Goal: Task Accomplishment & Management: Manage account settings

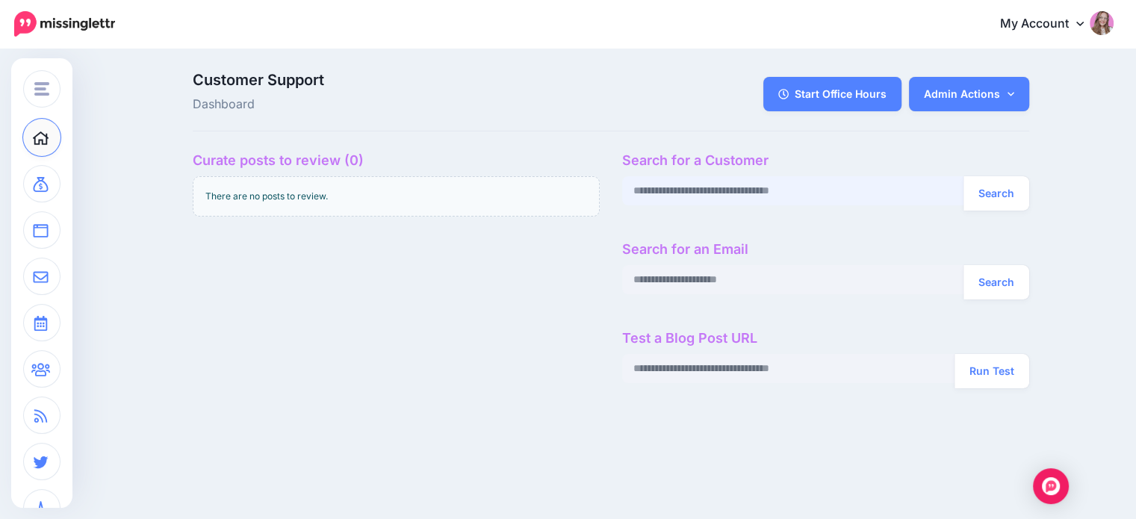
click at [773, 197] on input "text" at bounding box center [793, 190] width 342 height 29
paste input "**********"
type input "**********"
click at [992, 193] on button "Search" at bounding box center [997, 193] width 66 height 34
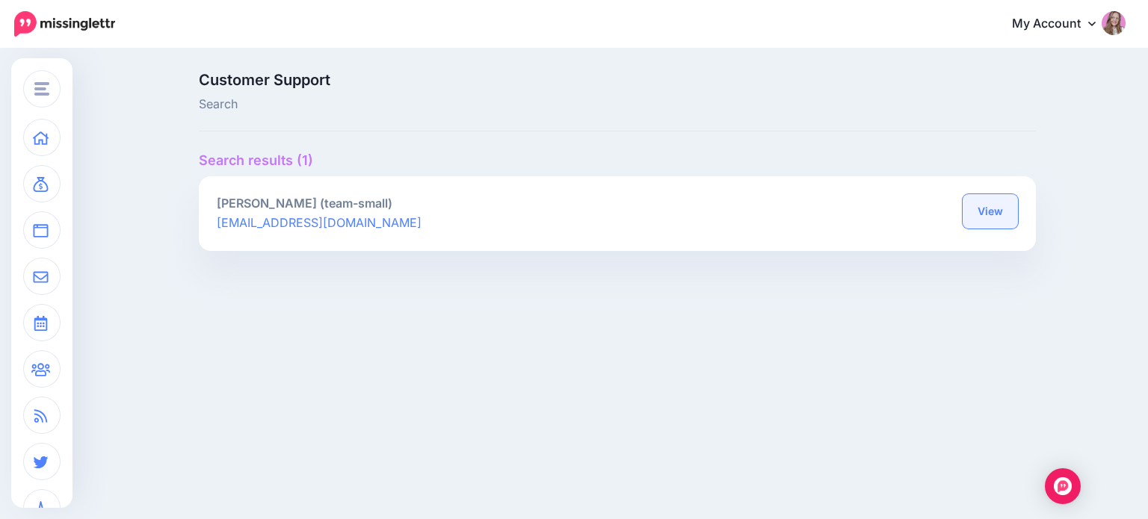
click at [997, 208] on link "View" at bounding box center [989, 211] width 55 height 34
click at [1001, 216] on link "View" at bounding box center [989, 211] width 55 height 34
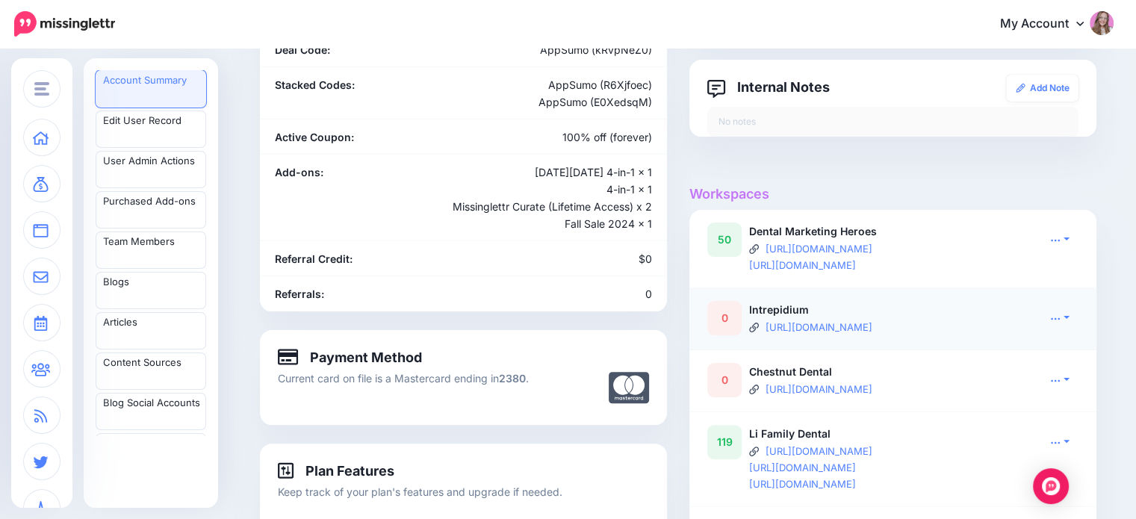
scroll to position [299, 0]
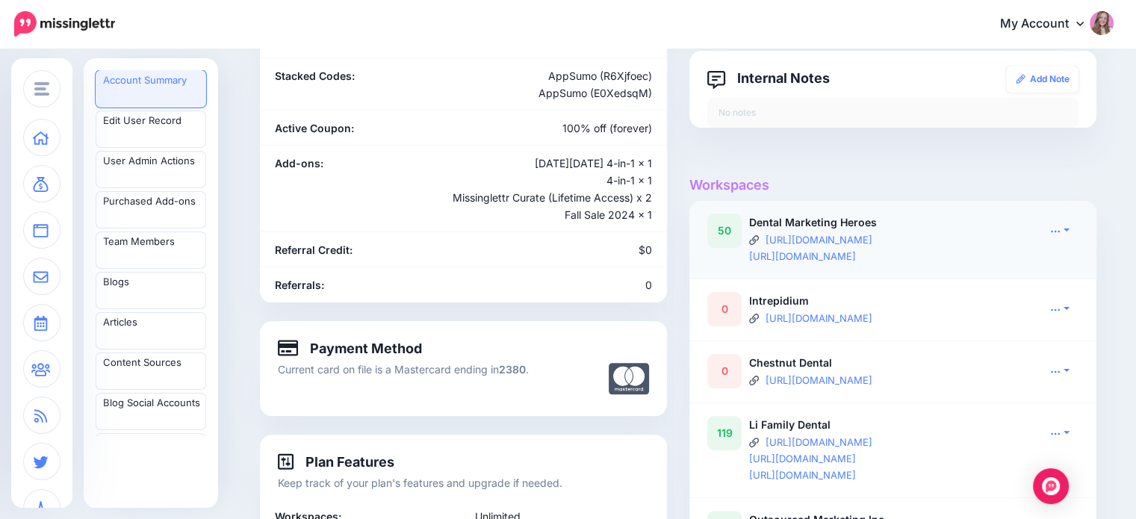
click at [1062, 241] on div "Open in CS Open Dashboard View RSS Feed View Sent Emails Reload Stats" at bounding box center [1041, 239] width 99 height 51
click at [1061, 239] on link at bounding box center [1060, 231] width 37 height 22
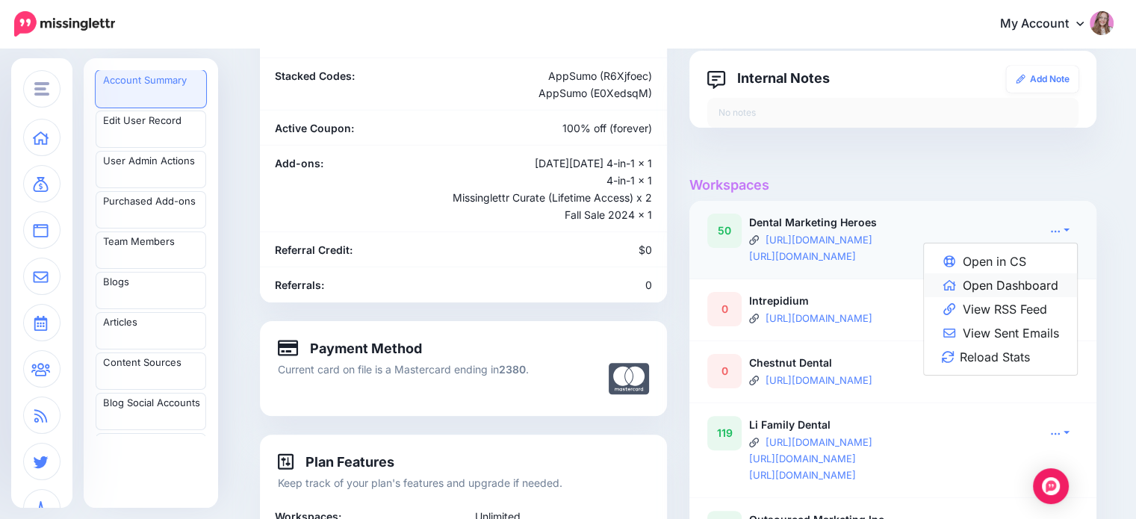
click at [1049, 287] on link "Open Dashboard" at bounding box center [1000, 285] width 153 height 24
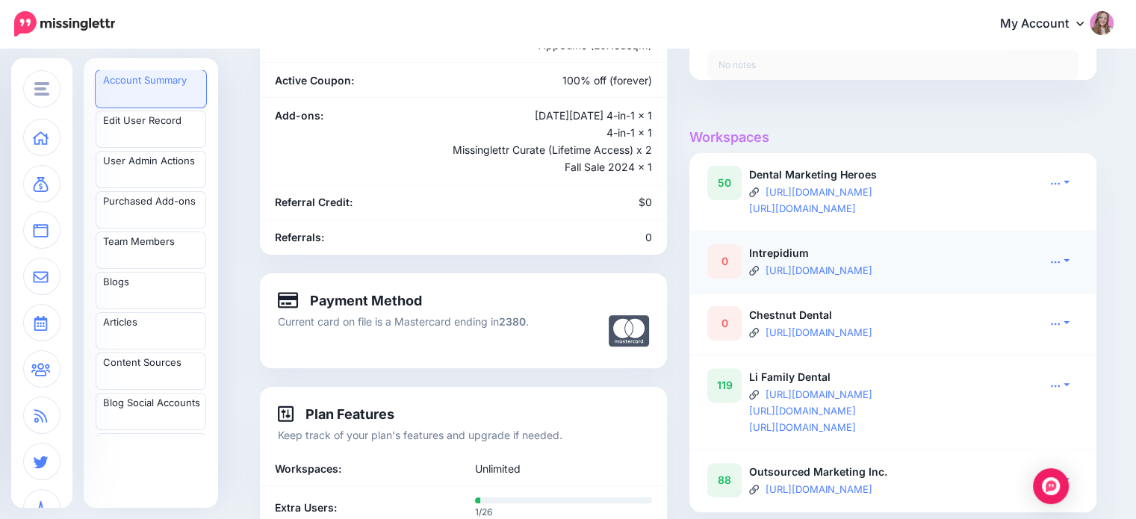
scroll to position [374, 0]
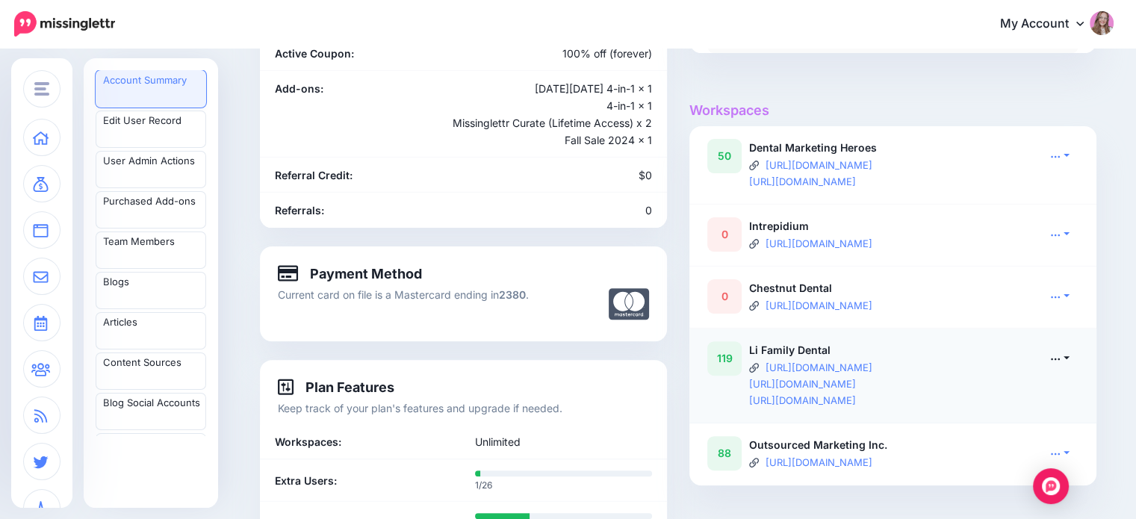
click at [1061, 357] on icon at bounding box center [1056, 358] width 10 height 10
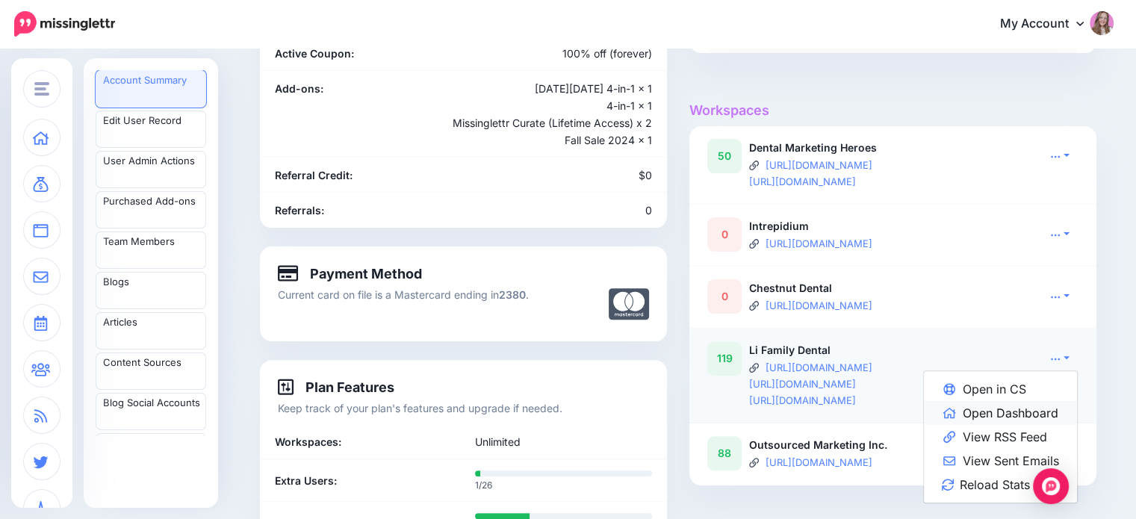
click at [997, 406] on link "Open Dashboard" at bounding box center [1000, 413] width 153 height 24
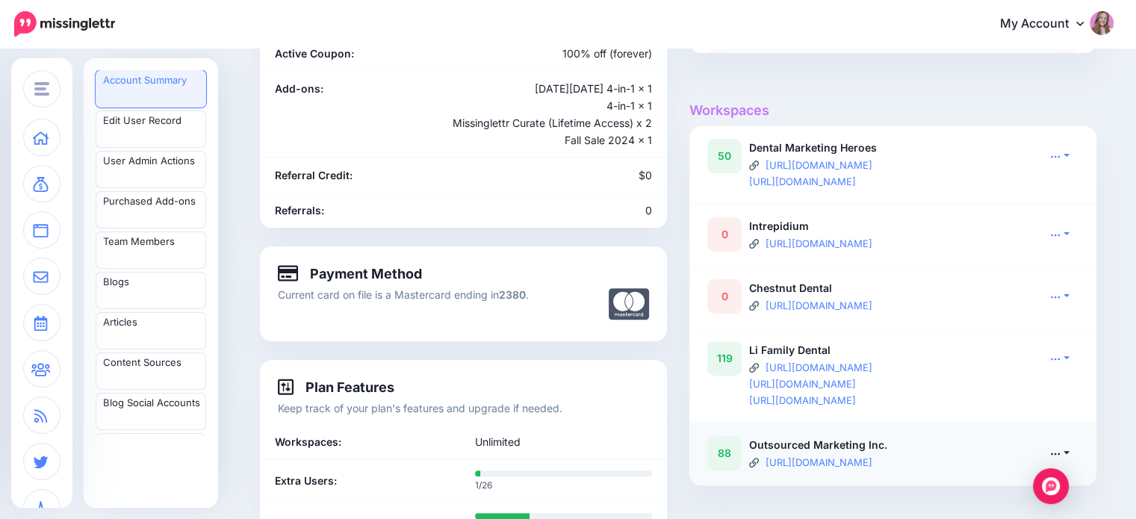
click at [1070, 454] on link at bounding box center [1060, 453] width 37 height 22
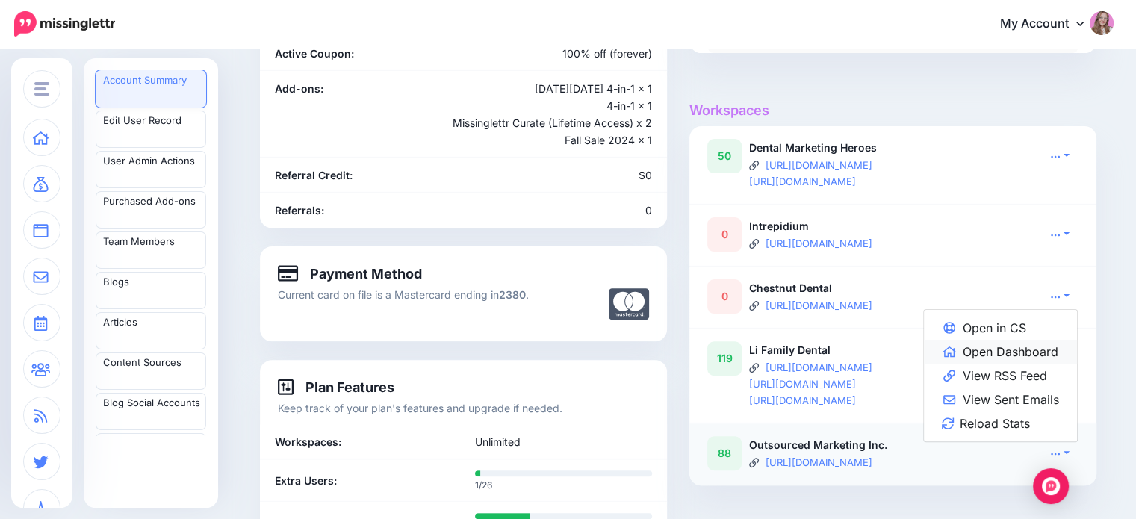
click at [1009, 357] on link "Open Dashboard" at bounding box center [1000, 352] width 153 height 24
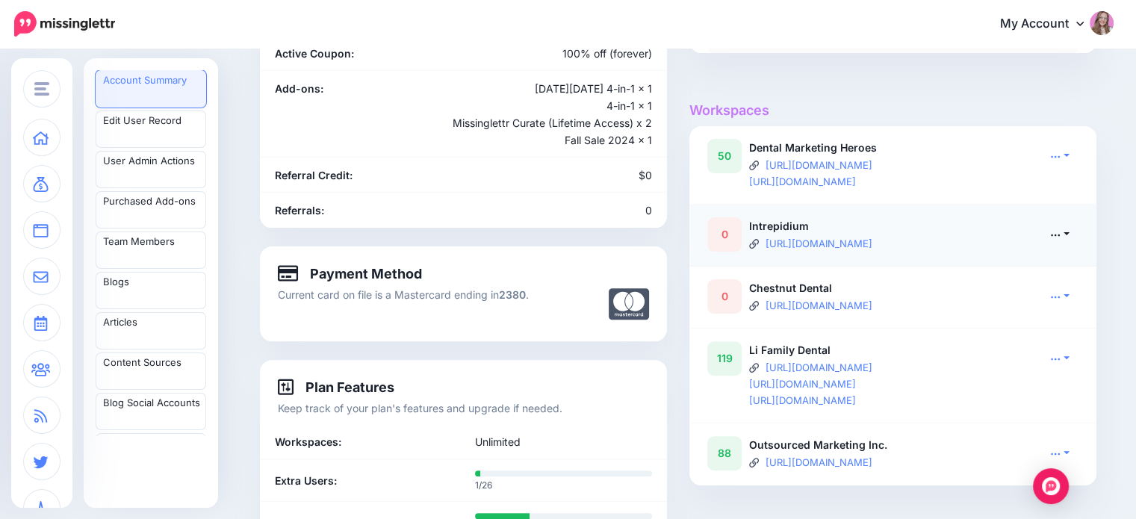
click at [1060, 235] on icon at bounding box center [1056, 234] width 10 height 10
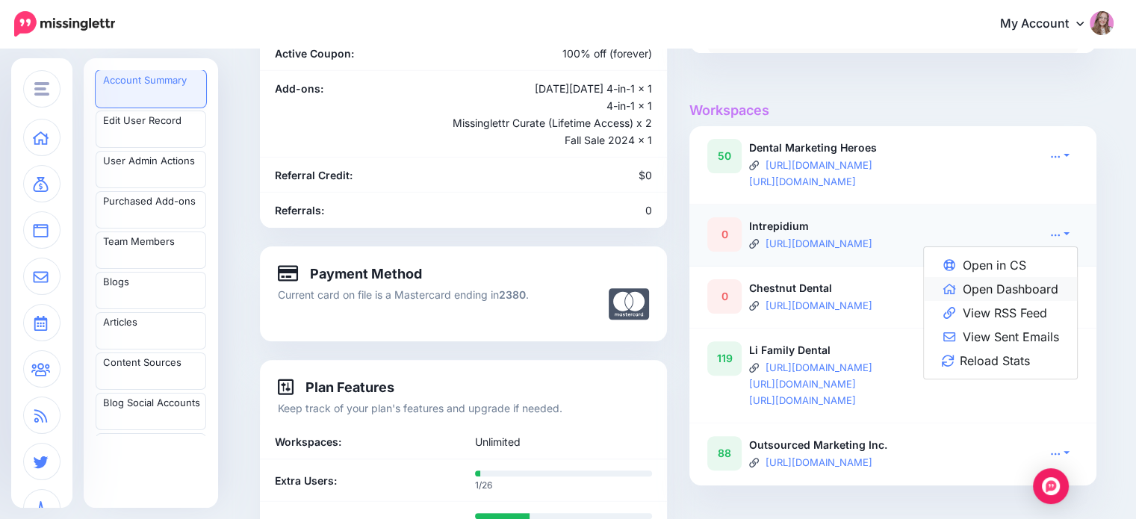
click at [1037, 289] on link "Open Dashboard" at bounding box center [1000, 289] width 153 height 24
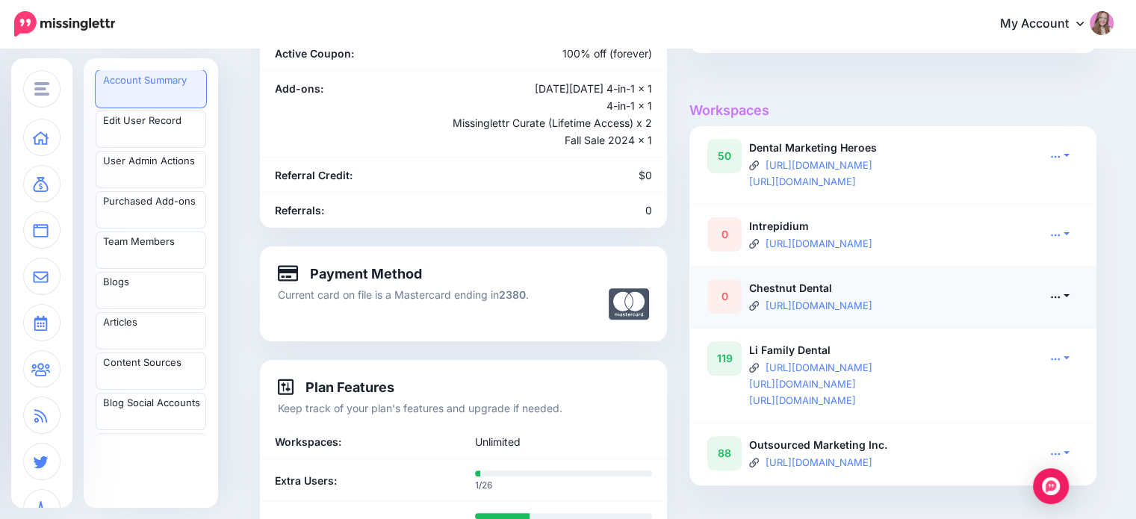
click at [1075, 303] on link at bounding box center [1060, 296] width 37 height 22
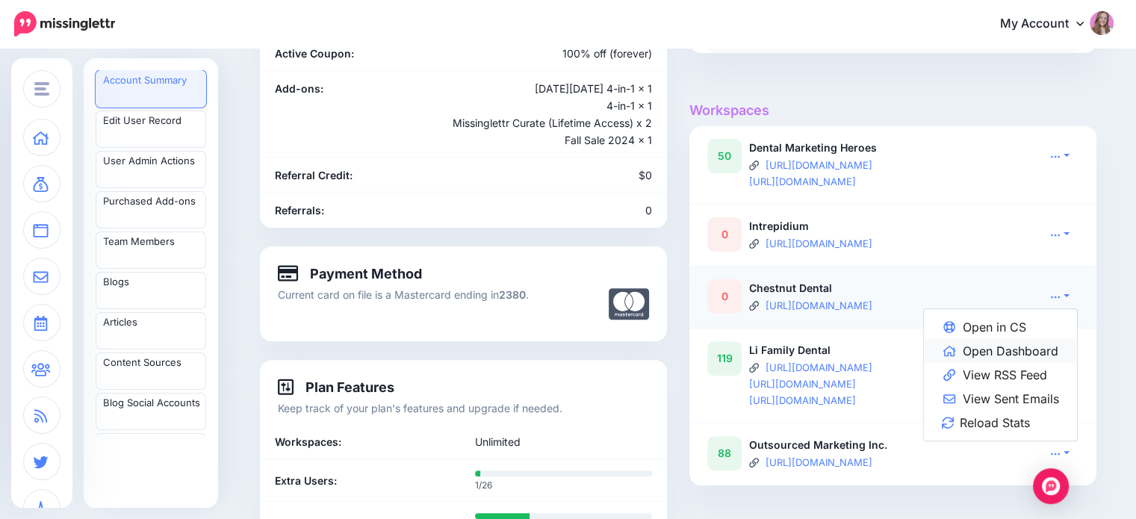
click at [1039, 356] on link "Open Dashboard" at bounding box center [1000, 351] width 153 height 24
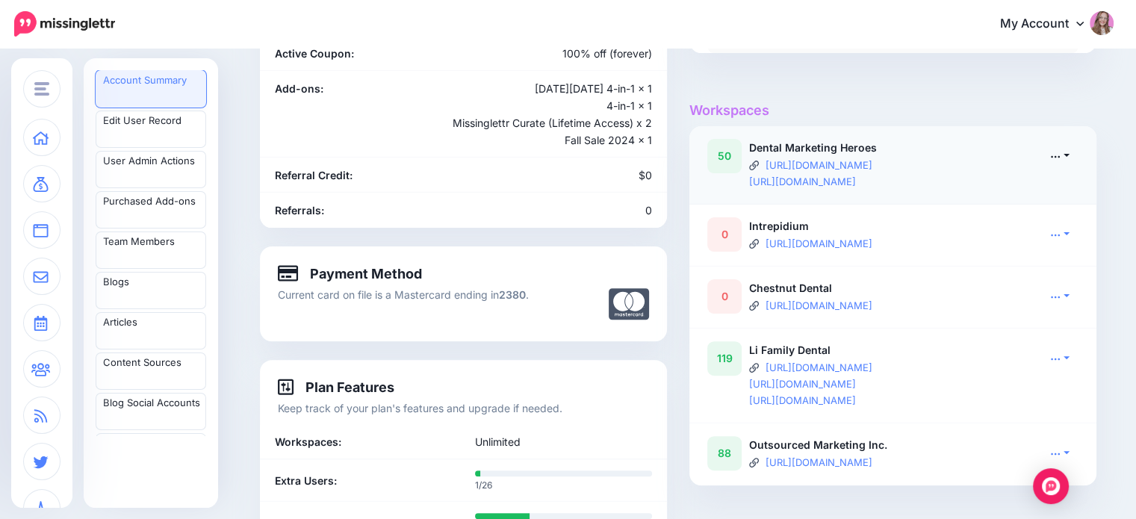
click at [1054, 158] on link at bounding box center [1060, 156] width 37 height 22
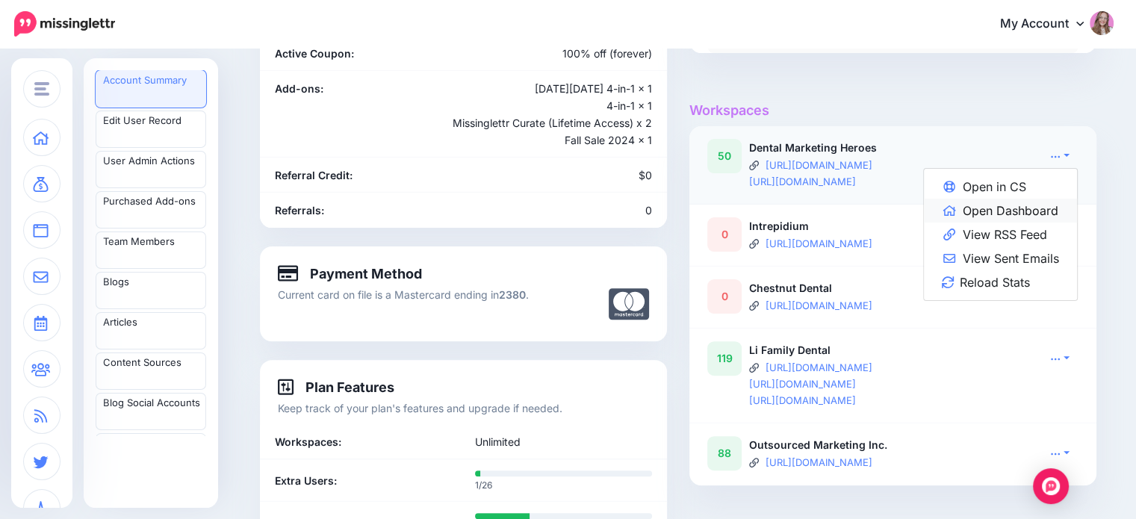
click at [1046, 214] on link "Open Dashboard" at bounding box center [1000, 211] width 153 height 24
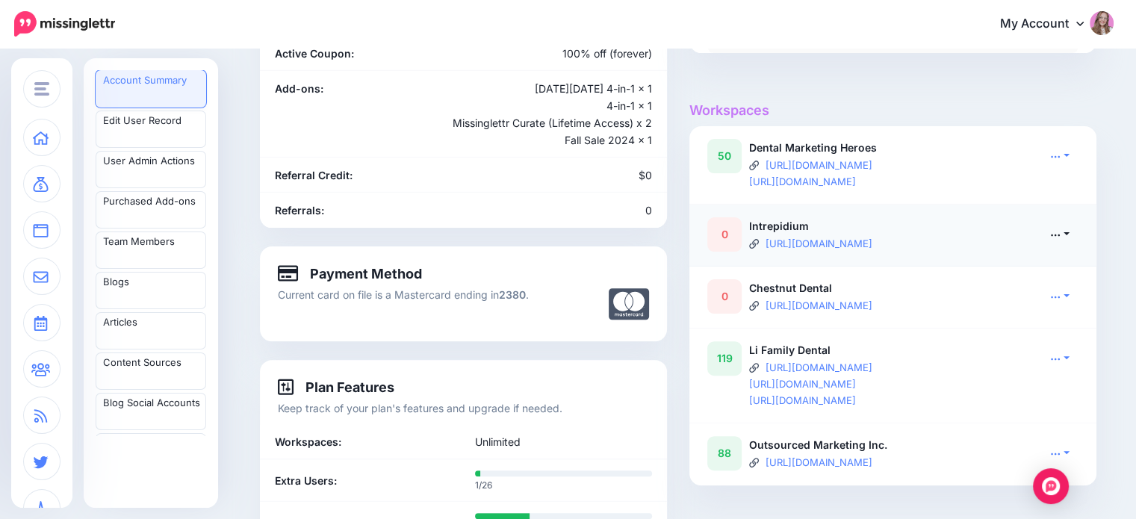
click at [1071, 239] on link at bounding box center [1060, 234] width 37 height 22
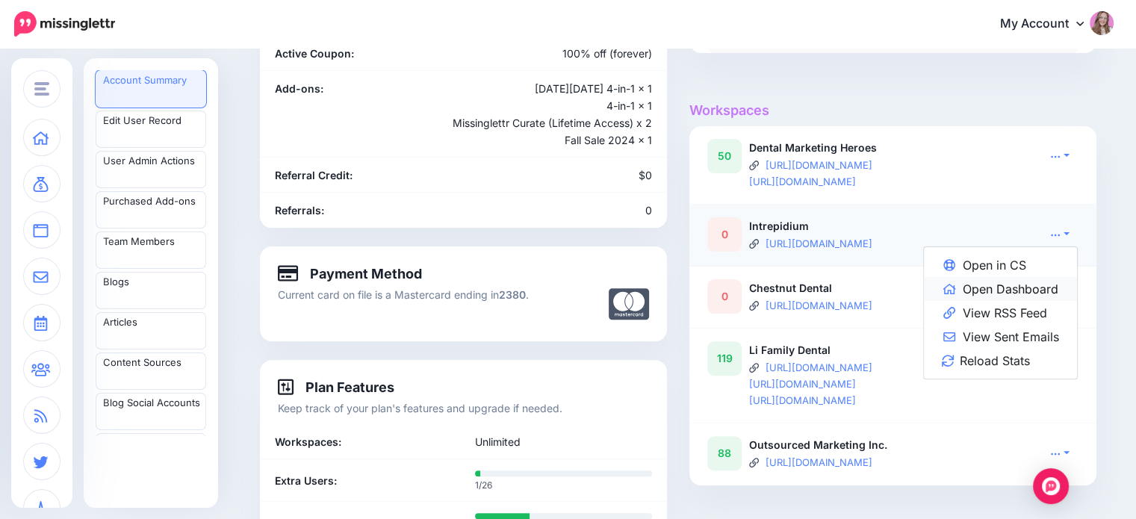
click at [1050, 279] on link "Open Dashboard" at bounding box center [1000, 289] width 153 height 24
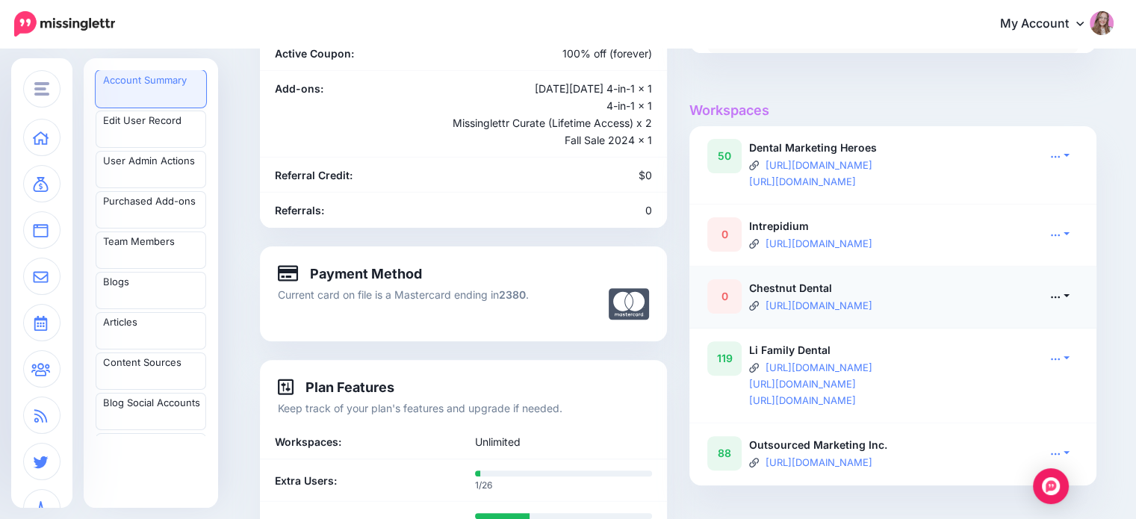
click at [1060, 294] on icon at bounding box center [1056, 296] width 10 height 10
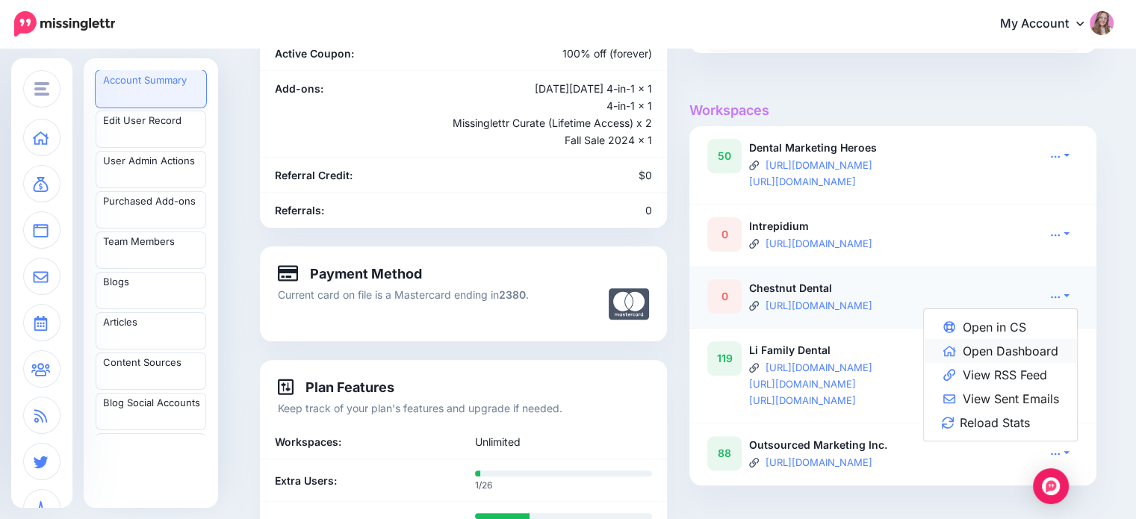
click at [1035, 346] on link "Open Dashboard" at bounding box center [1000, 351] width 153 height 24
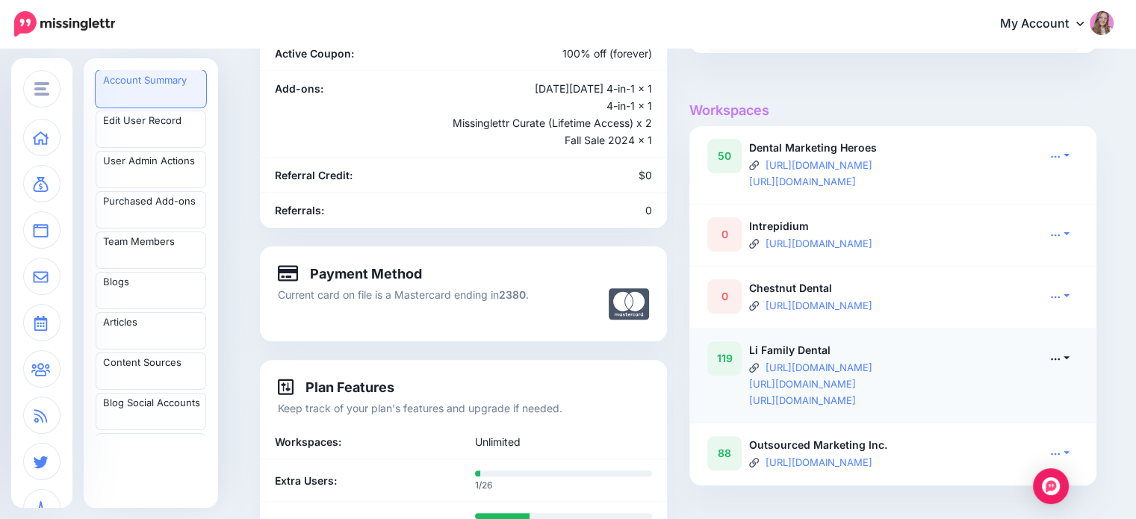
click at [1064, 365] on link at bounding box center [1060, 358] width 37 height 22
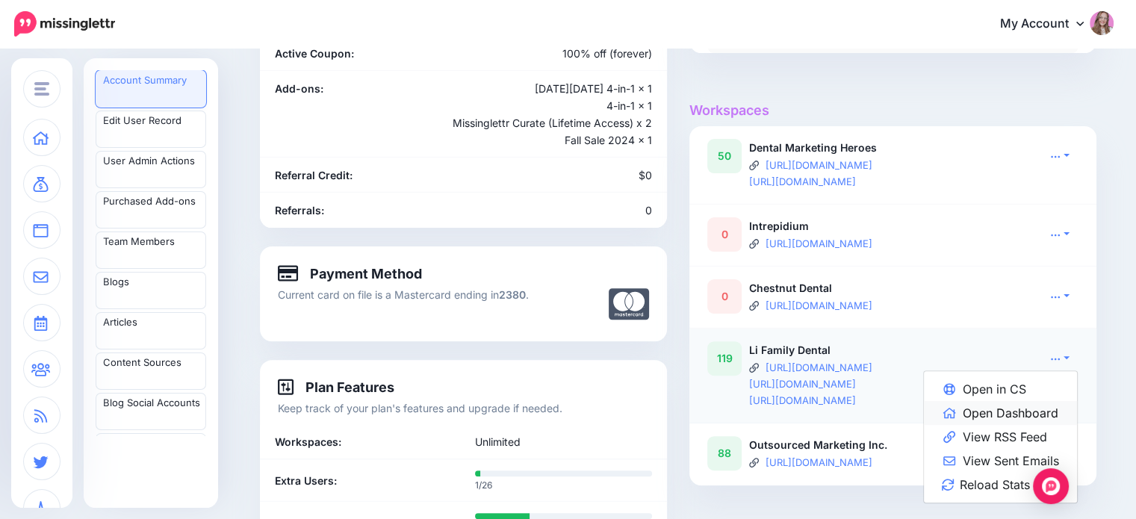
click at [1035, 415] on link "Open Dashboard" at bounding box center [1000, 413] width 153 height 24
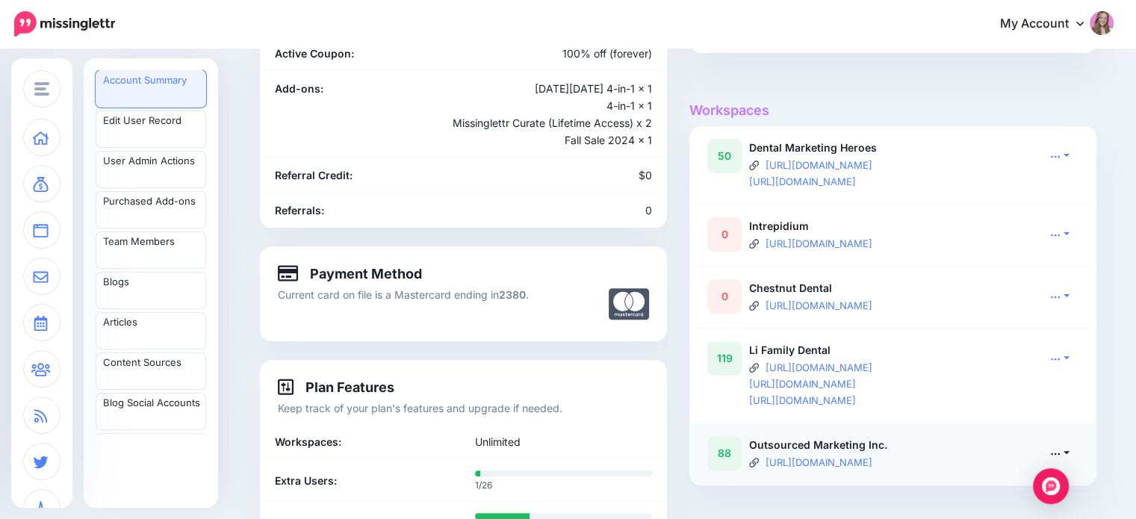
click at [1073, 455] on link at bounding box center [1060, 453] width 37 height 22
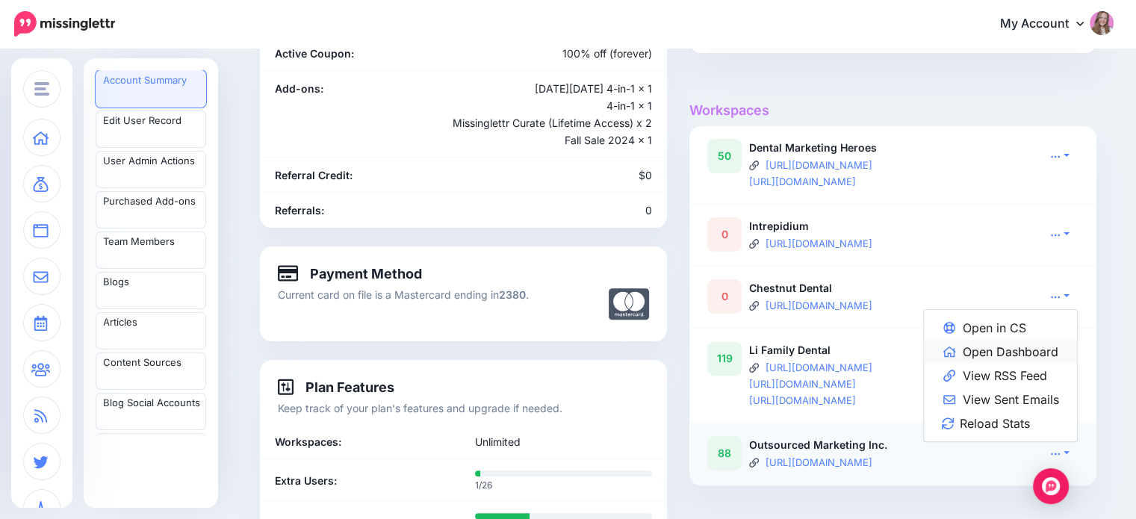
click at [994, 353] on link "Open Dashboard" at bounding box center [1000, 352] width 153 height 24
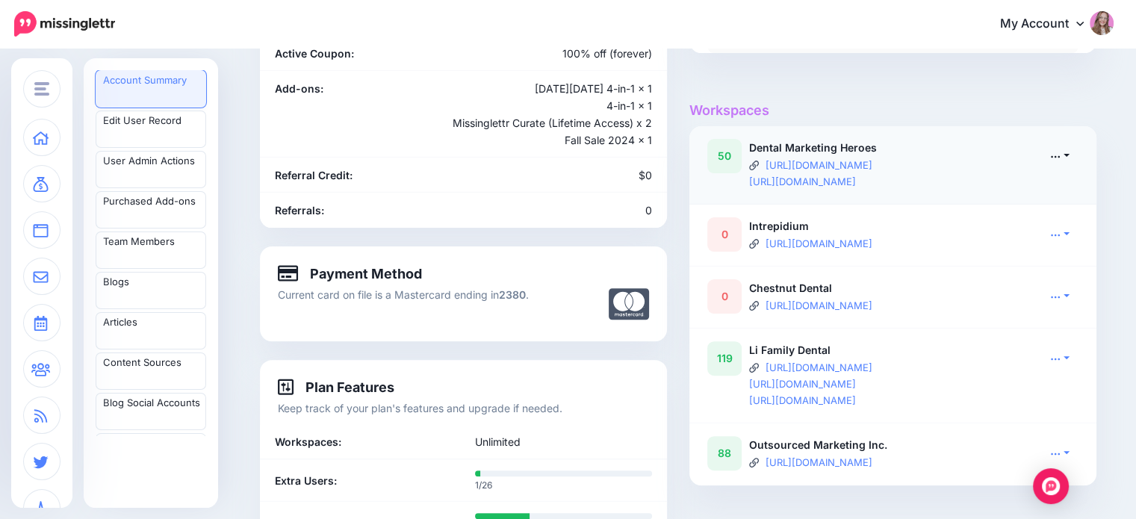
click at [1069, 156] on link at bounding box center [1060, 156] width 37 height 22
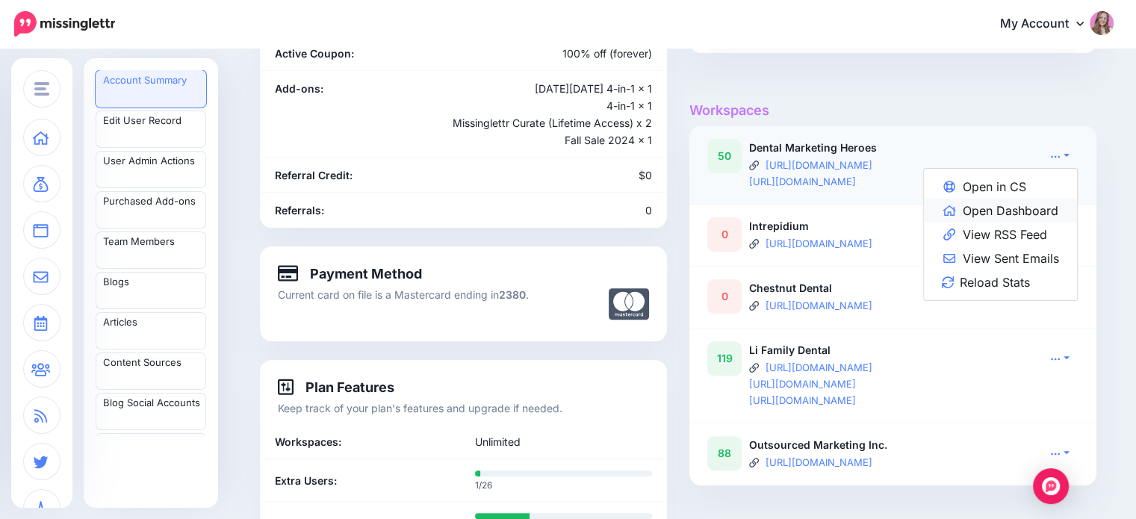
click at [1045, 212] on link "Open Dashboard" at bounding box center [1000, 211] width 153 height 24
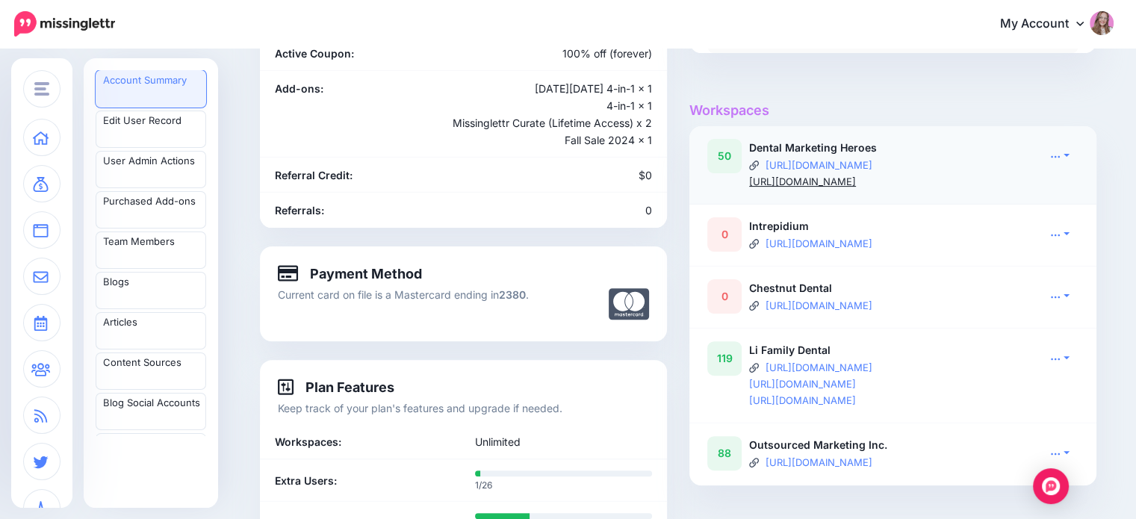
click at [833, 184] on link "https://dentalmarketingheroes.com/dental-marketing-blog/feed/" at bounding box center [802, 182] width 107 height 12
click at [826, 159] on link "https://feed.pod.co/marketing-guides-for-small-businesses" at bounding box center [819, 165] width 107 height 12
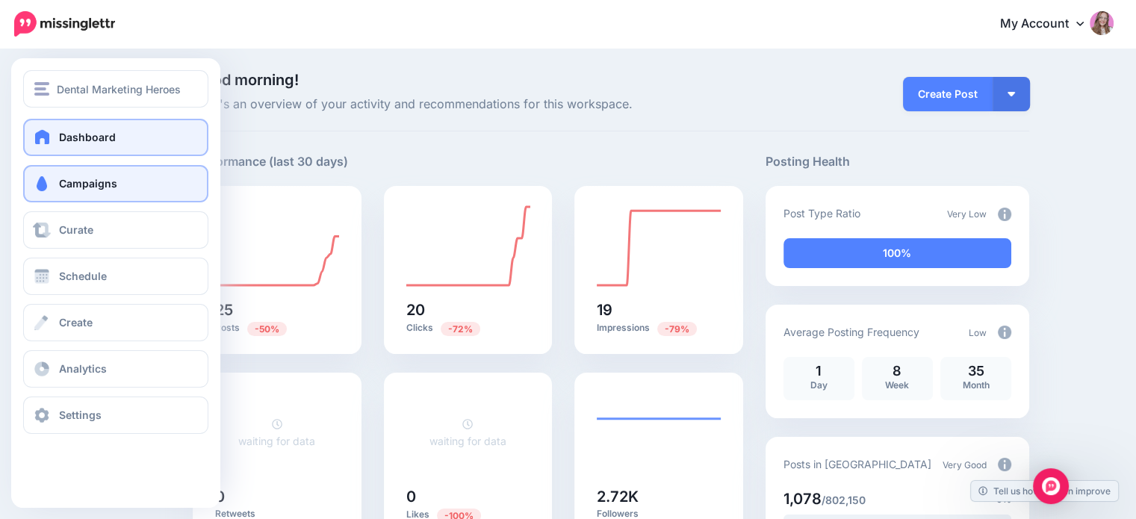
click at [51, 192] on link "Campaigns" at bounding box center [115, 183] width 185 height 37
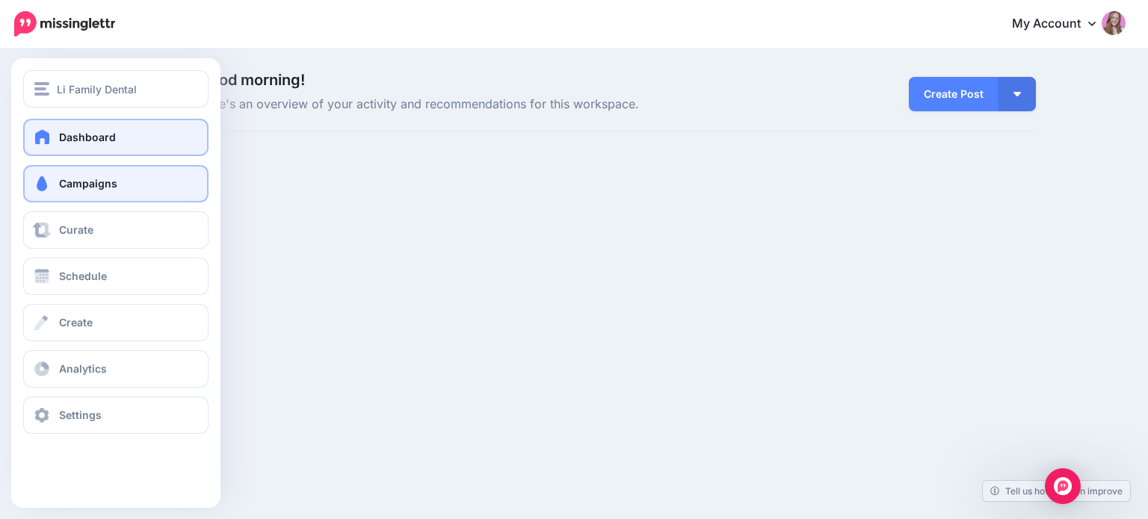
click at [58, 188] on link "Campaigns" at bounding box center [115, 183] width 185 height 37
click at [28, 186] on link "Campaigns" at bounding box center [115, 183] width 185 height 37
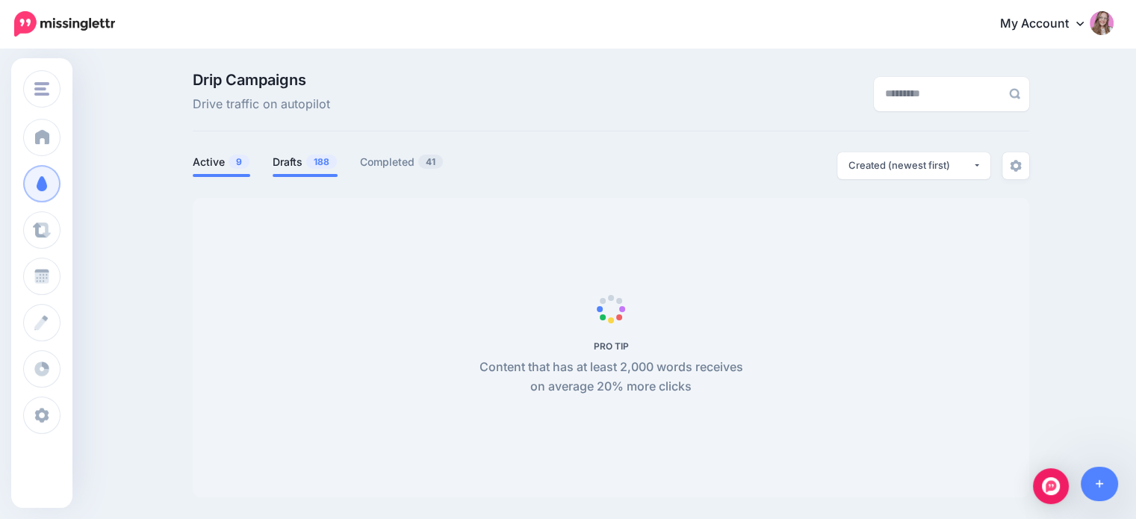
click at [306, 164] on link "Drafts 188" at bounding box center [305, 162] width 65 height 18
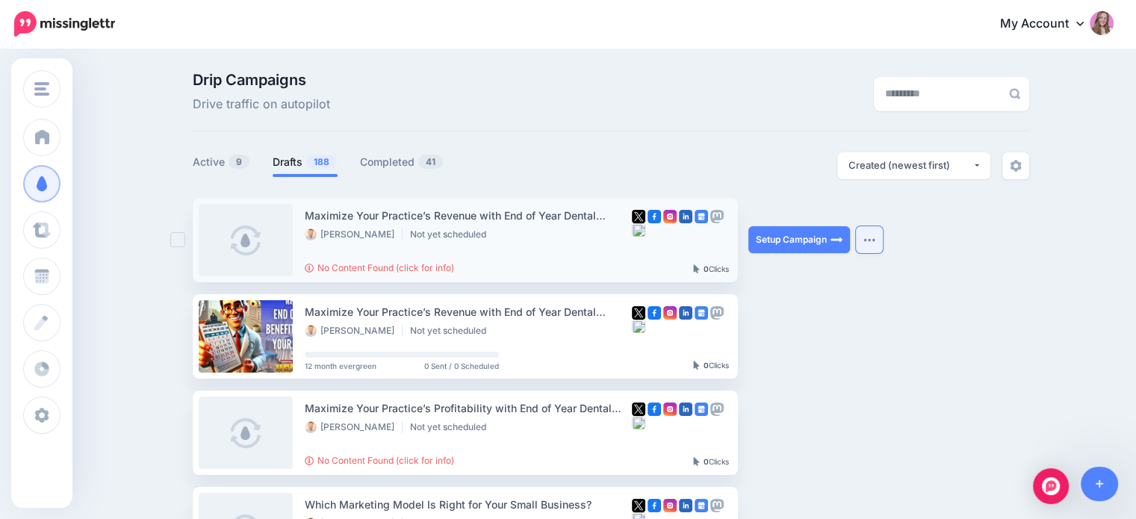
click at [882, 235] on button "button" at bounding box center [869, 239] width 27 height 27
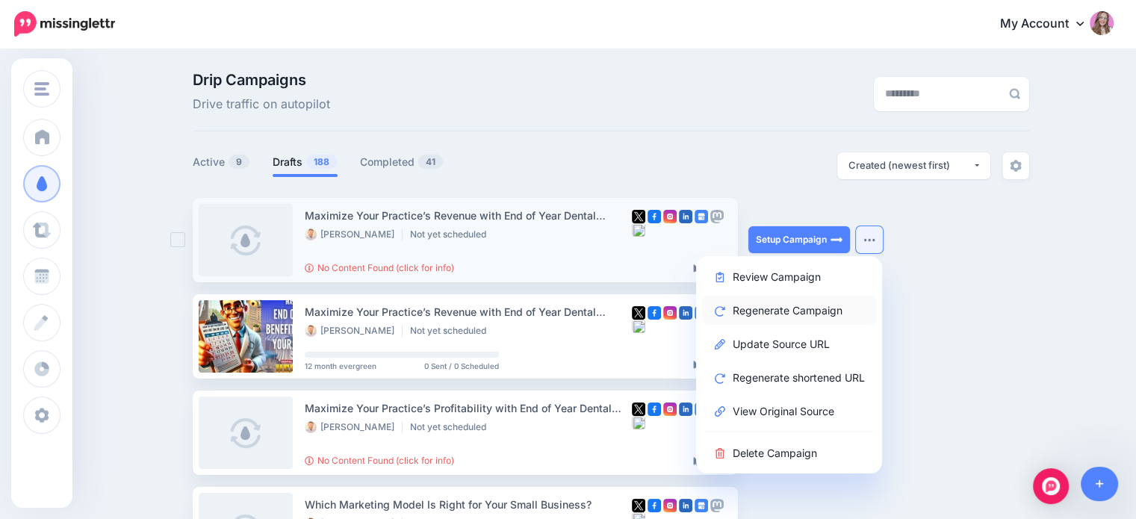
click at [782, 312] on link "Regenerate Campaign" at bounding box center [789, 310] width 174 height 29
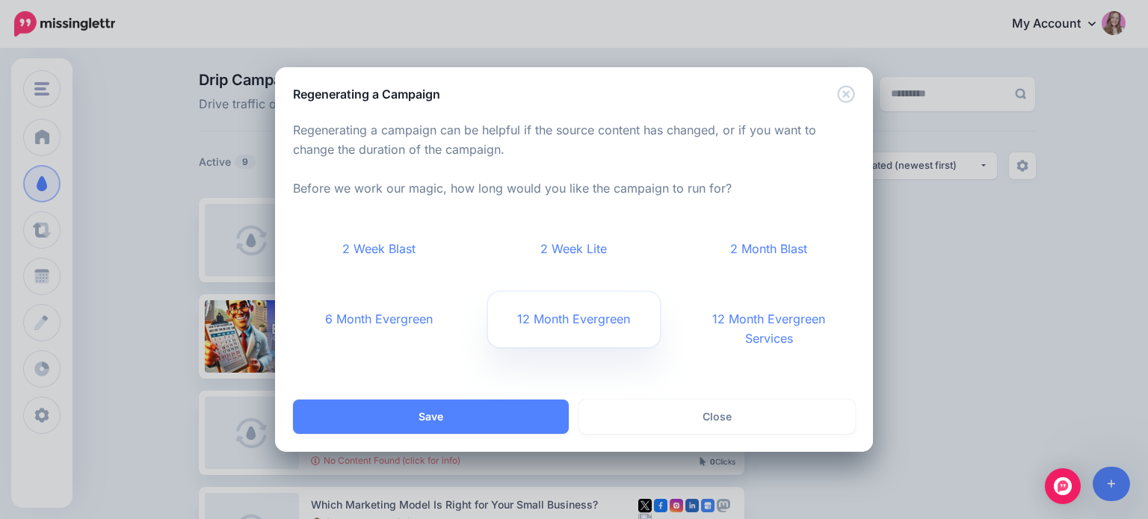
click at [571, 328] on link "12 Month Evergreen" at bounding box center [574, 319] width 173 height 55
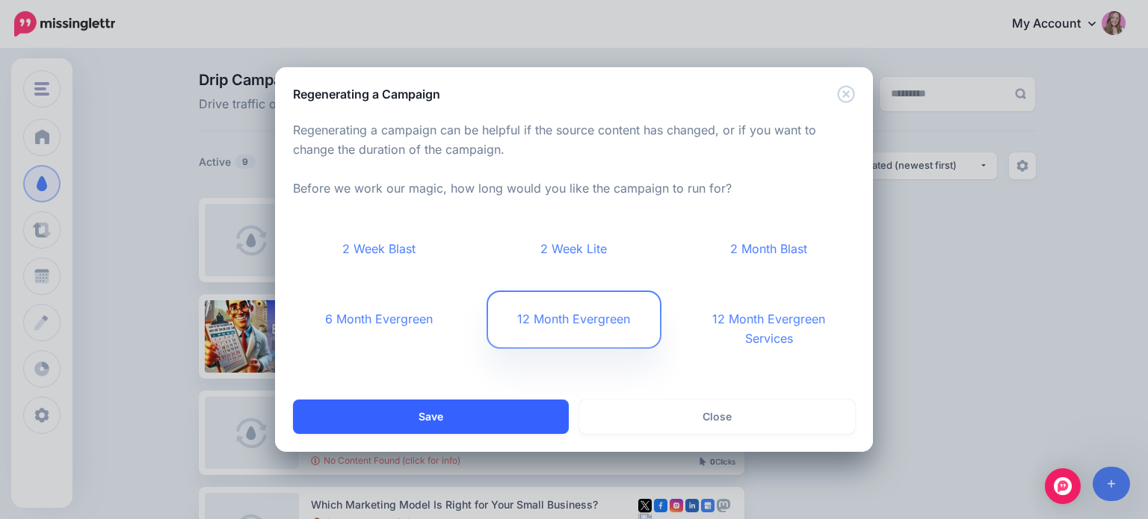
click at [508, 409] on button "Save" at bounding box center [431, 417] width 276 height 34
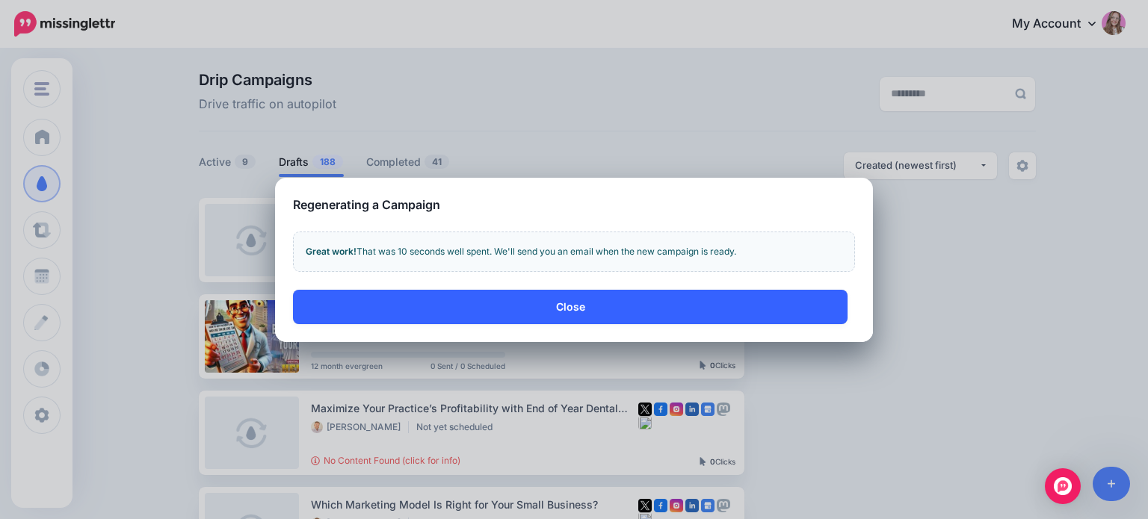
click at [490, 306] on button "Close" at bounding box center [570, 307] width 554 height 34
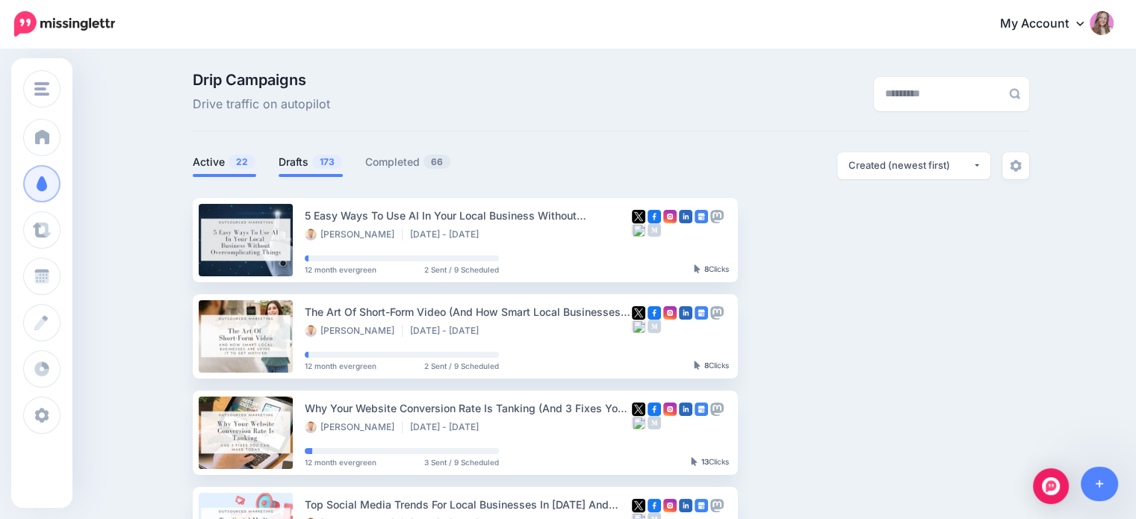
click at [298, 158] on link "Drafts 173" at bounding box center [311, 162] width 64 height 18
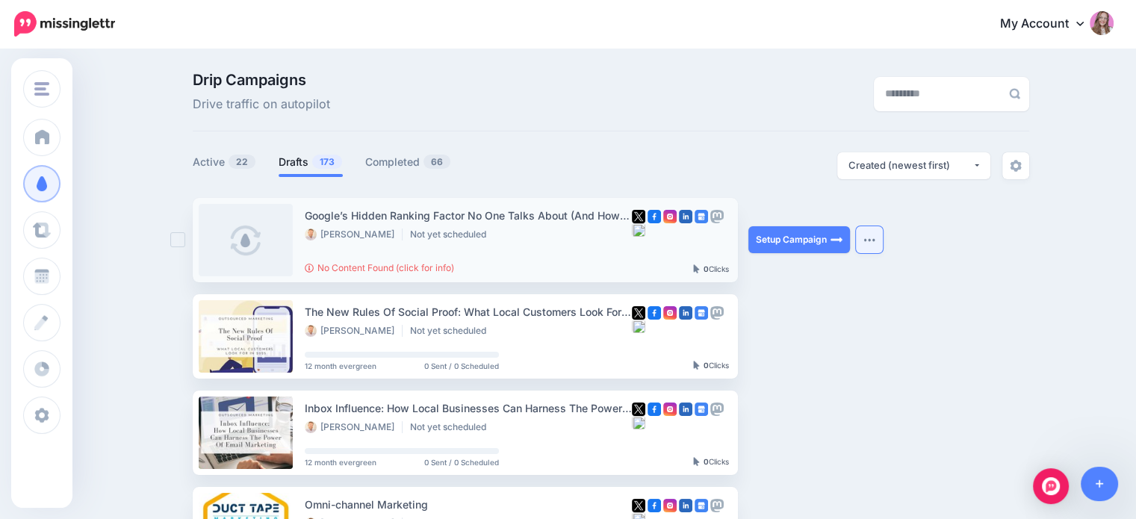
click at [876, 239] on img "button" at bounding box center [870, 240] width 12 height 4
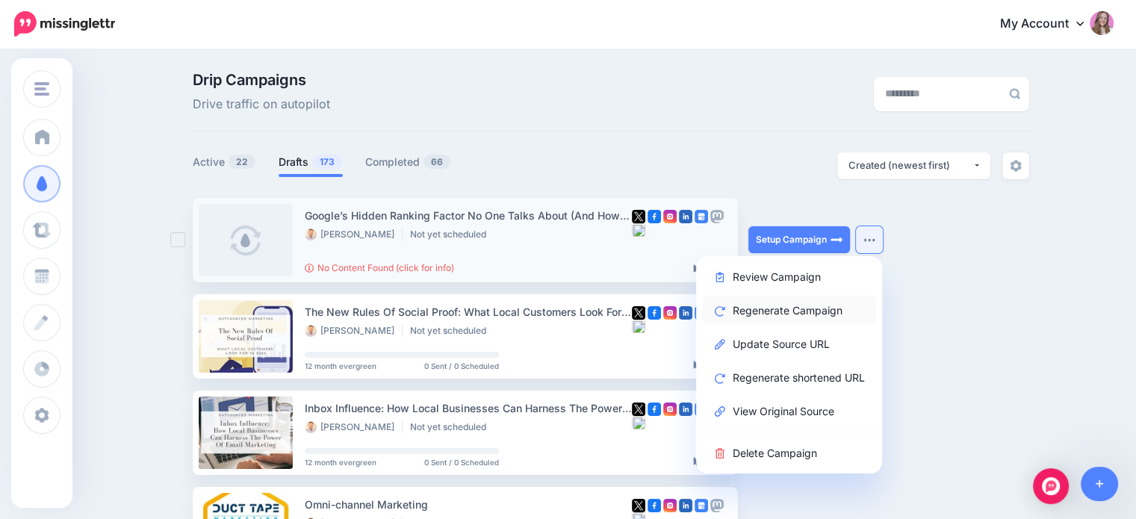
click at [795, 313] on link "Regenerate Campaign" at bounding box center [789, 310] width 174 height 29
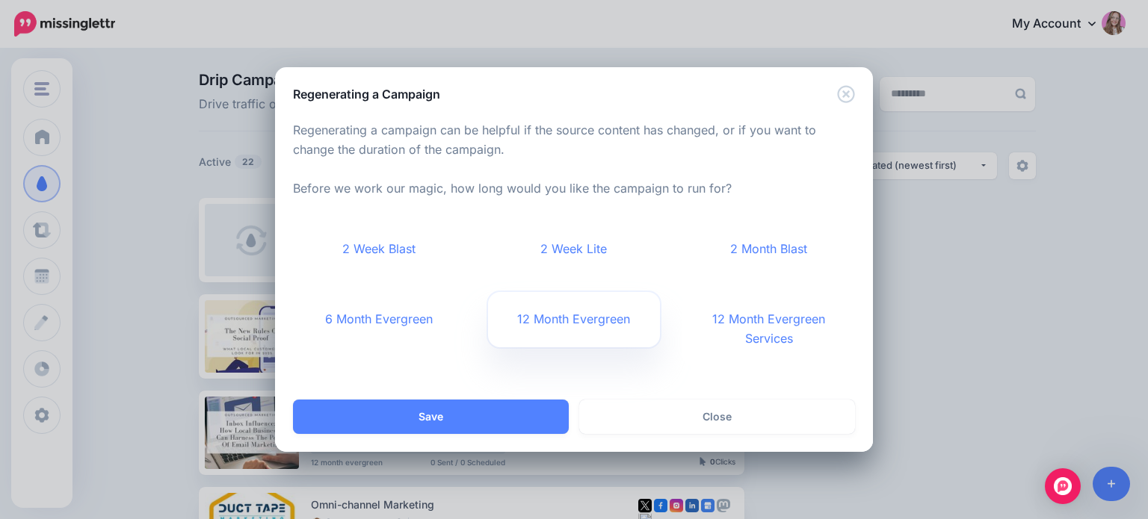
click at [528, 337] on link "12 Month Evergreen" at bounding box center [574, 319] width 173 height 55
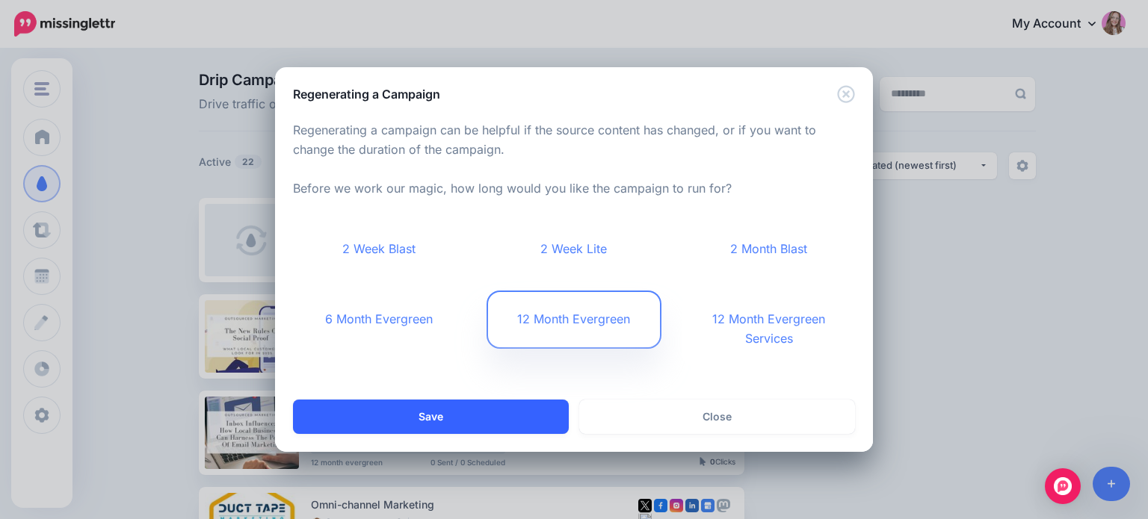
click at [513, 412] on button "Save" at bounding box center [431, 417] width 276 height 34
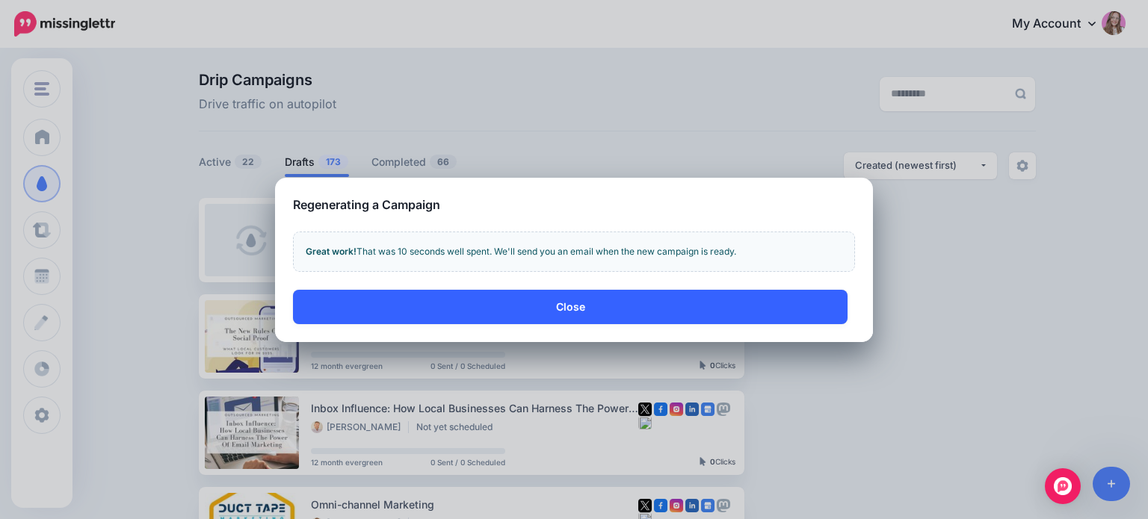
click at [483, 312] on button "Close" at bounding box center [570, 307] width 554 height 34
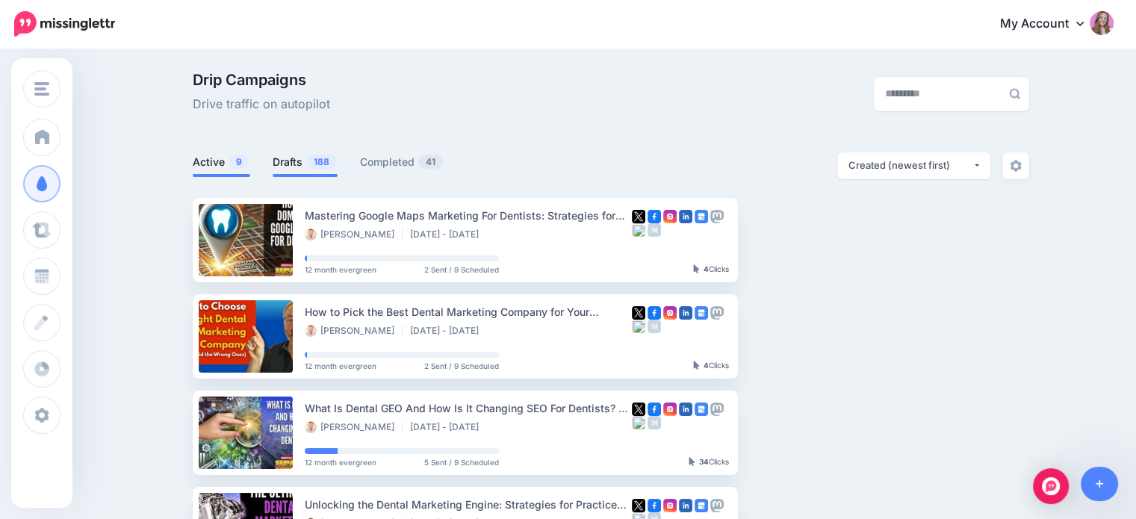
click at [285, 170] on link "Drafts 188" at bounding box center [305, 162] width 65 height 18
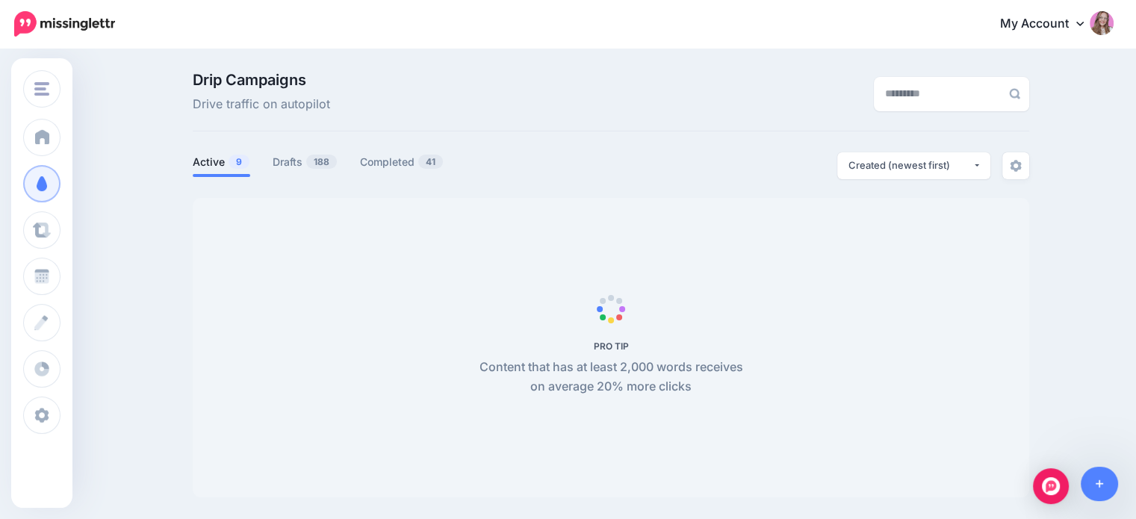
click at [253, 79] on span "Drip Campaigns" at bounding box center [261, 79] width 137 height 15
click at [281, 110] on span "Drive traffic on autopilot" at bounding box center [261, 104] width 137 height 19
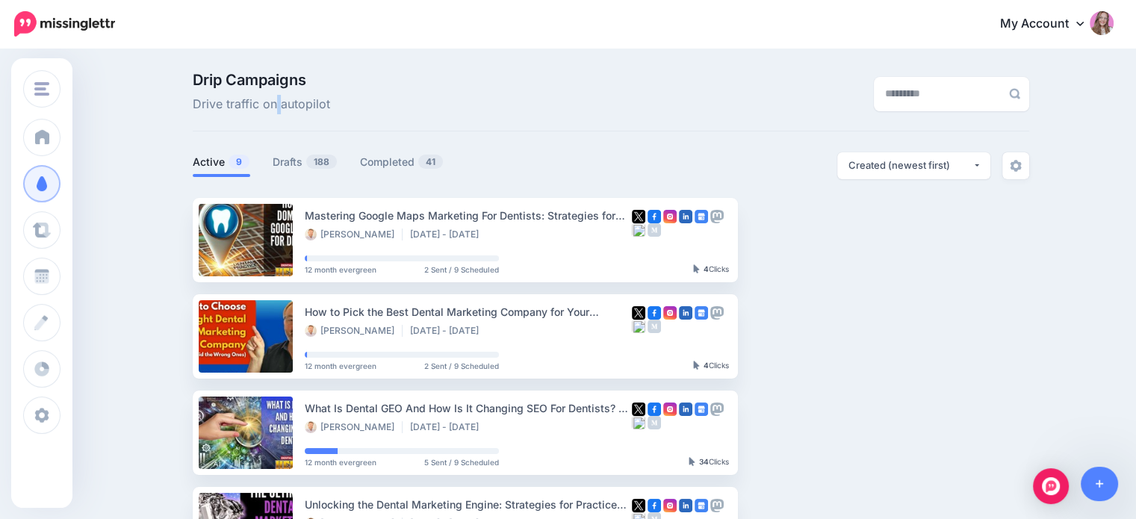
click at [281, 110] on span "Drive traffic on autopilot" at bounding box center [261, 104] width 137 height 19
click at [353, 94] on div "Drip Campaigns Drive traffic on autopilot" at bounding box center [468, 93] width 573 height 42
click at [322, 161] on span "188" at bounding box center [321, 162] width 31 height 14
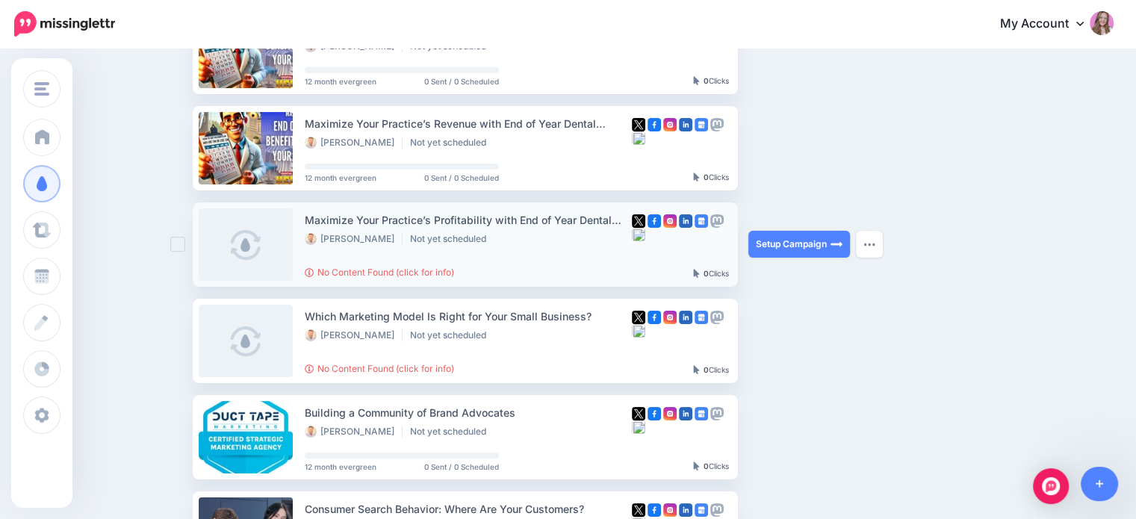
scroll to position [224, 0]
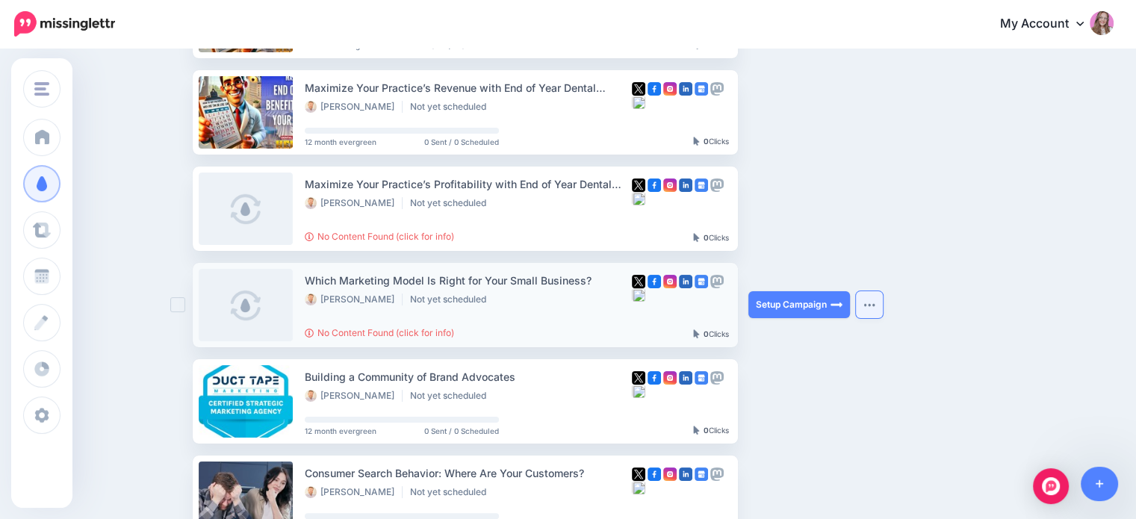
click at [883, 313] on button "button" at bounding box center [869, 304] width 27 height 27
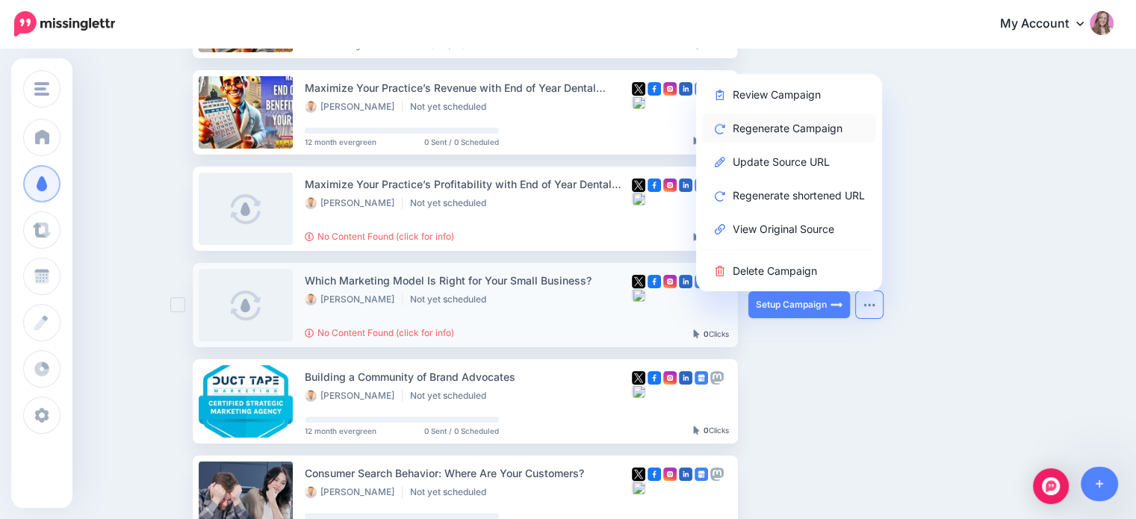
click at [784, 134] on link "Regenerate Campaign" at bounding box center [789, 128] width 174 height 29
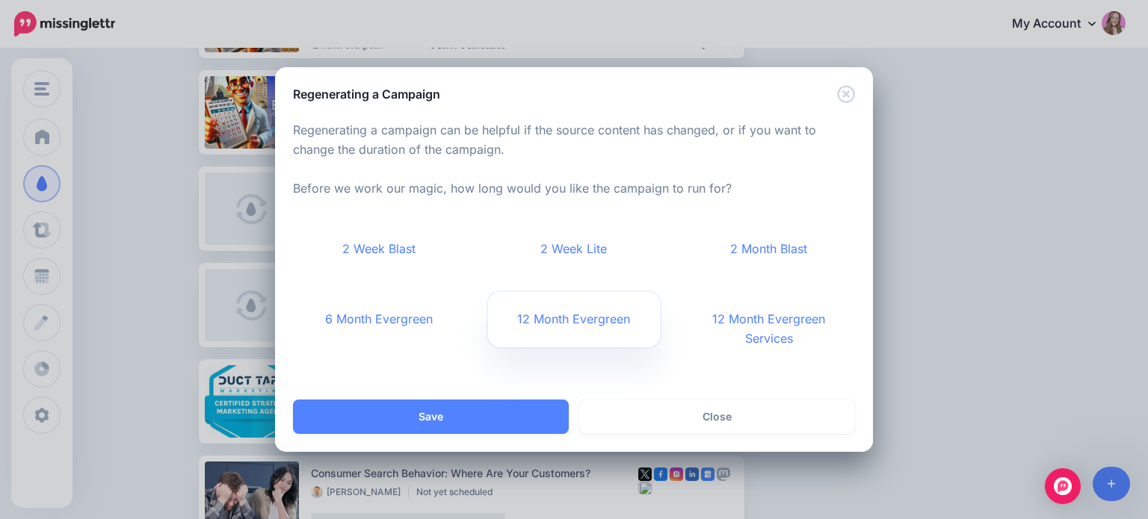
click at [547, 324] on link "12 Month Evergreen" at bounding box center [574, 319] width 173 height 55
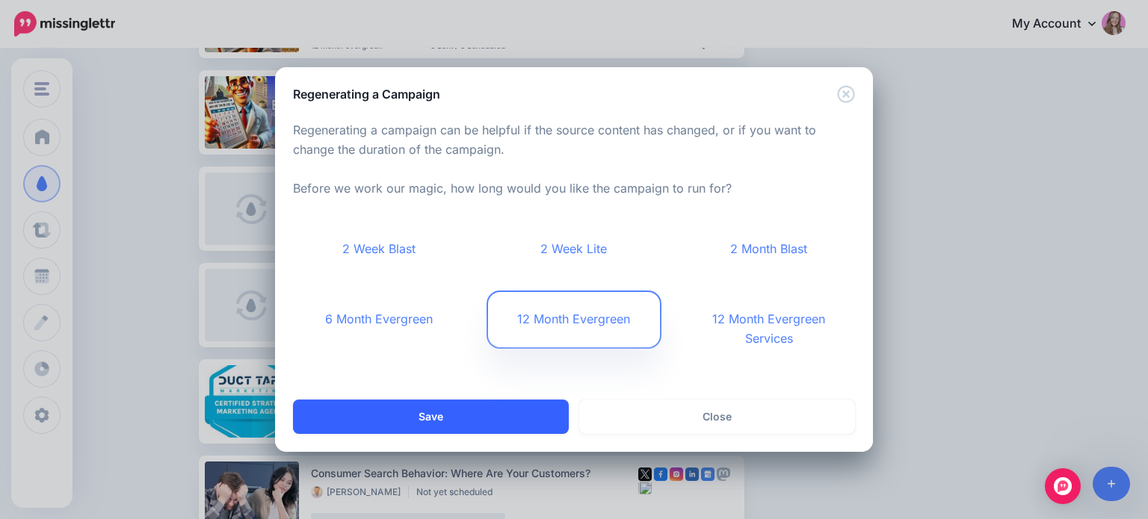
click at [491, 403] on button "Save" at bounding box center [431, 417] width 276 height 34
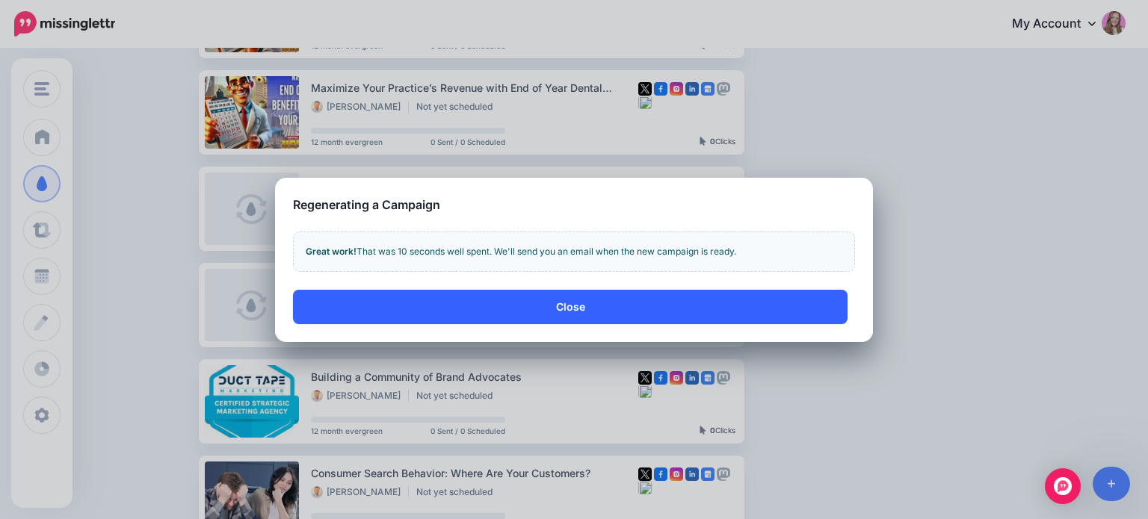
click at [559, 307] on button "Close" at bounding box center [570, 307] width 554 height 34
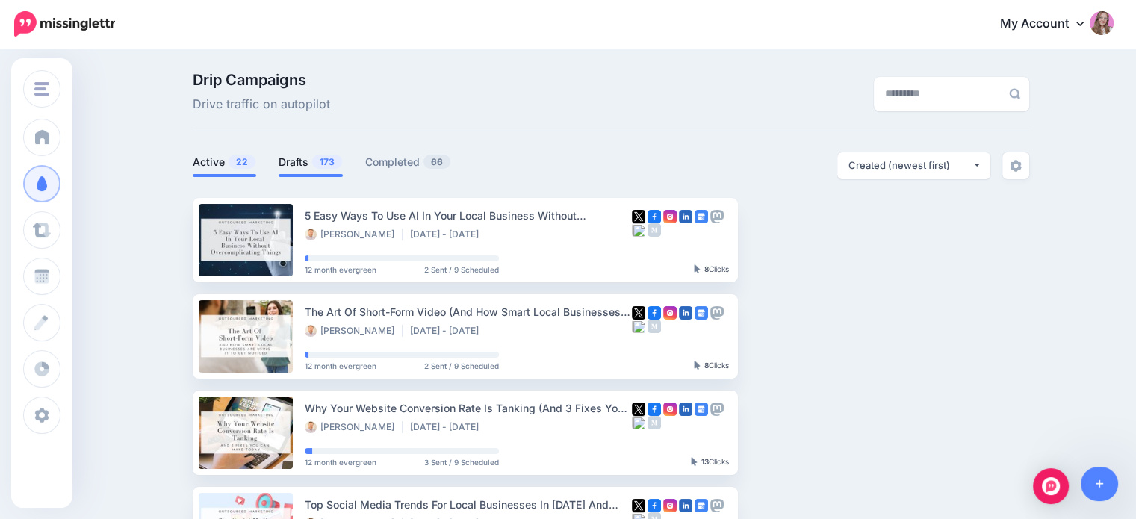
click at [320, 159] on span "173" at bounding box center [327, 162] width 30 height 14
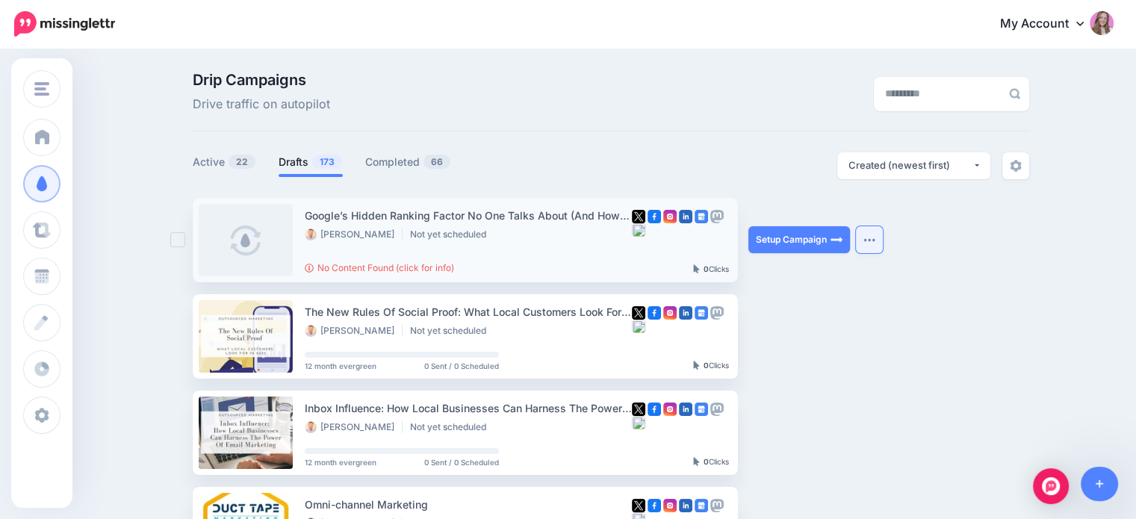
click at [864, 238] on button "button" at bounding box center [869, 239] width 27 height 27
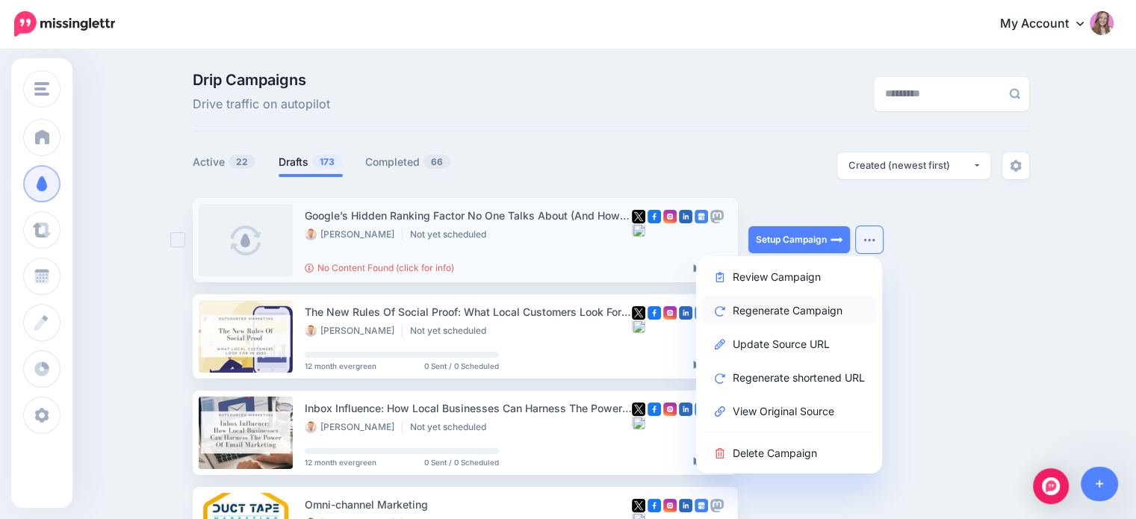
click at [791, 317] on link "Regenerate Campaign" at bounding box center [789, 310] width 174 height 29
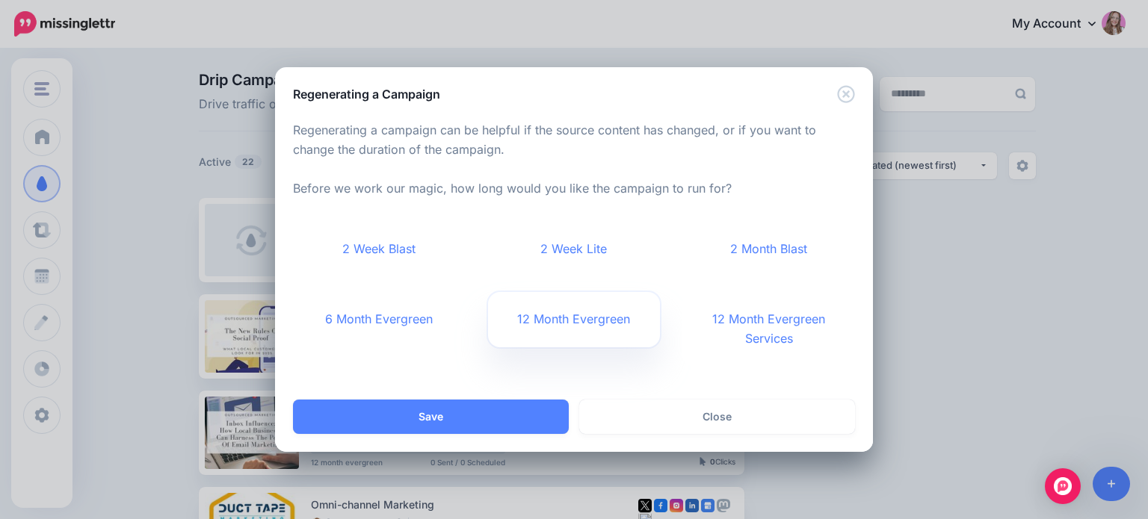
click at [588, 321] on link "12 Month Evergreen" at bounding box center [574, 319] width 173 height 55
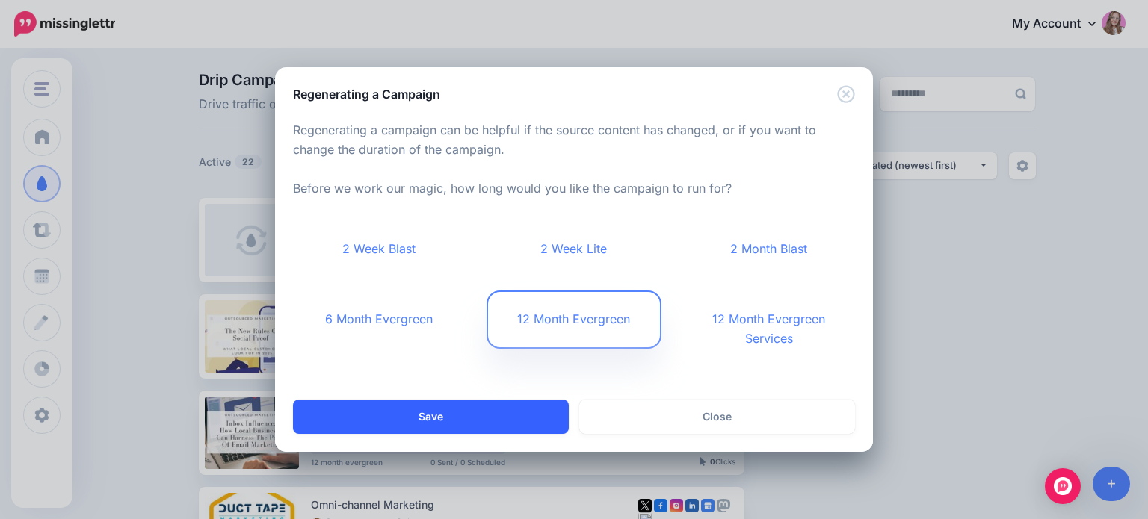
click at [502, 417] on button "Save" at bounding box center [431, 417] width 276 height 34
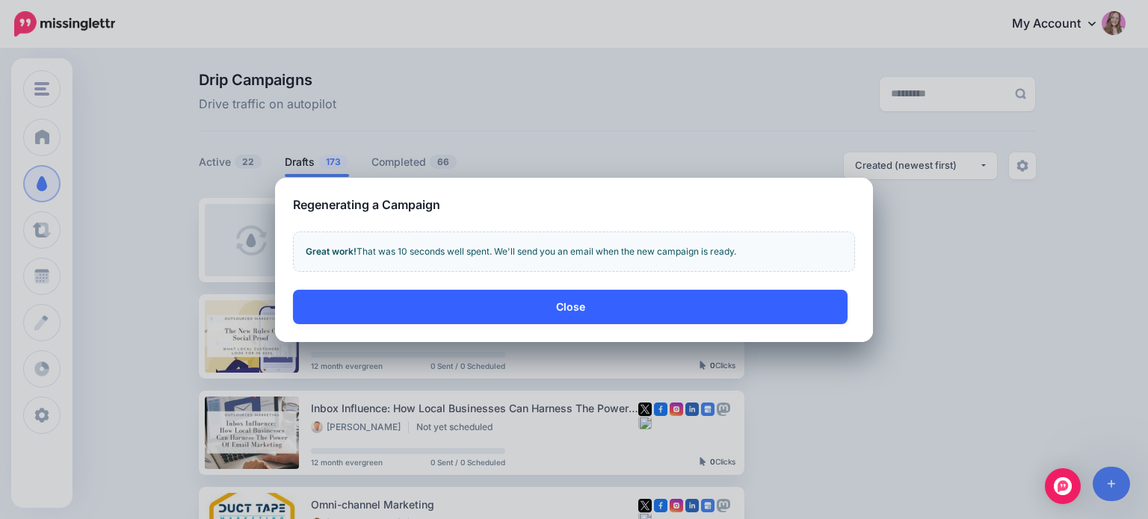
click at [538, 302] on button "Close" at bounding box center [570, 307] width 554 height 34
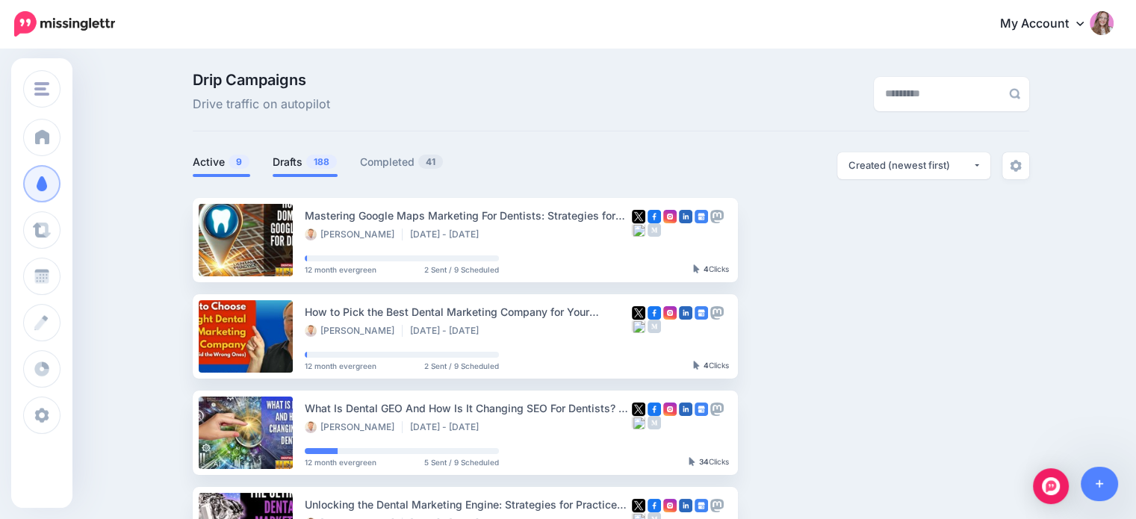
click at [320, 172] on li "Drafts 188" at bounding box center [305, 164] width 65 height 25
click at [293, 161] on link "Drafts 188" at bounding box center [305, 162] width 65 height 18
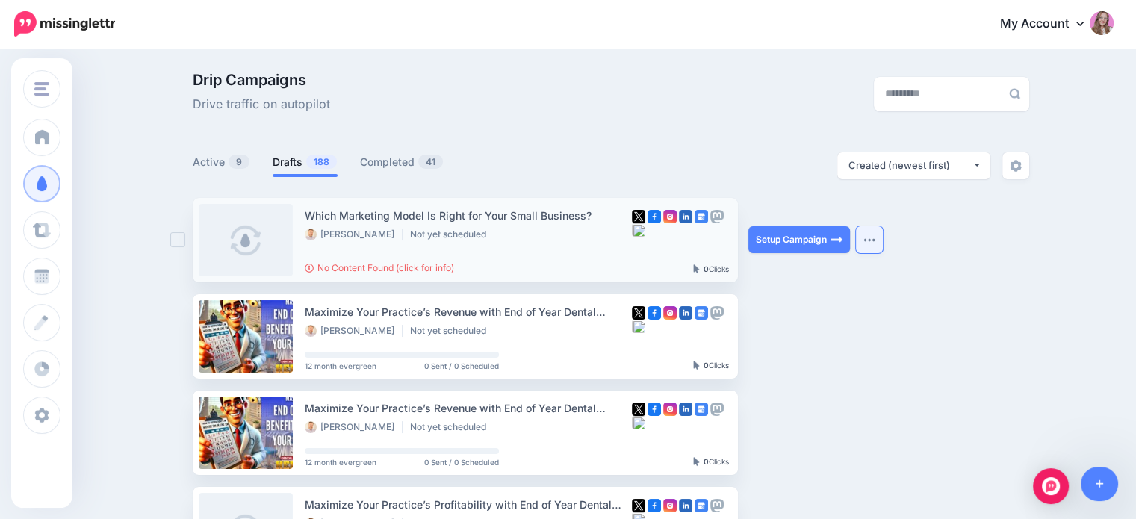
click at [879, 232] on button "button" at bounding box center [869, 239] width 27 height 27
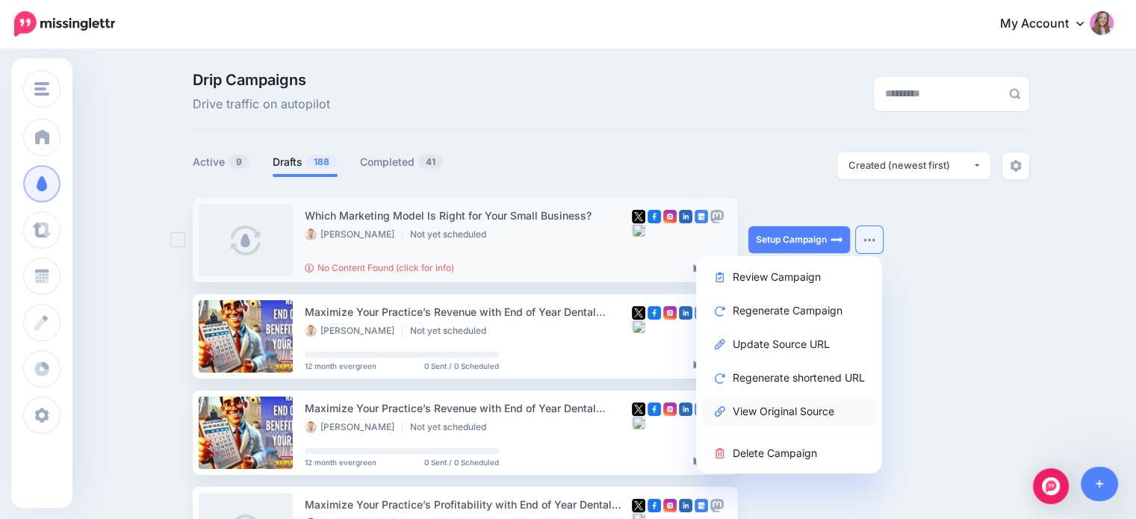
click at [782, 409] on link "View Original Source" at bounding box center [789, 411] width 174 height 29
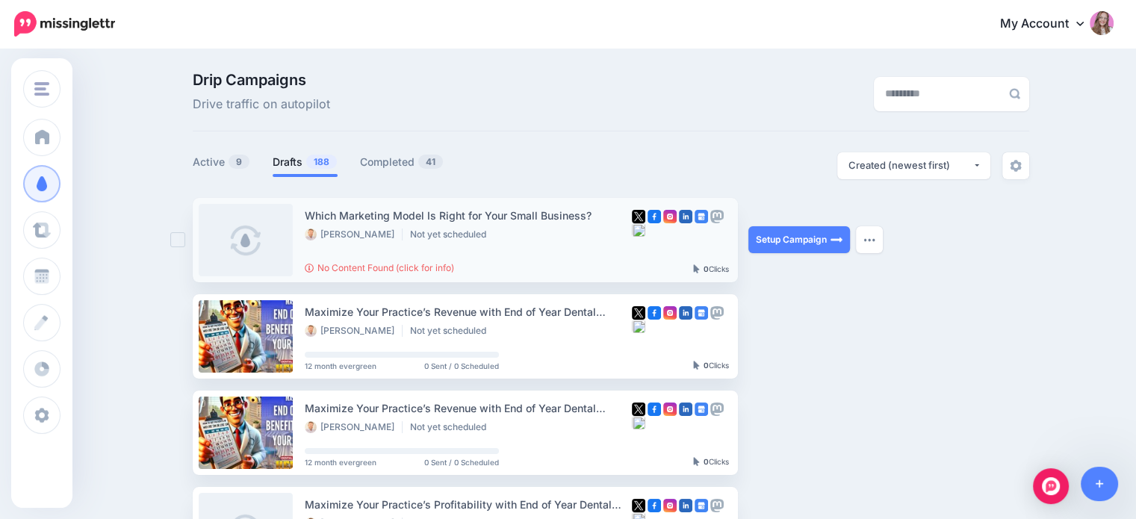
click at [374, 214] on div "Which Marketing Model Is Right for Your Small Business?" at bounding box center [468, 215] width 327 height 17
copy div "Which Marketing Model Is Right for Your Small Business?"
click at [873, 250] on button "button" at bounding box center [869, 239] width 27 height 27
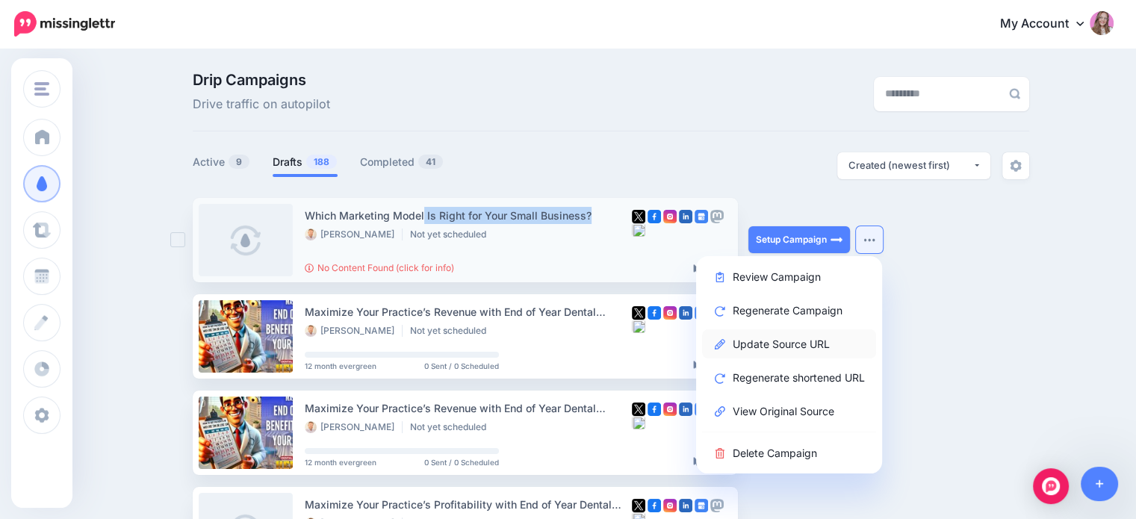
click at [792, 346] on link "Update Source URL" at bounding box center [789, 344] width 174 height 29
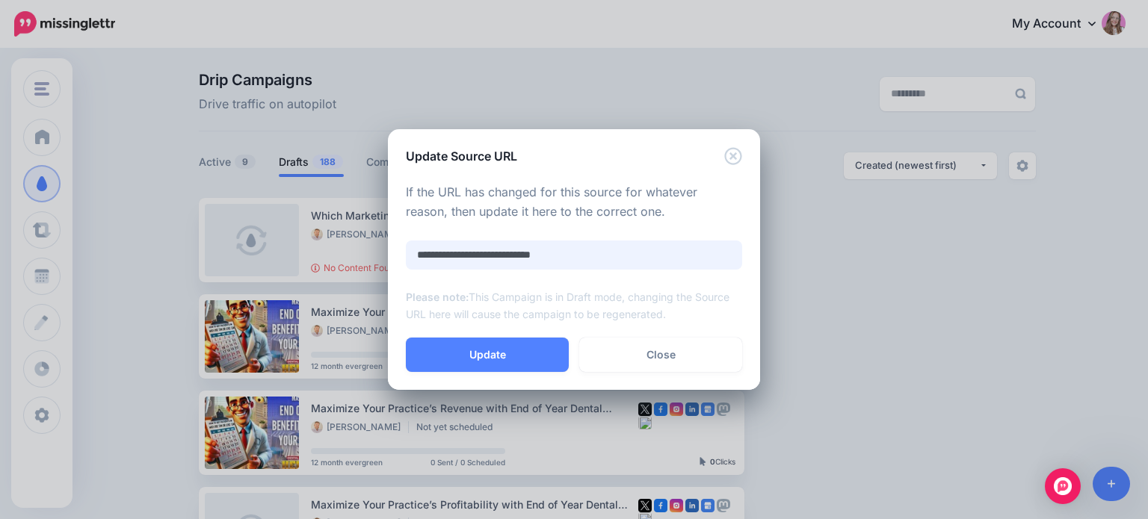
click at [644, 262] on input "**********" at bounding box center [574, 255] width 336 height 29
click at [726, 155] on icon "Close" at bounding box center [732, 155] width 17 height 17
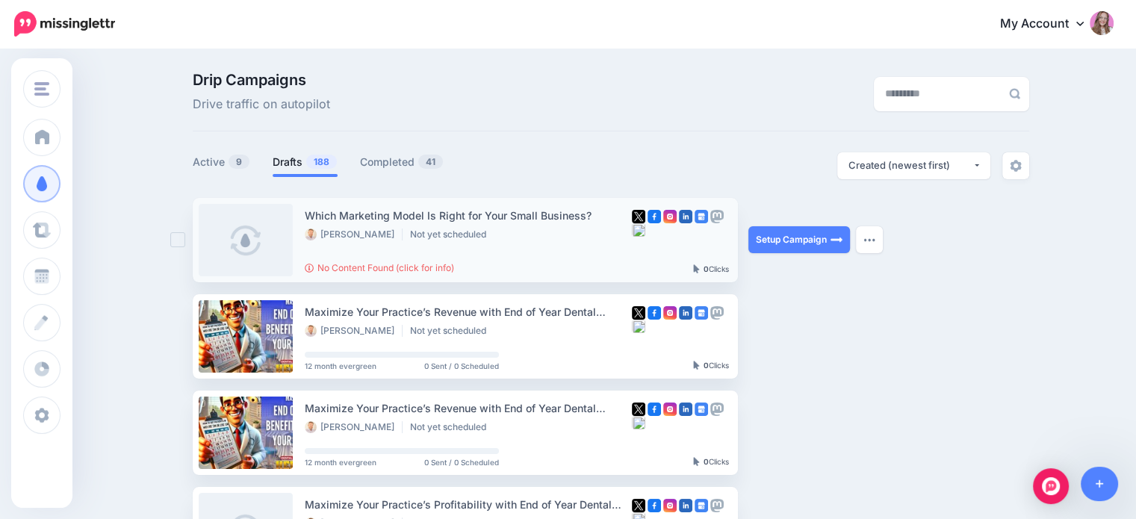
click at [512, 214] on div "Which Marketing Model Is Right for Your Small Business?" at bounding box center [468, 215] width 327 height 17
copy div "Which Marketing Model Is Right for Your Small Business?"
click at [502, 191] on div at bounding box center [611, 188] width 837 height 19
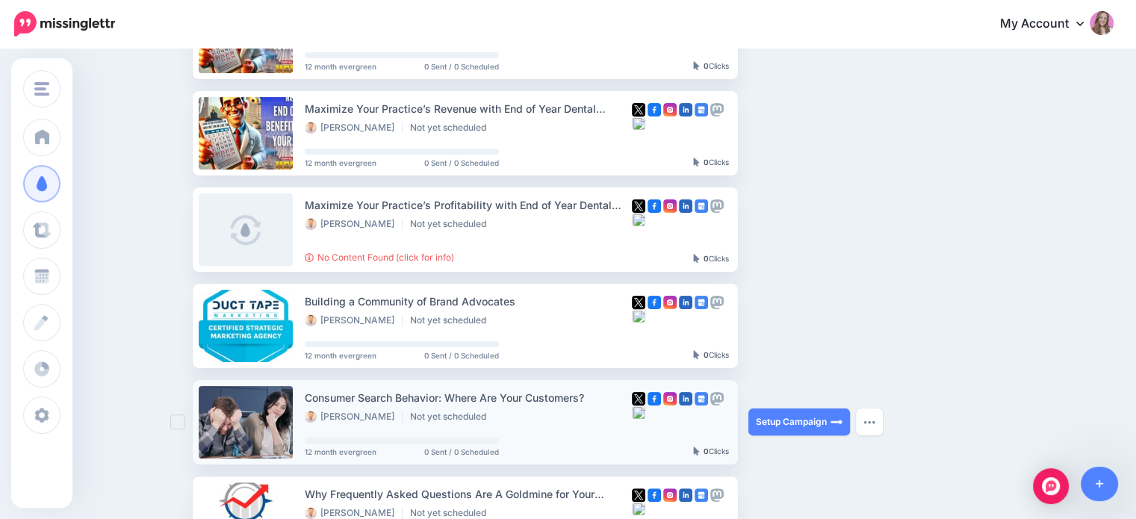
scroll to position [299, 0]
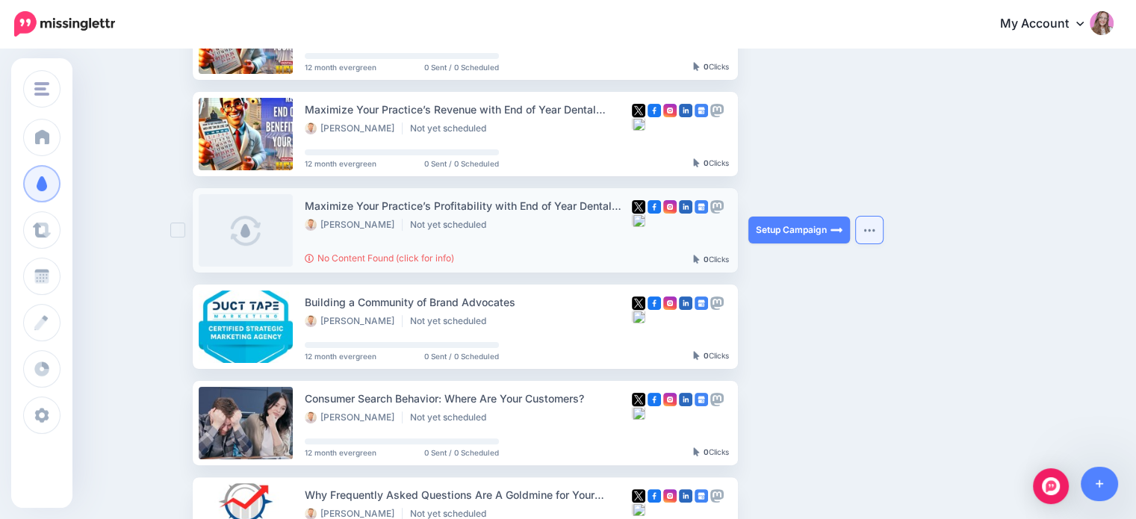
click at [867, 224] on button "button" at bounding box center [869, 230] width 27 height 27
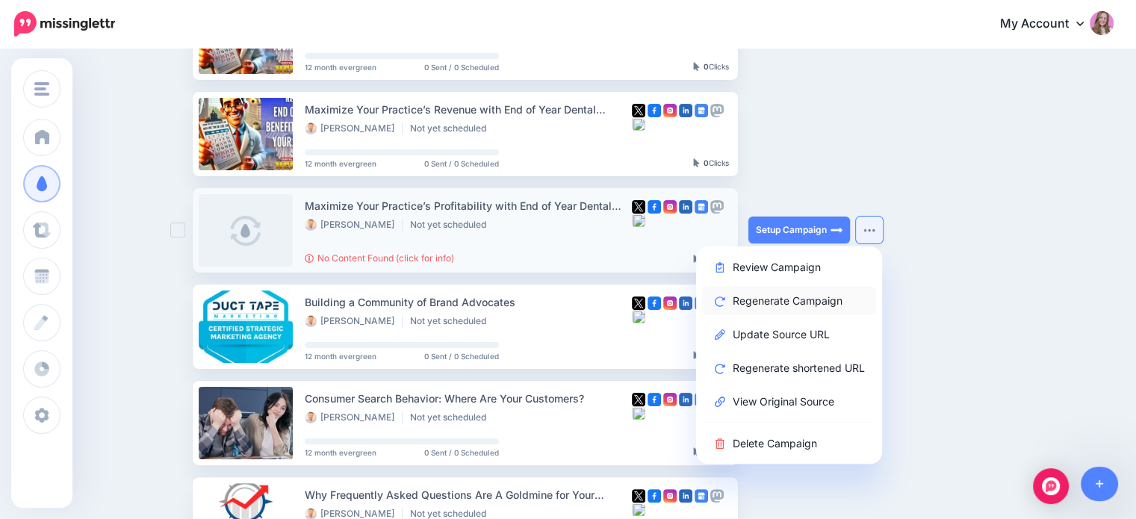
click at [793, 307] on link "Regenerate Campaign" at bounding box center [789, 300] width 174 height 29
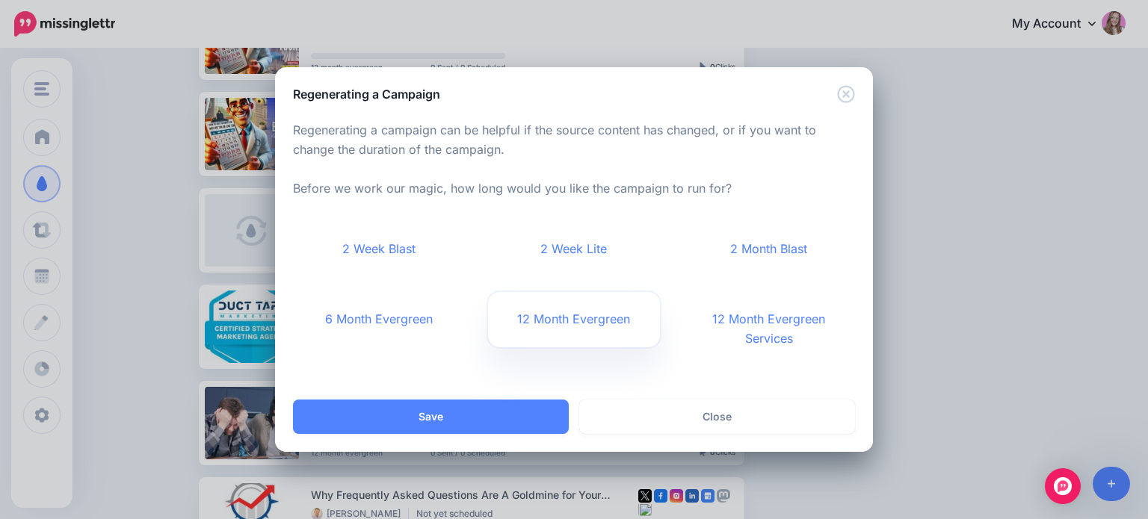
click at [512, 328] on link "12 Month Evergreen" at bounding box center [574, 319] width 173 height 55
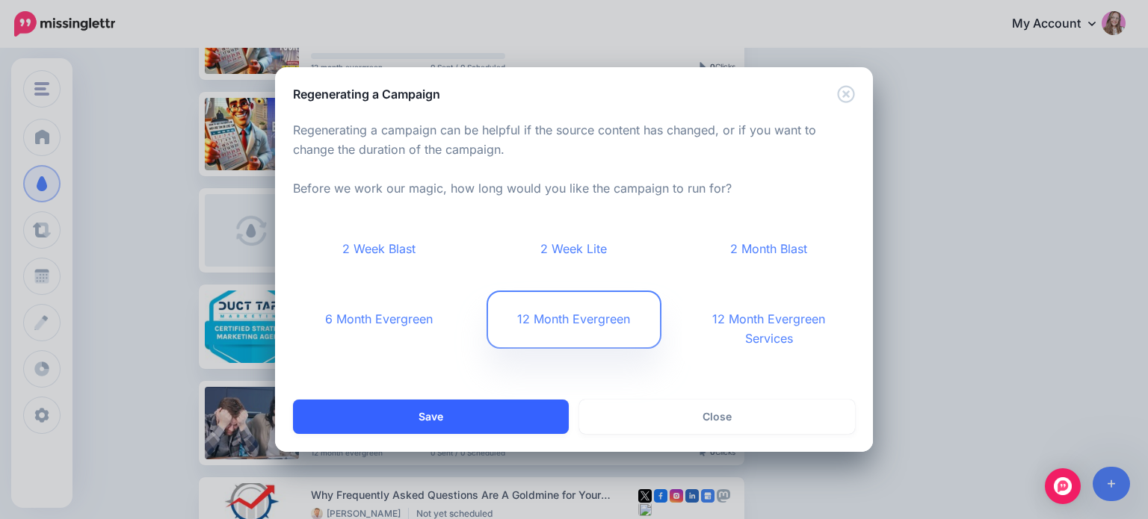
click at [491, 410] on button "Save" at bounding box center [431, 417] width 276 height 34
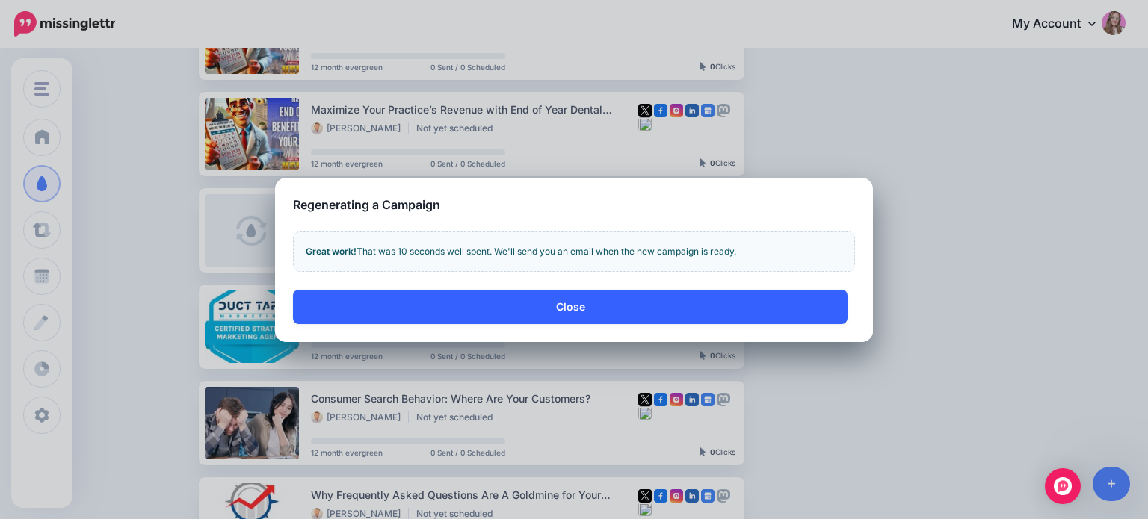
click at [635, 306] on button "Close" at bounding box center [570, 307] width 554 height 34
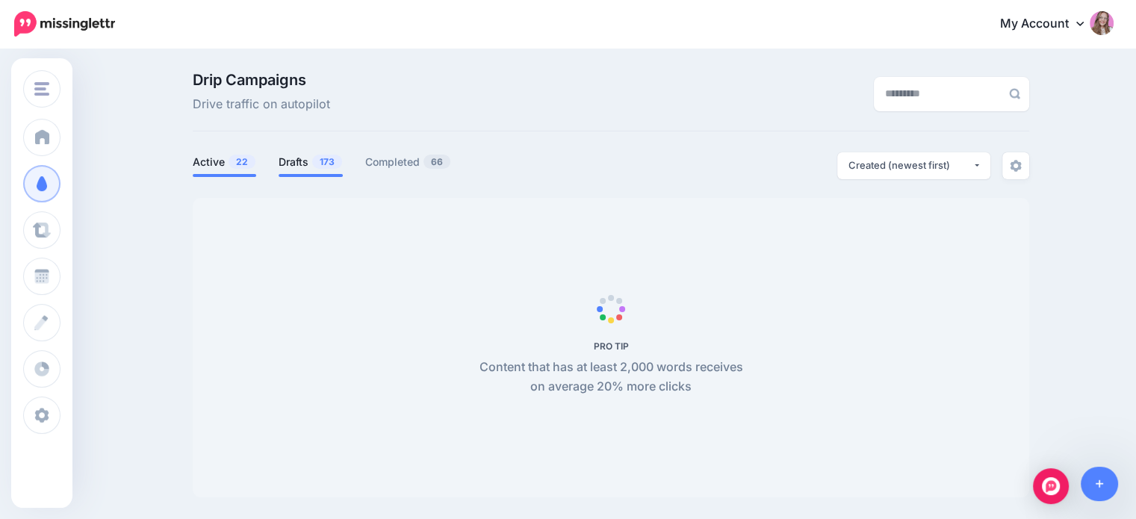
click at [320, 173] on li "Drafts 173" at bounding box center [311, 164] width 64 height 25
click at [302, 166] on link "Drafts 173" at bounding box center [311, 162] width 64 height 18
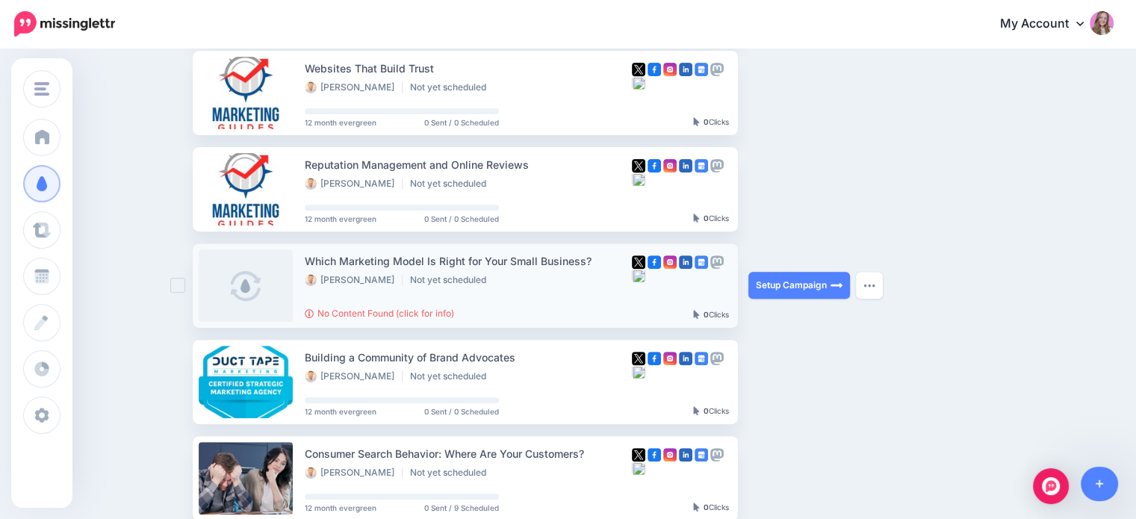
scroll to position [598, 0]
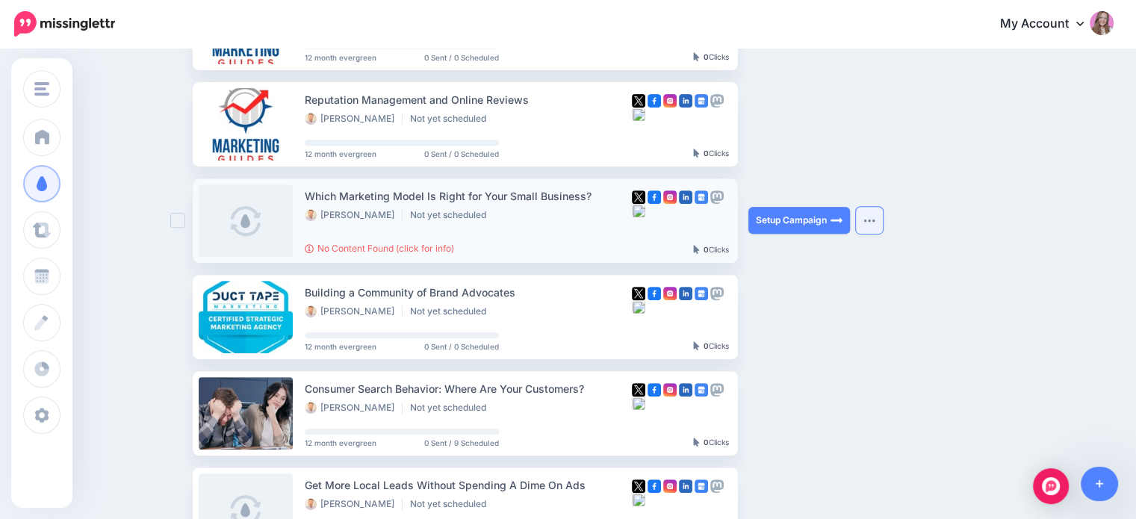
click at [876, 220] on img "button" at bounding box center [870, 220] width 12 height 4
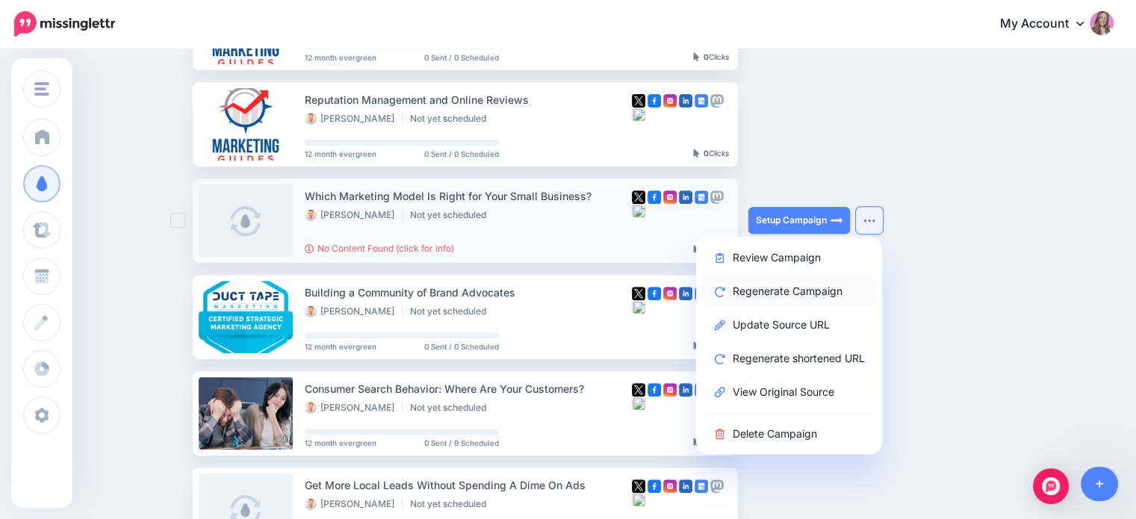
click at [800, 295] on link "Regenerate Campaign" at bounding box center [789, 290] width 174 height 29
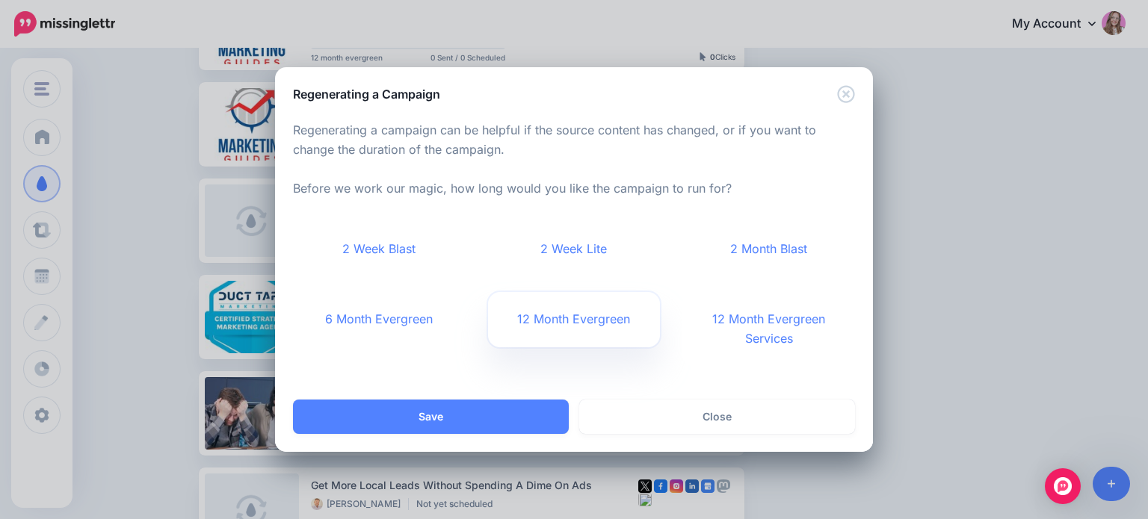
click at [529, 340] on link "12 Month Evergreen" at bounding box center [574, 319] width 173 height 55
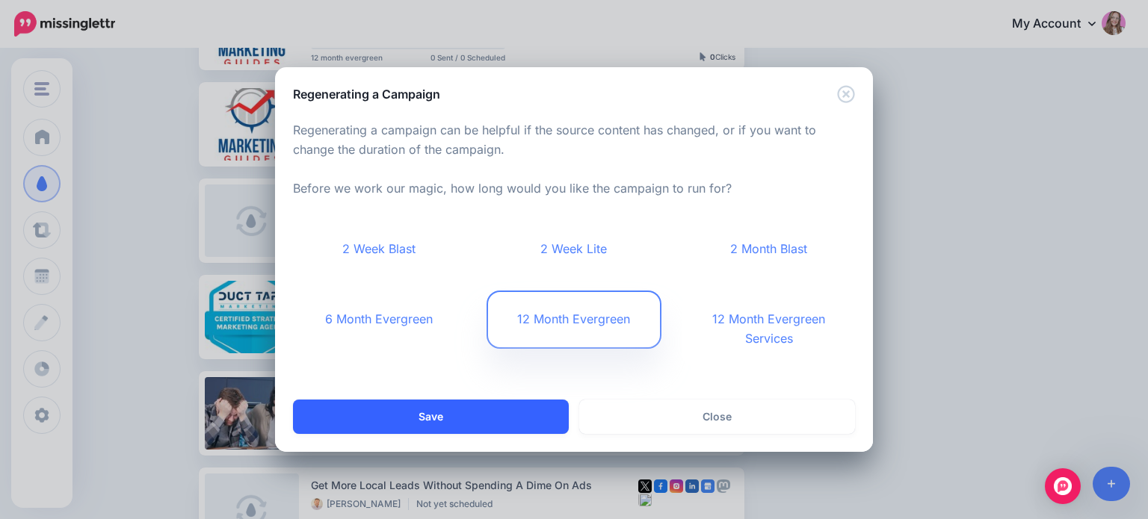
click at [507, 420] on button "Save" at bounding box center [431, 417] width 276 height 34
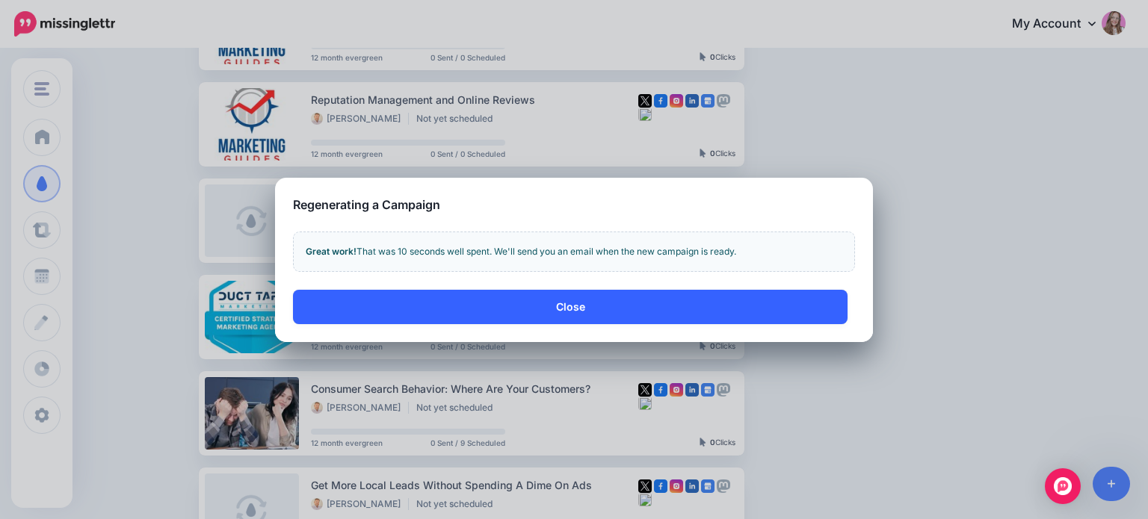
click at [524, 306] on button "Close" at bounding box center [570, 307] width 554 height 34
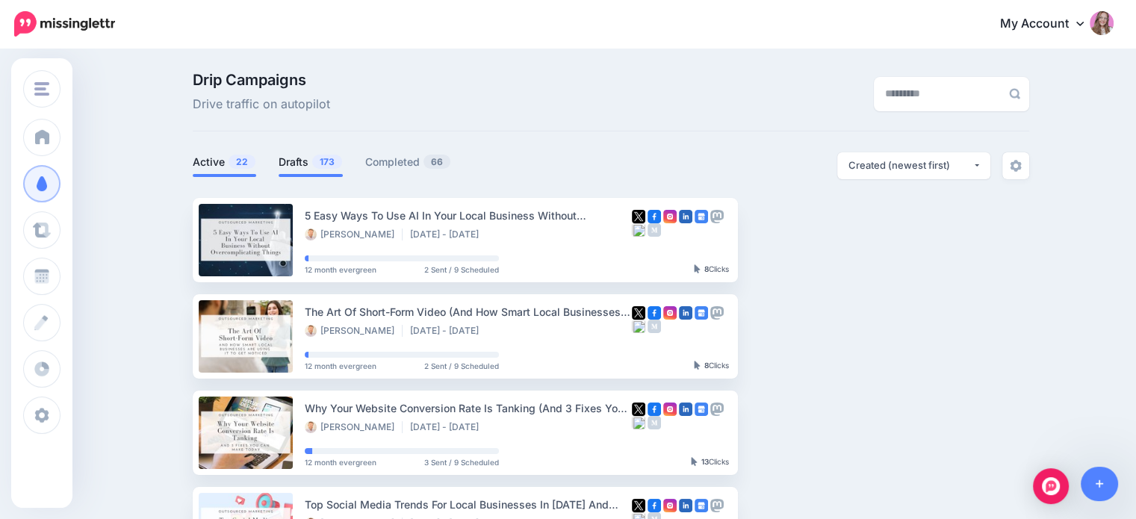
click at [314, 167] on link "Drafts 173" at bounding box center [311, 162] width 64 height 18
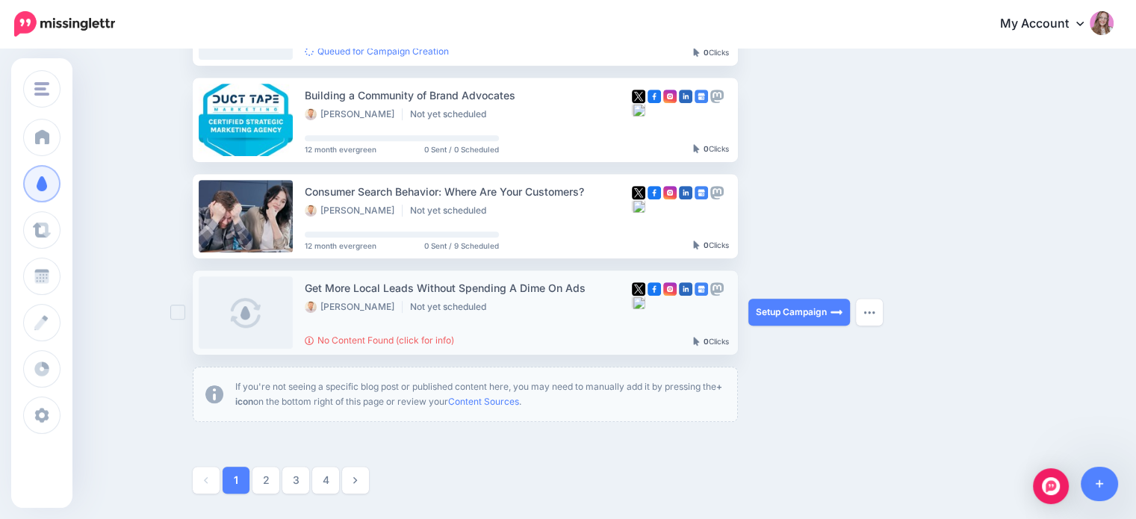
scroll to position [822, 0]
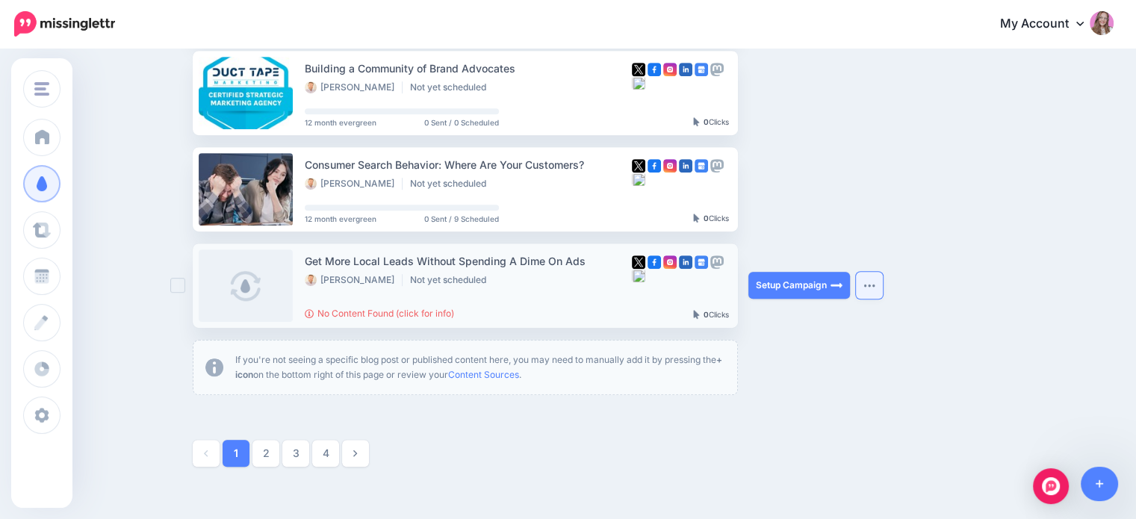
click at [873, 289] on button "button" at bounding box center [869, 285] width 27 height 27
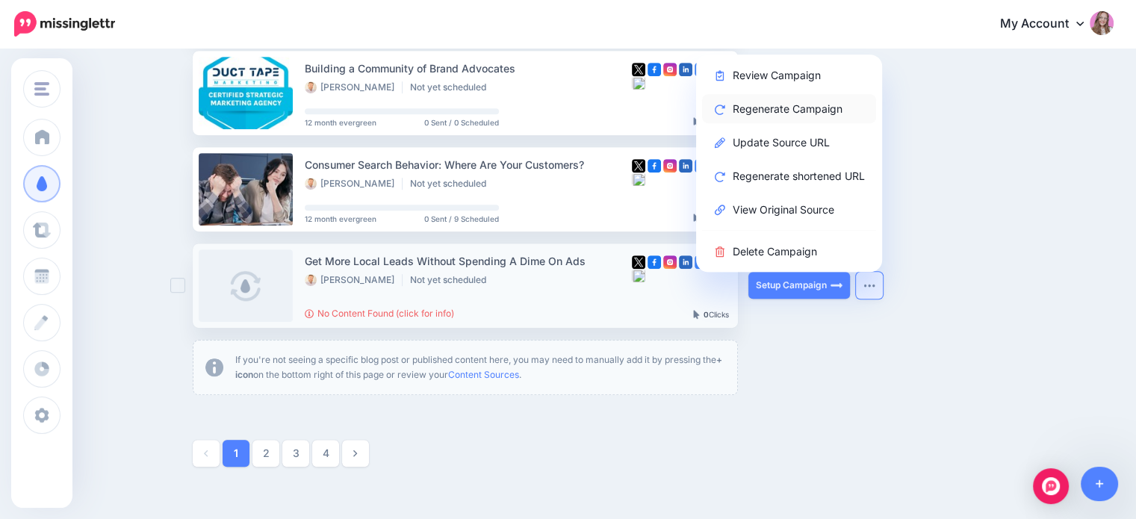
click at [791, 116] on link "Regenerate Campaign" at bounding box center [789, 108] width 174 height 29
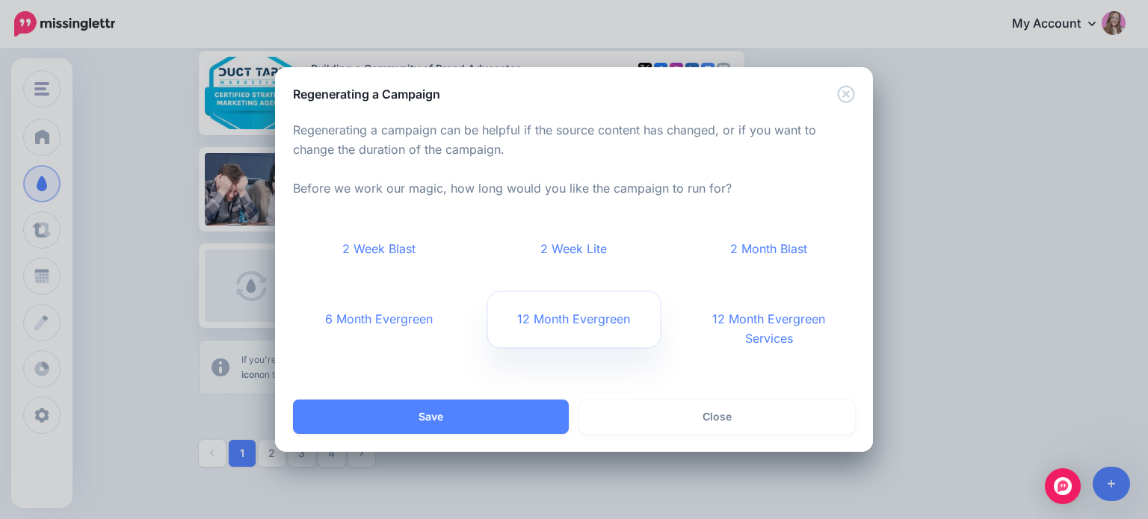
click at [534, 327] on link "12 Month Evergreen" at bounding box center [574, 319] width 173 height 55
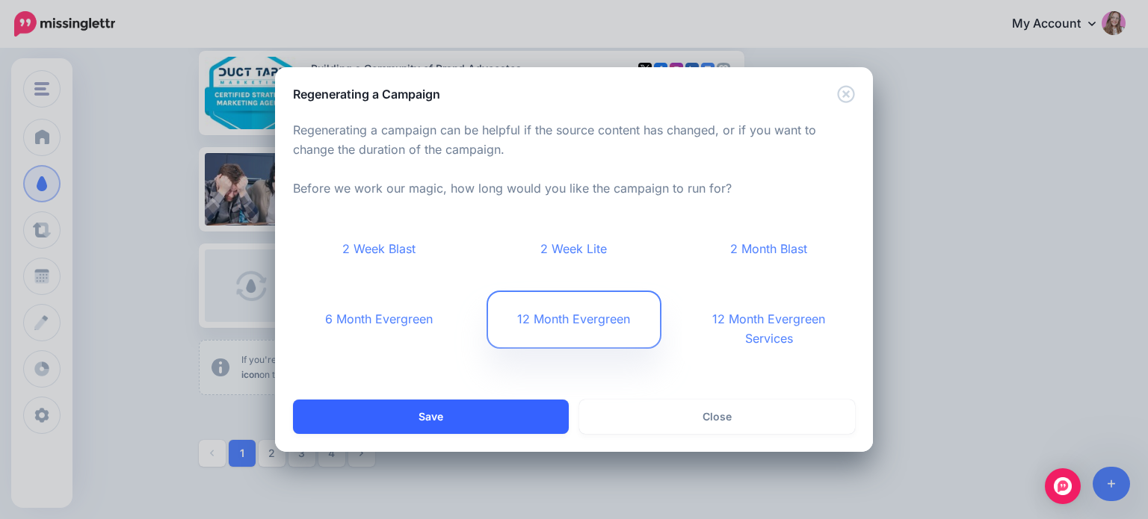
click at [491, 412] on button "Save" at bounding box center [431, 417] width 276 height 34
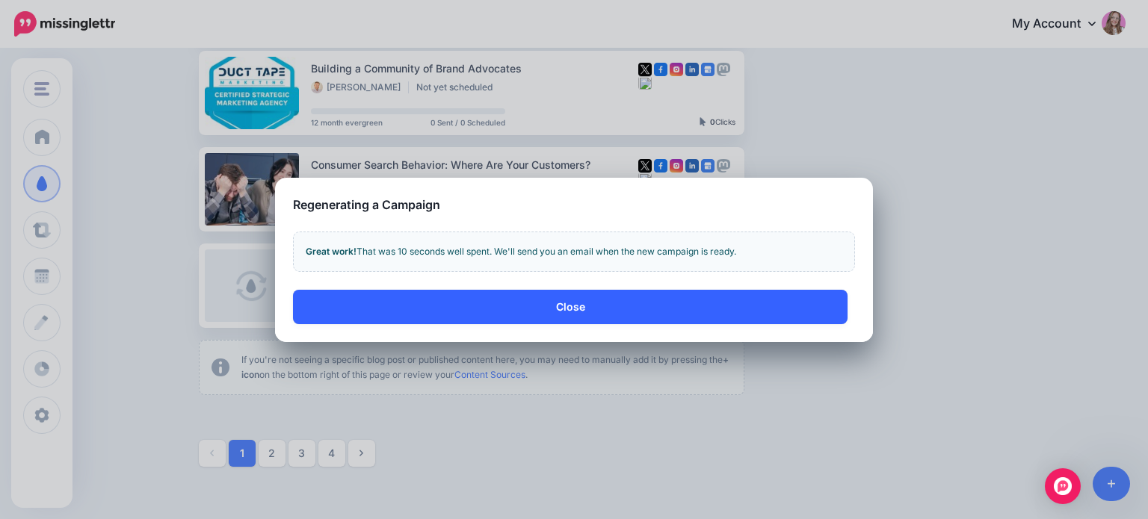
click at [457, 311] on button "Close" at bounding box center [570, 307] width 554 height 34
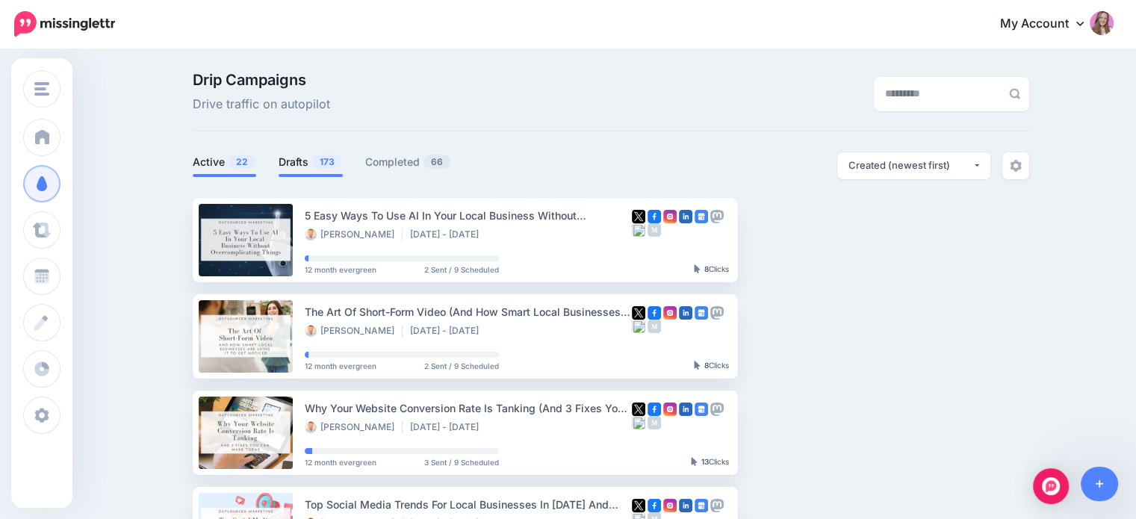
click at [326, 158] on span "173" at bounding box center [327, 162] width 30 height 14
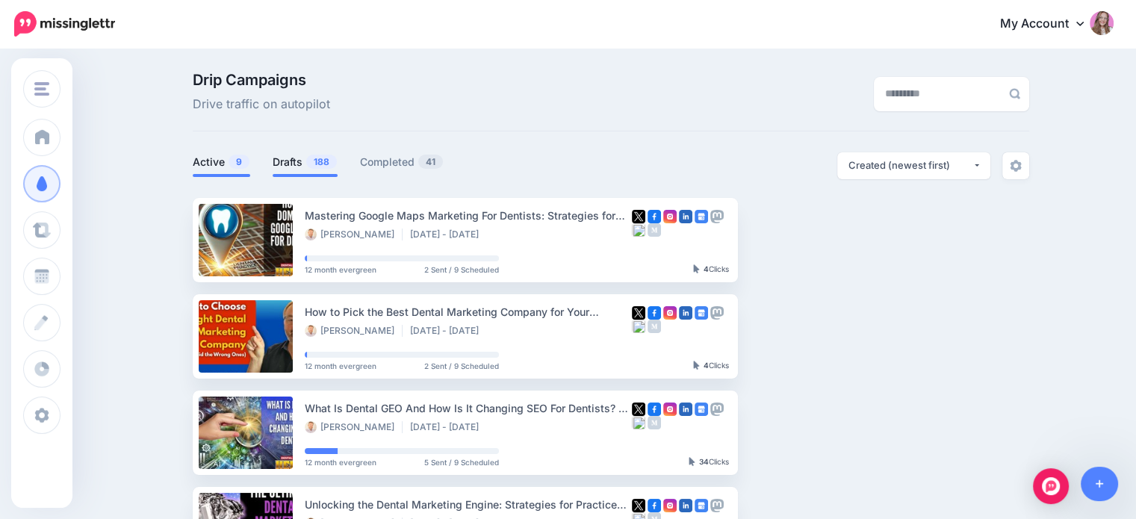
click at [315, 165] on span "188" at bounding box center [321, 162] width 31 height 14
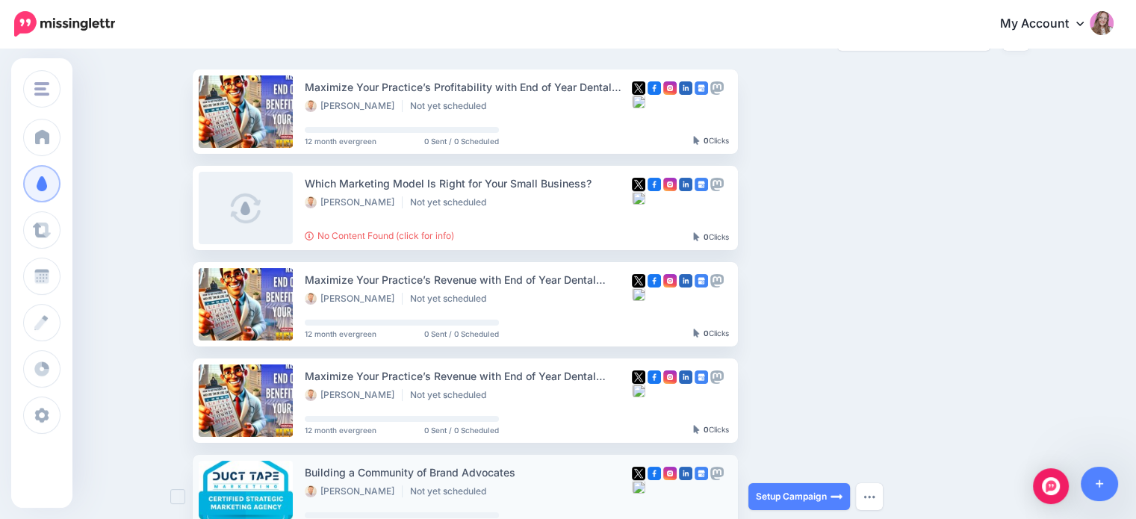
scroll to position [75, 0]
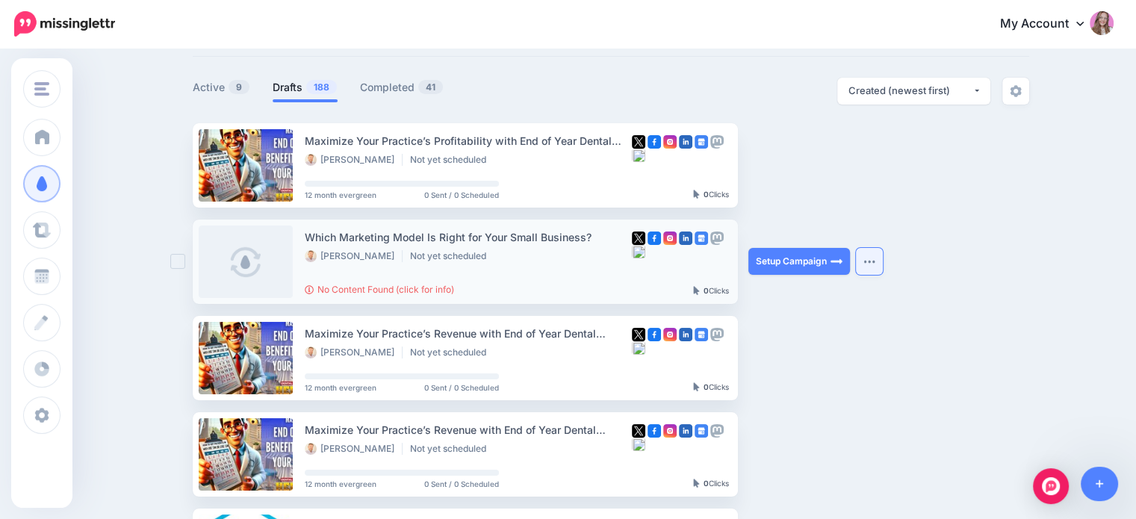
click at [876, 257] on button "button" at bounding box center [869, 261] width 27 height 27
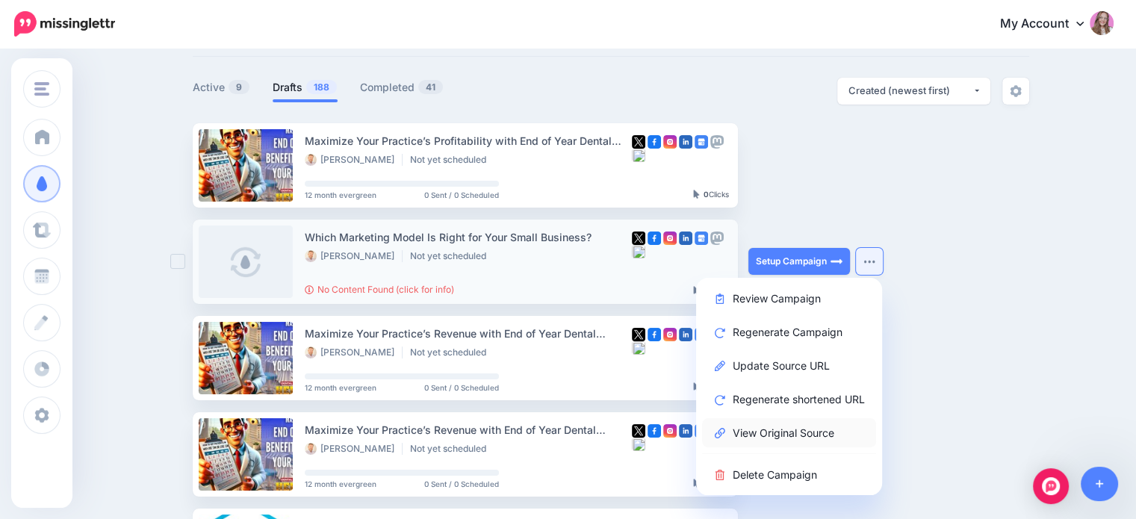
click at [790, 430] on link "View Original Source" at bounding box center [789, 432] width 174 height 29
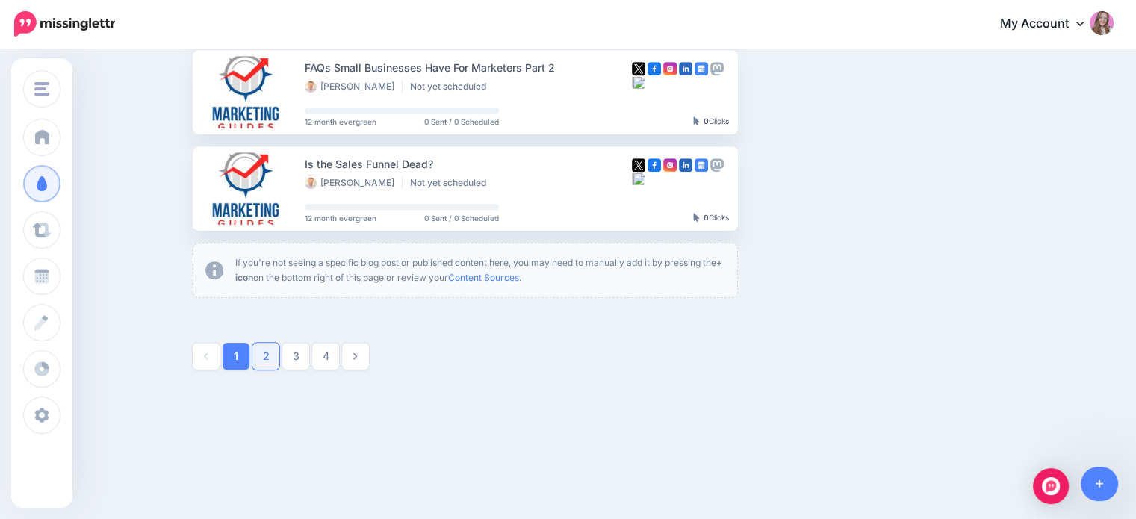
click at [270, 355] on link "2" at bounding box center [266, 356] width 27 height 27
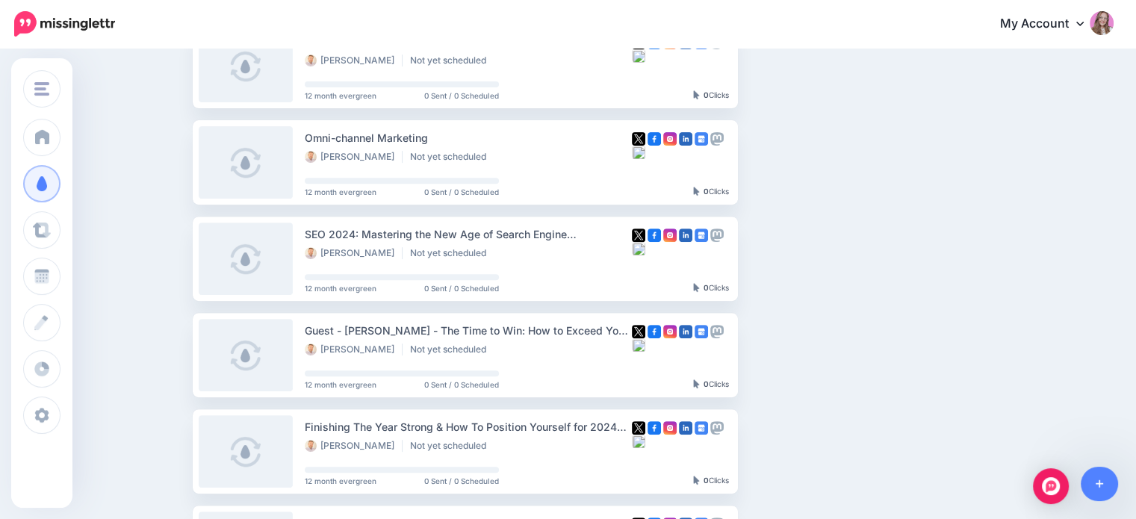
scroll to position [822, 0]
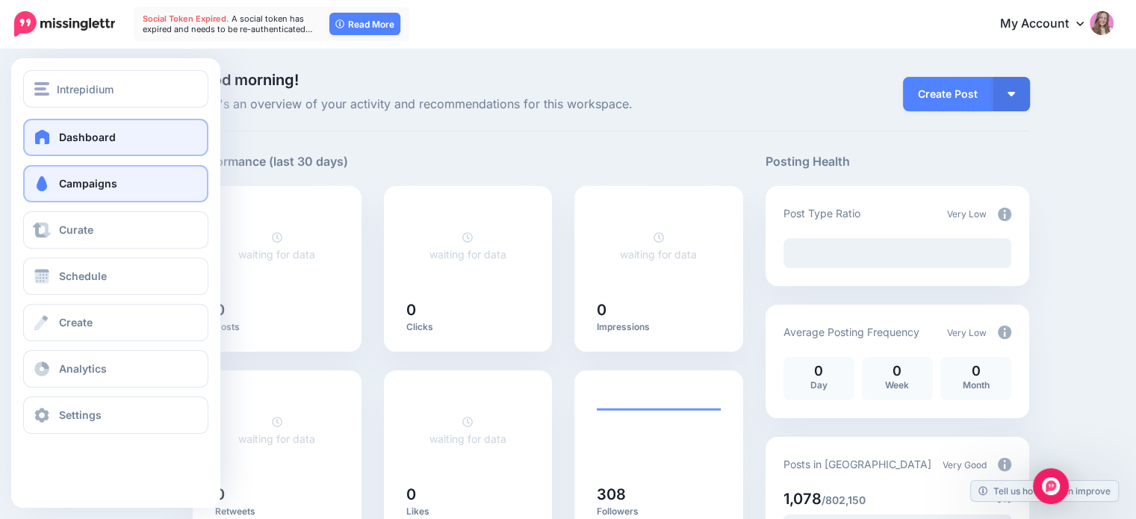
click at [23, 180] on link "Campaigns" at bounding box center [115, 183] width 185 height 37
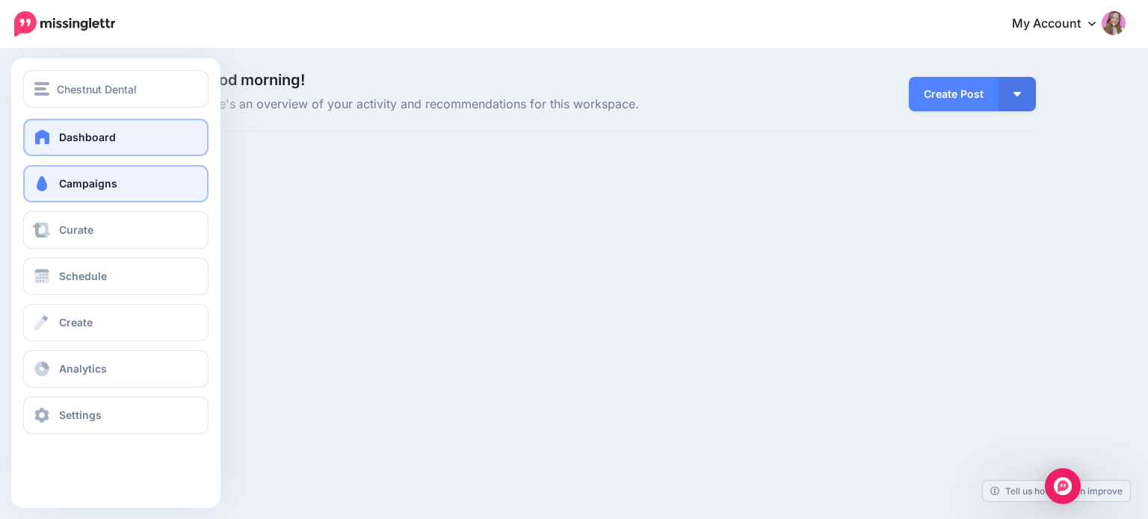
click at [54, 180] on link "Campaigns" at bounding box center [115, 183] width 185 height 37
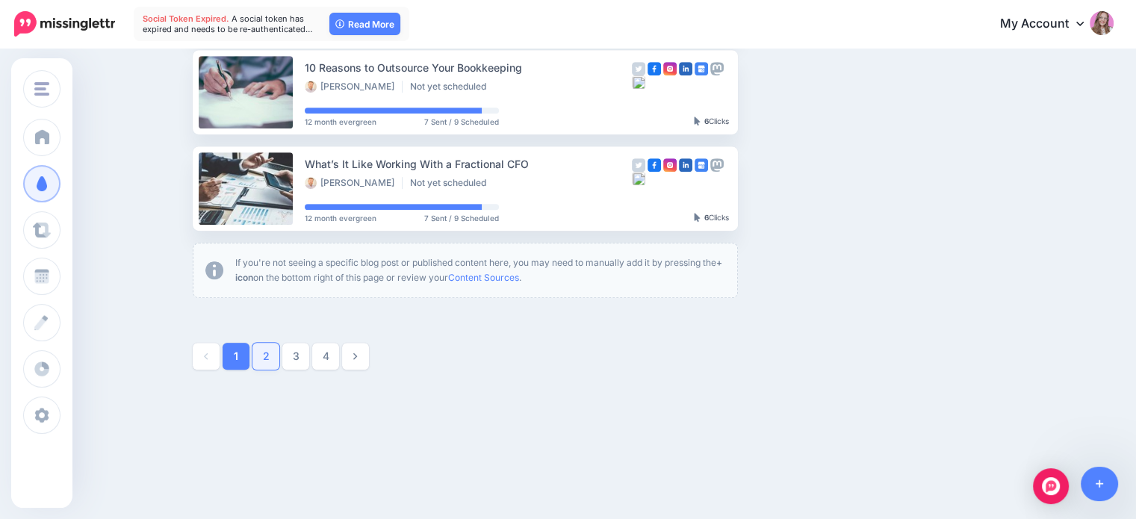
click at [278, 359] on link "2" at bounding box center [266, 356] width 27 height 27
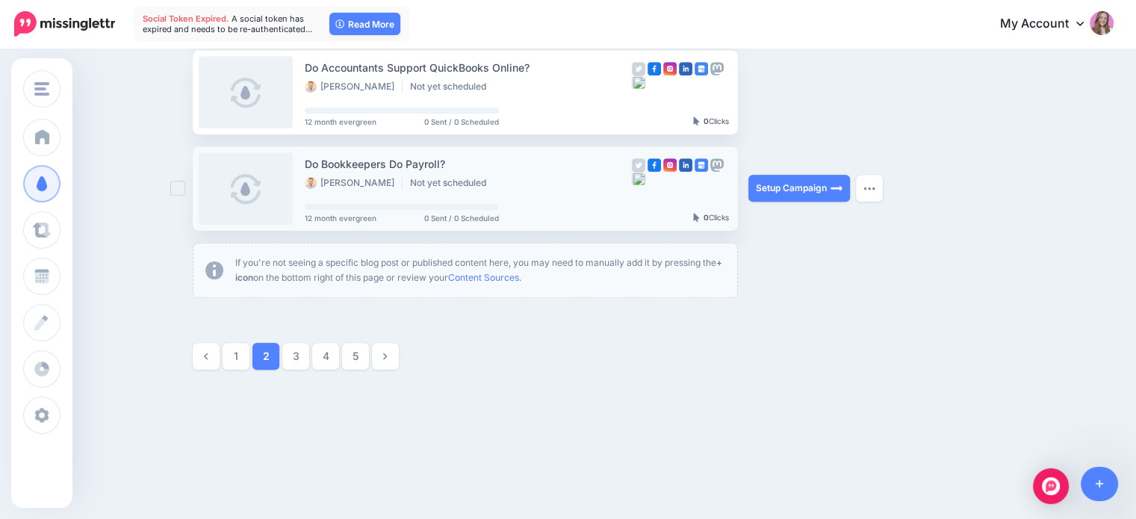
scroll to position [471, 0]
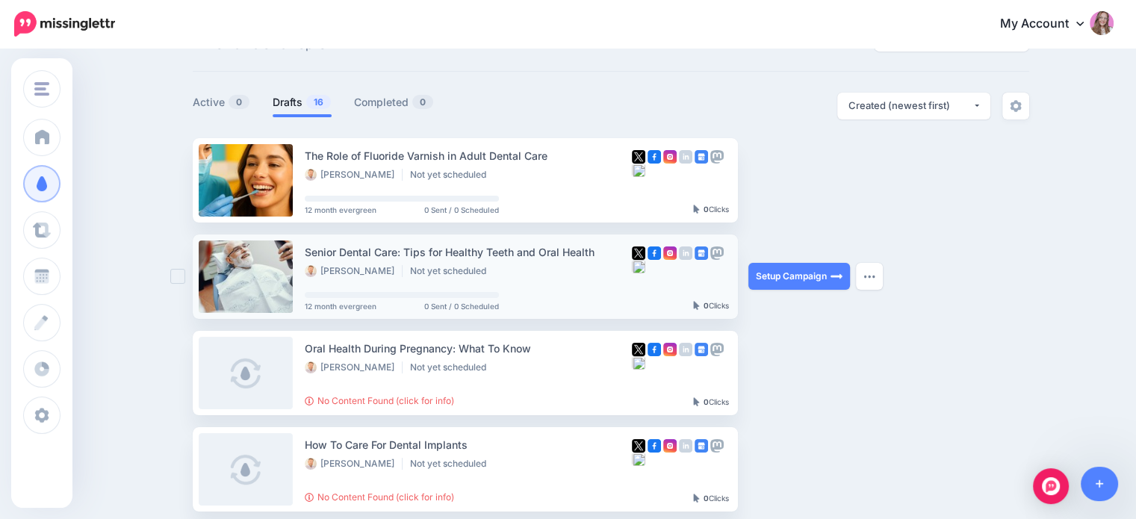
scroll to position [149, 0]
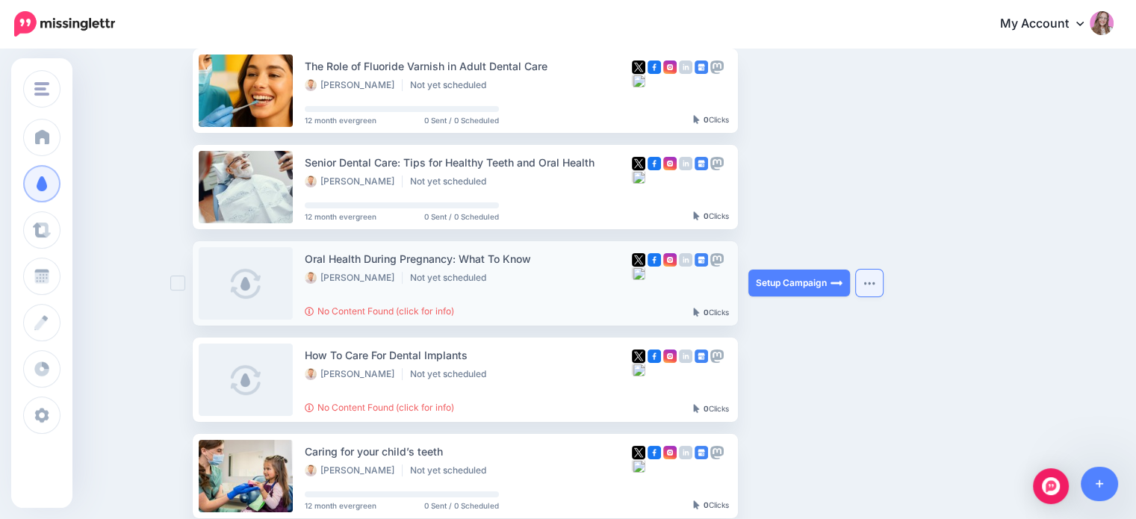
click at [864, 280] on button "button" at bounding box center [869, 283] width 27 height 27
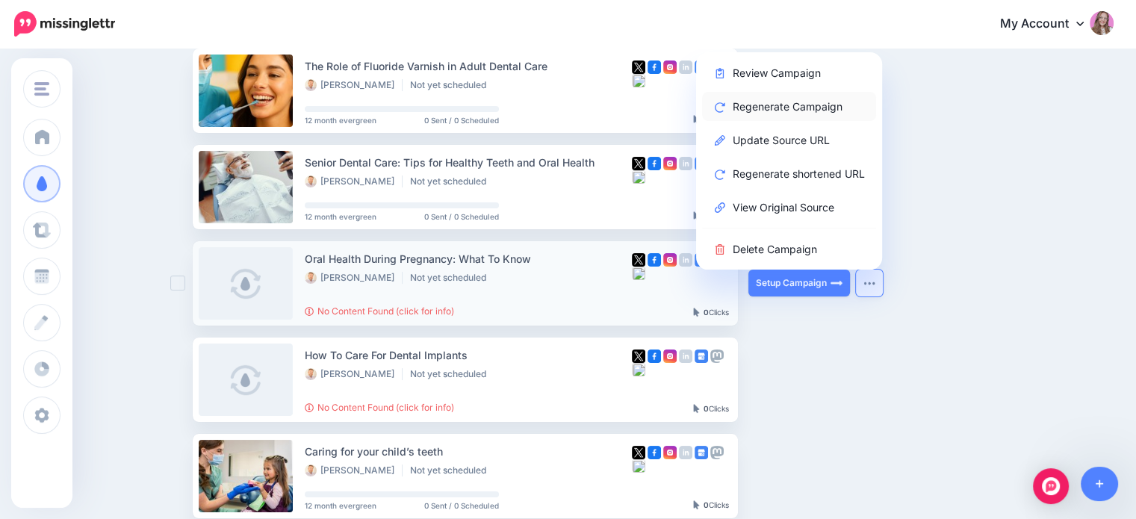
click at [780, 107] on link "Regenerate Campaign" at bounding box center [789, 106] width 174 height 29
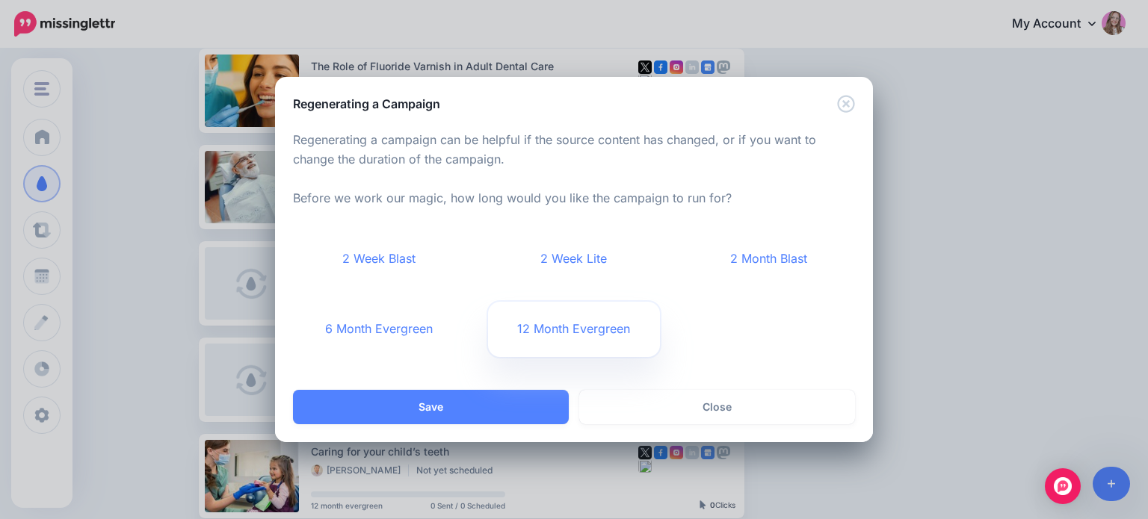
click at [559, 318] on link "12 Month Evergreen" at bounding box center [574, 329] width 173 height 55
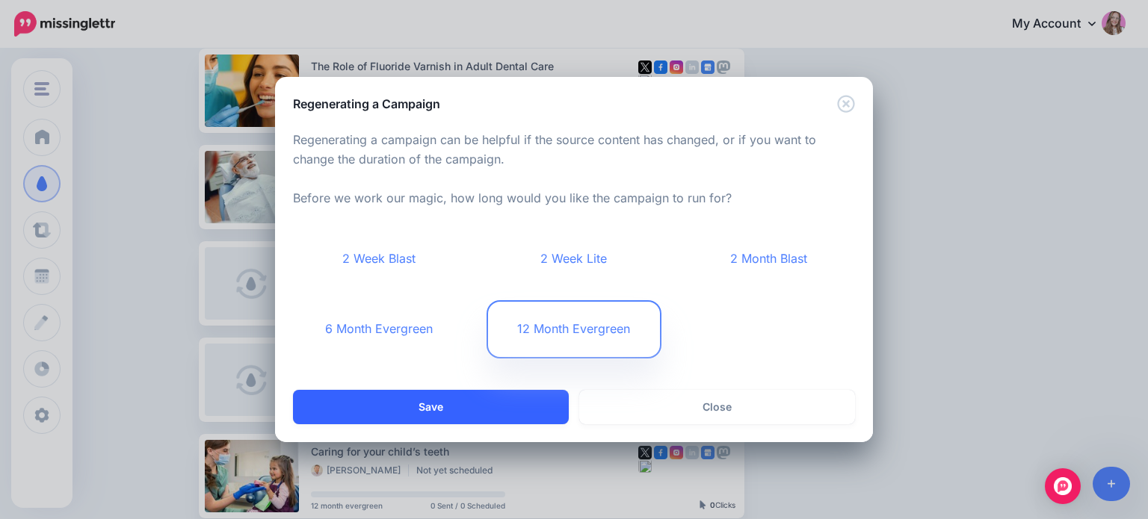
click at [499, 394] on button "Save" at bounding box center [431, 407] width 276 height 34
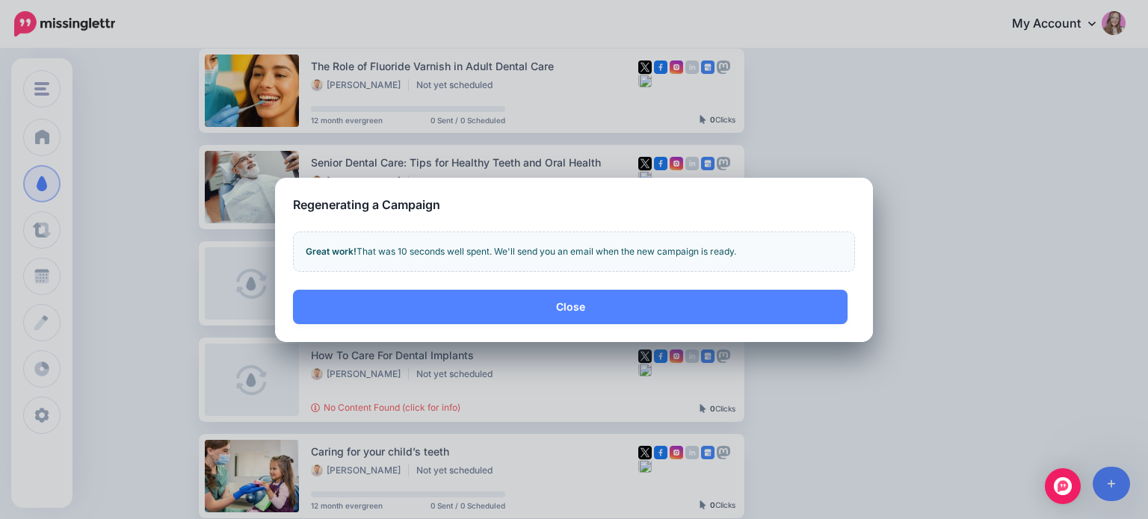
click at [551, 303] on button "Close" at bounding box center [570, 307] width 554 height 34
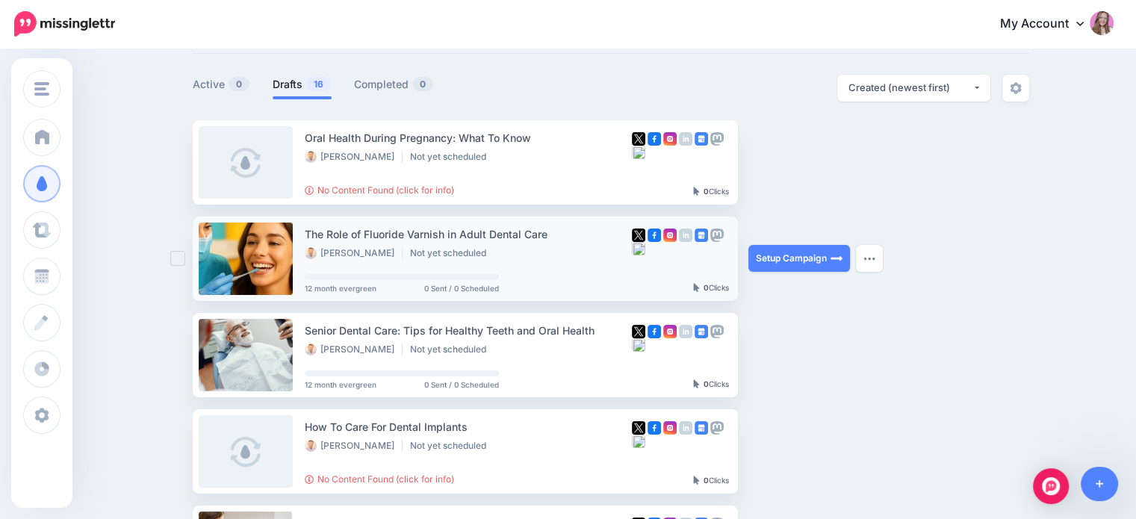
scroll to position [54, 0]
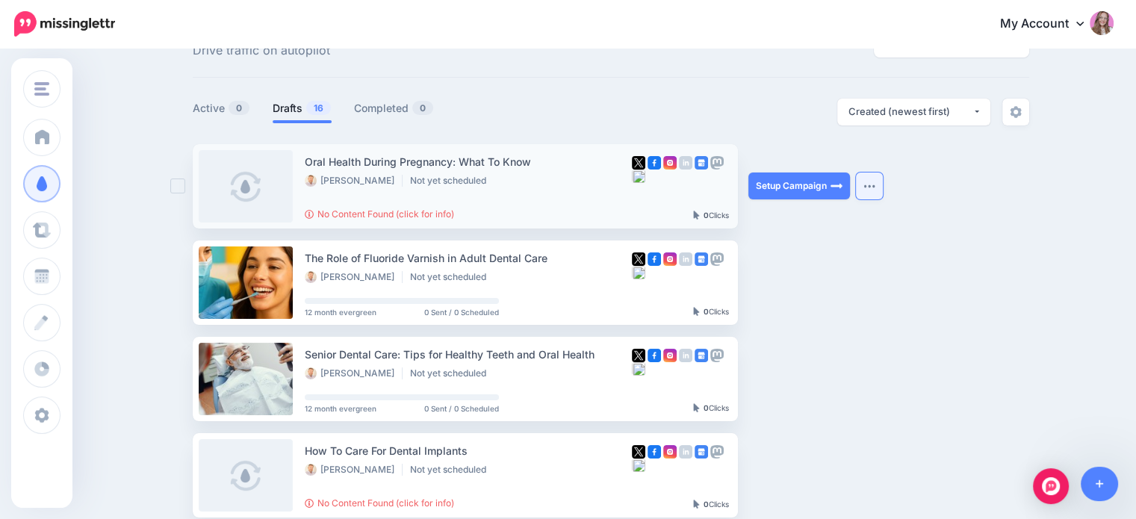
click at [874, 182] on button "button" at bounding box center [869, 186] width 27 height 27
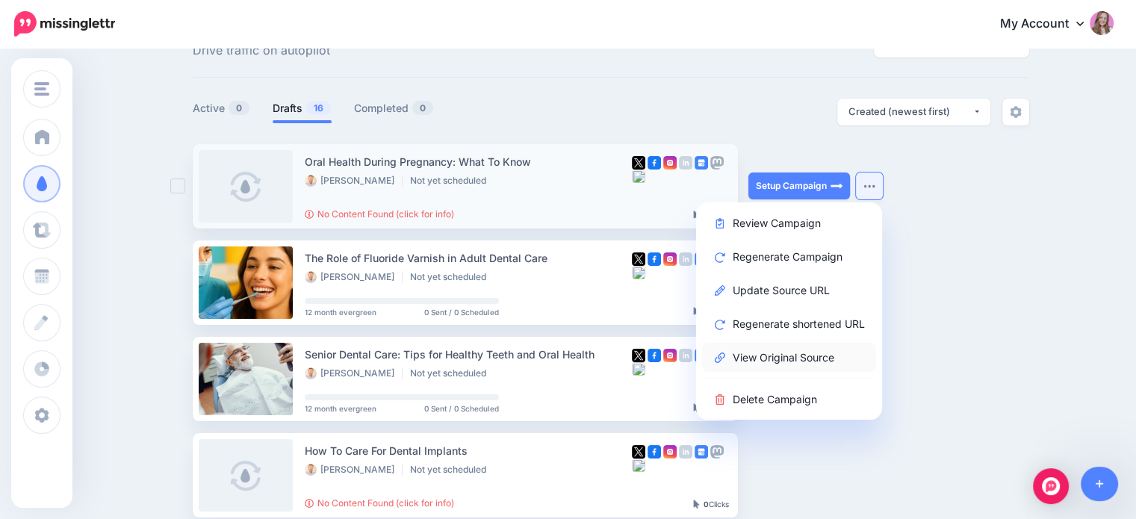
click at [796, 353] on link "View Original Source" at bounding box center [789, 357] width 174 height 29
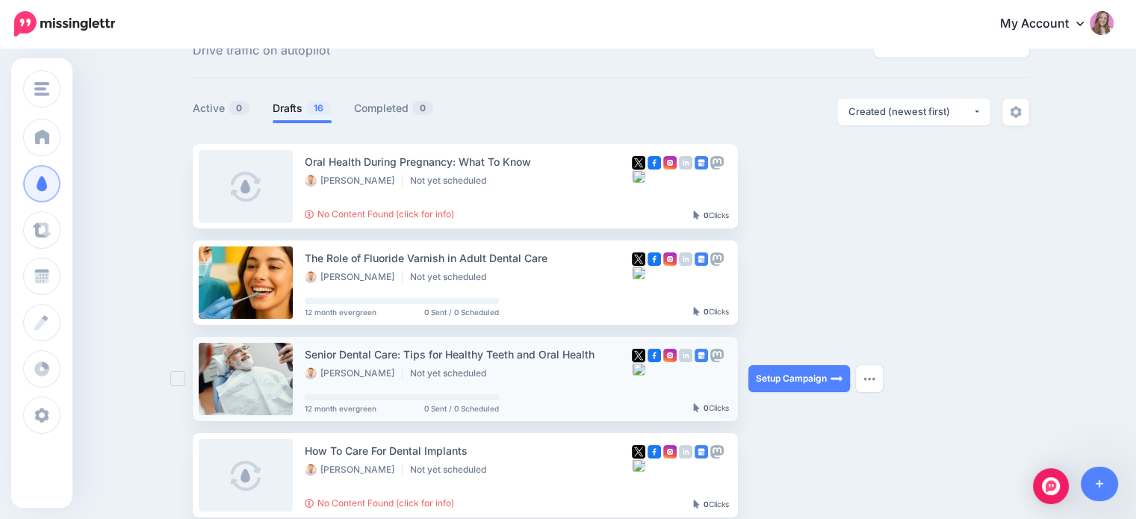
scroll to position [278, 0]
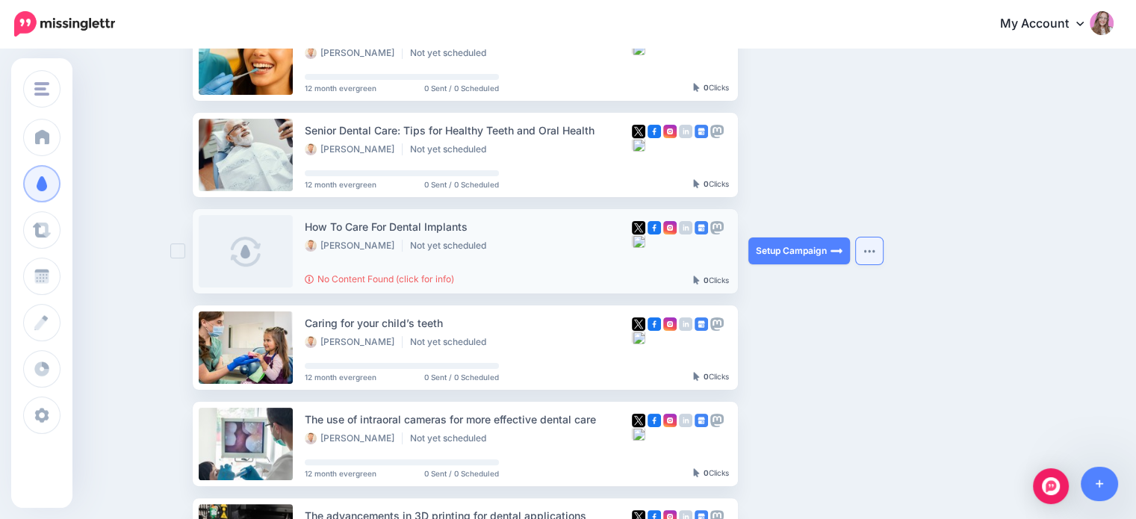
click at [873, 256] on button "button" at bounding box center [869, 251] width 27 height 27
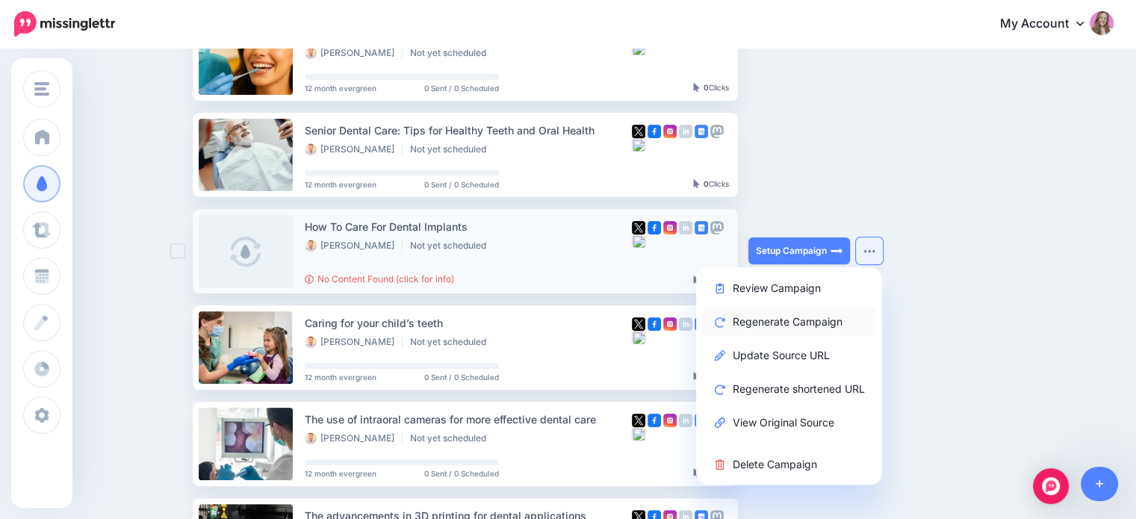
click at [798, 329] on link "Regenerate Campaign" at bounding box center [789, 321] width 174 height 29
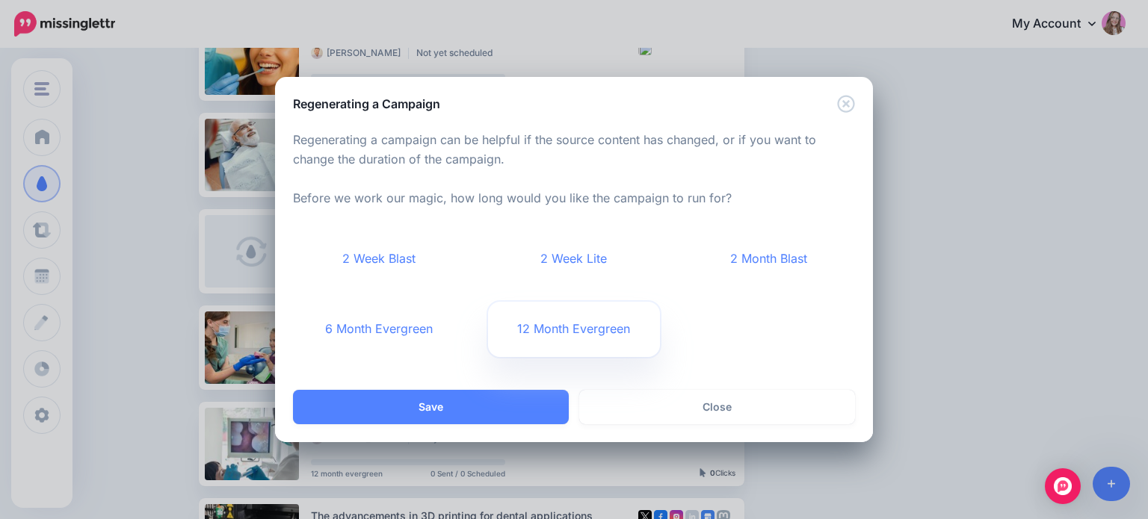
click at [563, 323] on link "12 Month Evergreen" at bounding box center [574, 329] width 173 height 55
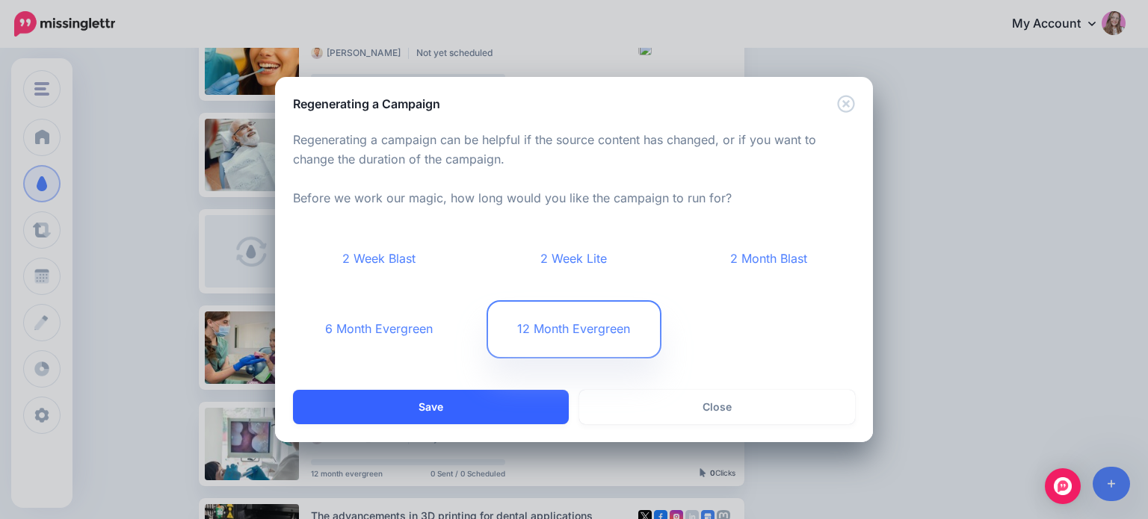
click at [501, 394] on button "Save" at bounding box center [431, 407] width 276 height 34
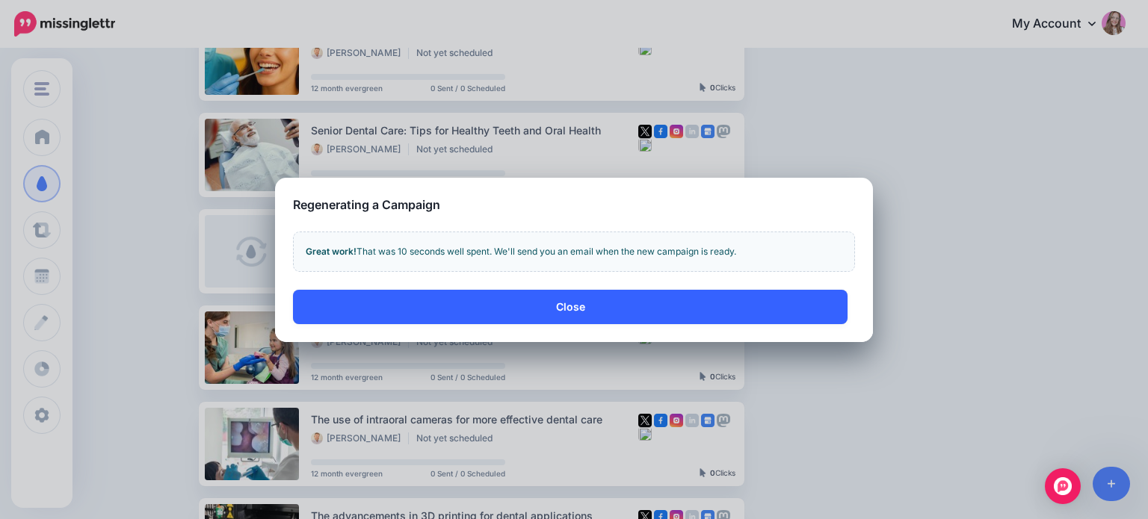
click at [461, 317] on button "Close" at bounding box center [570, 307] width 554 height 34
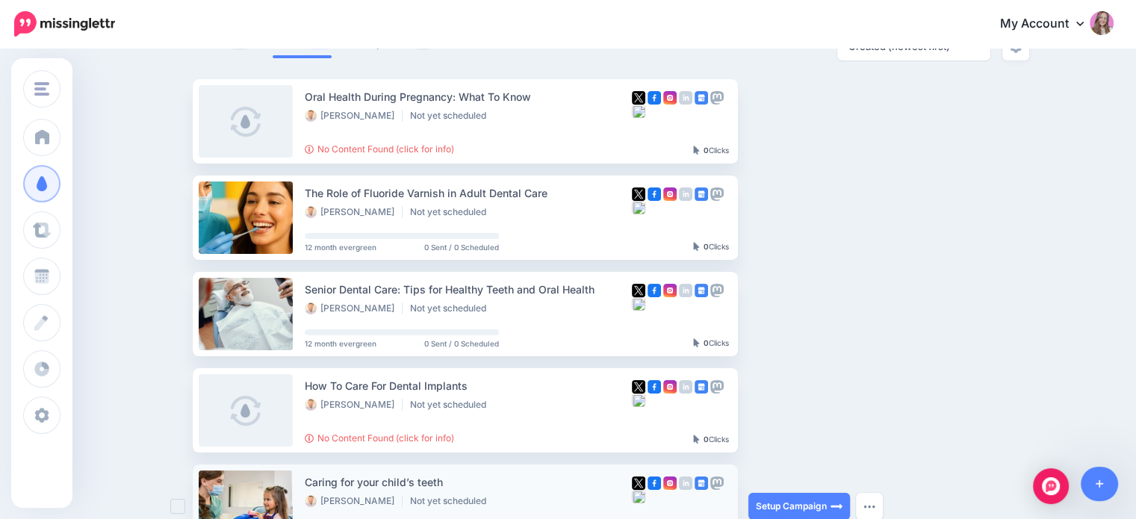
scroll to position [54, 0]
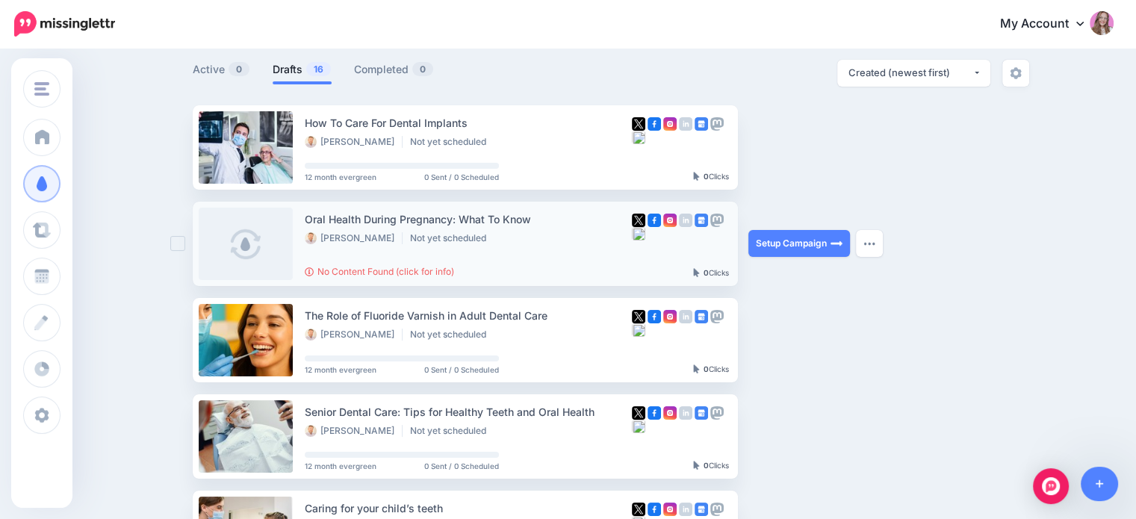
scroll to position [129, 0]
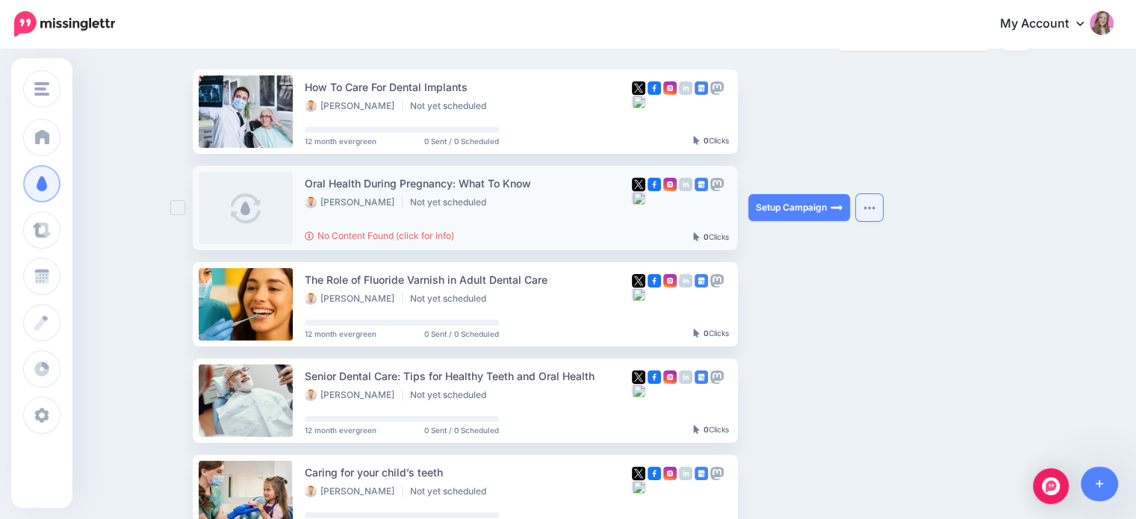
click at [874, 215] on button "button" at bounding box center [869, 207] width 27 height 27
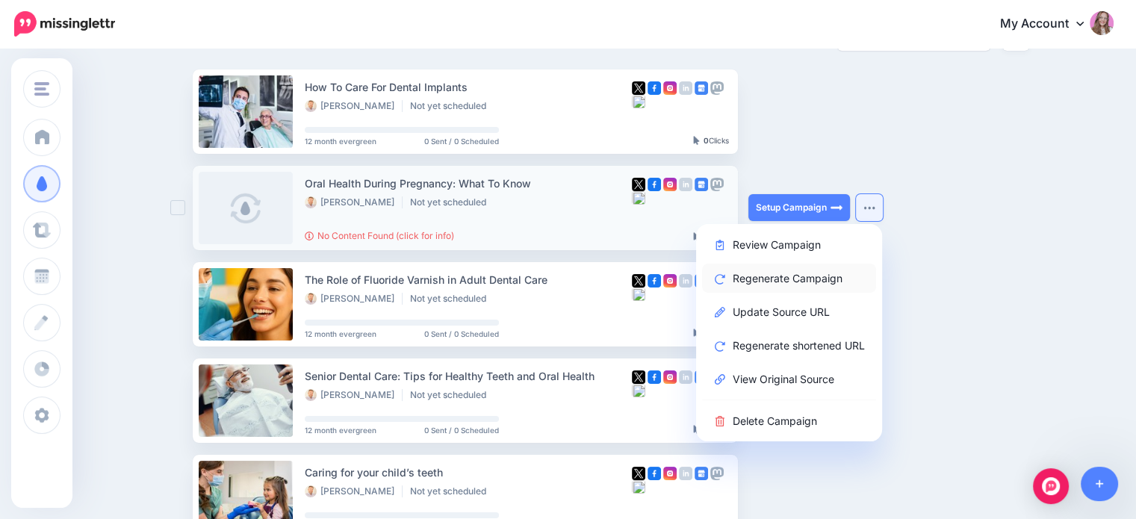
click at [815, 273] on link "Regenerate Campaign" at bounding box center [789, 278] width 174 height 29
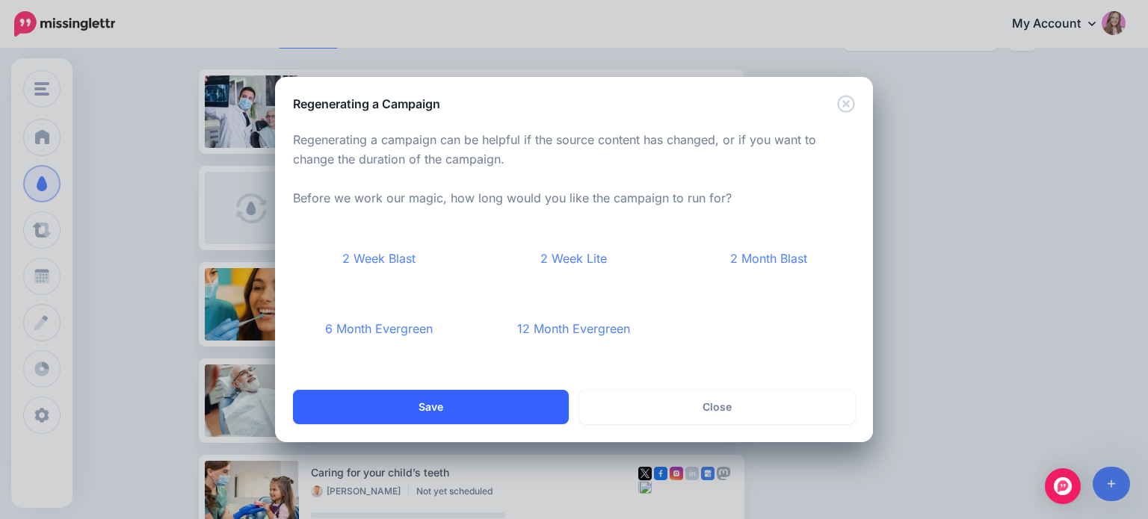
click at [500, 399] on button "Save" at bounding box center [431, 407] width 276 height 34
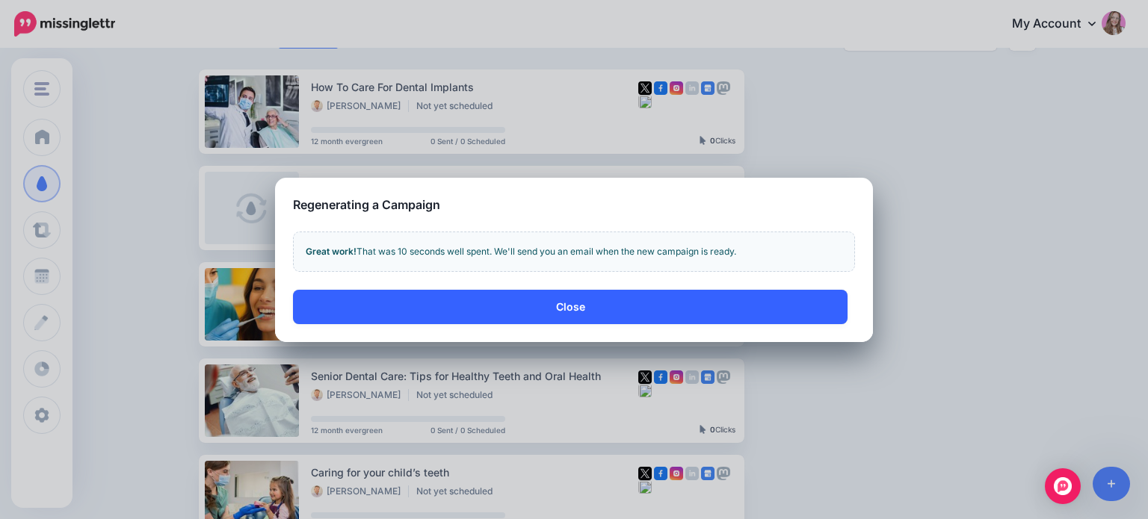
click at [540, 307] on button "Close" at bounding box center [570, 307] width 554 height 34
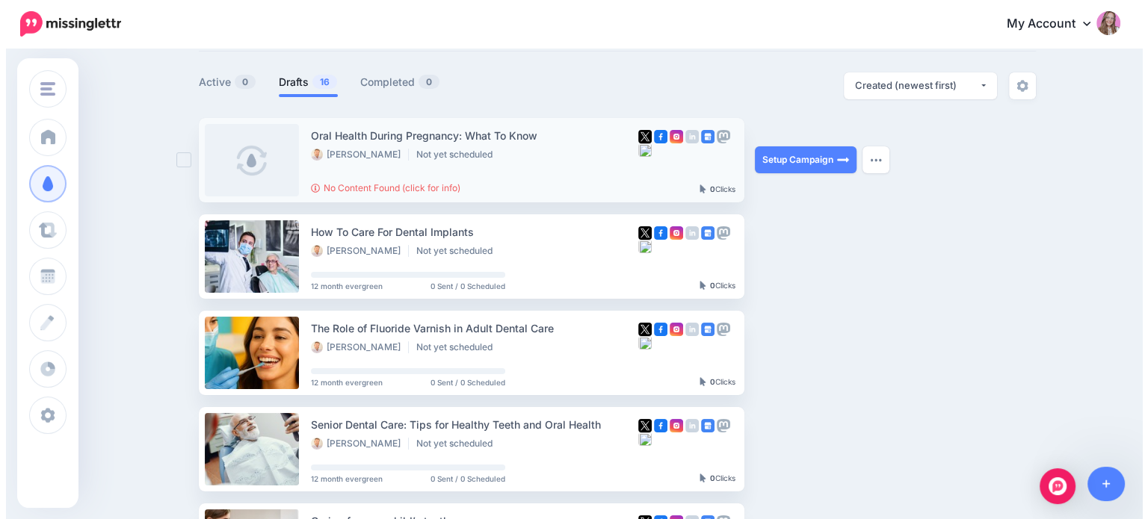
scroll to position [54, 0]
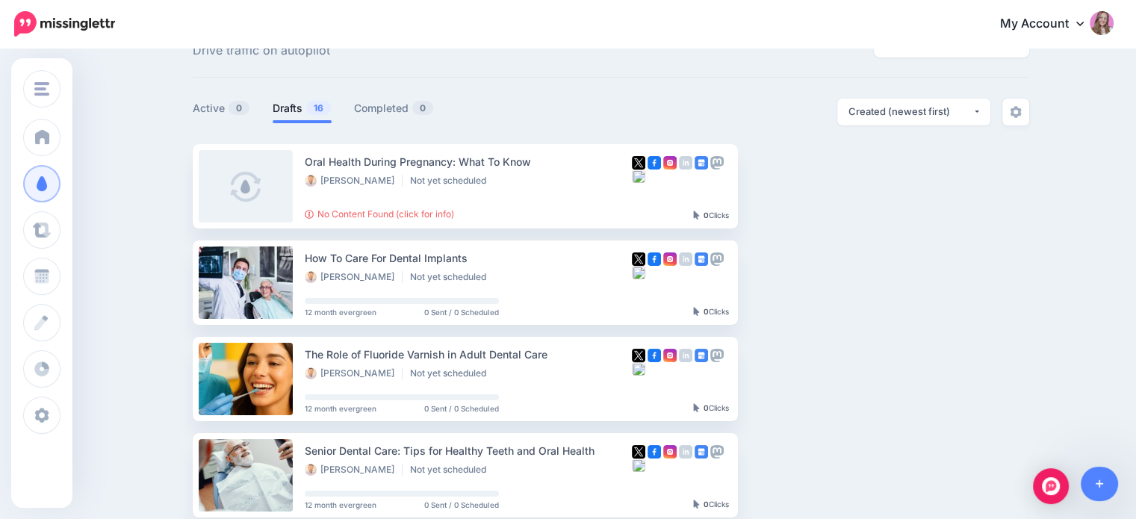
click at [1104, 477] on link at bounding box center [1100, 484] width 38 height 34
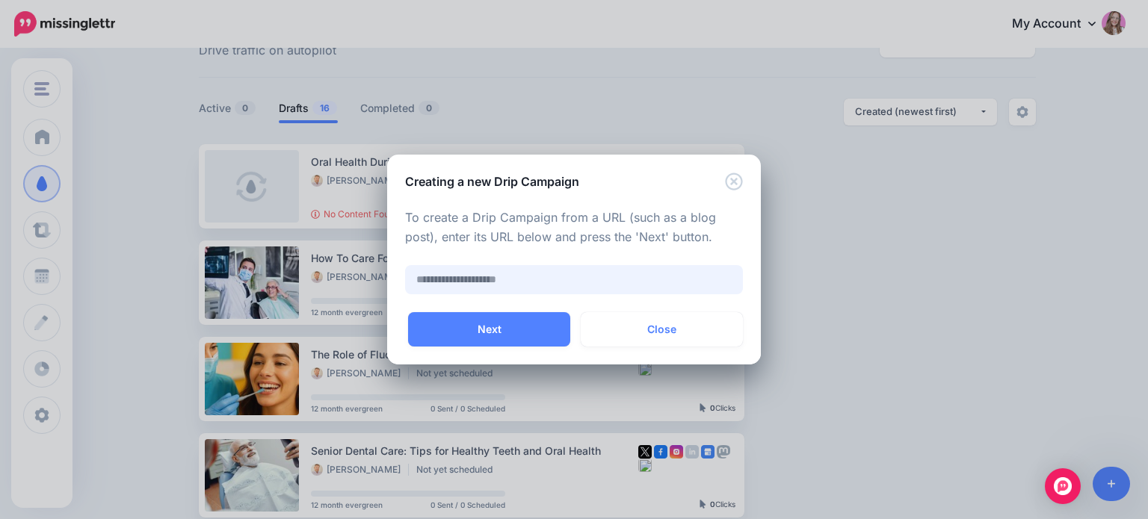
paste input "**********"
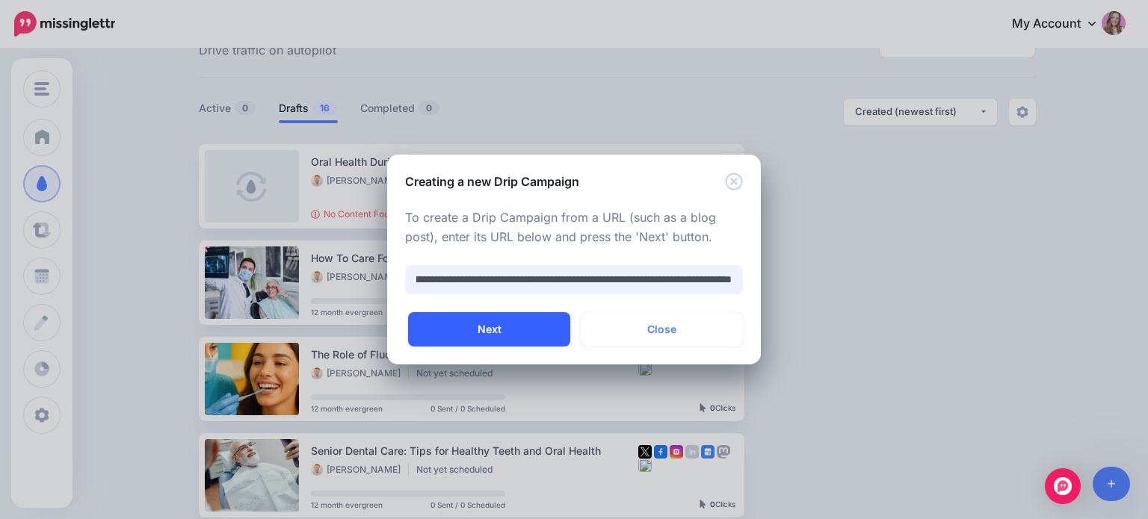
type input "**********"
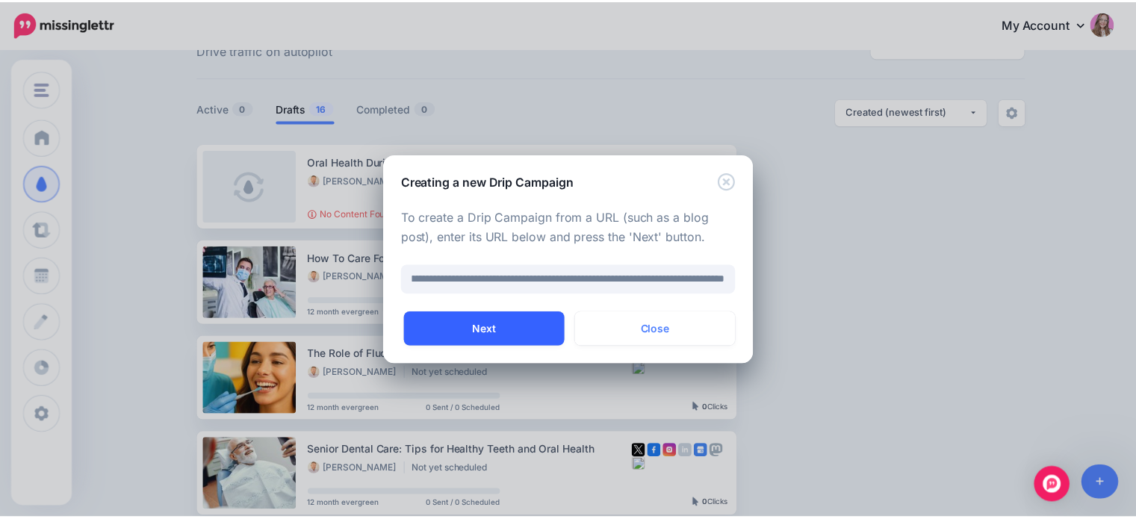
scroll to position [0, 0]
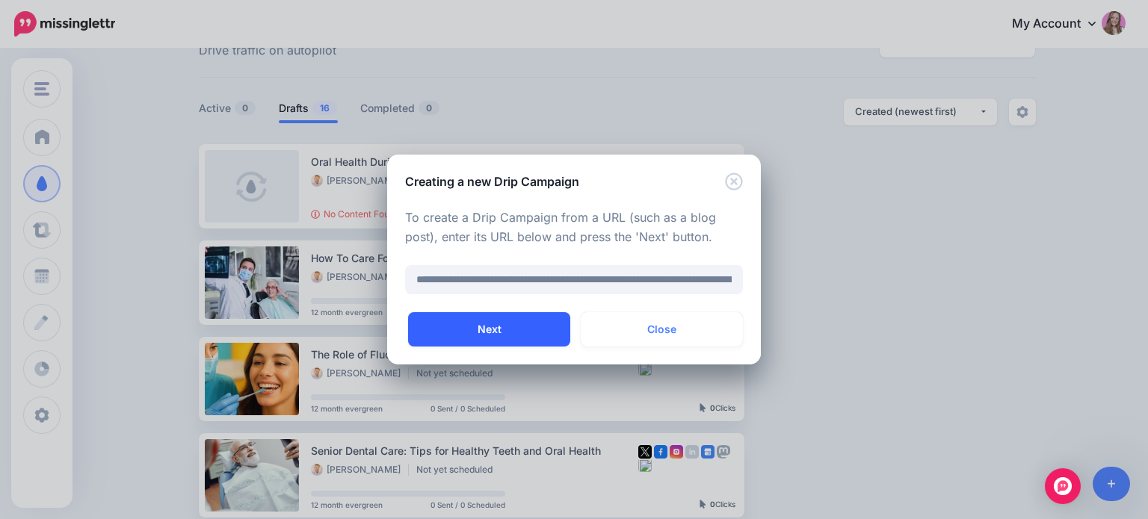
click at [488, 330] on button "Next" at bounding box center [489, 329] width 162 height 34
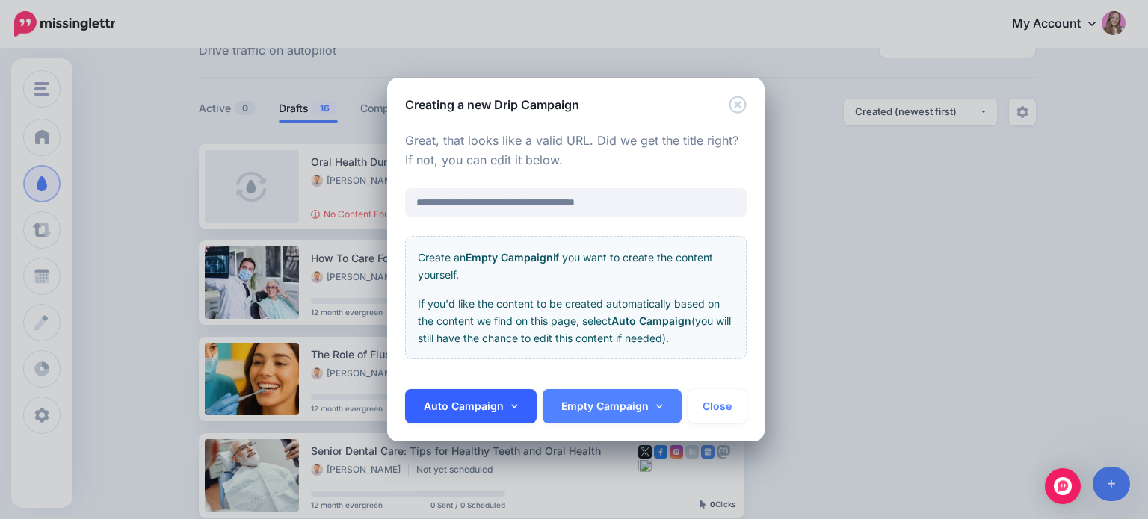
click at [484, 398] on link "Auto Campaign" at bounding box center [471, 406] width 132 height 34
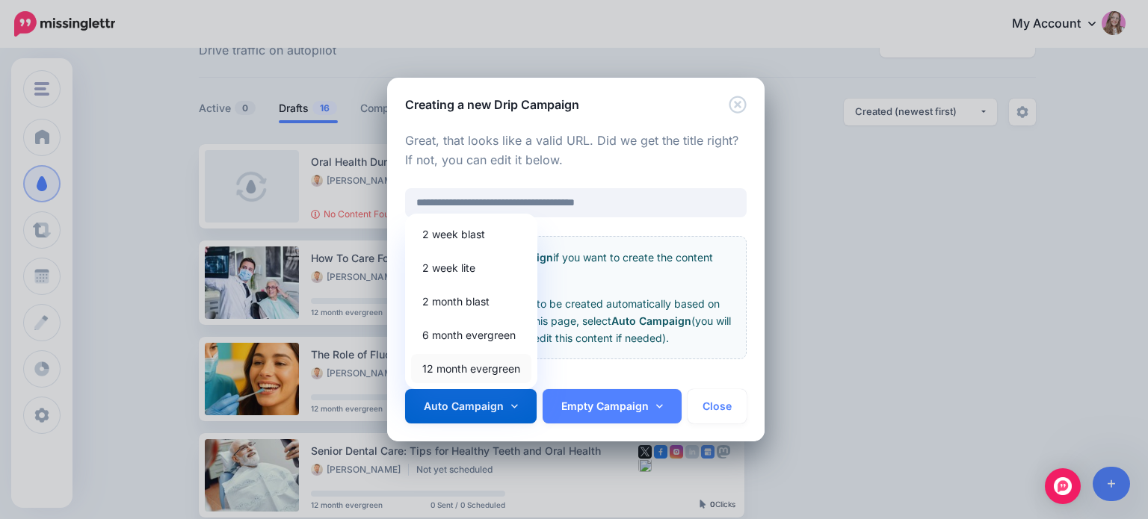
click at [469, 360] on link "12 month evergreen" at bounding box center [471, 368] width 120 height 29
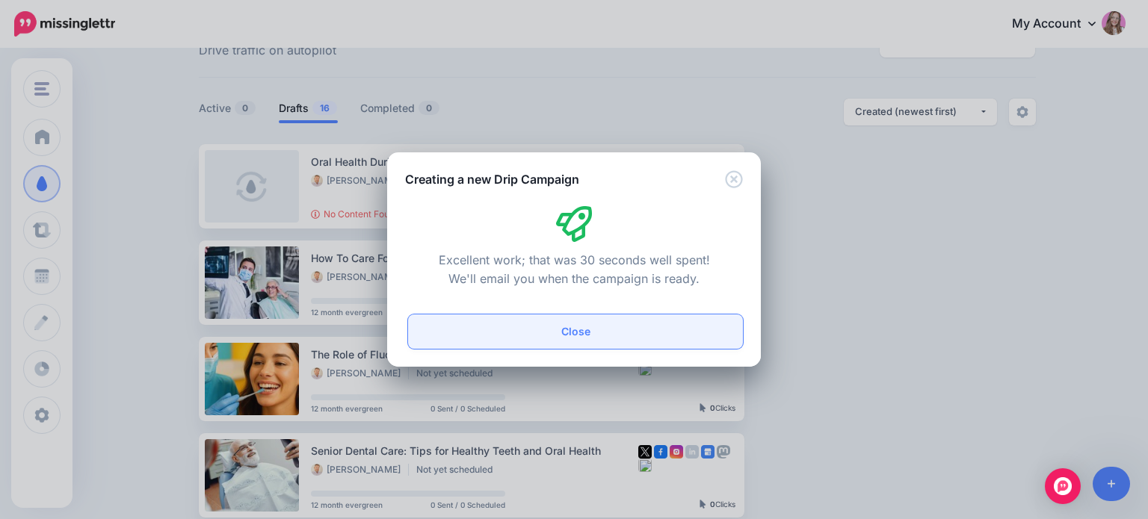
click at [581, 330] on button "Close" at bounding box center [575, 332] width 335 height 34
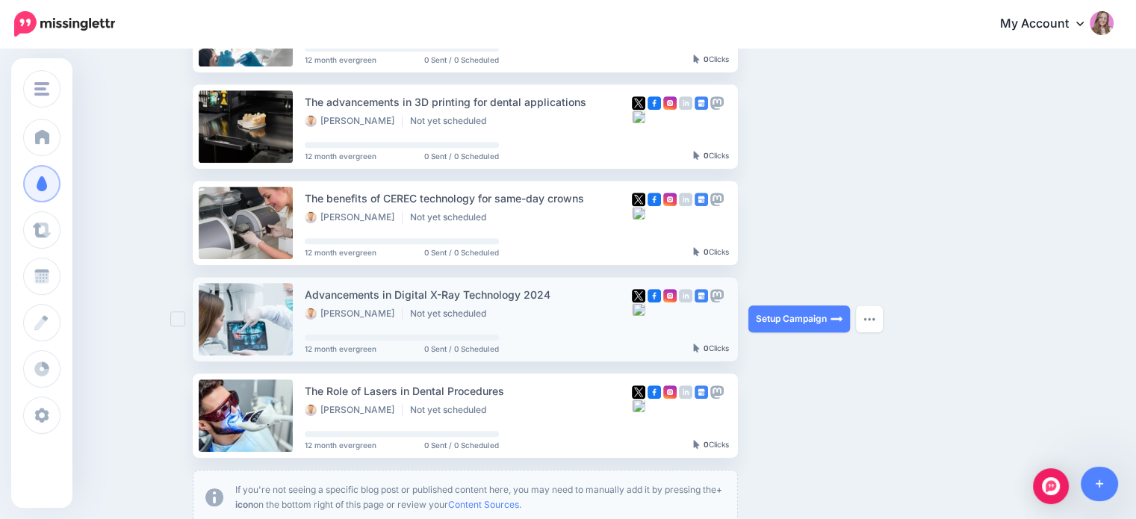
scroll to position [897, 0]
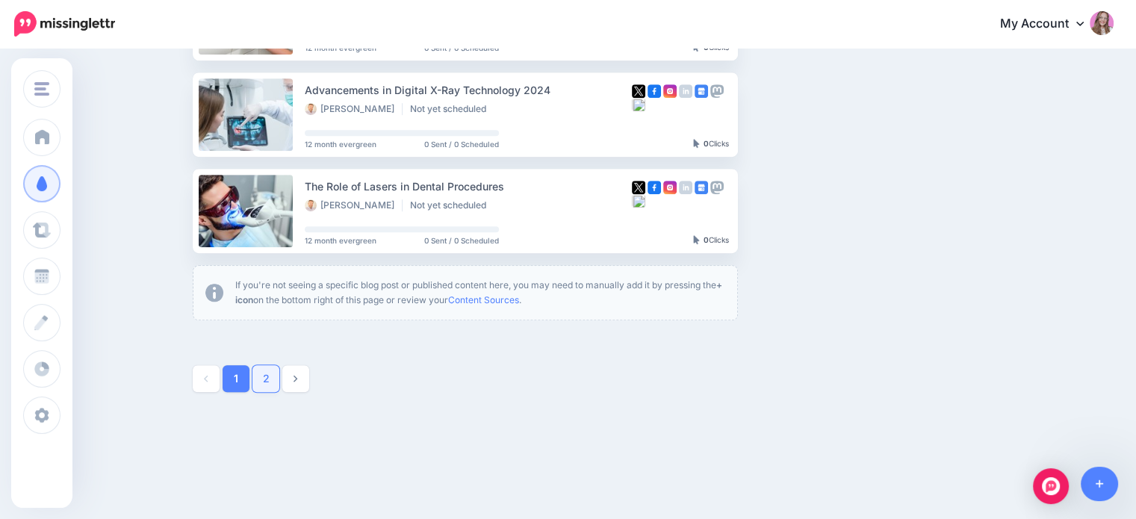
click at [267, 390] on link "2" at bounding box center [266, 378] width 27 height 27
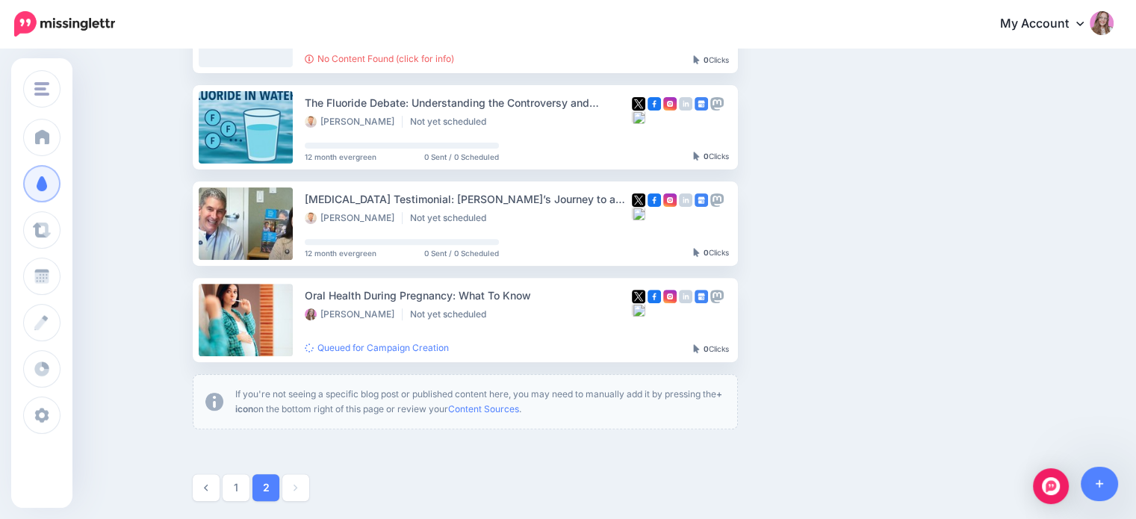
scroll to position [353, 0]
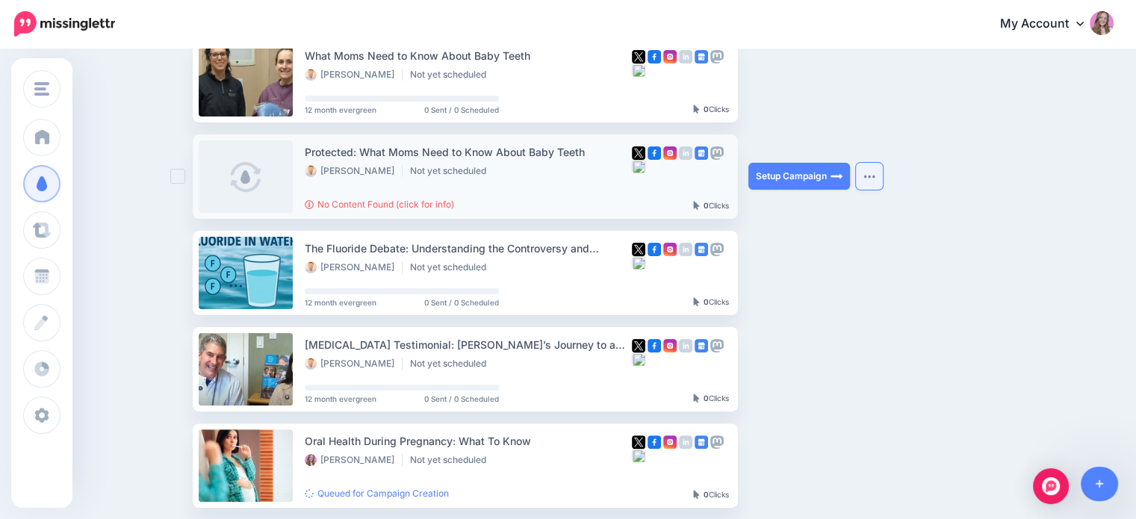
click at [876, 177] on img "button" at bounding box center [870, 176] width 12 height 4
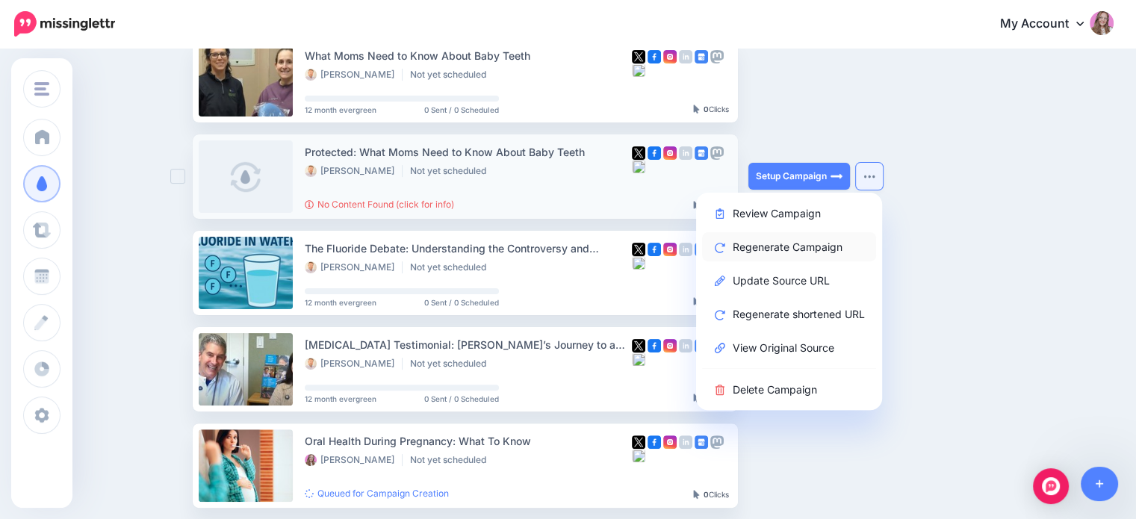
click at [801, 255] on link "Regenerate Campaign" at bounding box center [789, 246] width 174 height 29
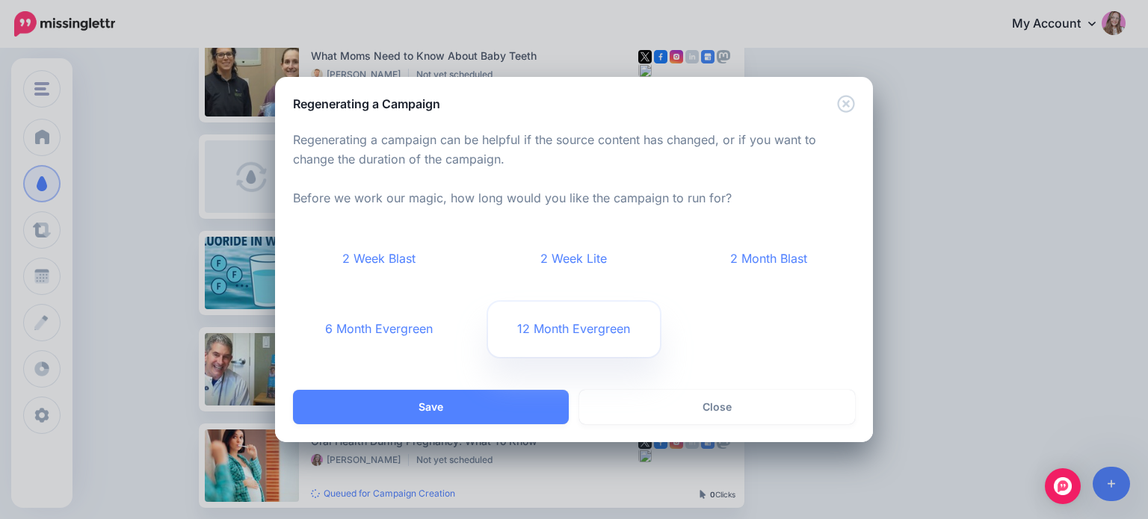
click at [533, 332] on link "12 Month Evergreen" at bounding box center [574, 329] width 173 height 55
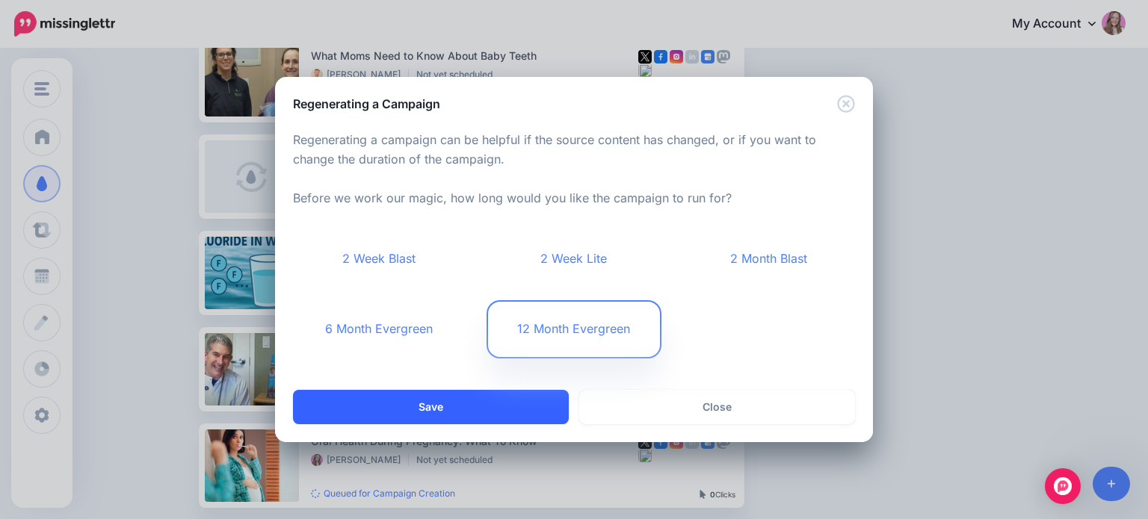
click at [499, 416] on button "Save" at bounding box center [431, 407] width 276 height 34
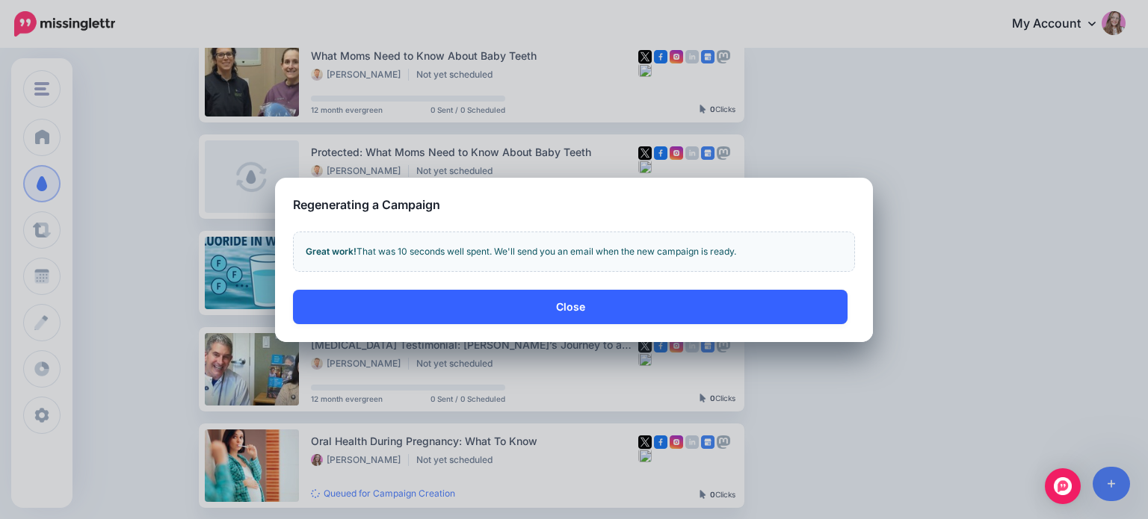
click at [576, 315] on button "Close" at bounding box center [570, 307] width 554 height 34
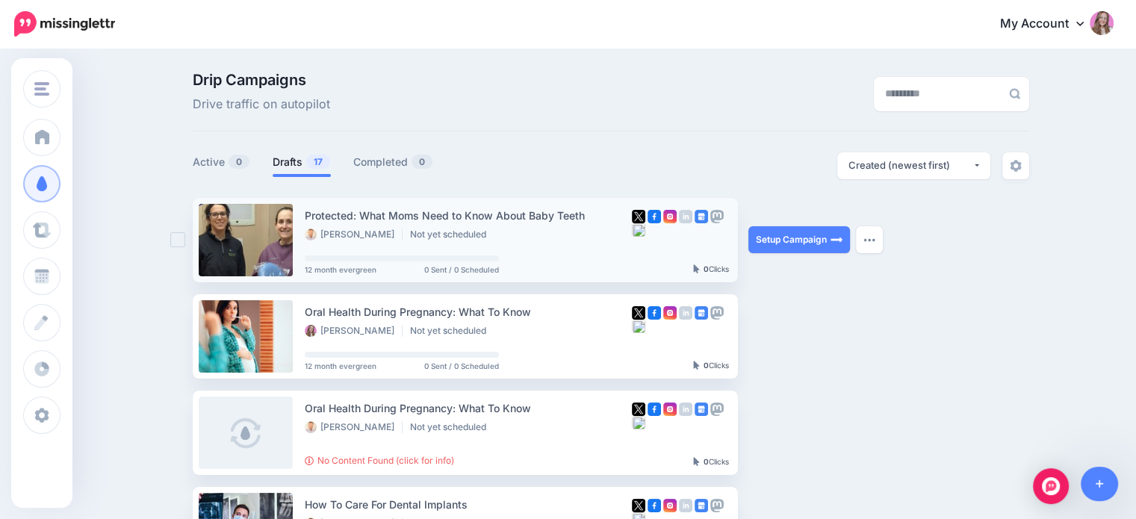
scroll to position [75, 0]
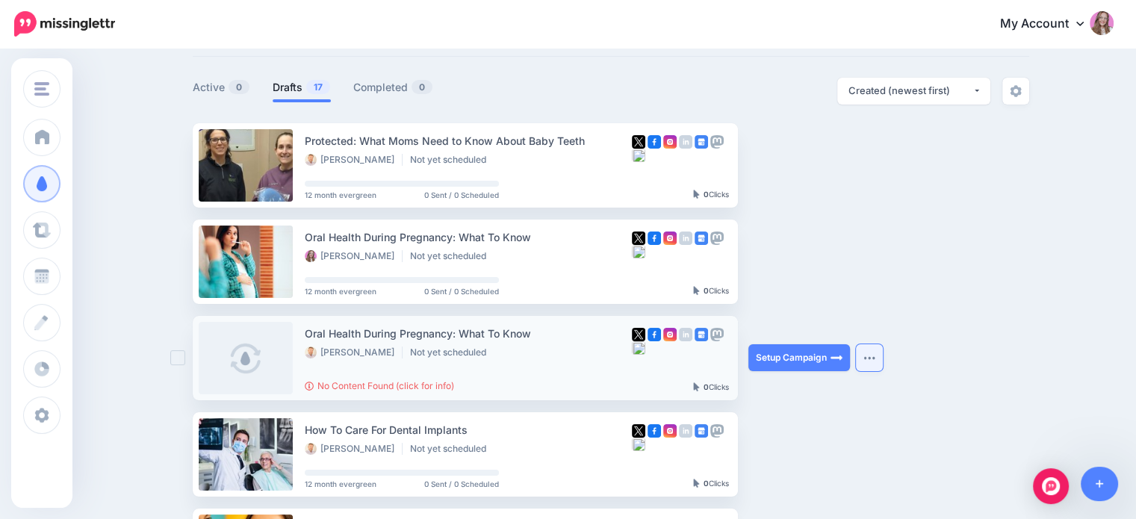
click at [871, 362] on button "button" at bounding box center [869, 357] width 27 height 27
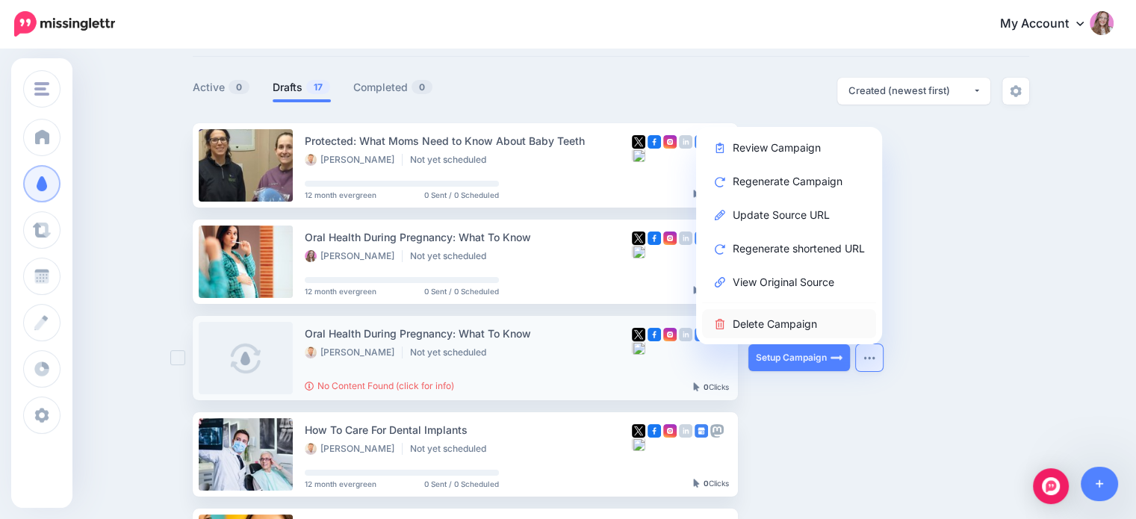
click at [825, 326] on link "Delete Campaign" at bounding box center [789, 323] width 174 height 29
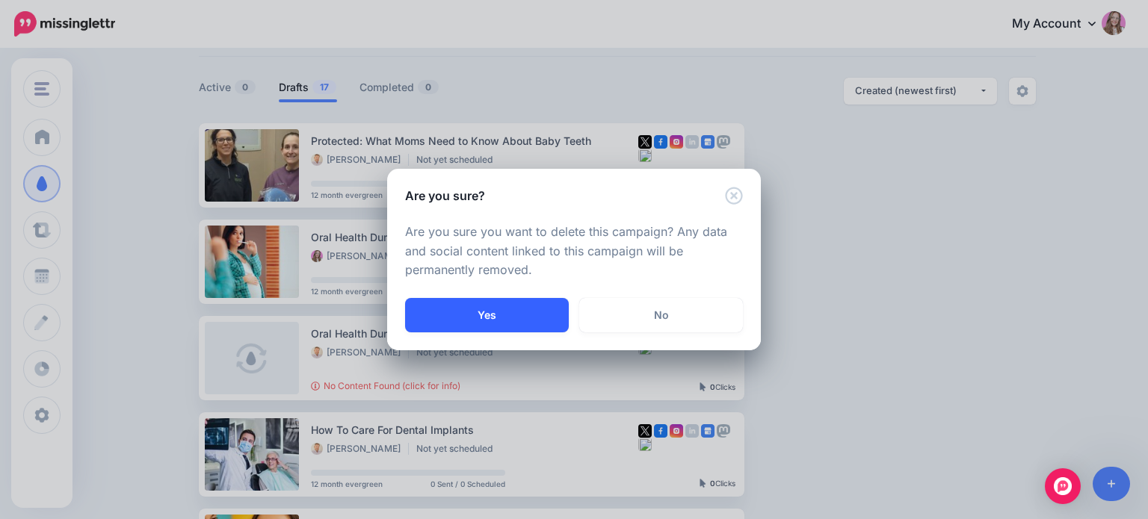
click at [496, 314] on button "Yes" at bounding box center [487, 315] width 164 height 34
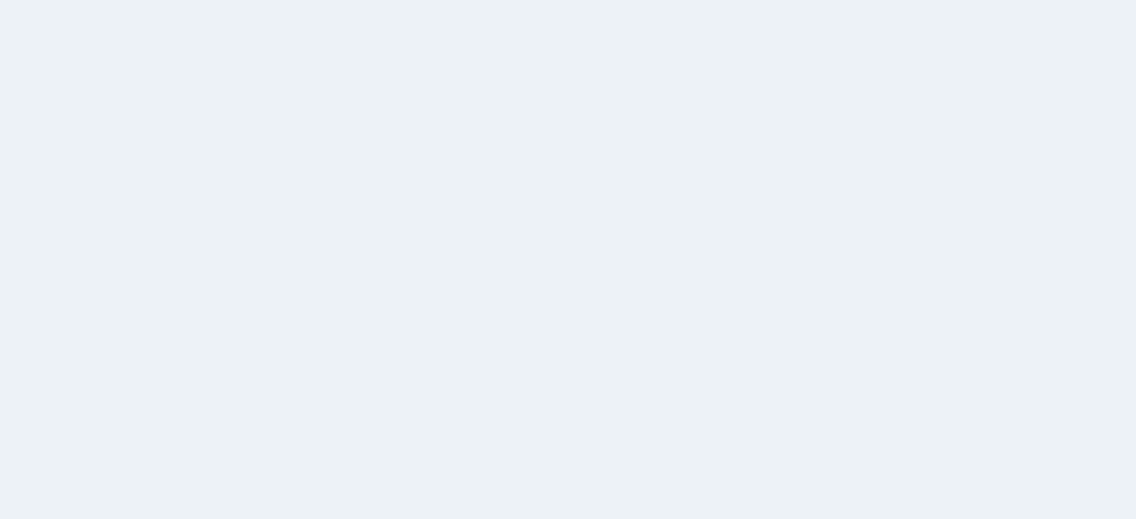
scroll to position [78, 0]
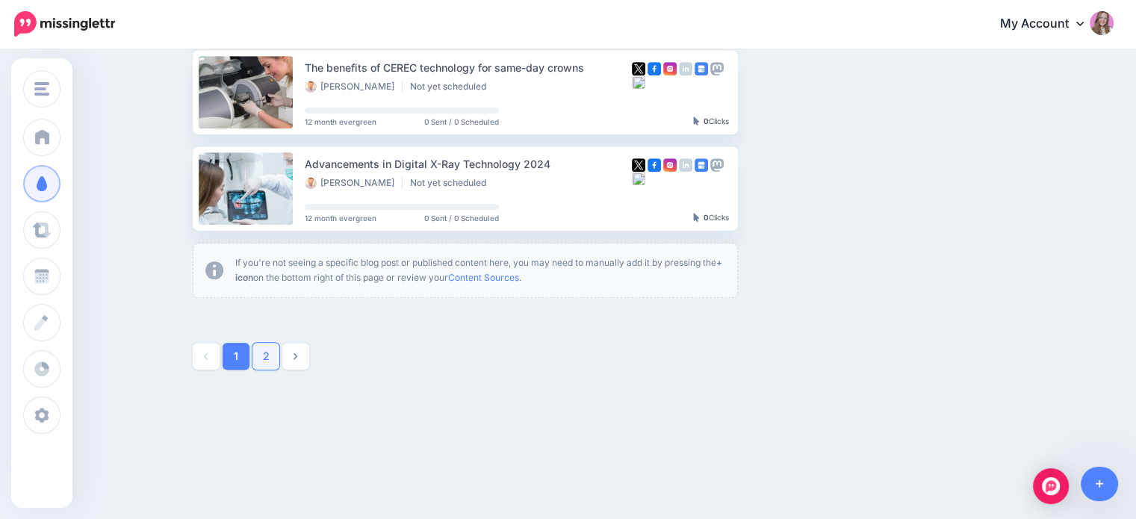
click at [266, 361] on link "2" at bounding box center [266, 356] width 27 height 27
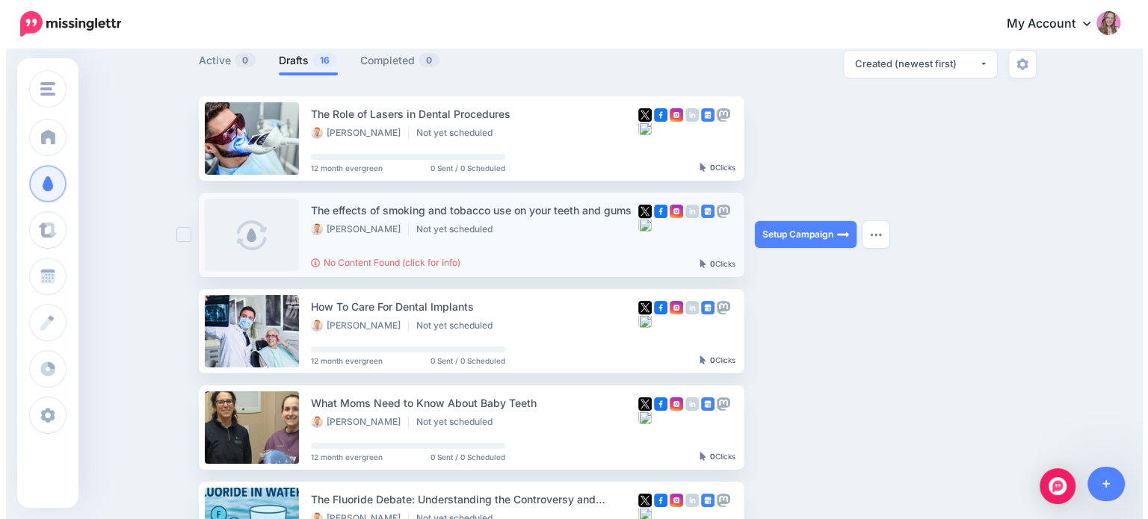
scroll to position [129, 0]
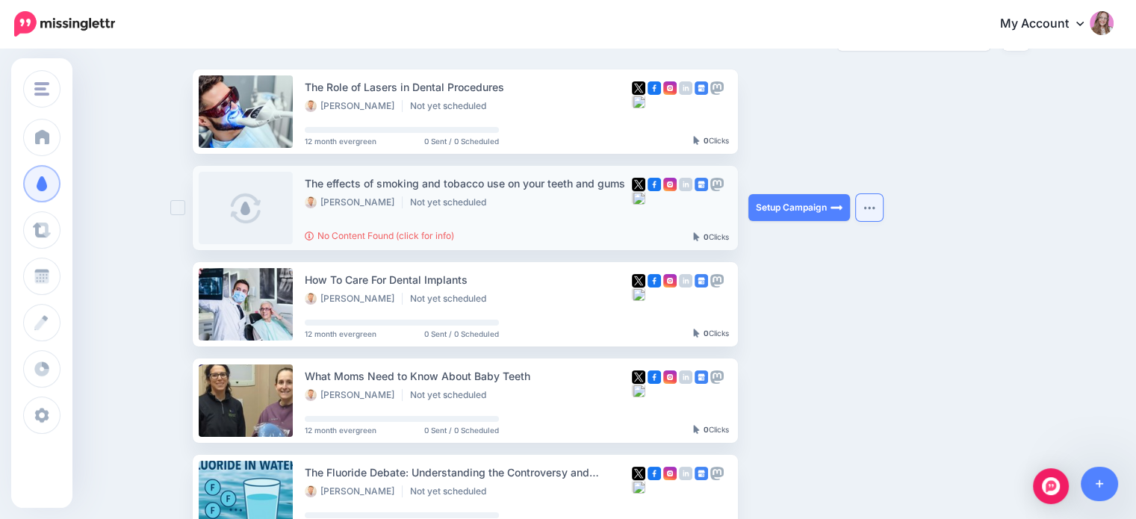
click at [874, 208] on img "button" at bounding box center [870, 207] width 12 height 4
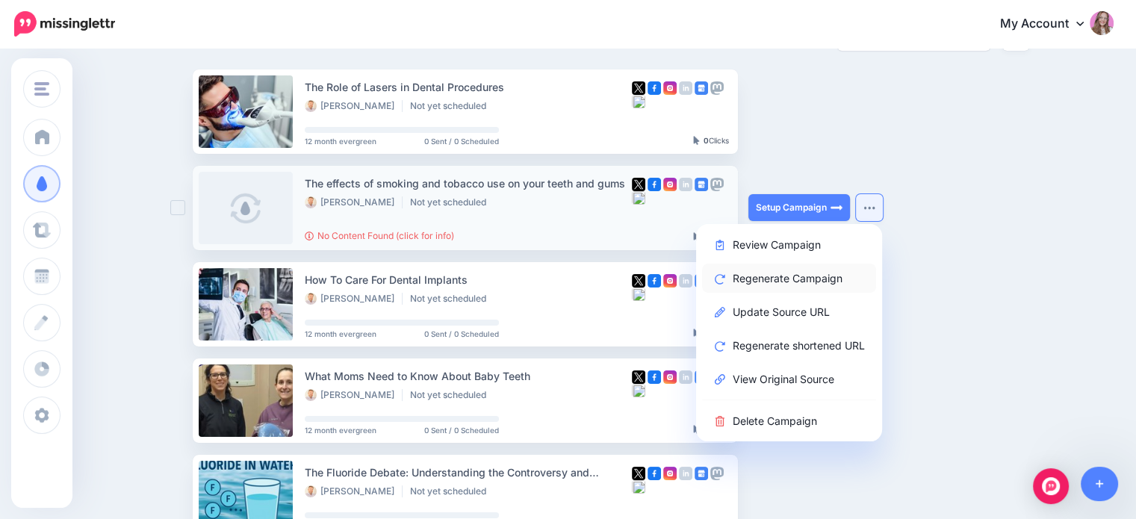
click at [815, 280] on link "Regenerate Campaign" at bounding box center [789, 278] width 174 height 29
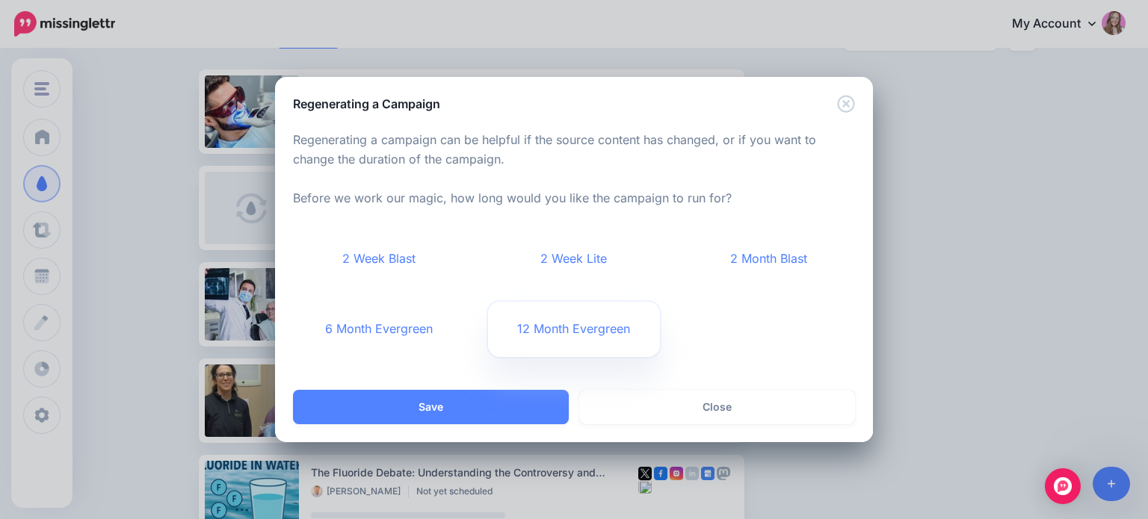
click at [550, 321] on link "12 Month Evergreen" at bounding box center [574, 329] width 173 height 55
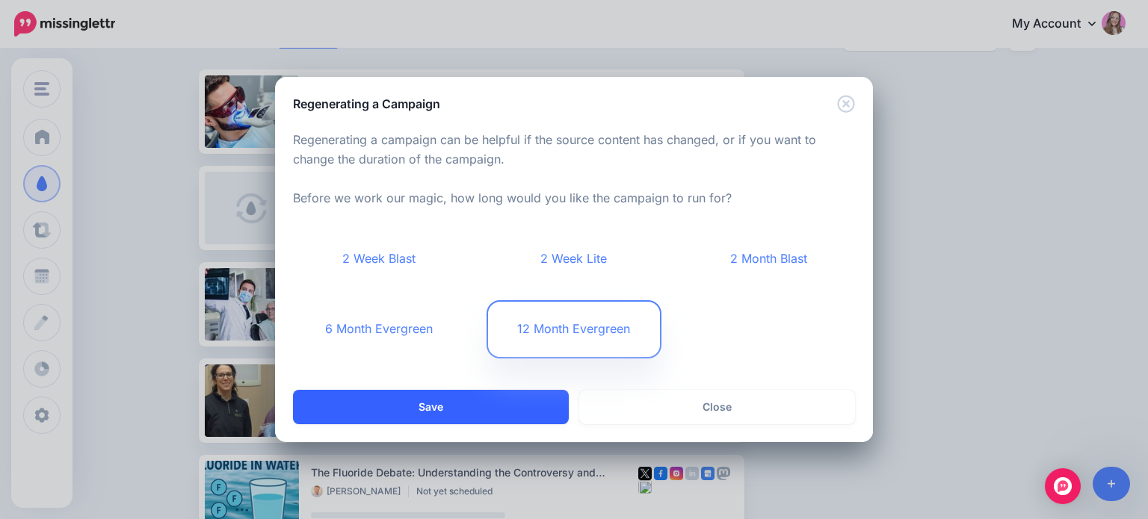
click at [489, 404] on button "Save" at bounding box center [431, 407] width 276 height 34
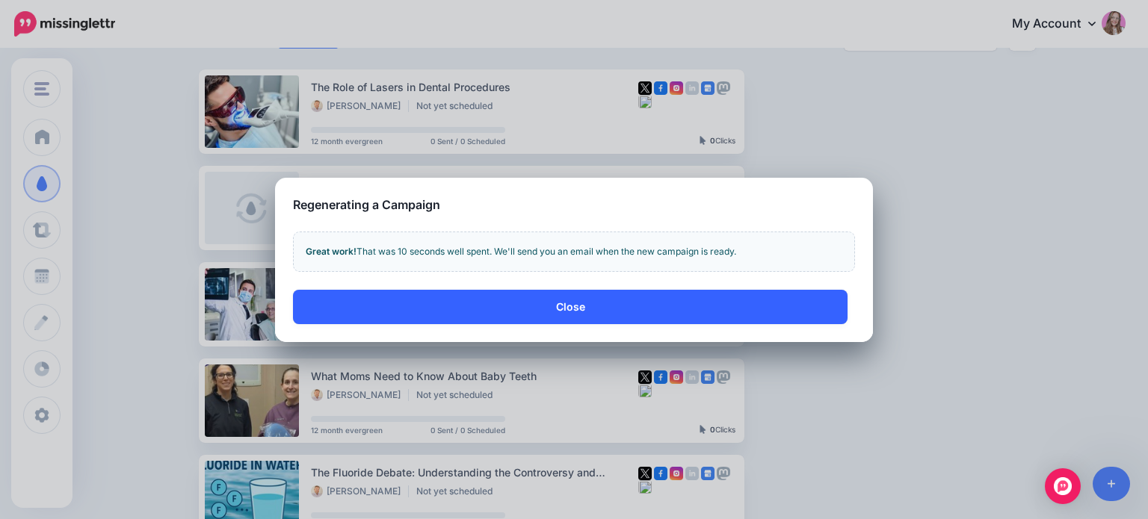
click at [575, 304] on button "Close" at bounding box center [570, 307] width 554 height 34
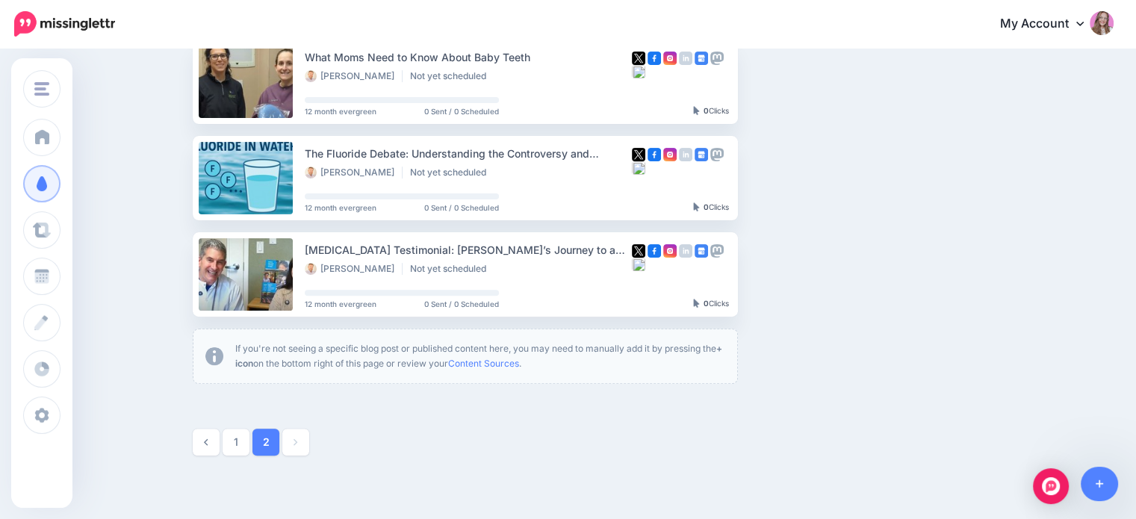
scroll to position [533, 0]
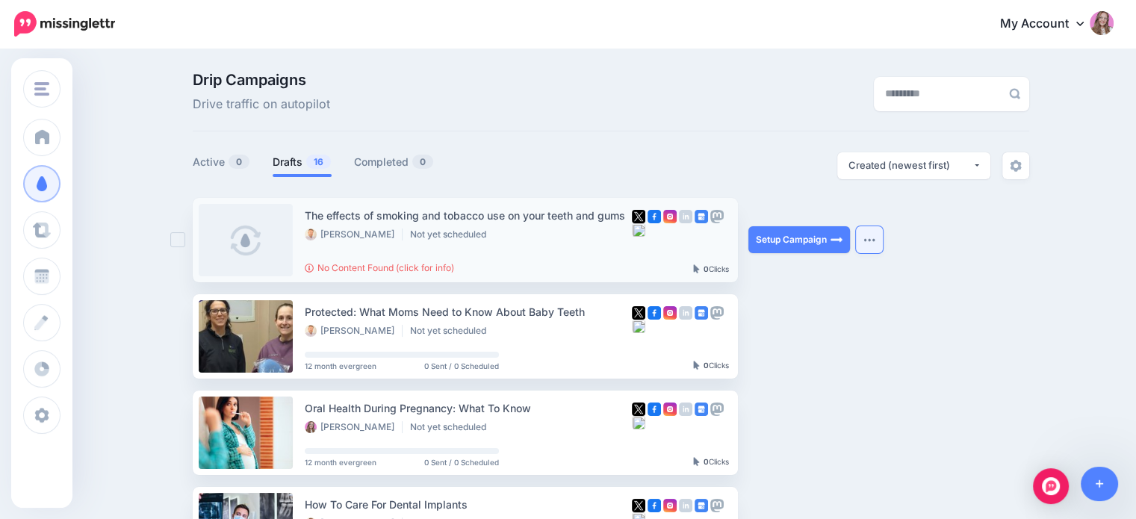
click at [873, 247] on button "button" at bounding box center [869, 239] width 27 height 27
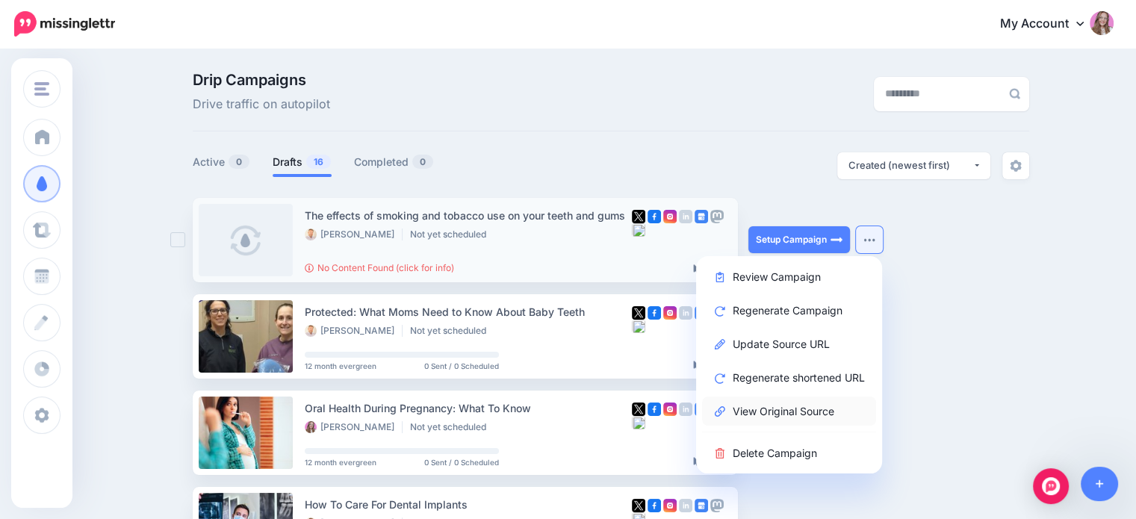
click at [796, 410] on link "View Original Source" at bounding box center [789, 411] width 174 height 29
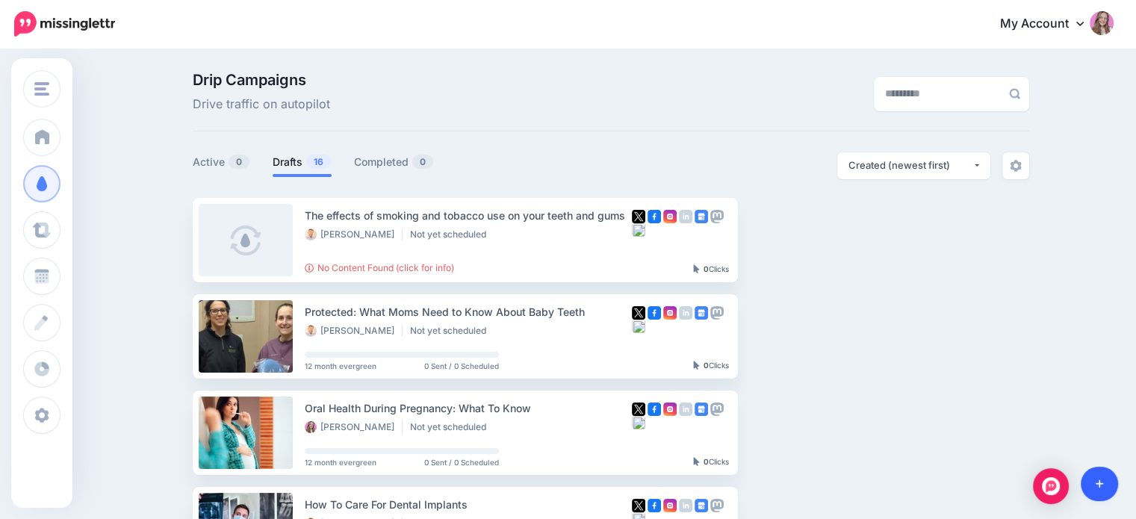
click at [1110, 494] on link at bounding box center [1100, 484] width 38 height 34
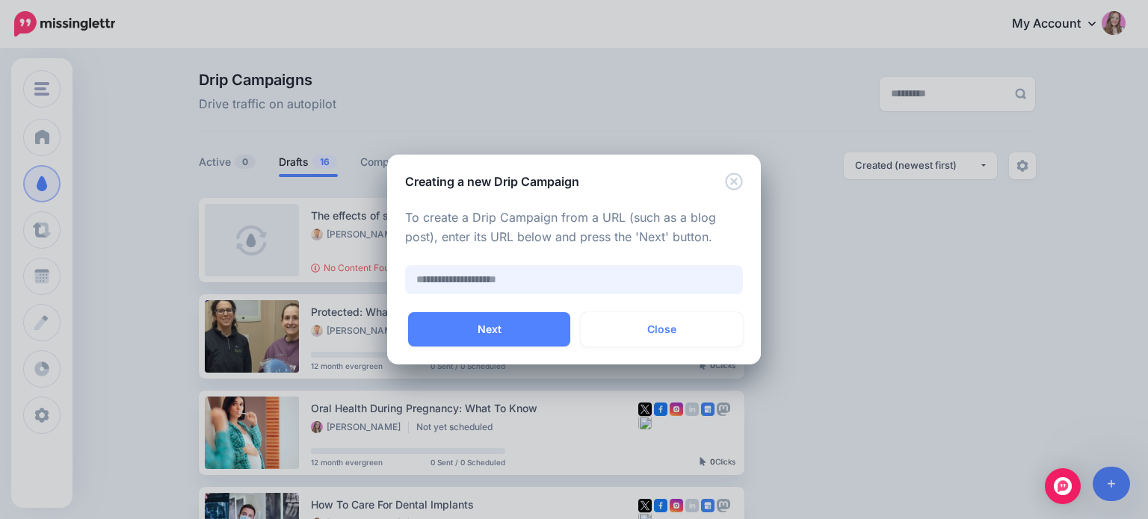
paste input "**********"
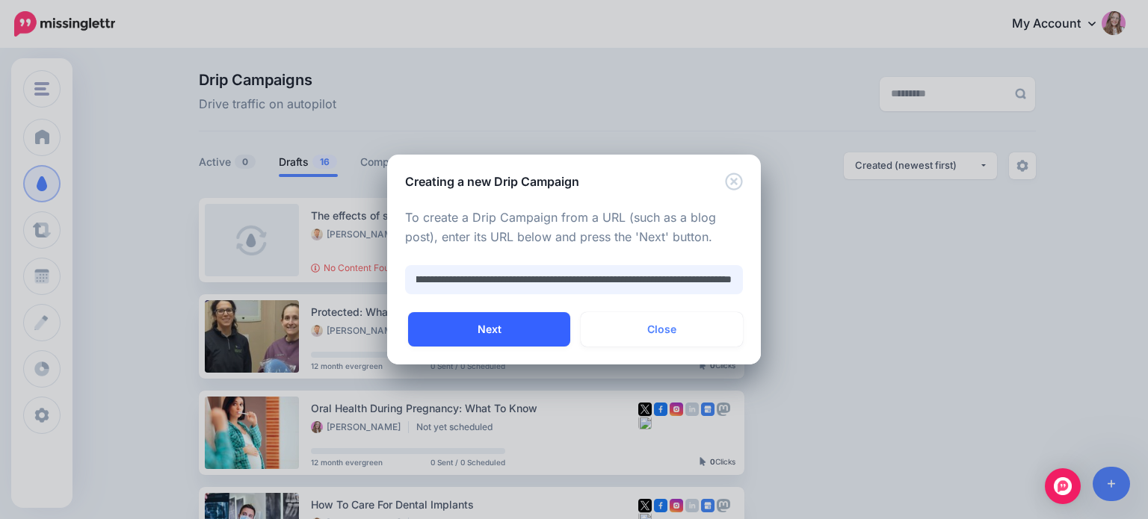
type input "**********"
click at [473, 322] on button "Next" at bounding box center [489, 329] width 162 height 34
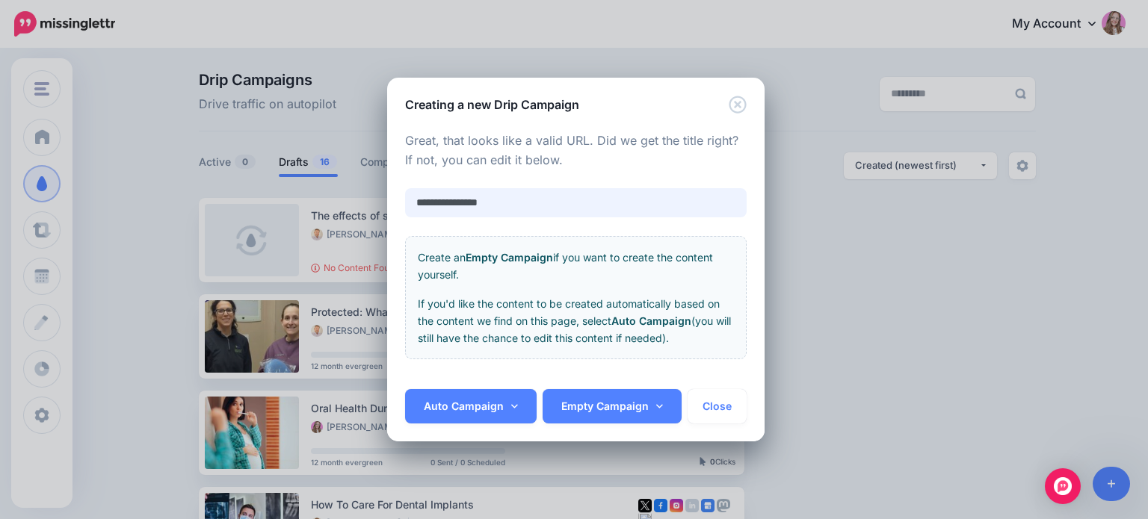
click at [493, 207] on input "**********" at bounding box center [575, 202] width 341 height 29
paste input "**********"
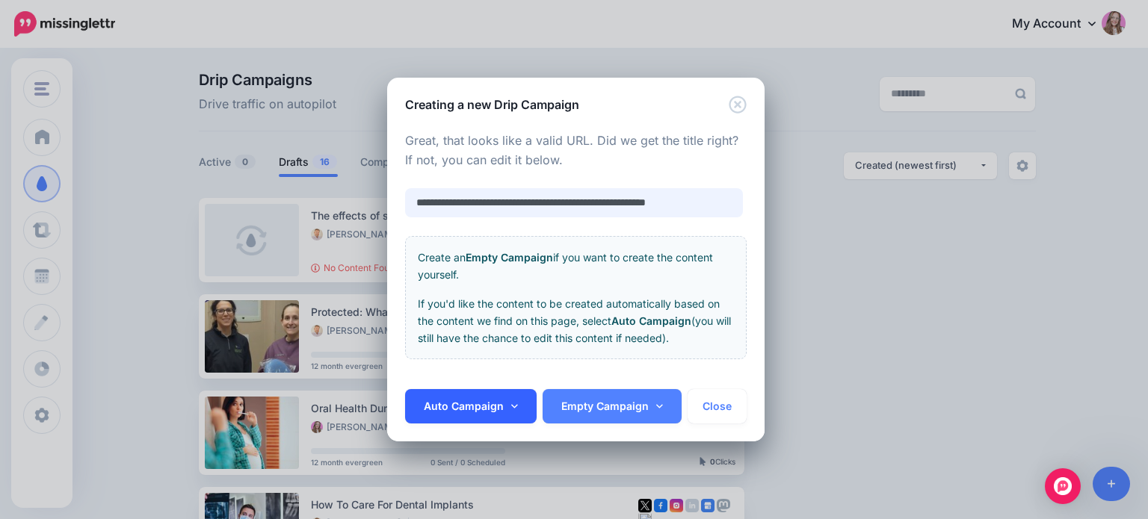
type input "**********"
click at [517, 402] on link "Auto Campaign" at bounding box center [471, 406] width 132 height 34
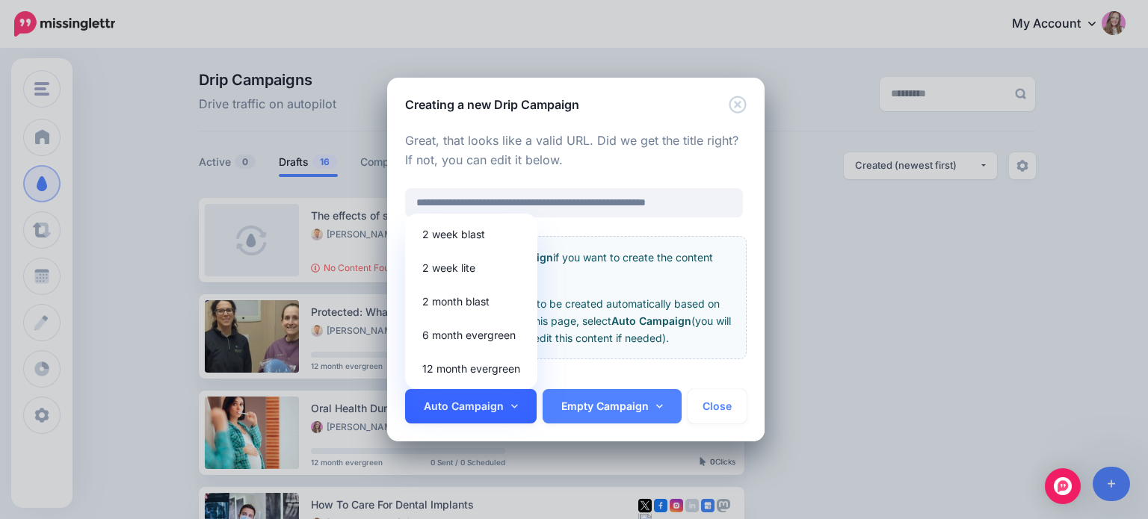
scroll to position [0, 0]
click at [499, 357] on link "12 month evergreen" at bounding box center [471, 368] width 120 height 29
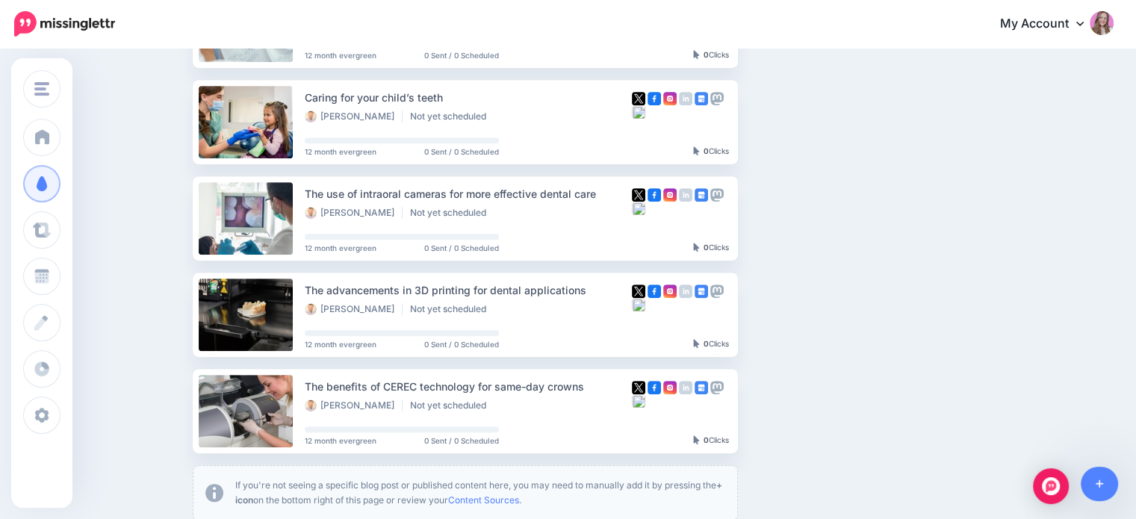
scroll to position [919, 0]
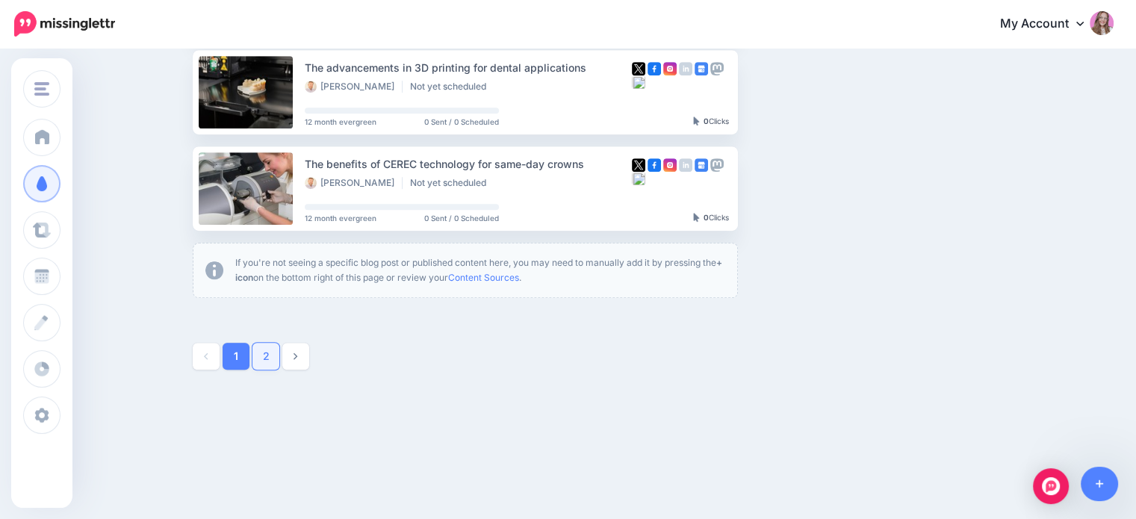
click at [275, 358] on link "2" at bounding box center [266, 356] width 27 height 27
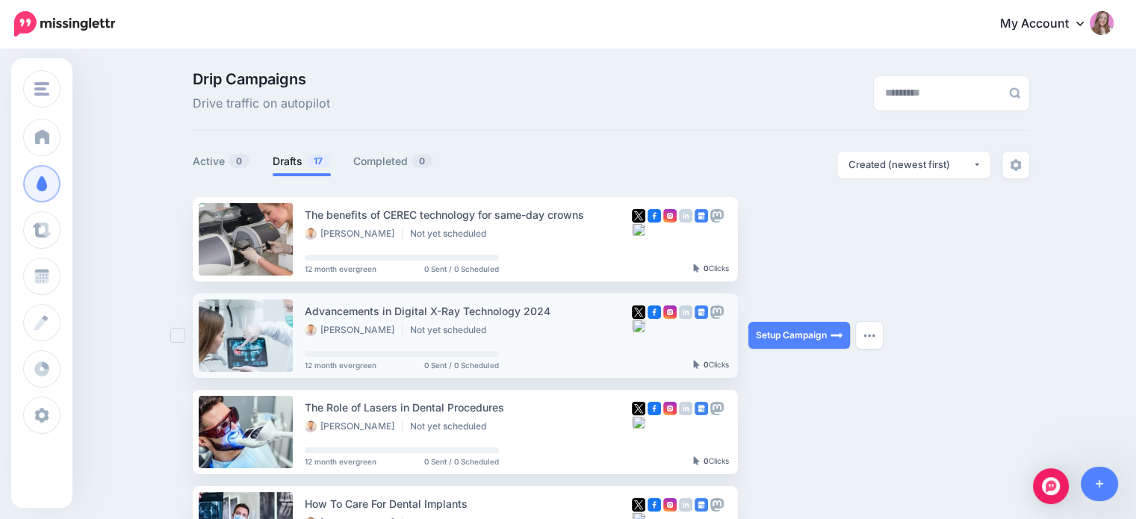
scroll to position [0, 0]
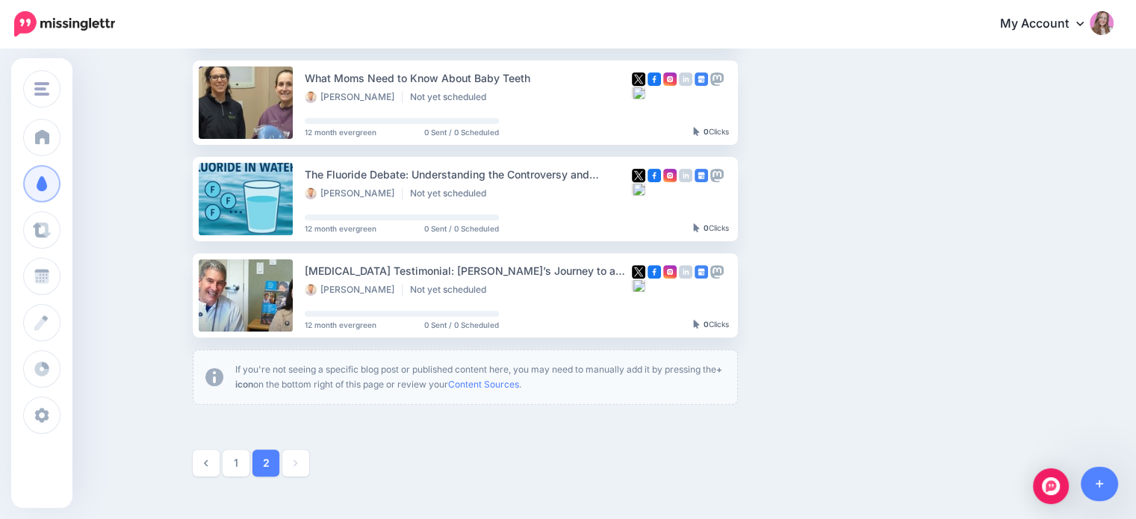
click at [238, 473] on link "1" at bounding box center [236, 463] width 27 height 27
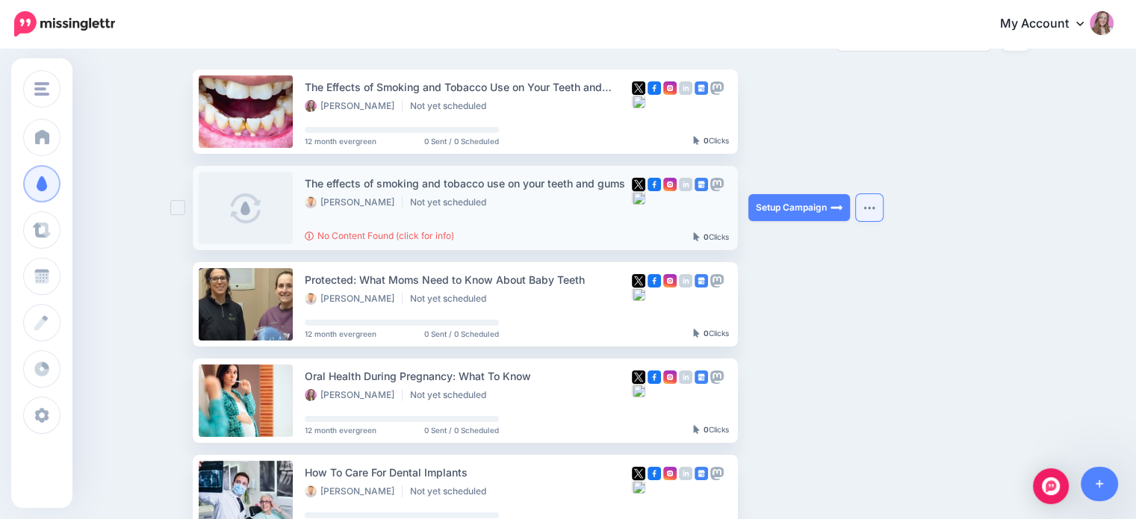
click at [874, 208] on img "button" at bounding box center [870, 207] width 12 height 4
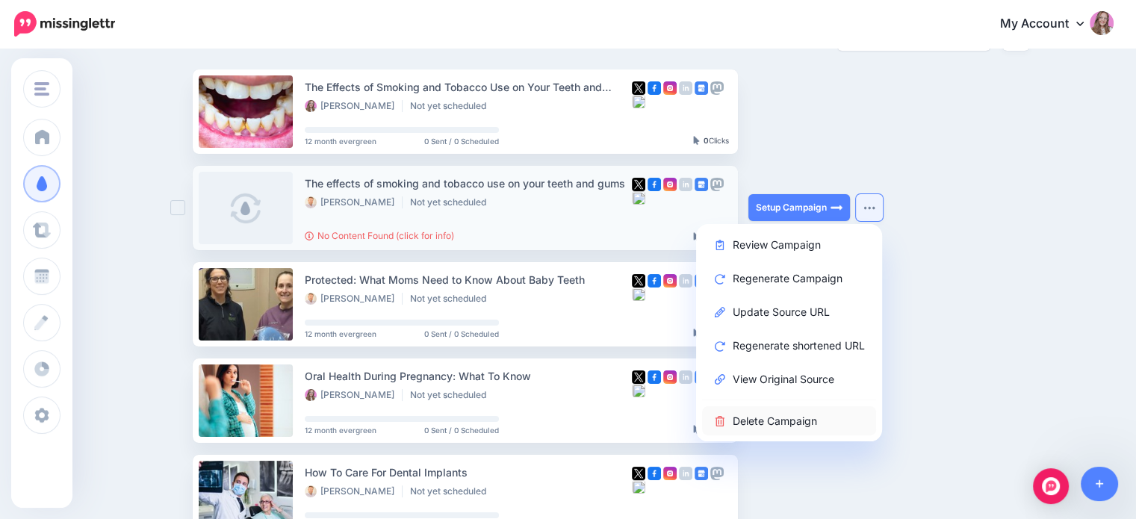
click at [795, 409] on link "Delete Campaign" at bounding box center [789, 420] width 174 height 29
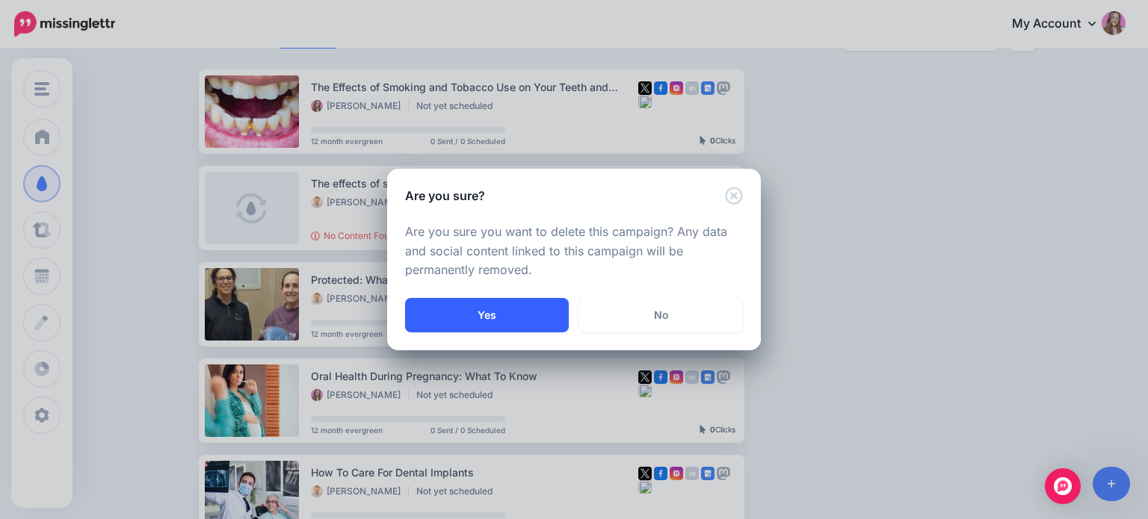
click at [454, 308] on button "Yes" at bounding box center [487, 315] width 164 height 34
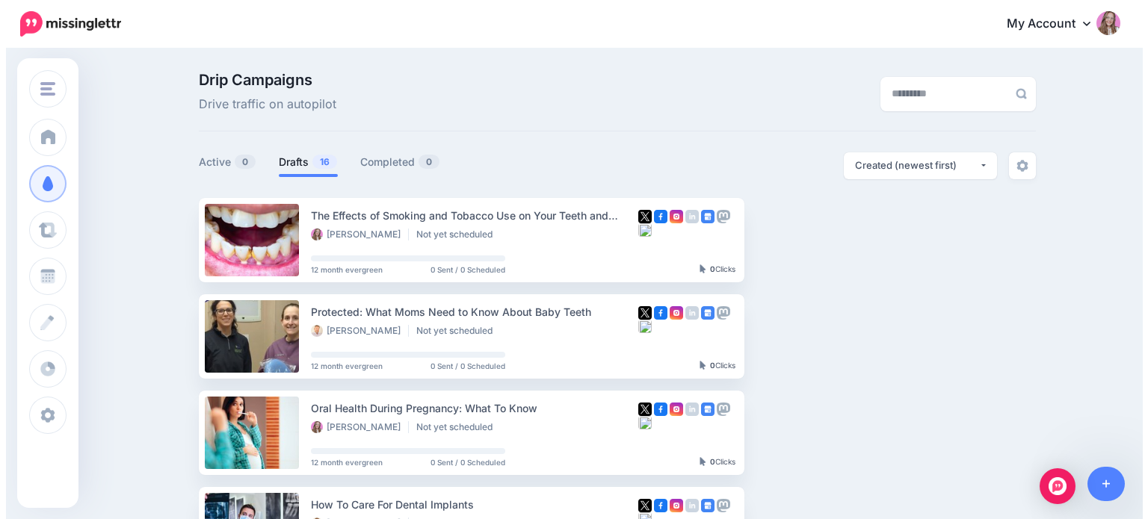
scroll to position [129, 0]
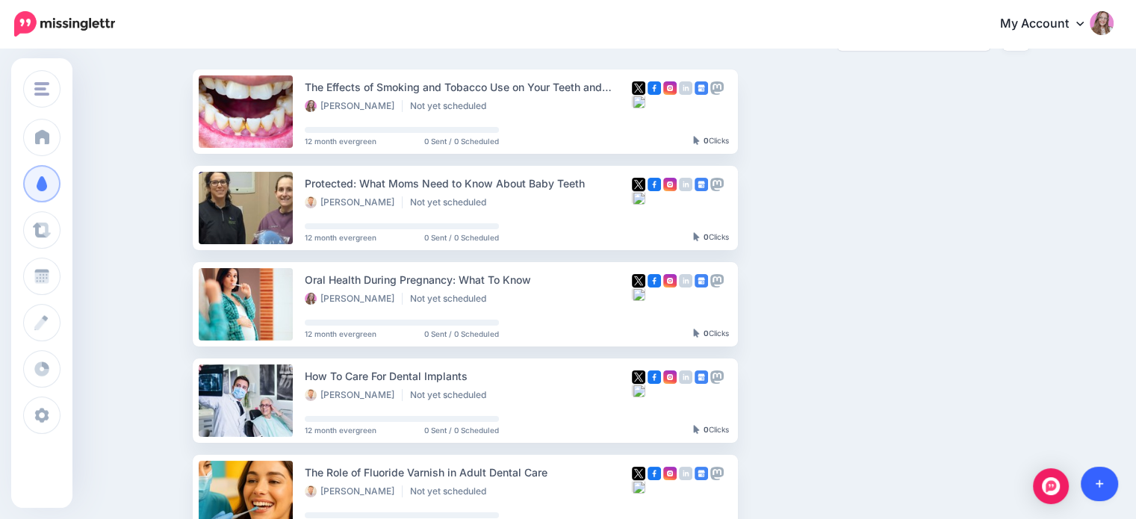
click at [1101, 487] on icon at bounding box center [1100, 484] width 8 height 10
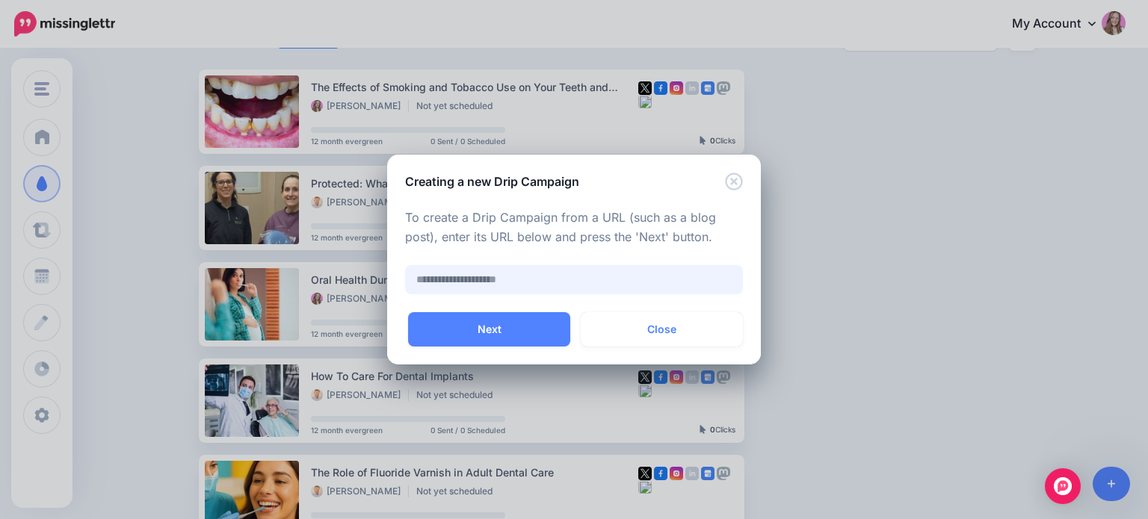
paste input "**********"
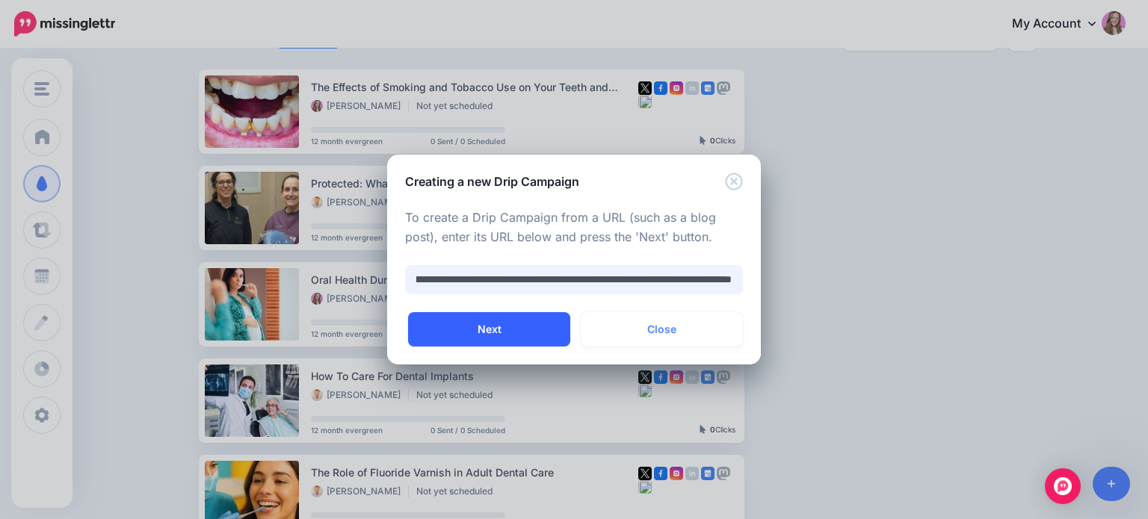
type input "**********"
click at [510, 327] on button "Next" at bounding box center [489, 329] width 162 height 34
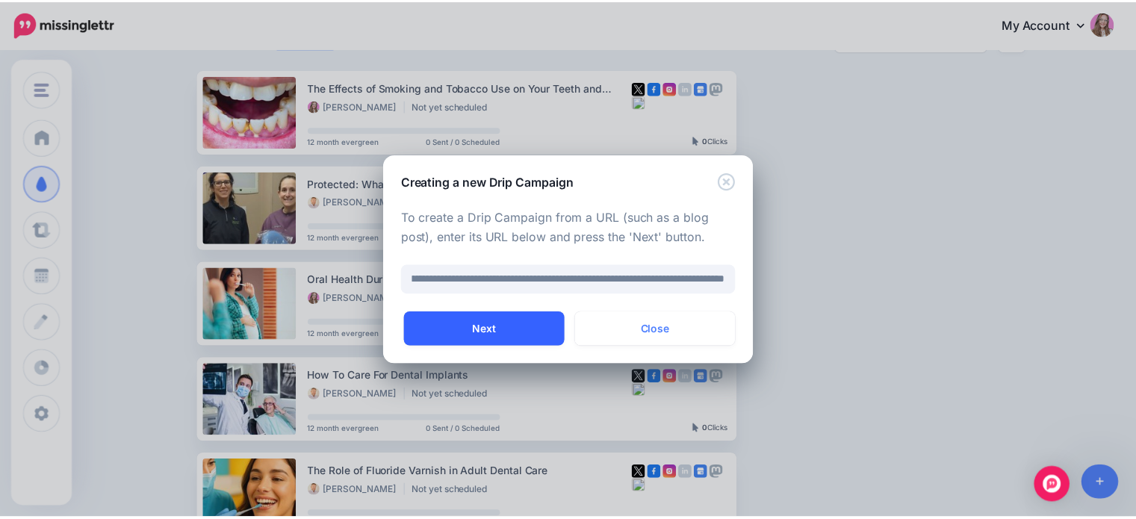
scroll to position [0, 0]
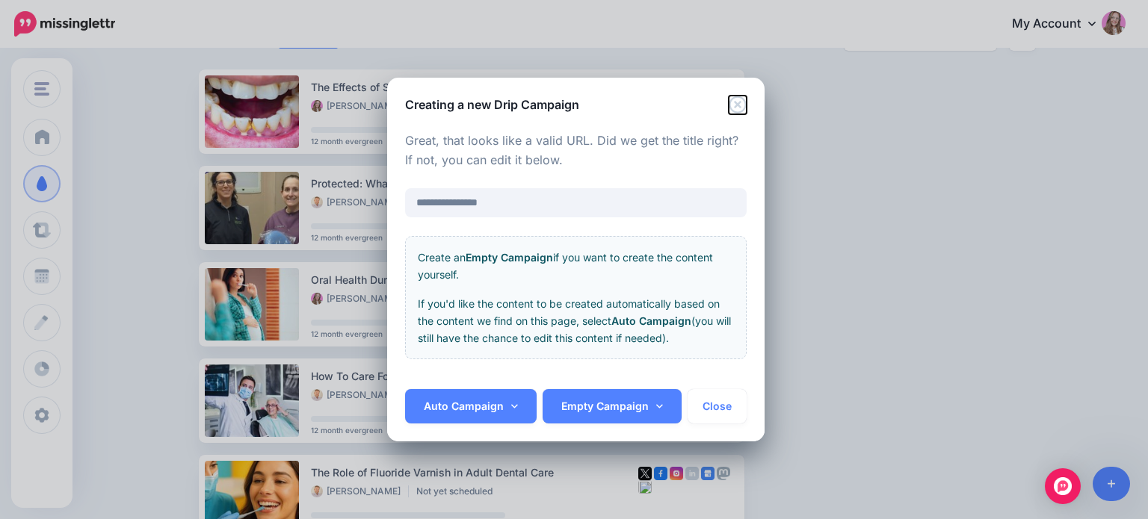
click at [735, 110] on icon "Close" at bounding box center [738, 105] width 18 height 18
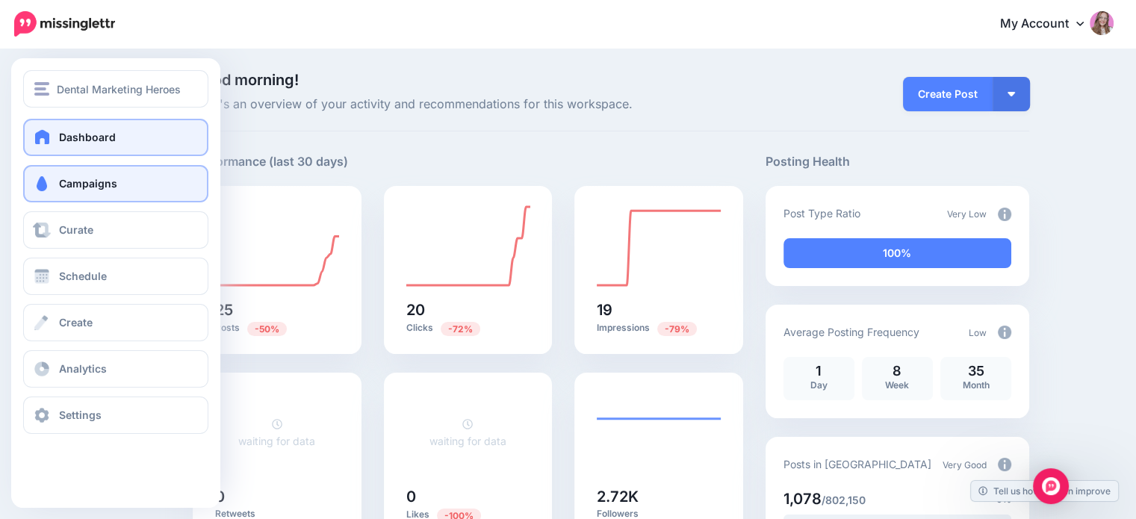
click at [47, 191] on span at bounding box center [41, 183] width 19 height 15
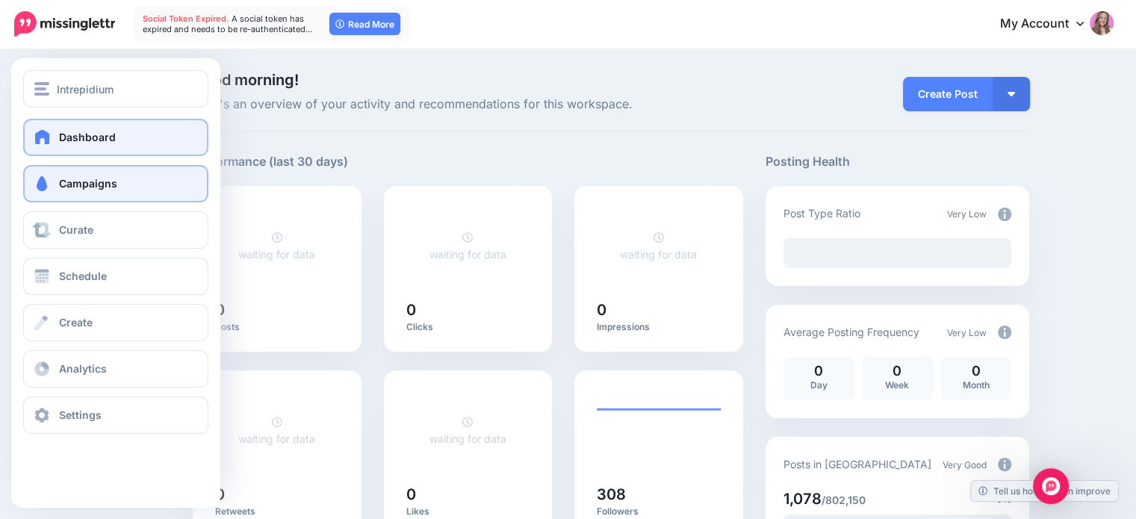
click at [51, 179] on span at bounding box center [41, 183] width 19 height 15
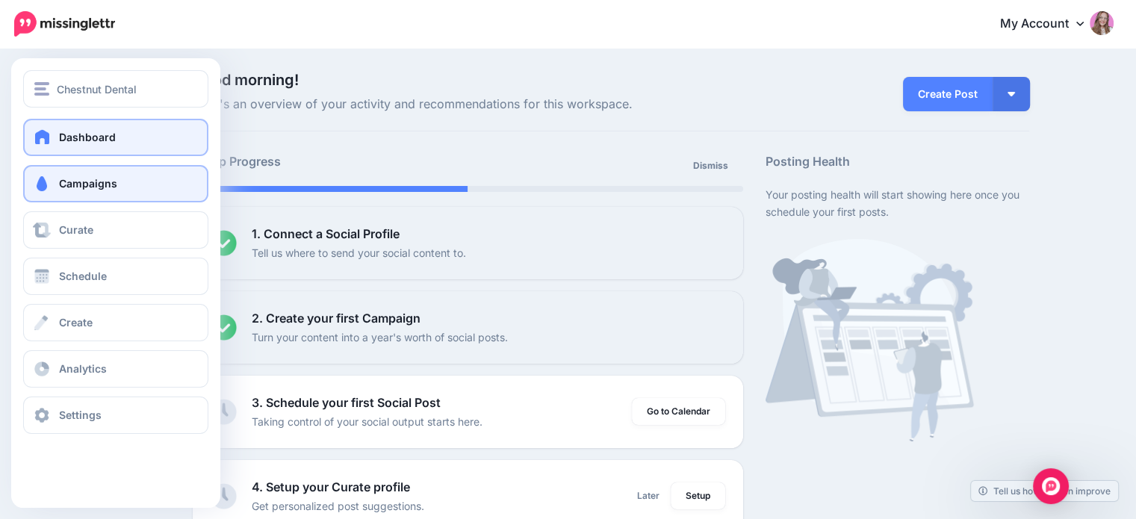
click at [54, 191] on link "Campaigns" at bounding box center [115, 183] width 185 height 37
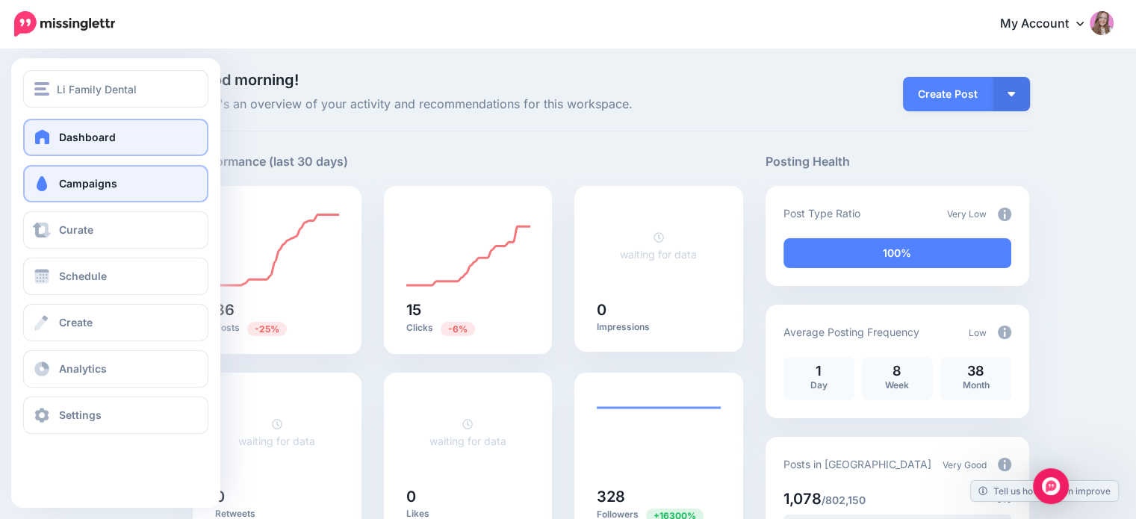
click at [48, 182] on span at bounding box center [41, 183] width 19 height 15
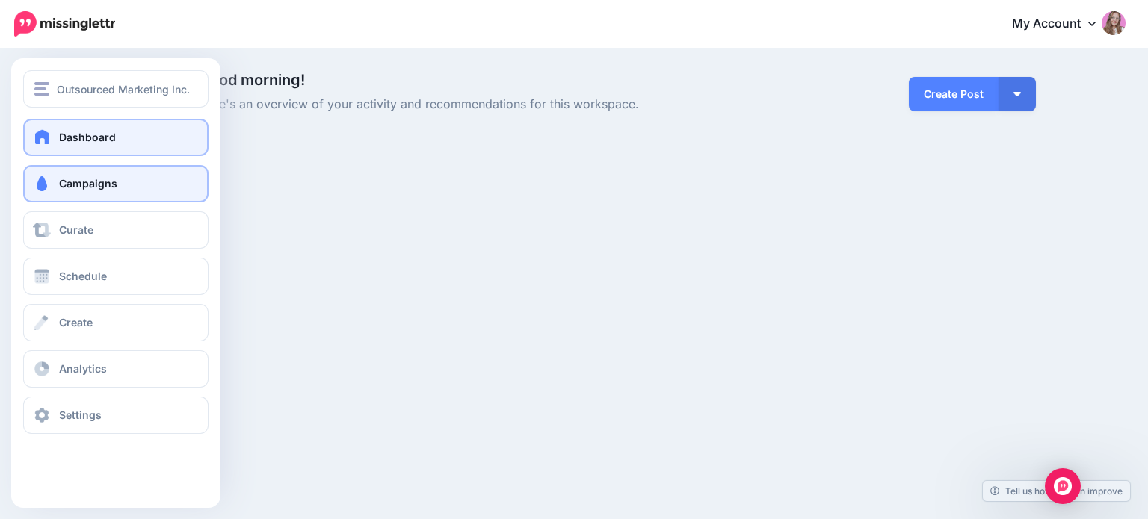
click at [51, 185] on span at bounding box center [41, 183] width 19 height 15
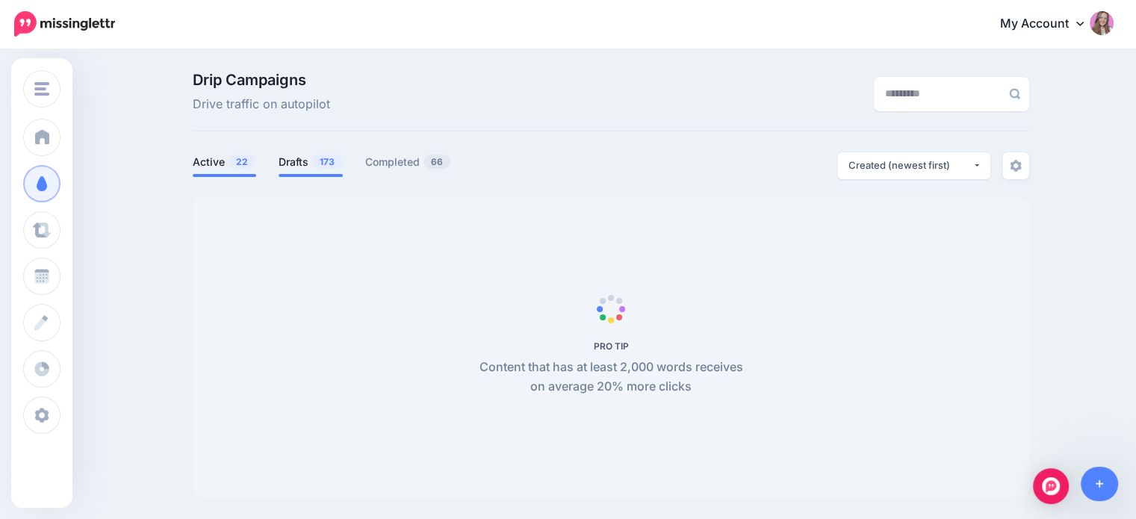
click at [308, 162] on link "Drafts 173" at bounding box center [311, 162] width 64 height 18
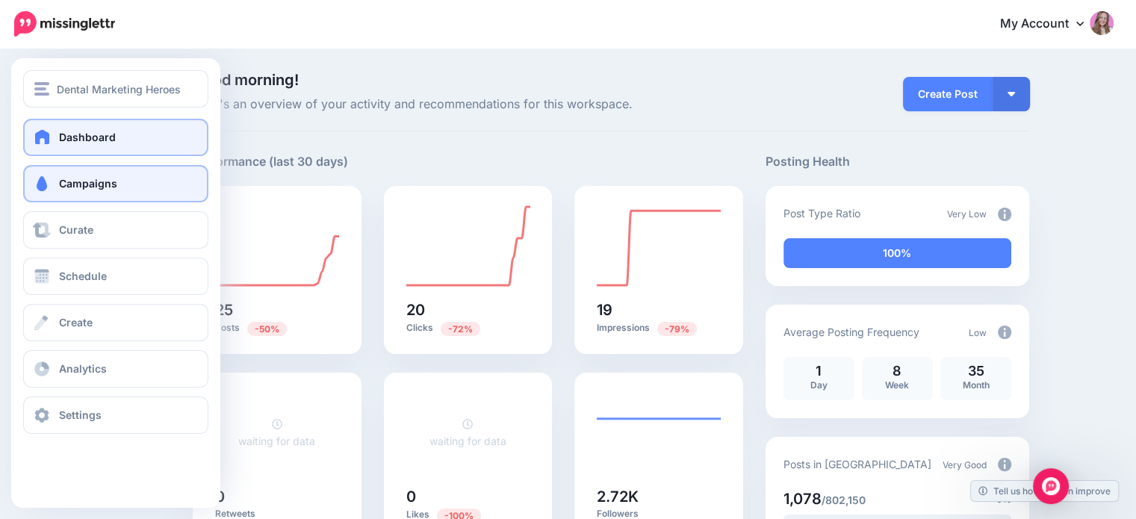
click at [38, 177] on span at bounding box center [41, 183] width 19 height 15
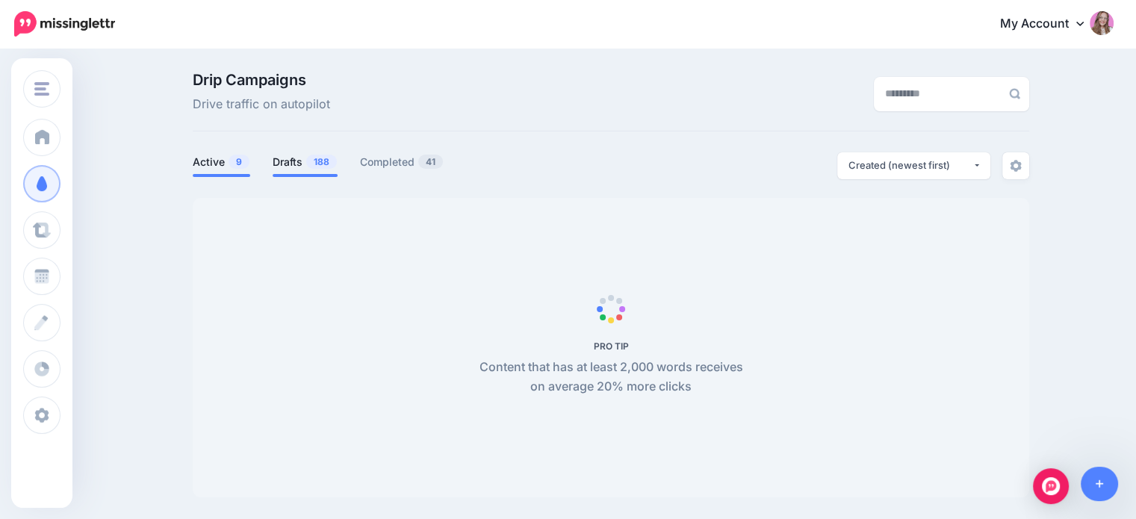
click at [298, 161] on link "Drafts 188" at bounding box center [305, 162] width 65 height 18
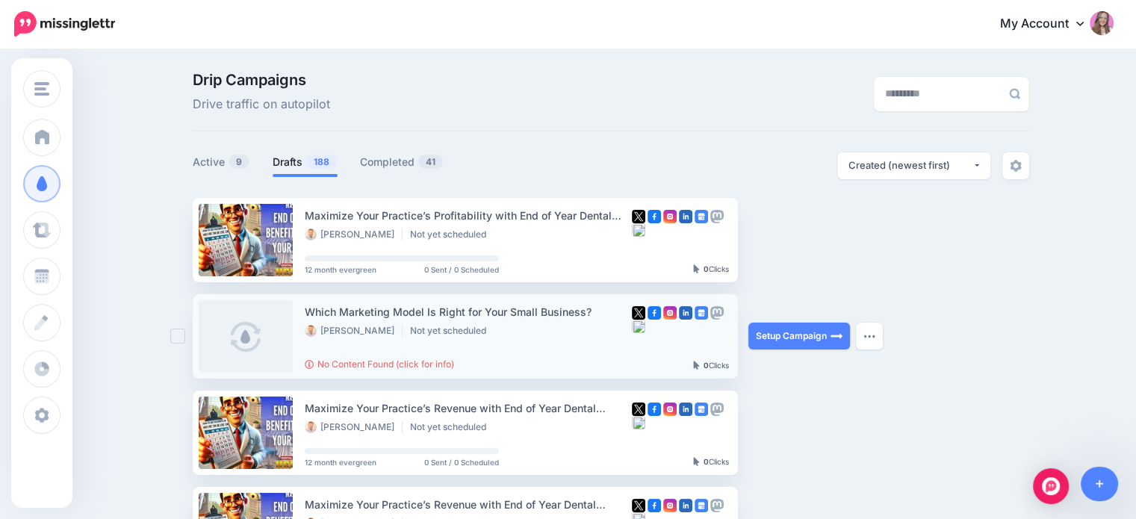
click at [427, 315] on div "Which Marketing Model Is Right for Your Small Business?" at bounding box center [468, 311] width 327 height 17
copy div "Which Marketing Model Is Right for Your Small Business?"
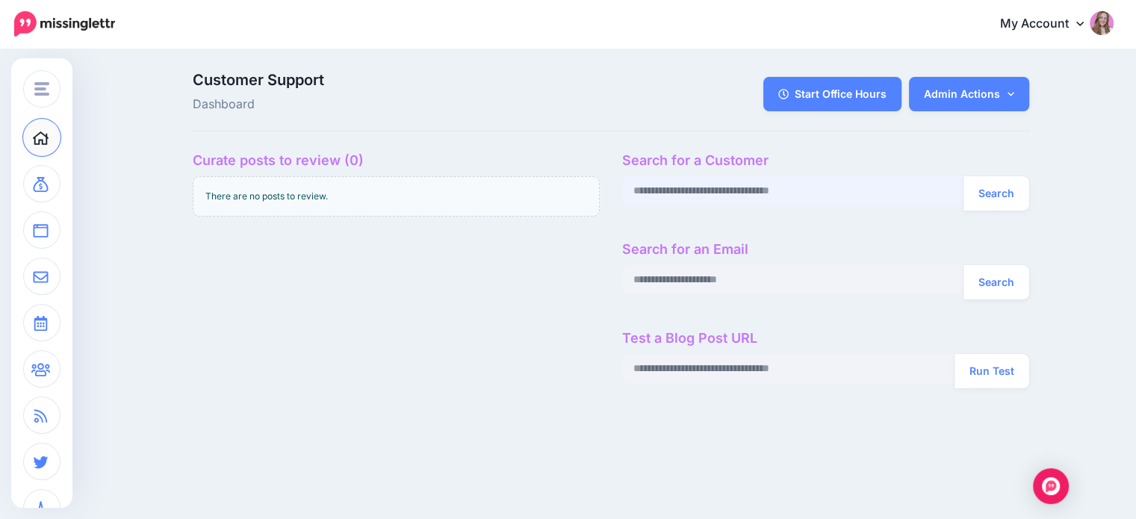
paste input "**********"
type input "**********"
click at [981, 194] on button "Search" at bounding box center [997, 193] width 66 height 34
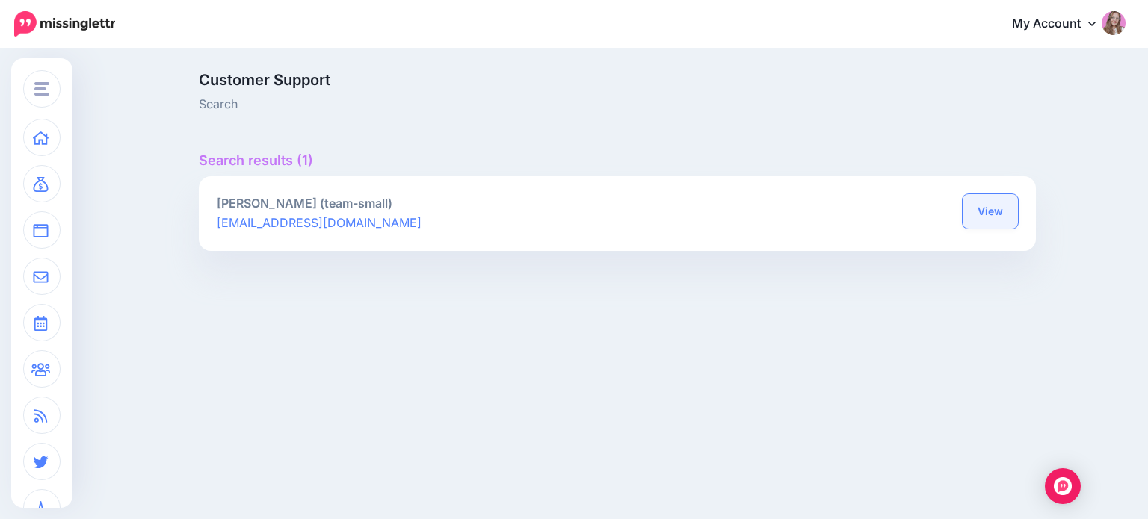
click at [974, 205] on link "View" at bounding box center [989, 211] width 55 height 34
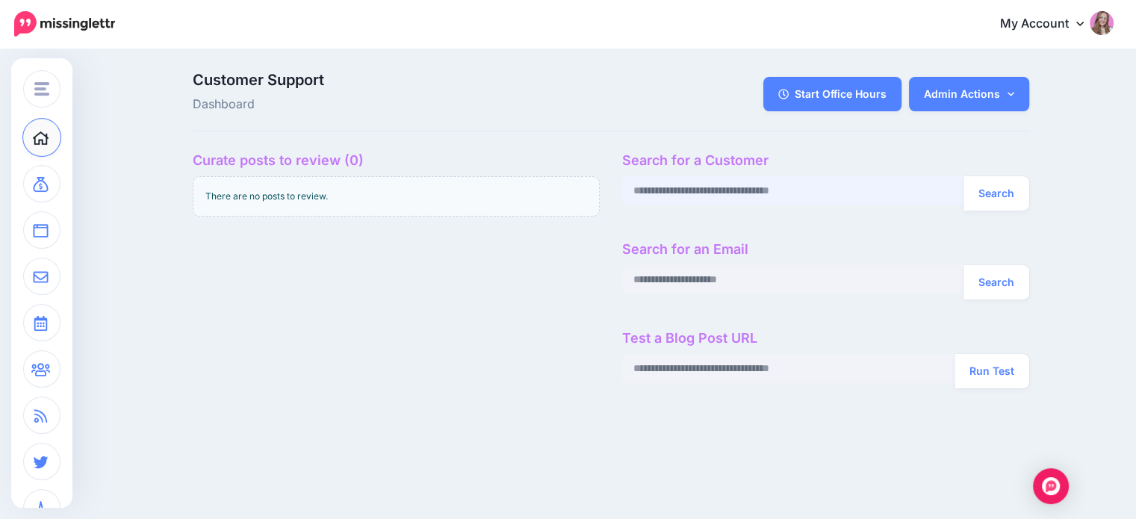
paste input "**********"
type input "**********"
click at [977, 186] on button "Search" at bounding box center [997, 193] width 66 height 34
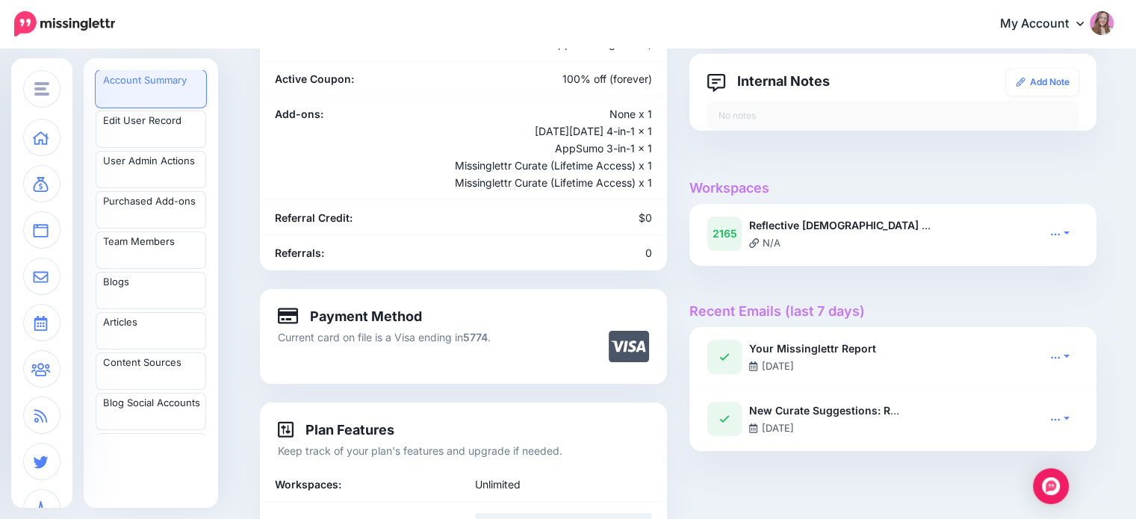
scroll to position [299, 0]
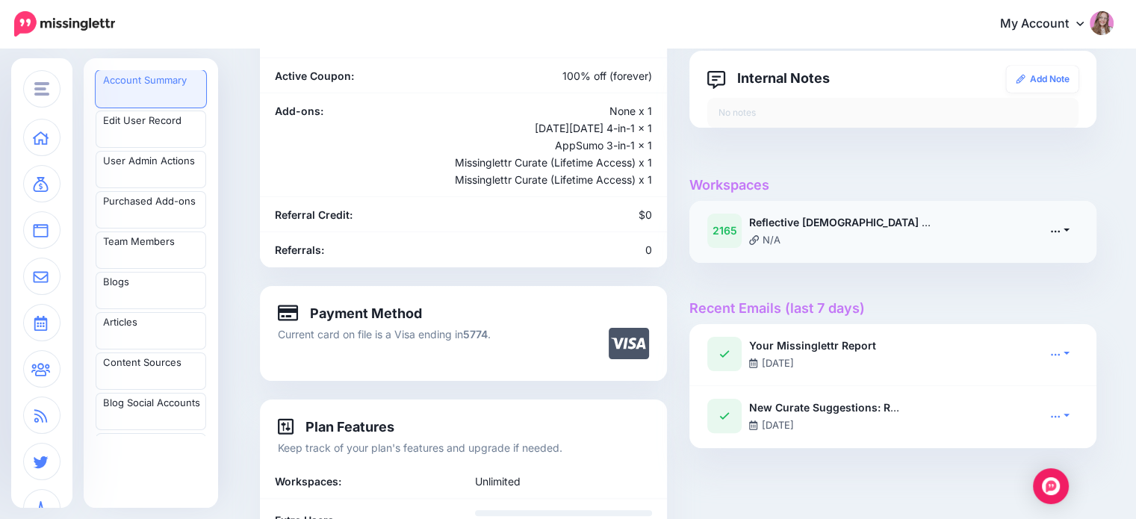
click at [1079, 222] on link at bounding box center [1060, 231] width 37 height 22
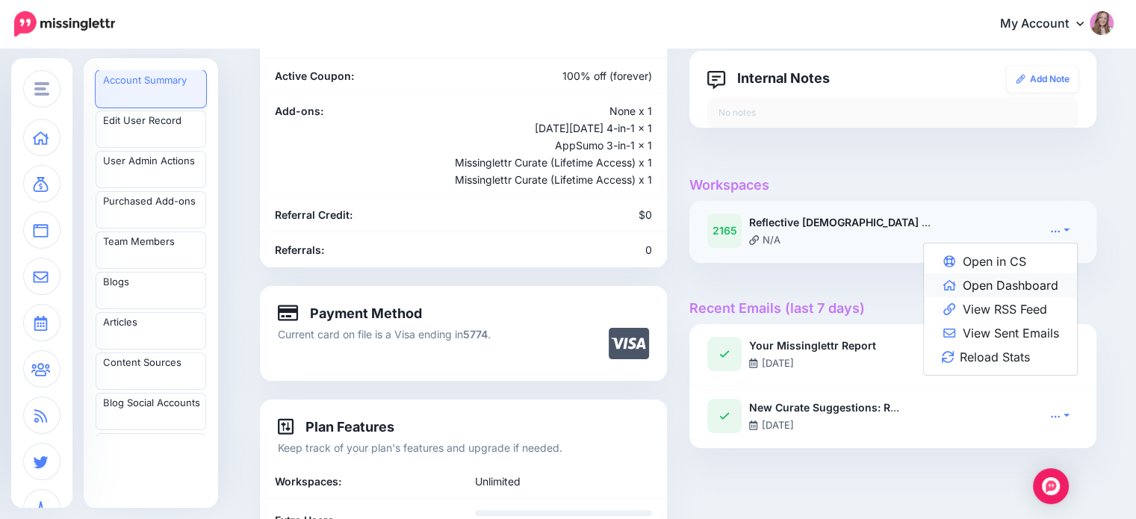
click at [1046, 286] on link "Open Dashboard" at bounding box center [1000, 285] width 153 height 24
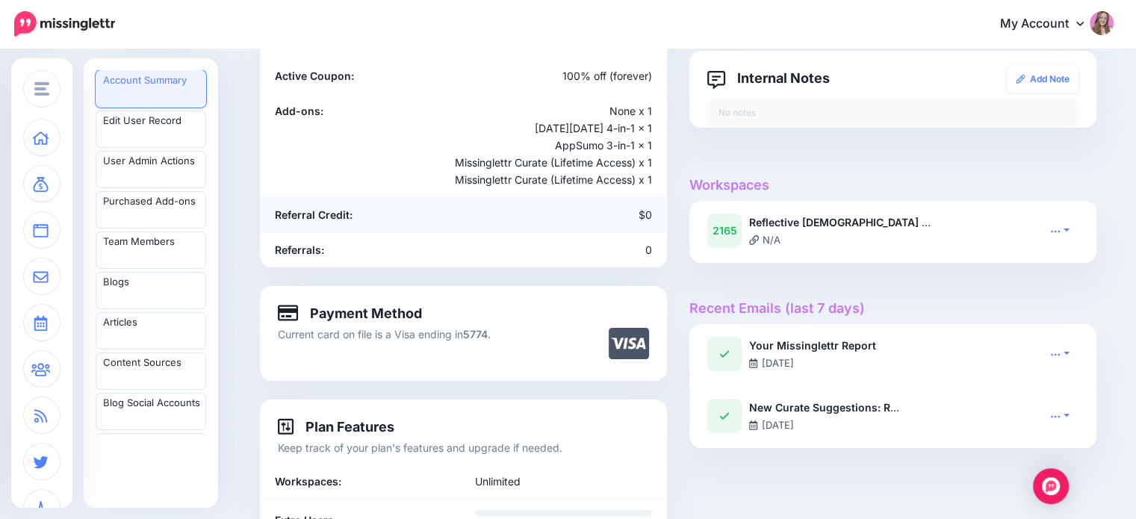
scroll to position [0, 0]
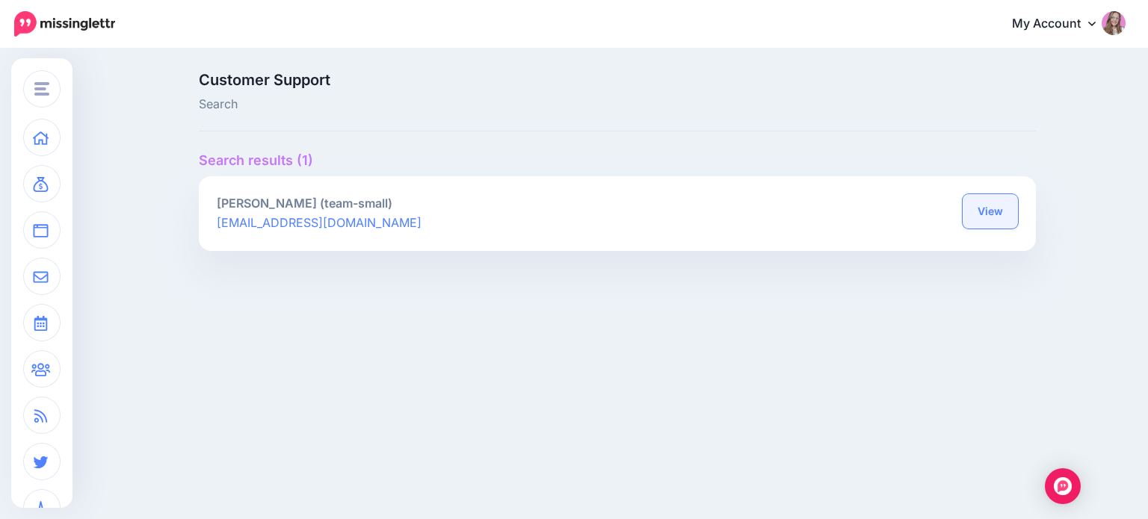
click at [999, 211] on link "View" at bounding box center [989, 211] width 55 height 34
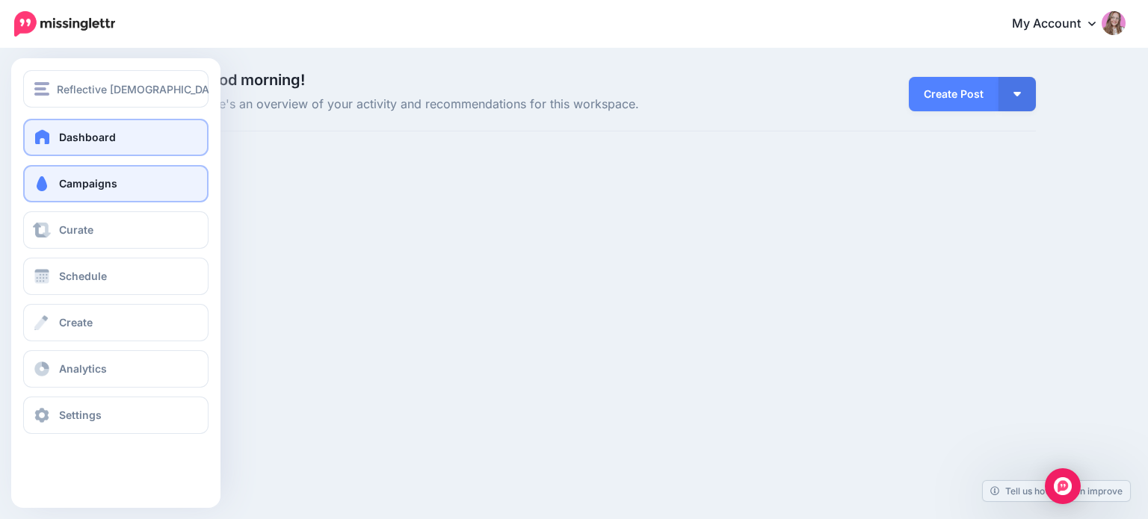
click at [56, 187] on link "Campaigns" at bounding box center [115, 183] width 185 height 37
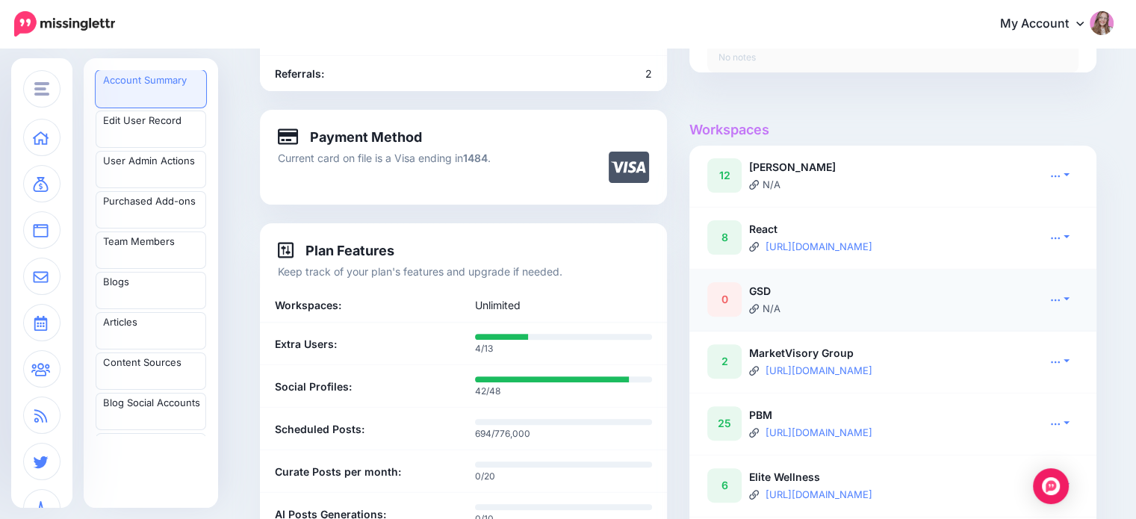
scroll to position [448, 0]
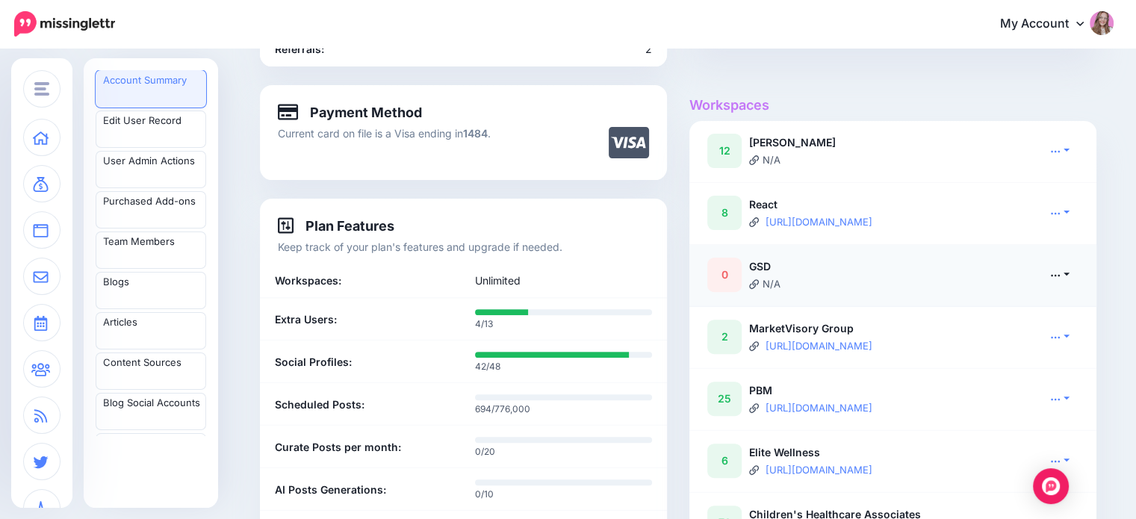
click at [1075, 273] on link at bounding box center [1060, 275] width 37 height 22
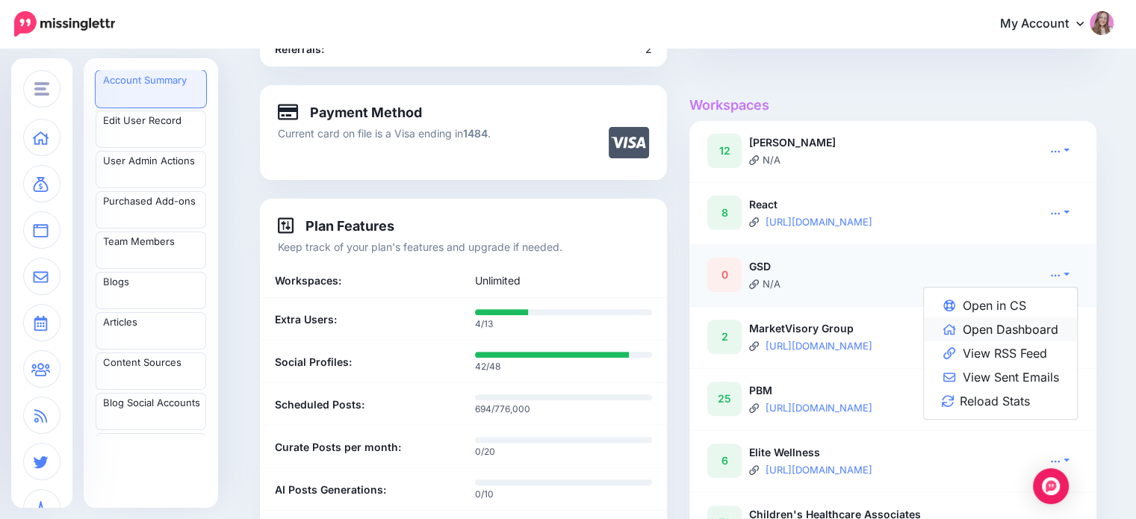
click at [1037, 329] on link "Open Dashboard" at bounding box center [1000, 330] width 153 height 24
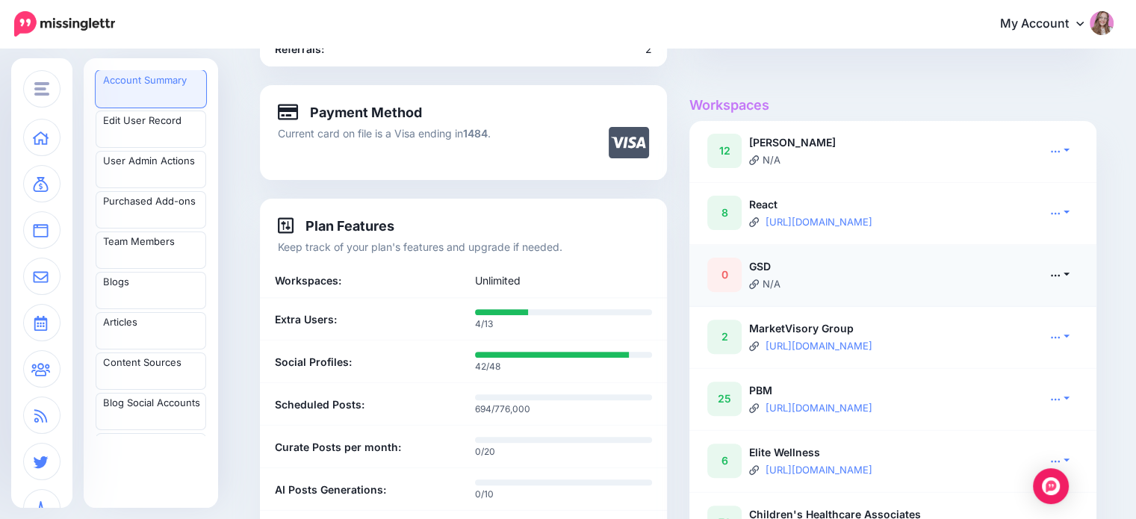
click at [1079, 269] on link at bounding box center [1060, 275] width 37 height 22
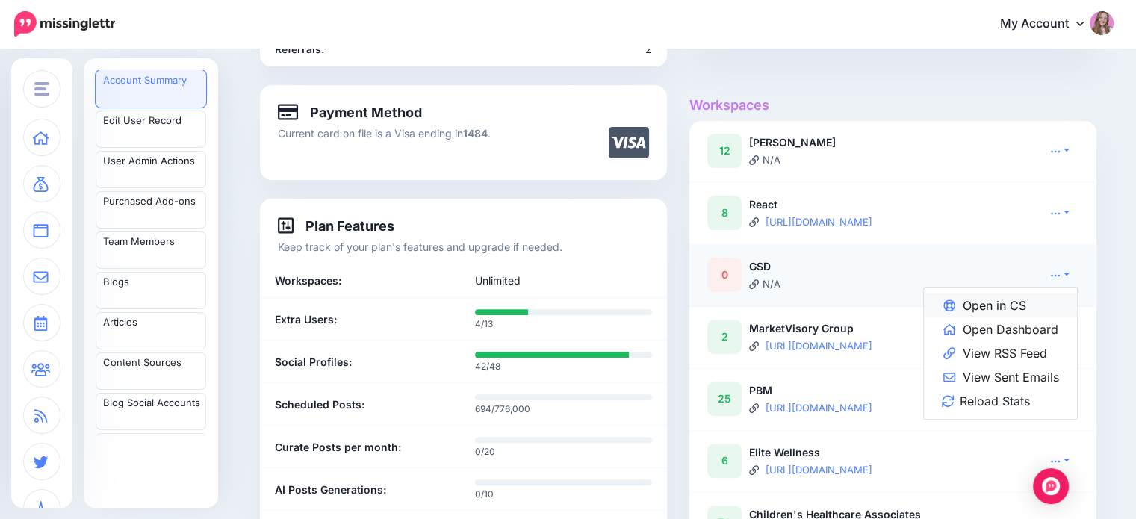
click at [1031, 312] on link "Open in CS" at bounding box center [1000, 306] width 153 height 24
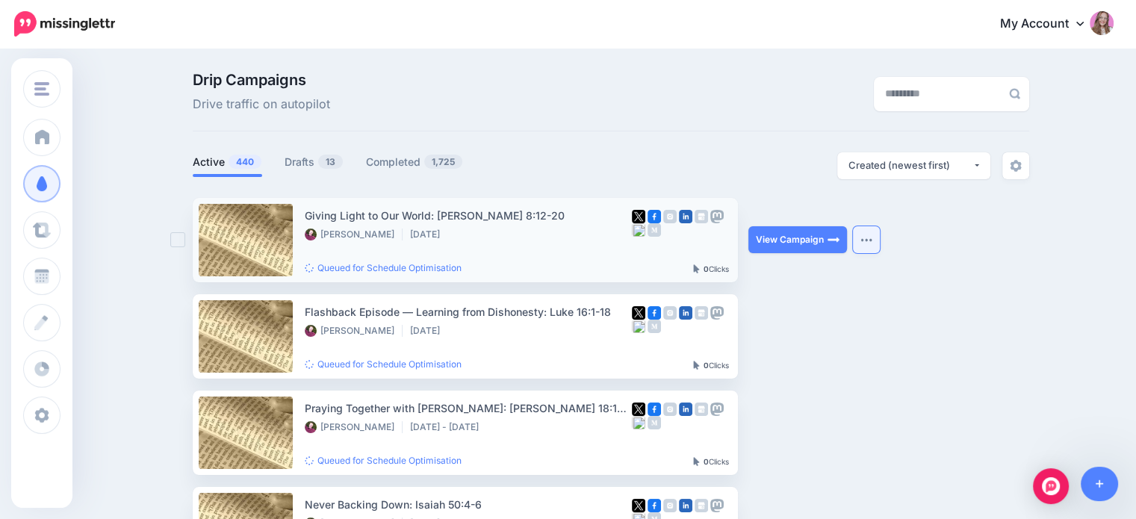
click at [880, 241] on button "button" at bounding box center [866, 239] width 27 height 27
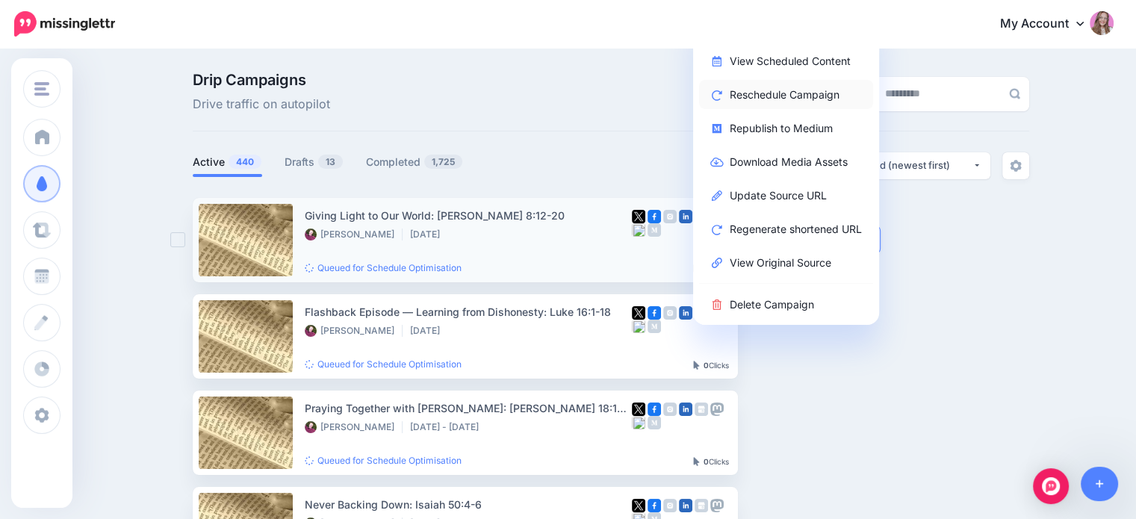
click at [795, 102] on link "Reschedule Campaign" at bounding box center [786, 94] width 174 height 29
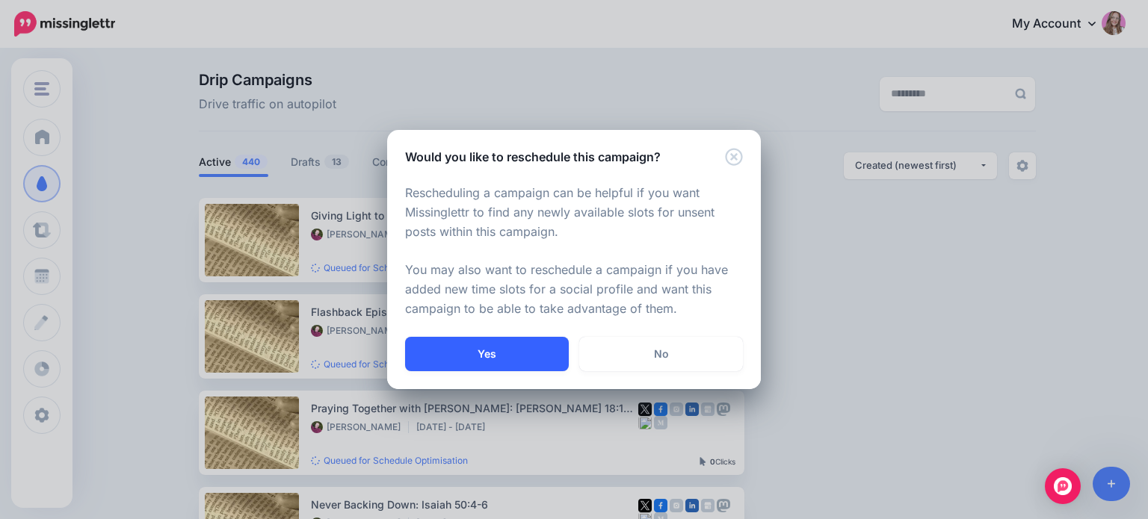
click at [507, 360] on button "Yes" at bounding box center [487, 354] width 164 height 34
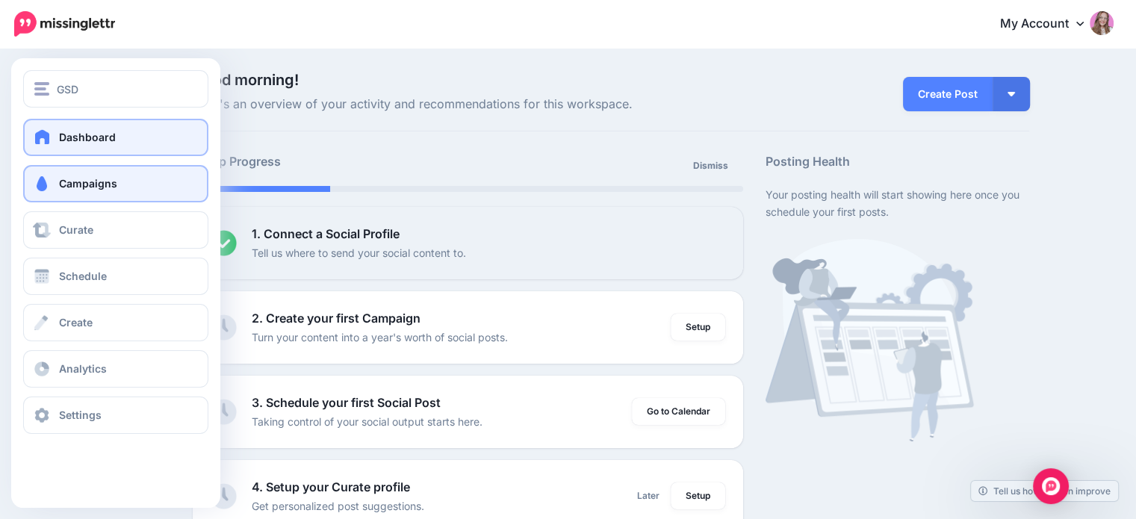
click at [46, 186] on span at bounding box center [41, 183] width 19 height 15
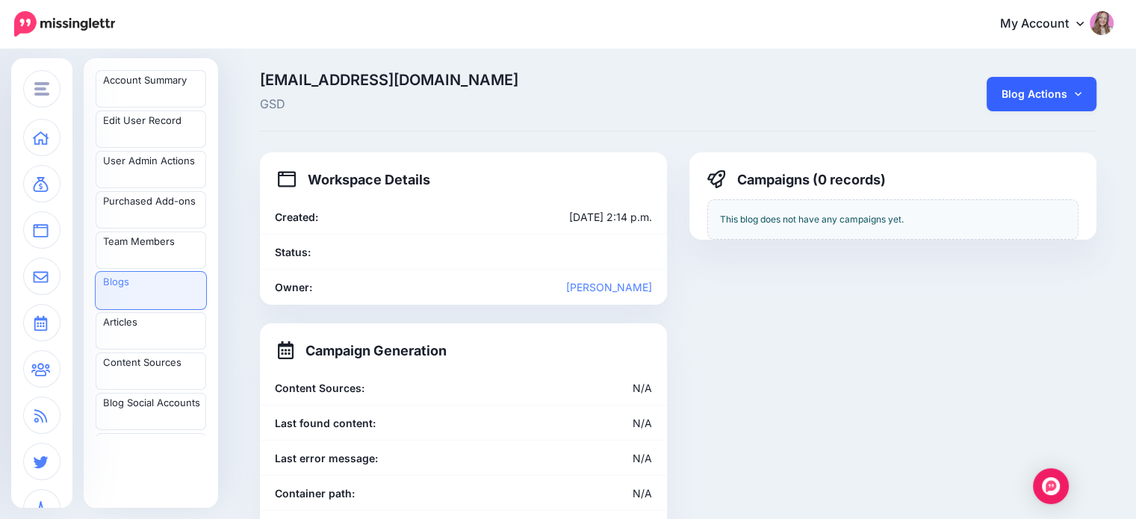
click at [1041, 108] on link "Blog Actions" at bounding box center [1042, 94] width 110 height 34
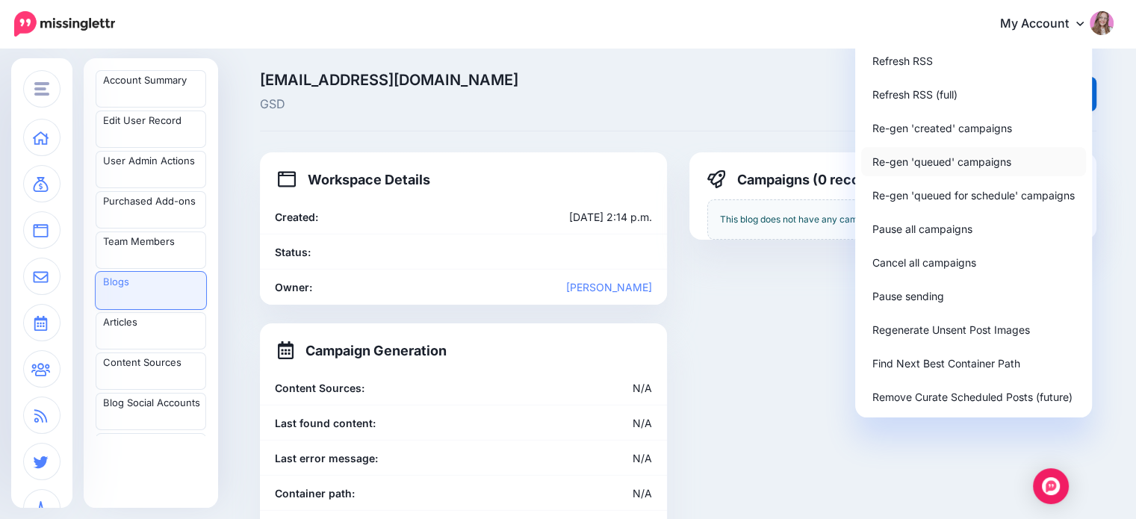
scroll to position [75, 0]
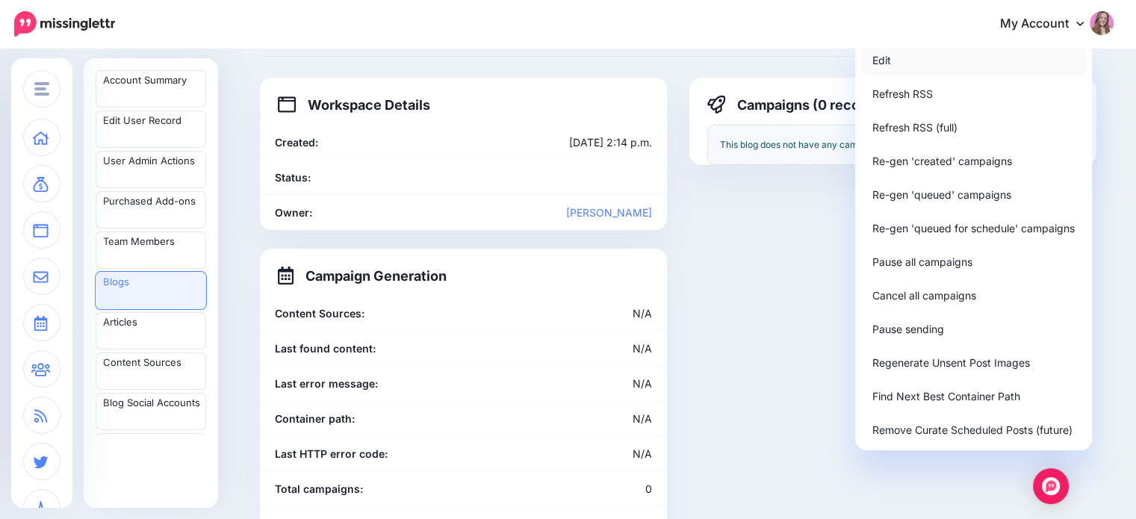
click at [915, 59] on link "Edit" at bounding box center [973, 60] width 225 height 29
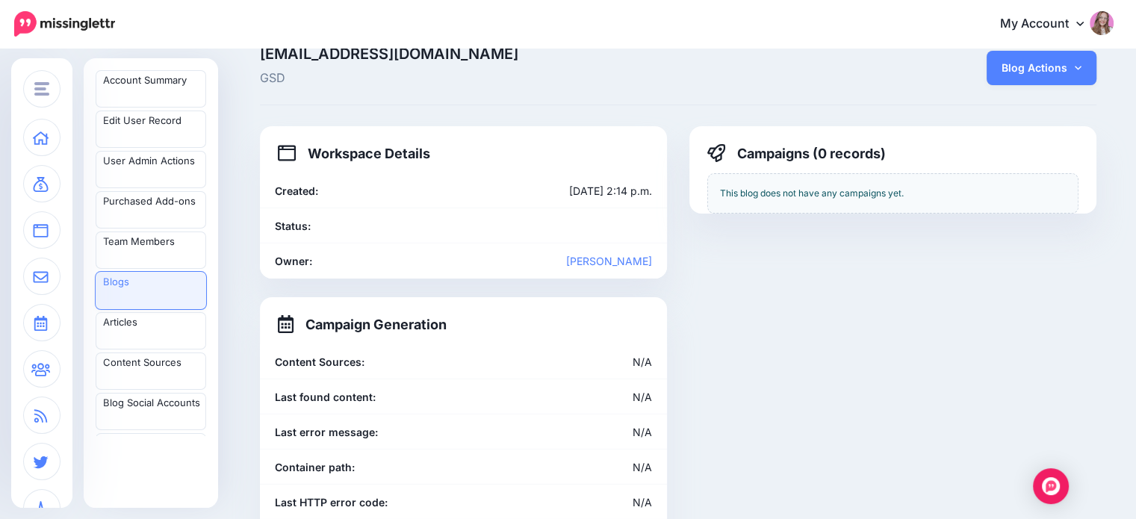
scroll to position [0, 0]
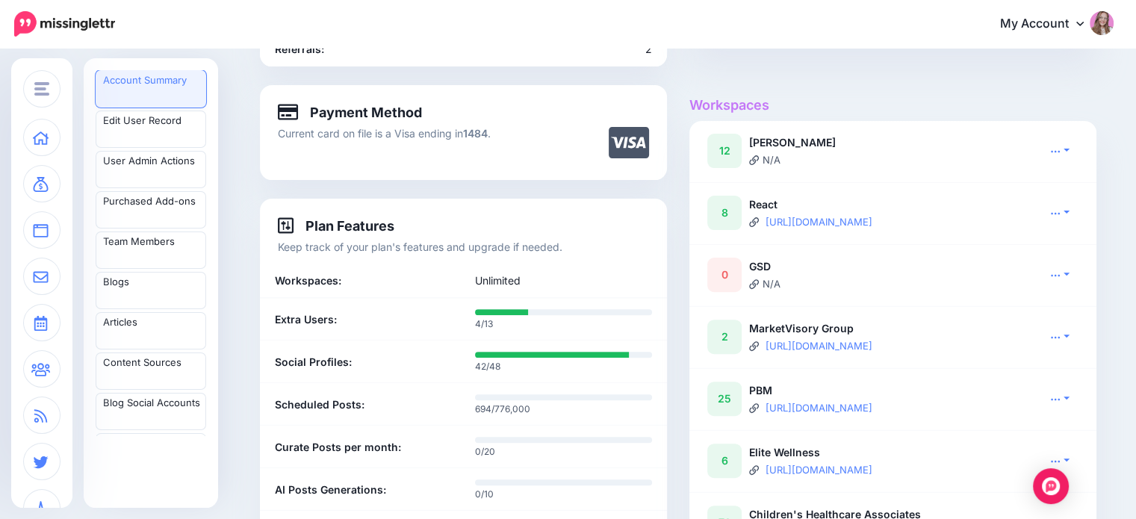
scroll to position [448, 0]
click at [1061, 276] on icon at bounding box center [1056, 275] width 10 height 10
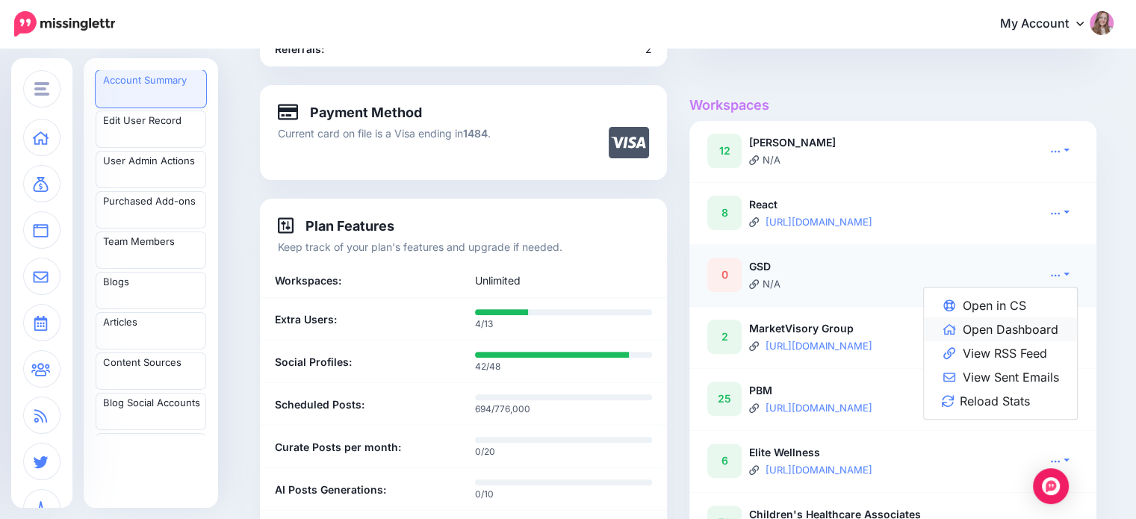
click at [1031, 327] on link "Open Dashboard" at bounding box center [1000, 330] width 153 height 24
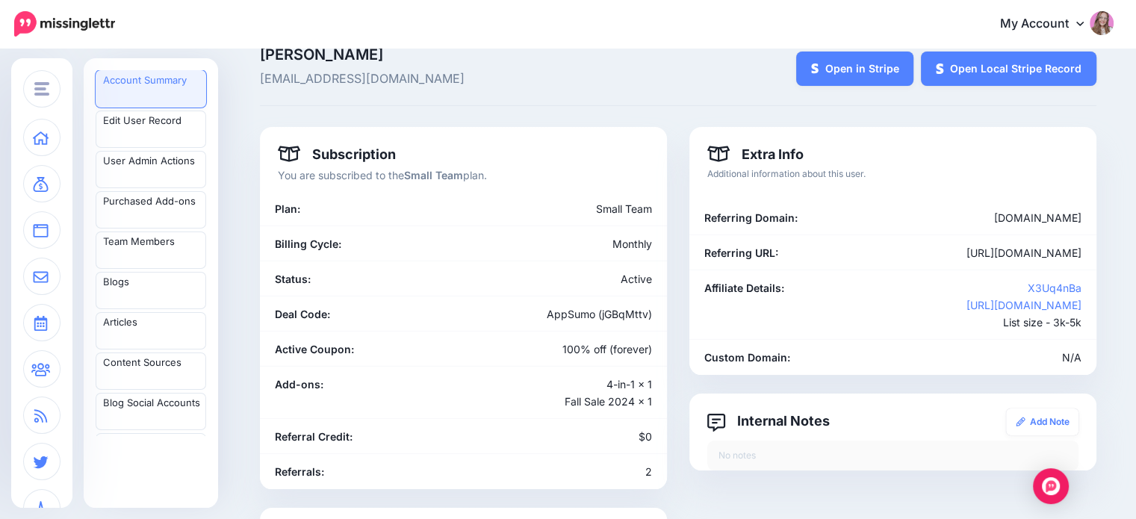
scroll to position [0, 0]
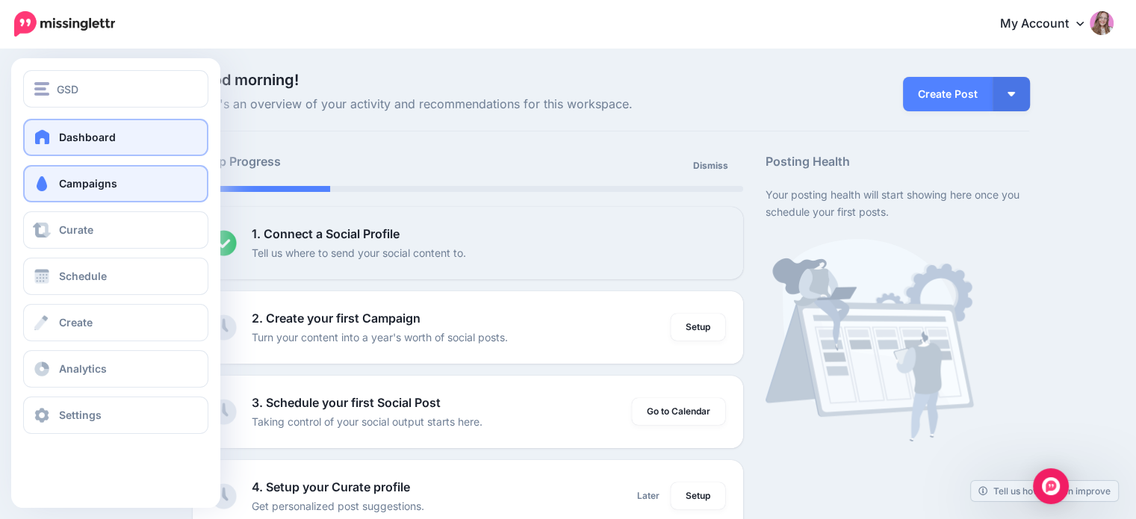
click at [56, 186] on link "Campaigns" at bounding box center [115, 183] width 185 height 37
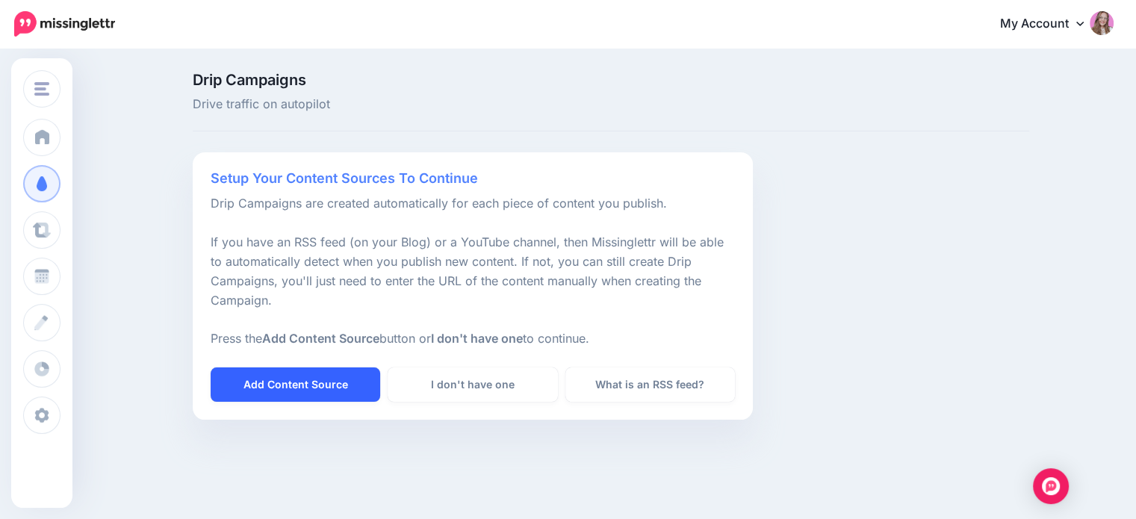
click at [318, 387] on link "Add Content Source" at bounding box center [296, 385] width 170 height 34
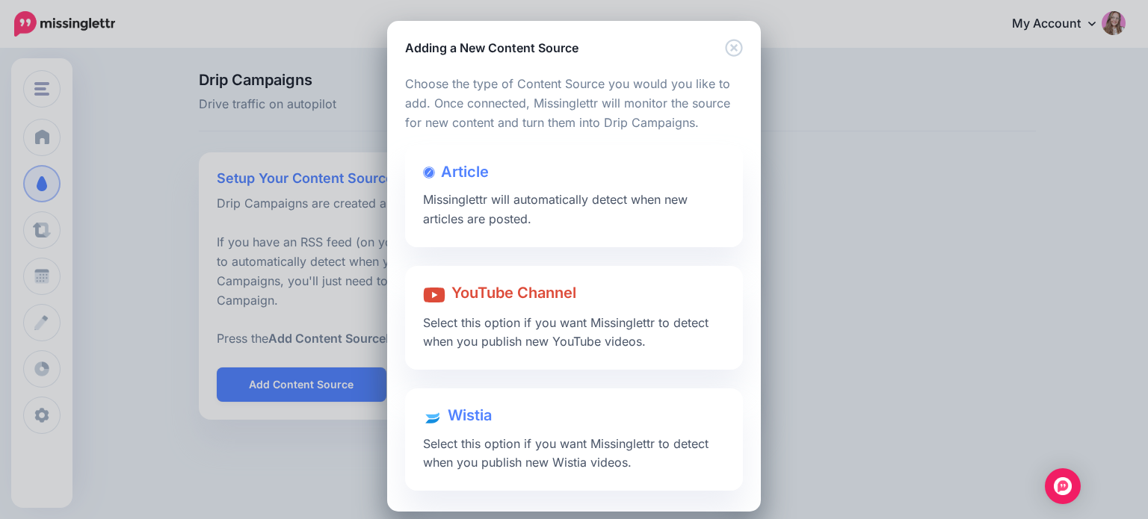
click at [497, 189] on div at bounding box center [574, 186] width 302 height 7
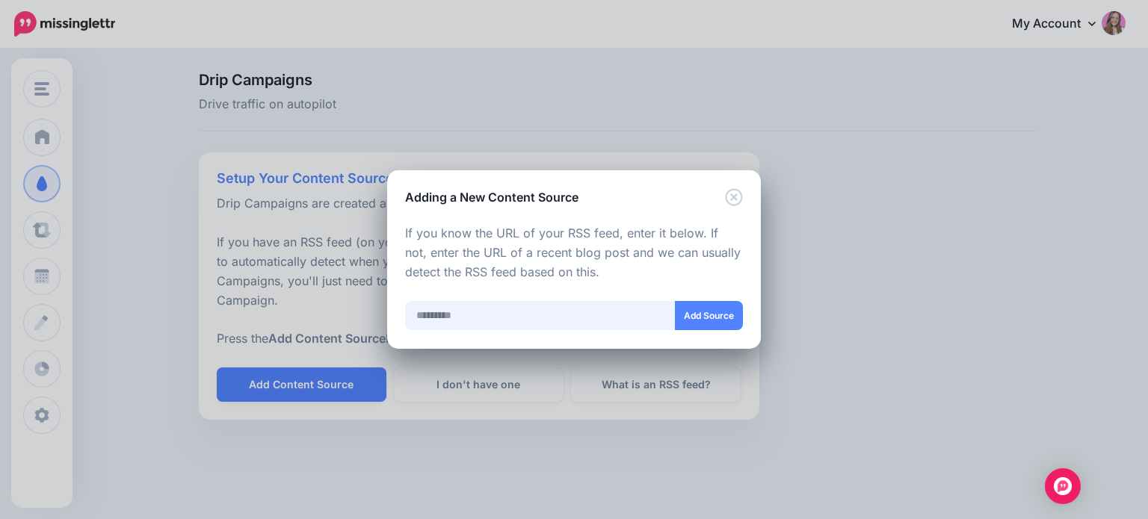
click at [483, 314] on input "text" at bounding box center [540, 315] width 270 height 29
paste input "**********"
type input "**********"
click at [717, 331] on div at bounding box center [574, 339] width 338 height 19
click at [711, 321] on button "Add Source" at bounding box center [709, 315] width 68 height 29
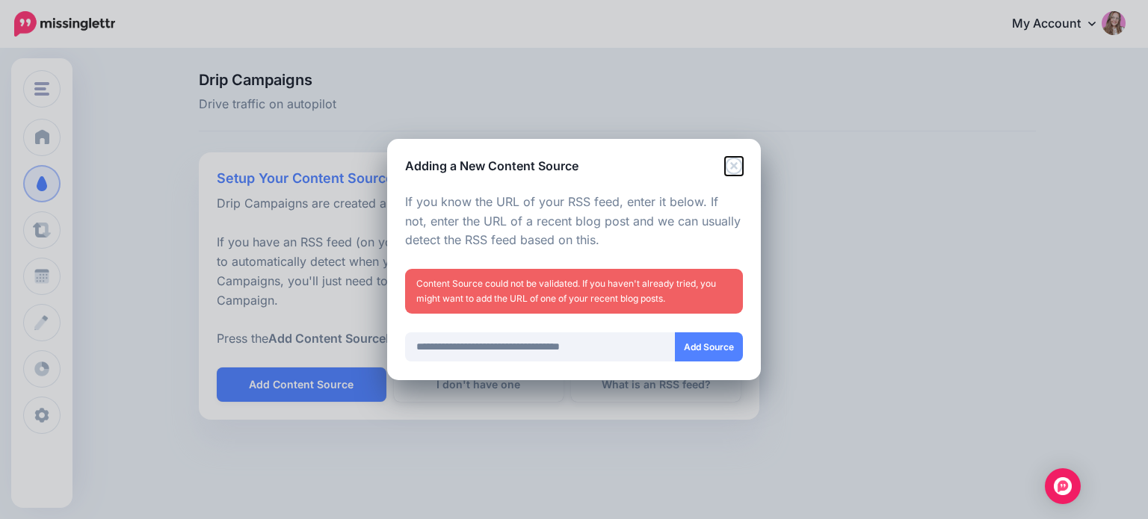
click at [737, 167] on icon "Close" at bounding box center [733, 165] width 17 height 17
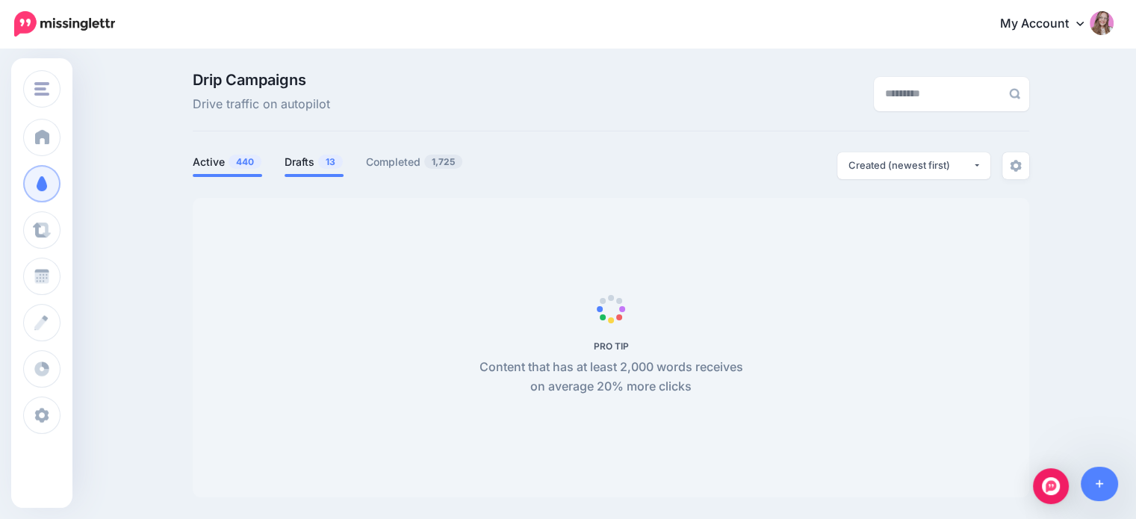
click at [333, 168] on span "13" at bounding box center [330, 162] width 25 height 14
click at [238, 161] on span "440" at bounding box center [245, 162] width 33 height 14
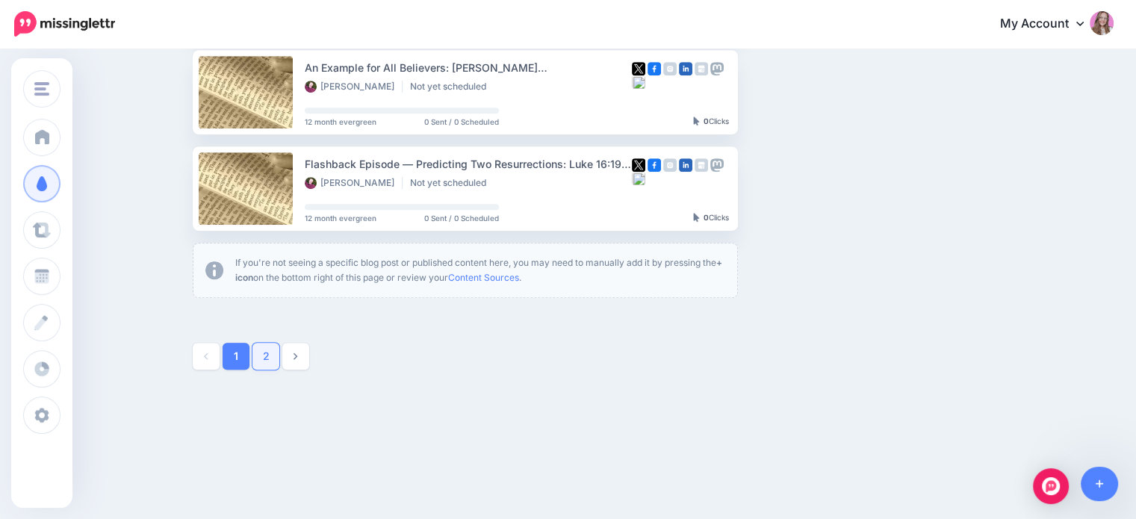
click at [276, 359] on link "2" at bounding box center [266, 356] width 27 height 27
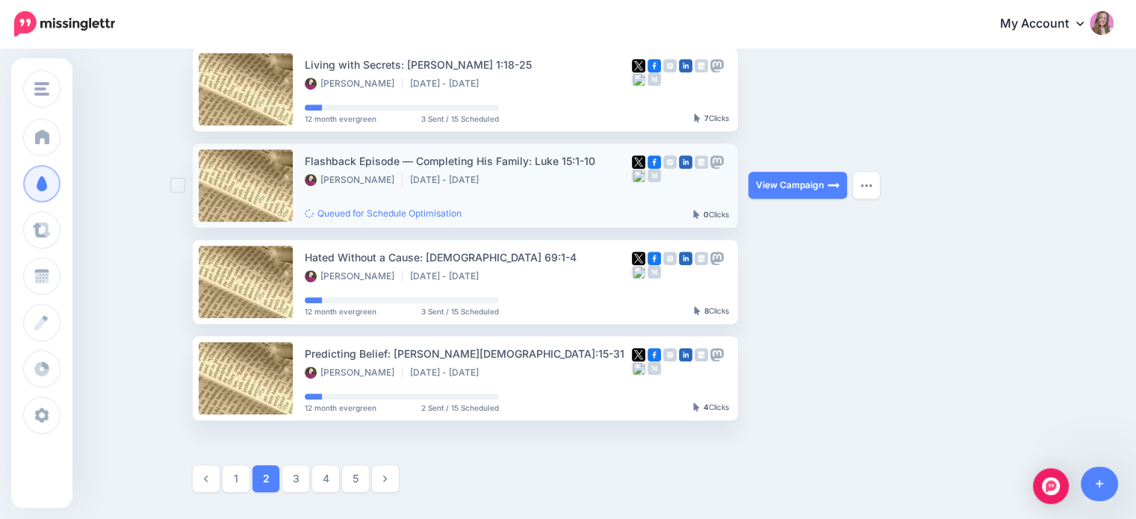
scroll to position [702, 0]
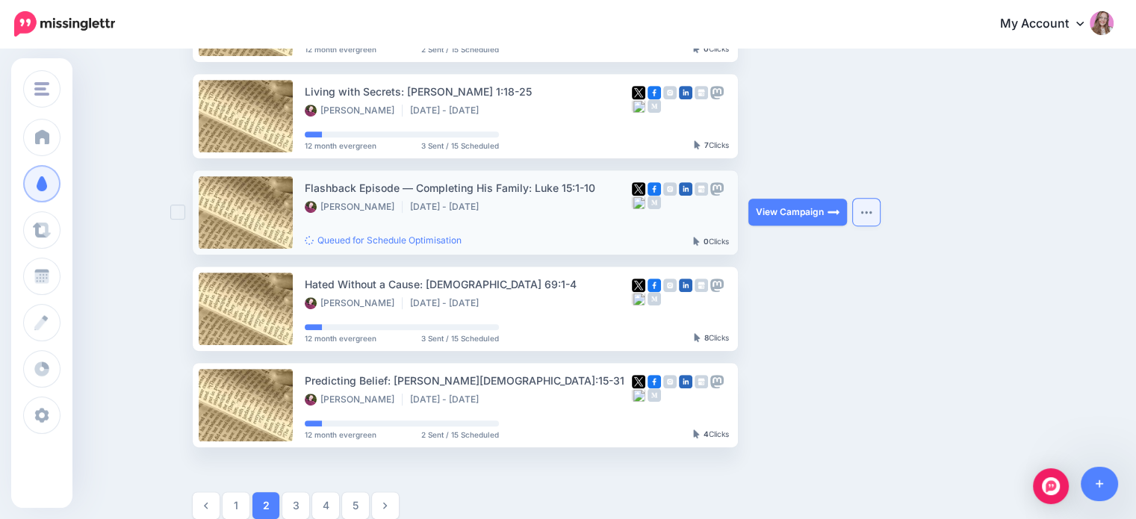
click at [878, 221] on button "button" at bounding box center [866, 212] width 27 height 27
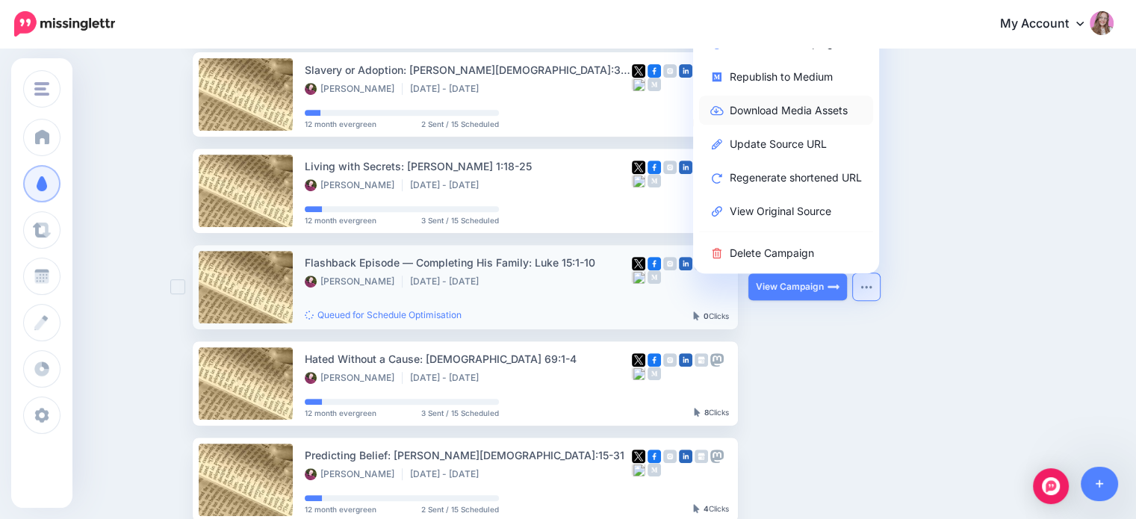
scroll to position [553, 0]
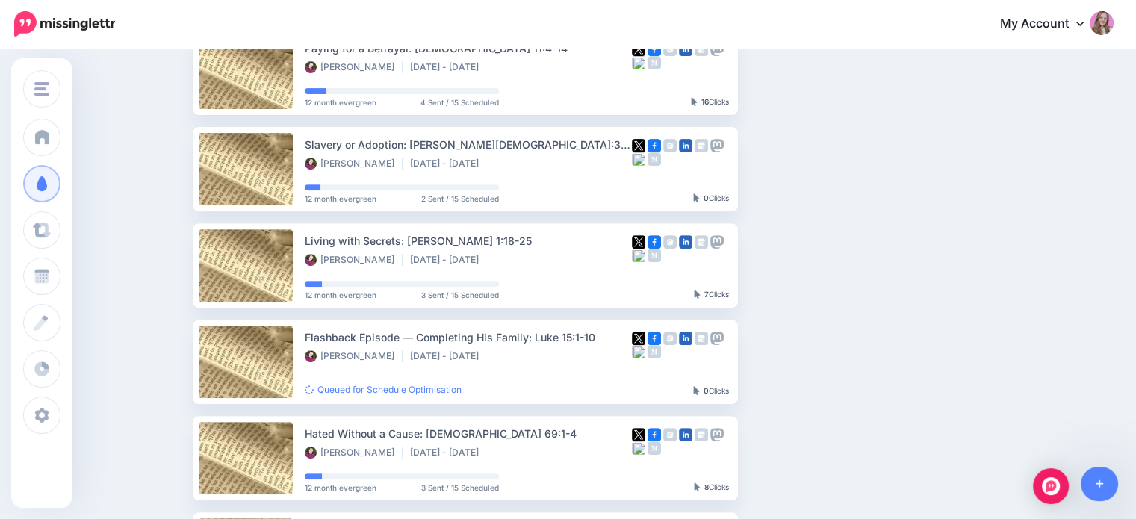
click at [988, 341] on ul "Afraid to Ask: [DEMOGRAPHIC_DATA]:43b-45 [GEOGRAPHIC_DATA] [DATE] - [DATE] 12 m…" at bounding box center [611, 121] width 837 height 952
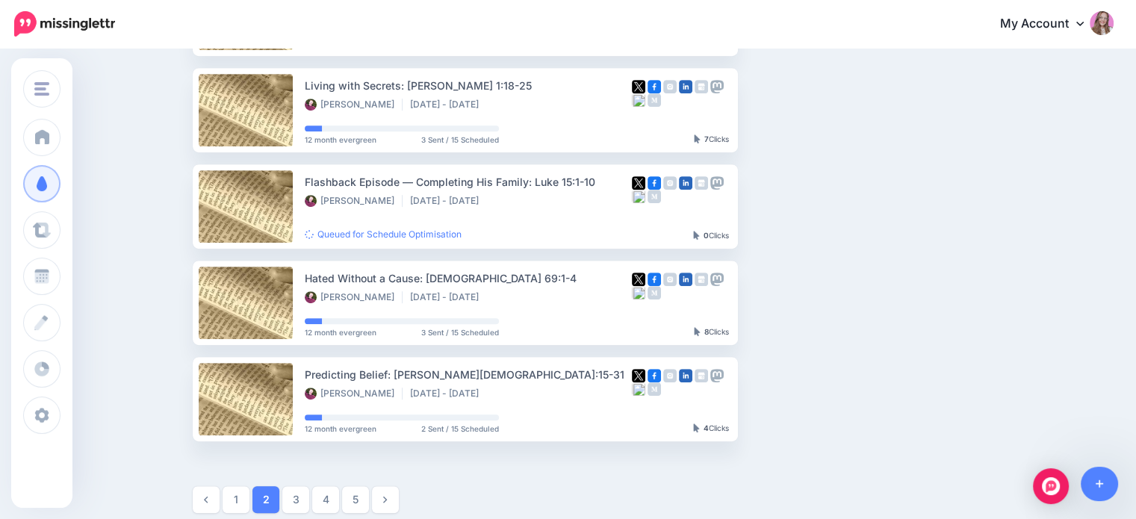
scroll to position [852, 0]
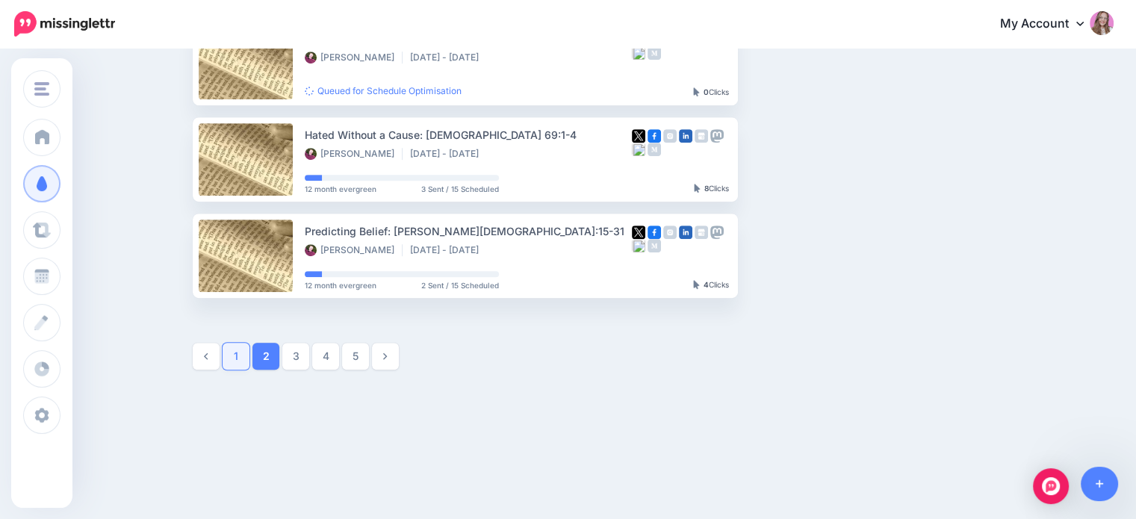
click at [247, 353] on link "1" at bounding box center [236, 356] width 27 height 27
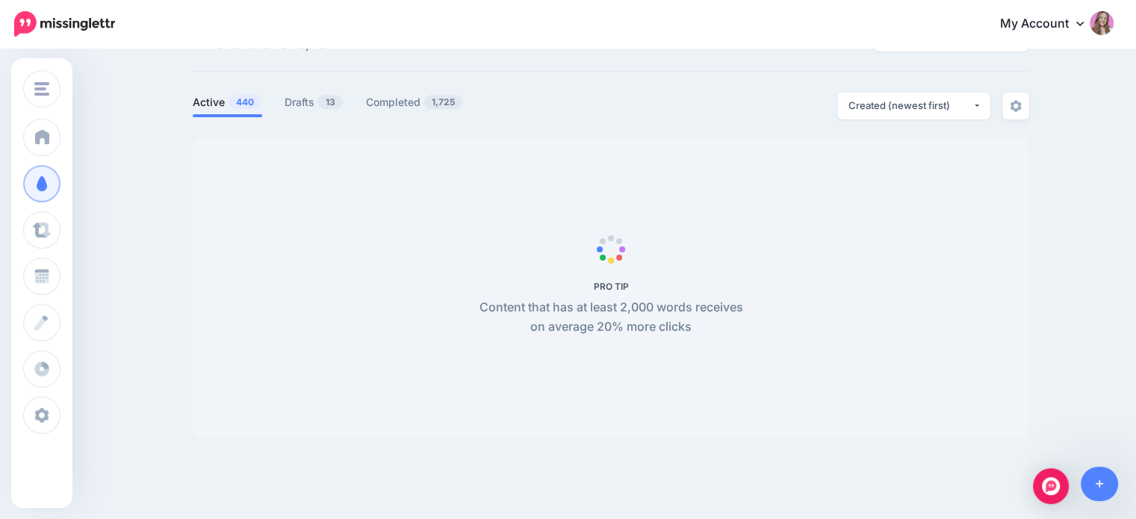
scroll to position [0, 0]
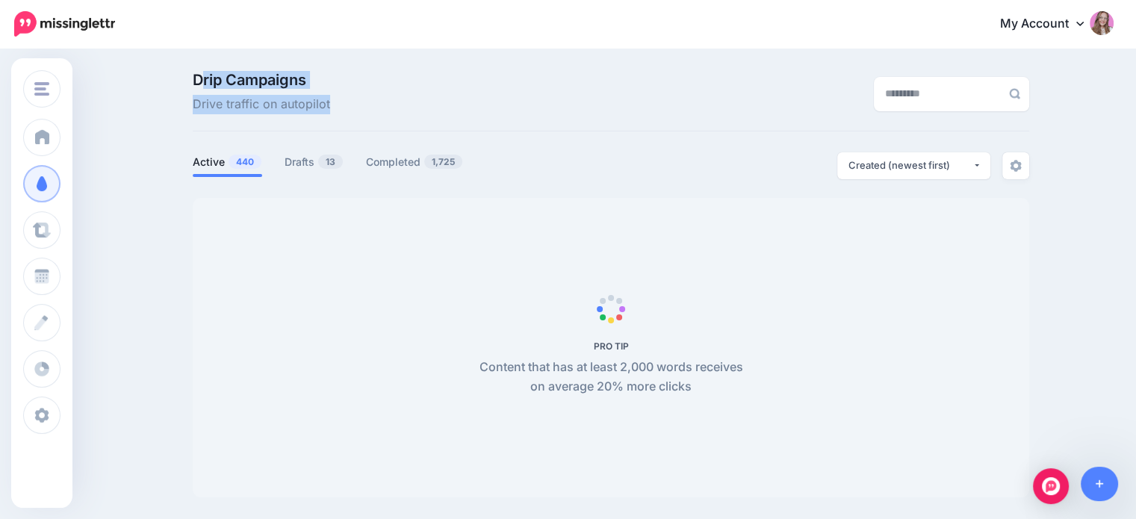
drag, startPoint x: 203, startPoint y: 75, endPoint x: 333, endPoint y: 113, distance: 135.5
click at [330, 113] on p "Drip Campaigns Drive traffic on autopilot" at bounding box center [261, 93] width 137 height 42
click at [330, 113] on span "Drive traffic on autopilot" at bounding box center [261, 104] width 137 height 19
drag, startPoint x: 335, startPoint y: 110, endPoint x: 185, endPoint y: 87, distance: 152.7
click at [185, 87] on div "Drip Campaigns Drive traffic on autopilot Active 440 13 1,725" at bounding box center [568, 290] width 1136 height 481
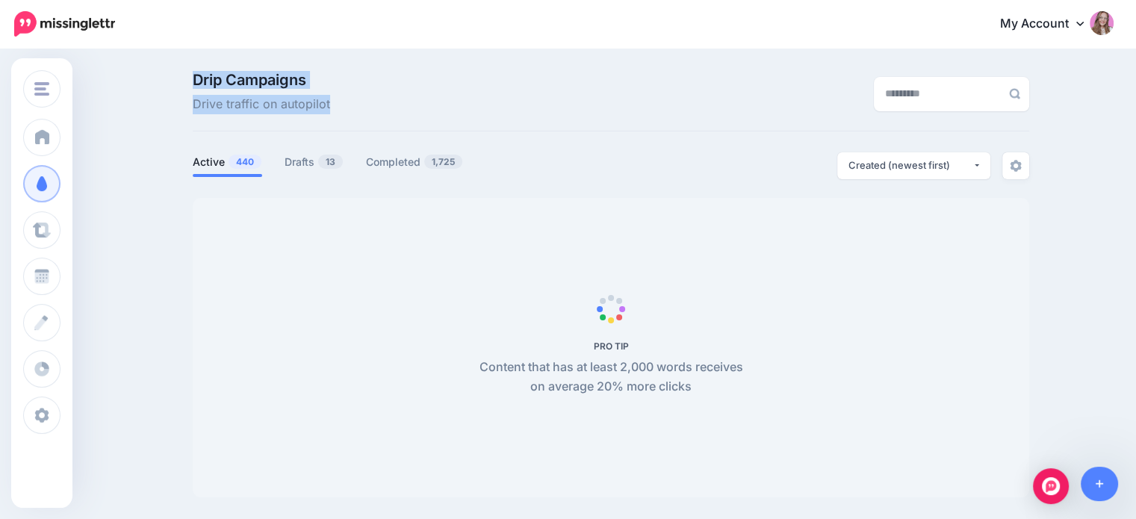
click at [185, 87] on div "Drip Campaigns Drive traffic on autopilot Active 440 13 1,725" at bounding box center [568, 290] width 1136 height 481
drag, startPoint x: 185, startPoint y: 87, endPoint x: 333, endPoint y: 111, distance: 150.7
click at [332, 111] on div "Drip Campaigns Drive traffic on autopilot Active 440 13 1,725" at bounding box center [568, 290] width 1136 height 481
click at [330, 111] on span "Drive traffic on autopilot" at bounding box center [261, 104] width 137 height 19
drag, startPoint x: 333, startPoint y: 111, endPoint x: 205, endPoint y: 77, distance: 133.0
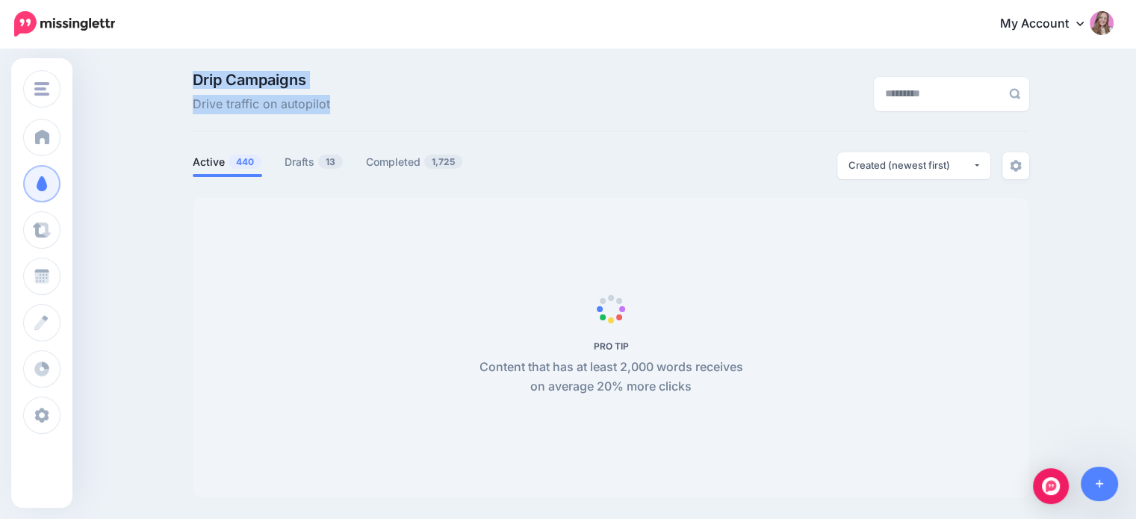
click at [205, 77] on p "Drip Campaigns Drive traffic on autopilot" at bounding box center [261, 93] width 137 height 42
click at [205, 77] on span "Drip Campaigns" at bounding box center [261, 79] width 137 height 15
drag, startPoint x: 205, startPoint y: 77, endPoint x: 265, endPoint y: 92, distance: 62.3
click at [265, 92] on p "Drip Campaigns Drive traffic on autopilot" at bounding box center [261, 93] width 137 height 42
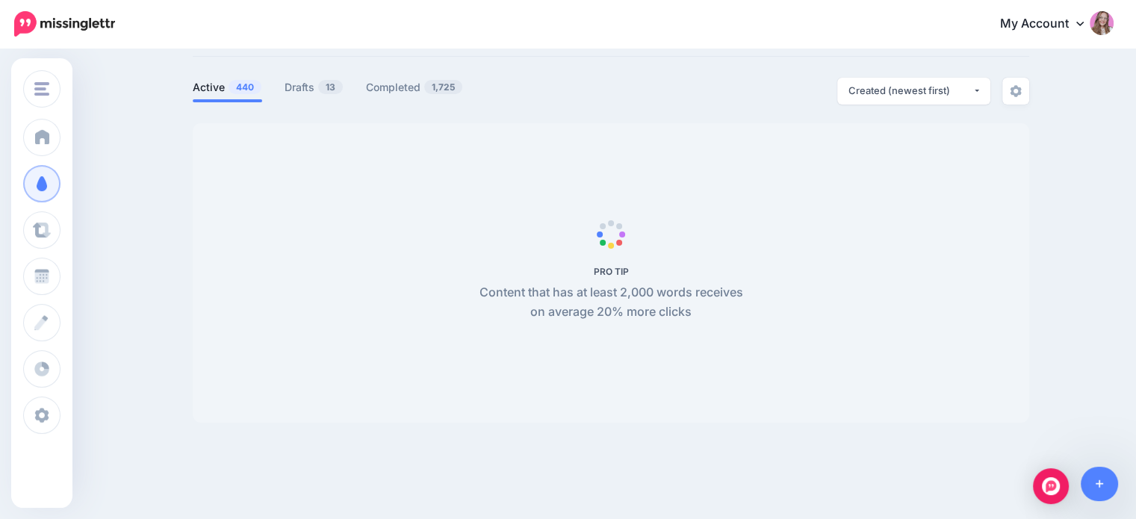
scroll to position [129, 0]
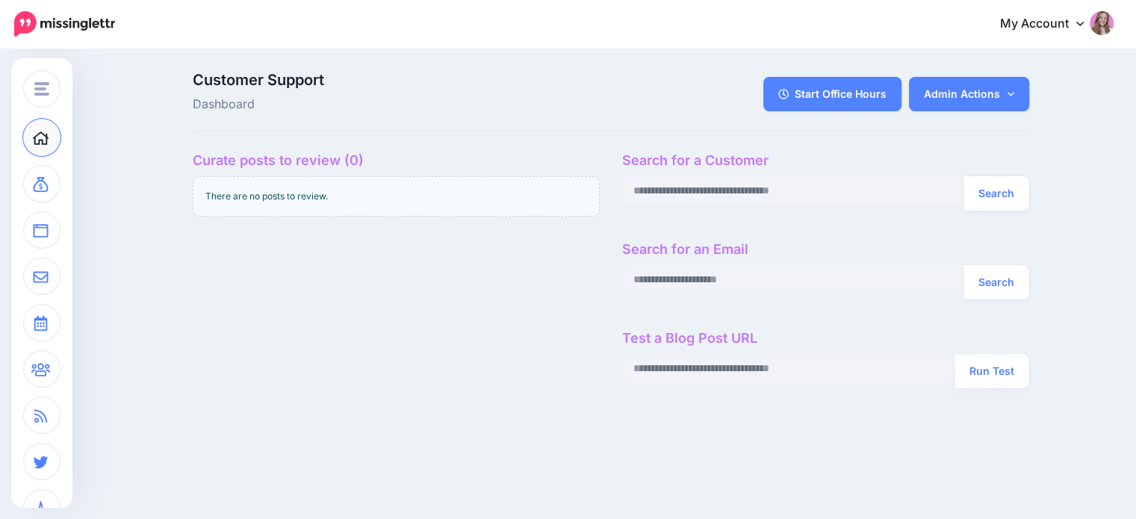
click at [681, 208] on div "Search" at bounding box center [825, 193] width 407 height 34
click at [673, 190] on input "text" at bounding box center [793, 190] width 342 height 29
paste input "**********"
type input "**********"
click at [1009, 179] on button "Search" at bounding box center [997, 193] width 66 height 34
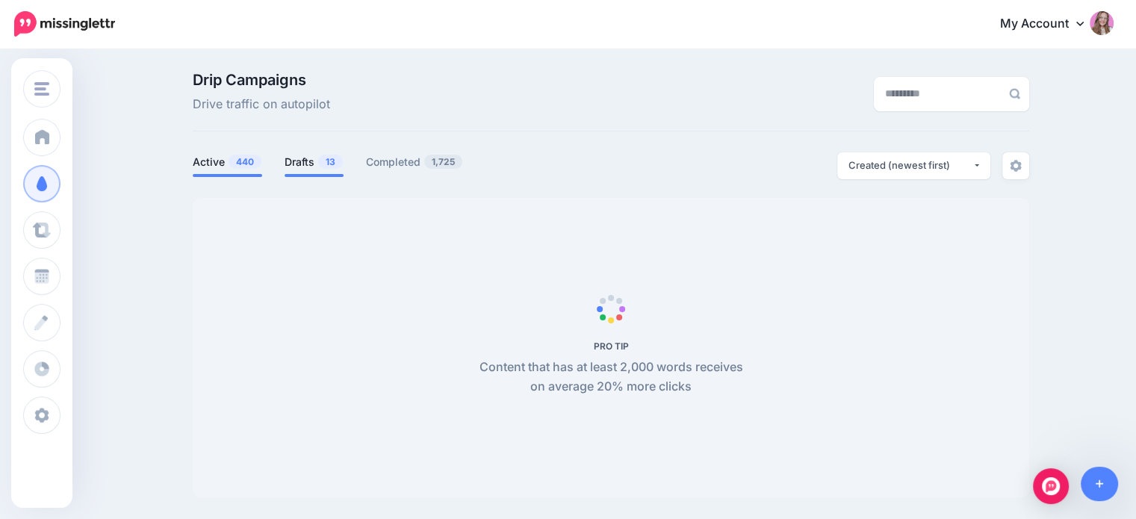
drag, startPoint x: 323, startPoint y: 162, endPoint x: 311, endPoint y: 154, distance: 14.5
click at [323, 161] on link "Drafts 13" at bounding box center [314, 162] width 59 height 18
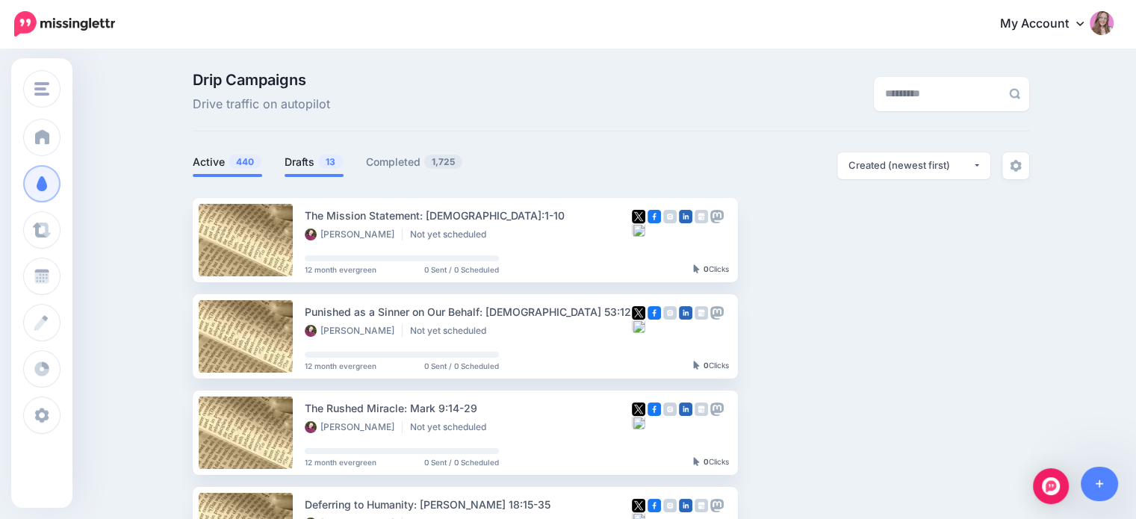
click at [256, 167] on span "440" at bounding box center [245, 162] width 33 height 14
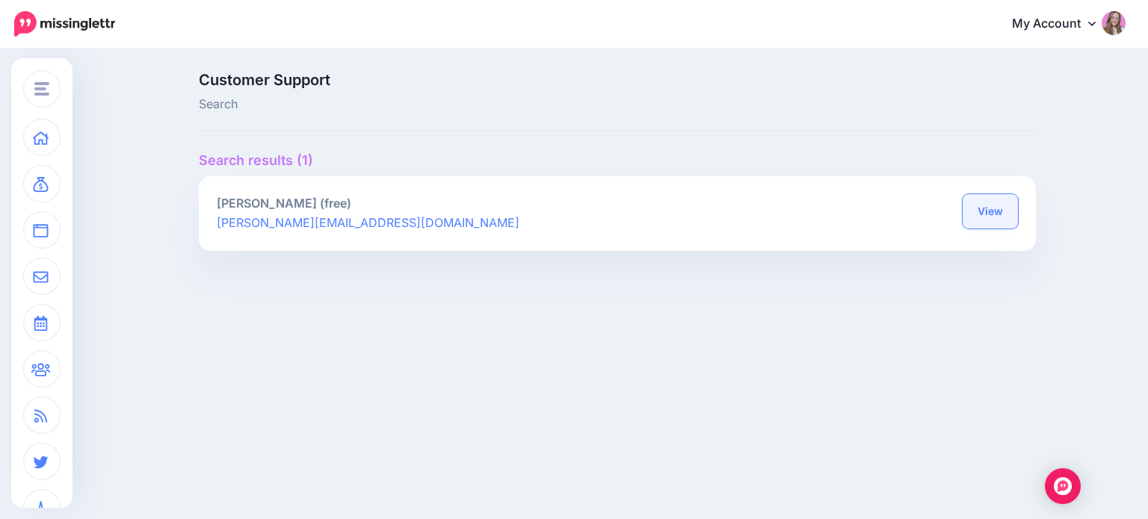
click at [983, 214] on link "View" at bounding box center [989, 211] width 55 height 34
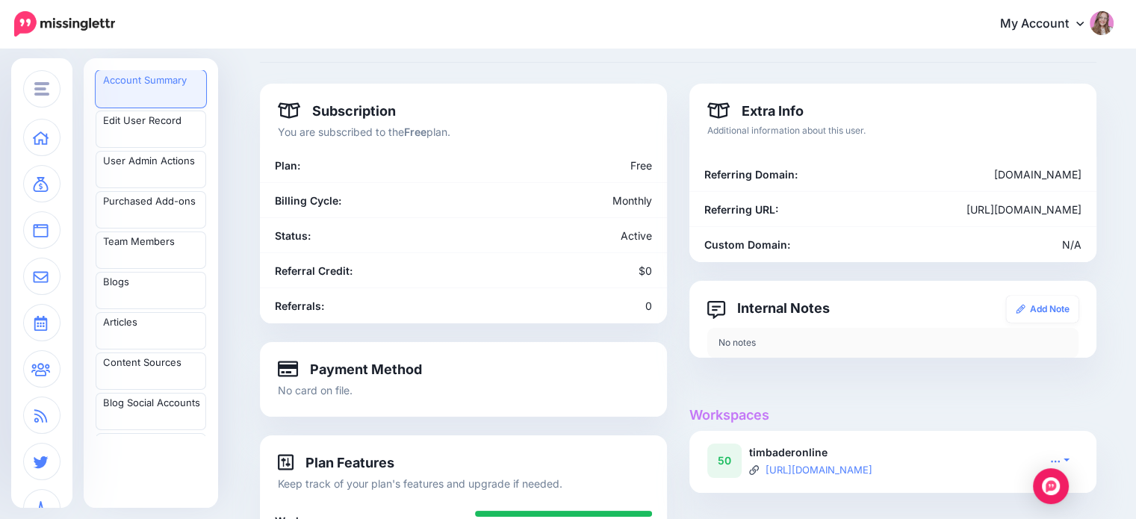
scroll to position [149, 0]
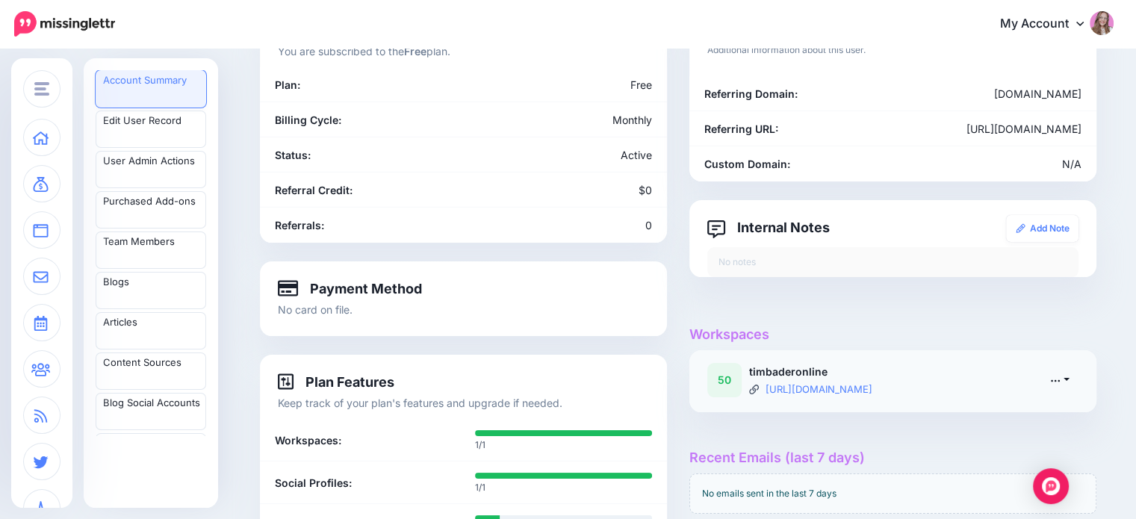
click at [1068, 377] on link at bounding box center [1060, 380] width 37 height 22
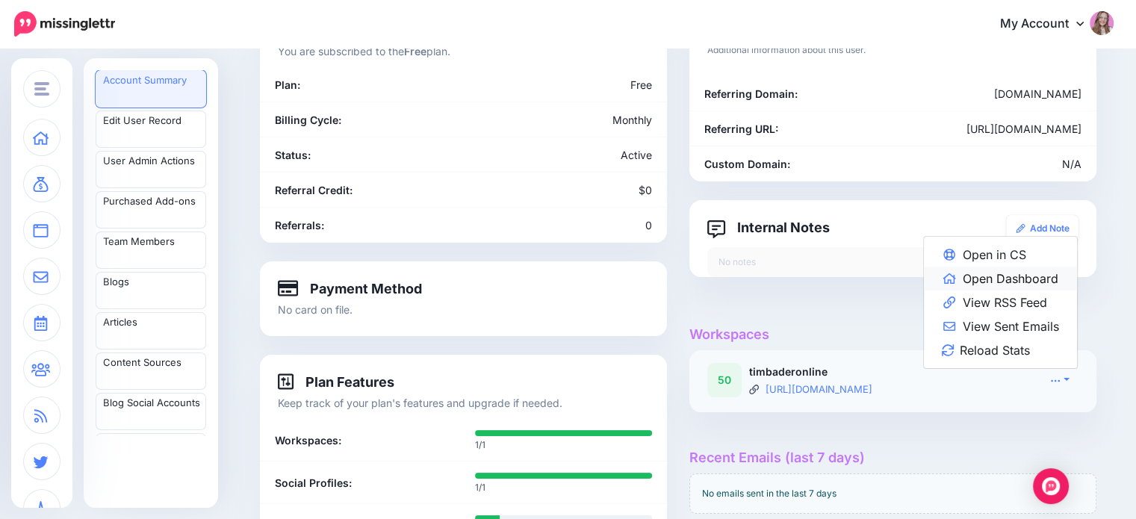
click at [1032, 271] on link "Open Dashboard" at bounding box center [1000, 279] width 153 height 24
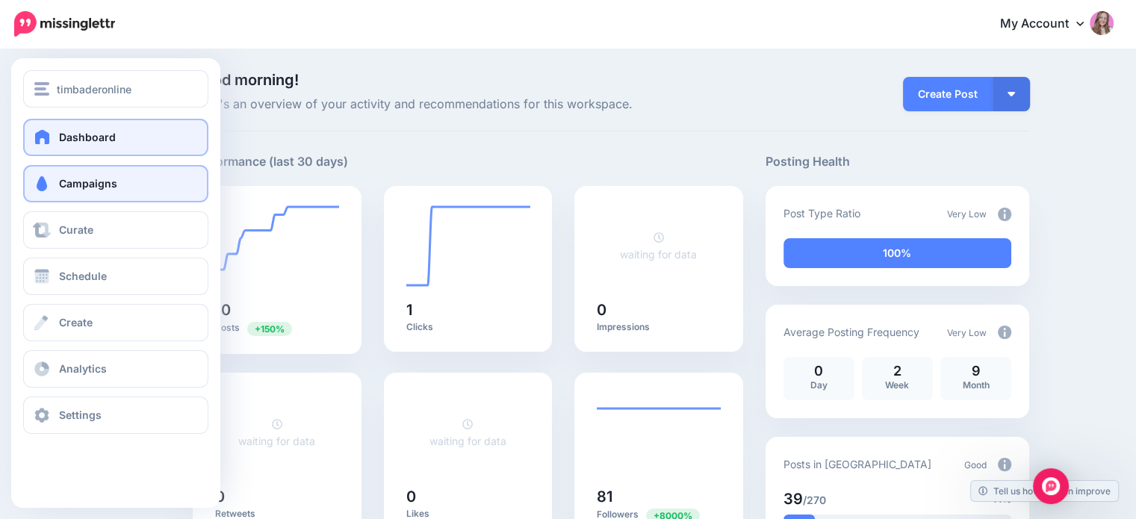
click at [40, 187] on span at bounding box center [41, 183] width 19 height 15
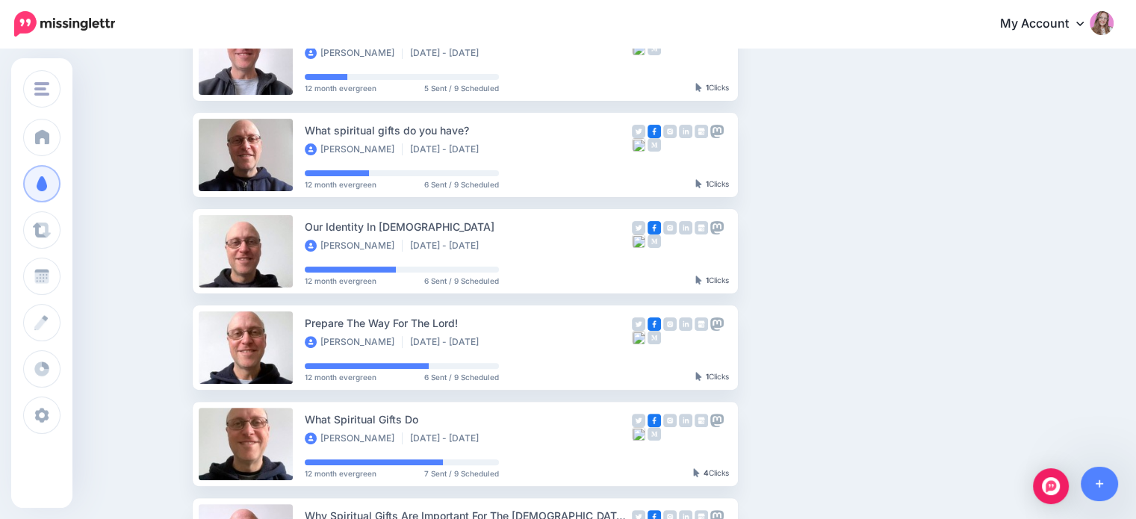
scroll to position [108, 0]
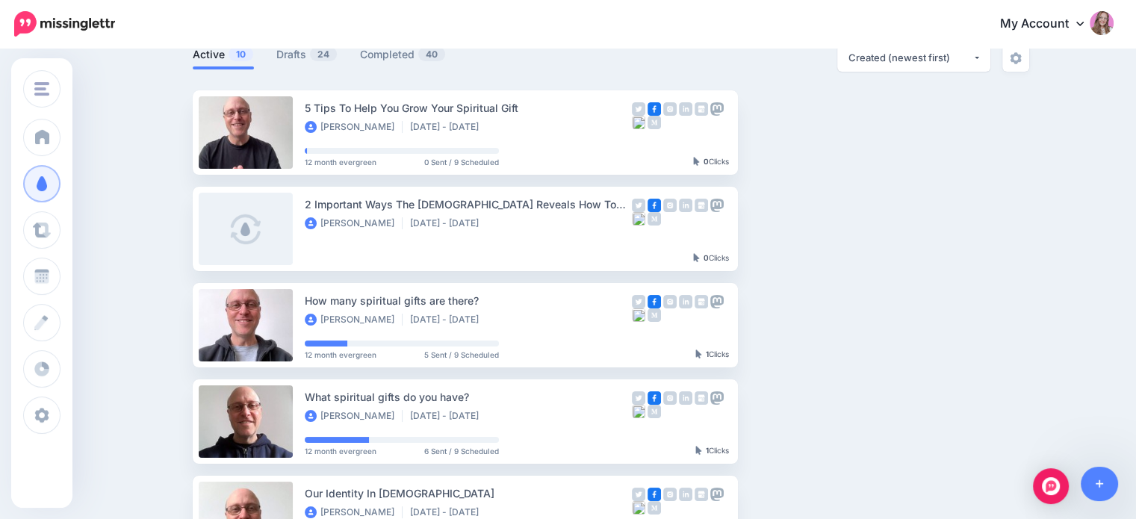
click at [278, 60] on ul "Active 10 Drafts 24 Completed 40" at bounding box center [402, 57] width 418 height 25
click at [299, 52] on link "Drafts 24" at bounding box center [306, 55] width 61 height 18
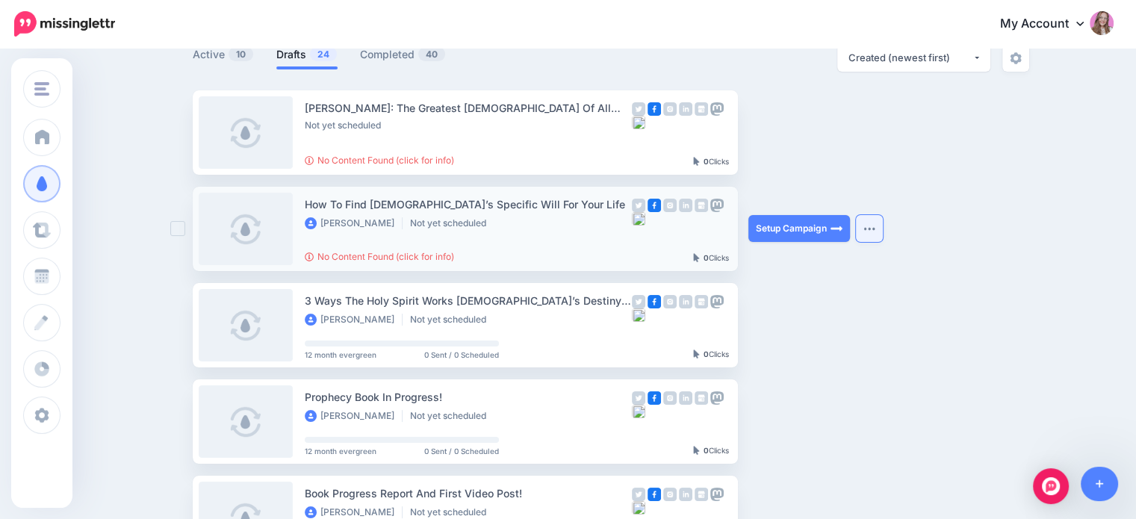
click at [879, 234] on button "button" at bounding box center [869, 228] width 27 height 27
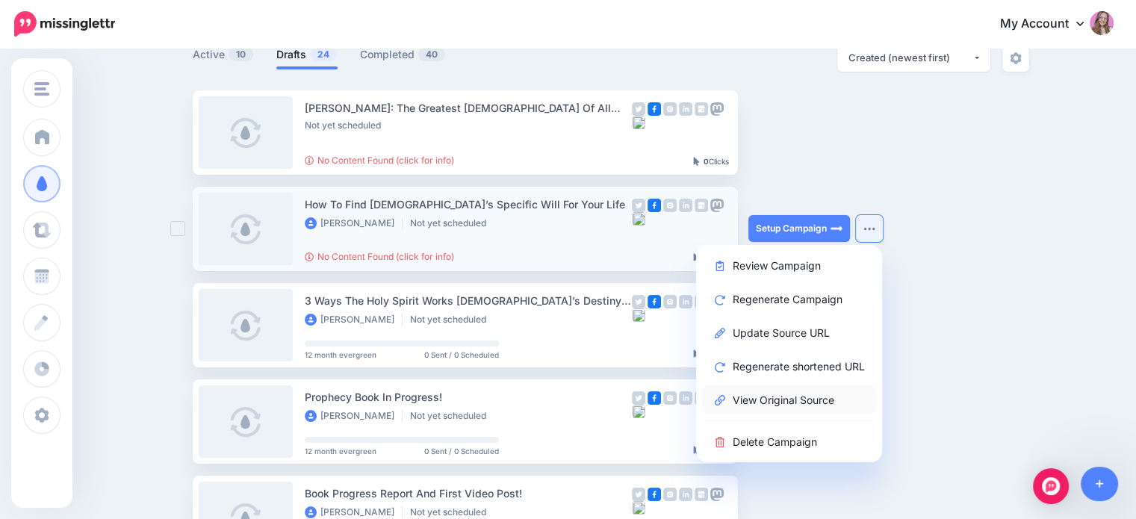
click at [793, 394] on link "View Original Source" at bounding box center [789, 400] width 174 height 29
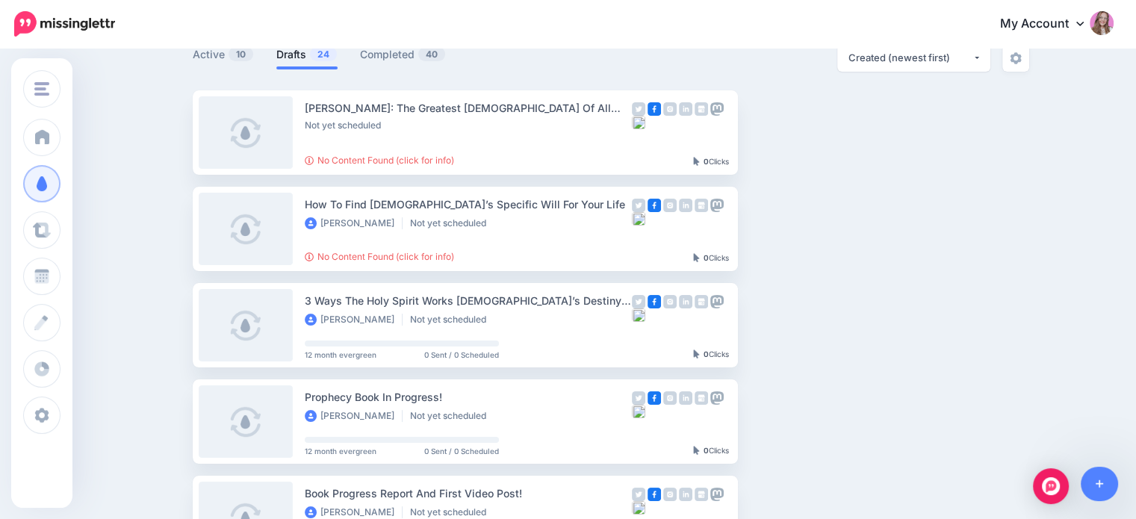
click at [877, 140] on button "button" at bounding box center [869, 132] width 27 height 27
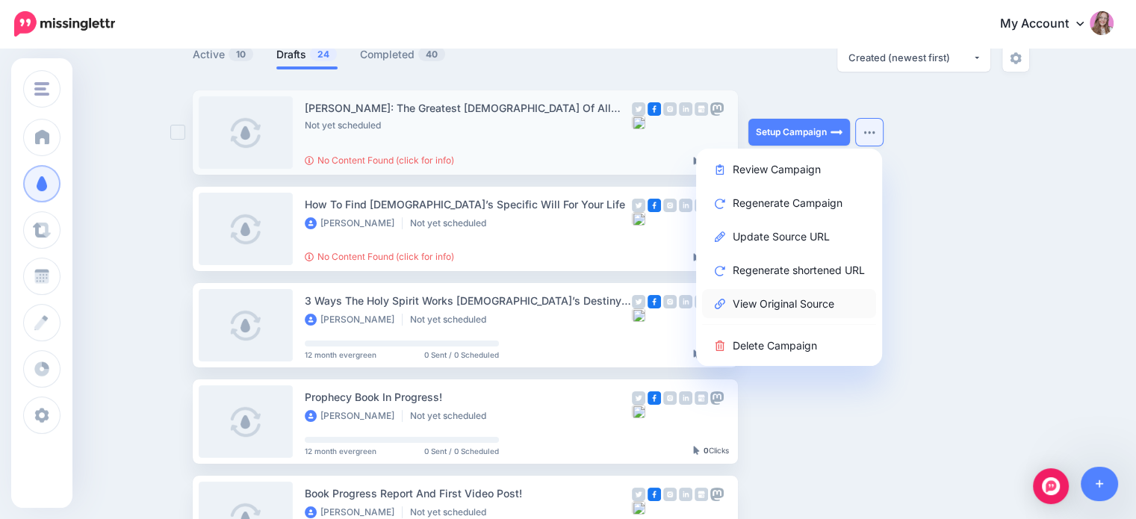
click at [761, 313] on link "View Original Source" at bounding box center [789, 303] width 174 height 29
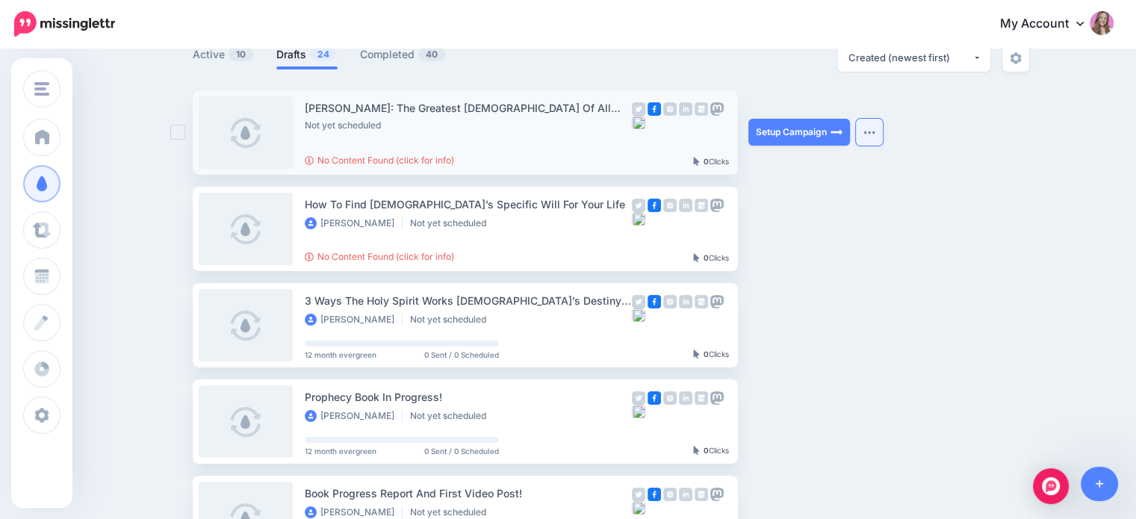
click at [876, 131] on img "button" at bounding box center [870, 132] width 12 height 4
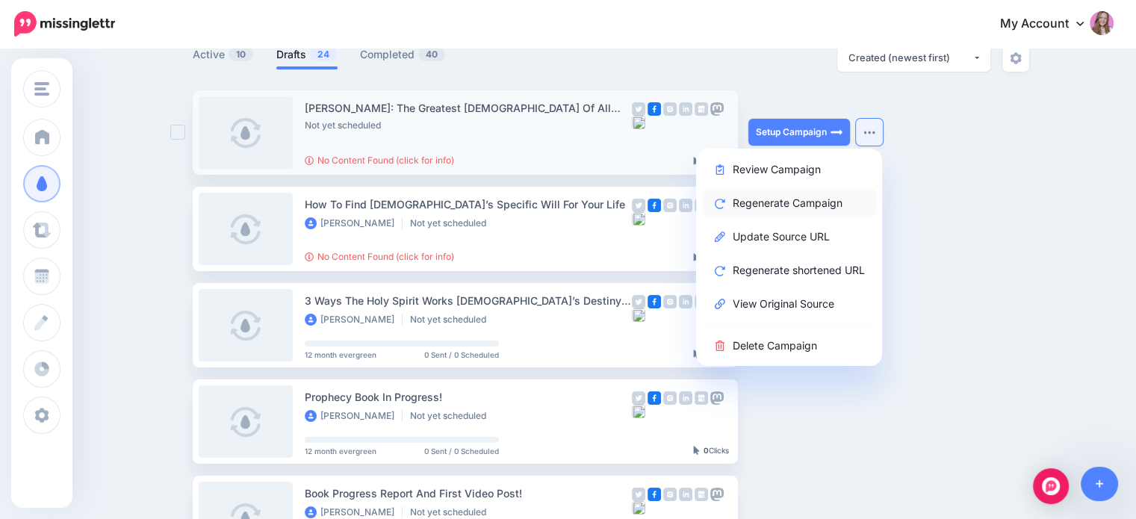
click at [773, 205] on link "Regenerate Campaign" at bounding box center [789, 202] width 174 height 29
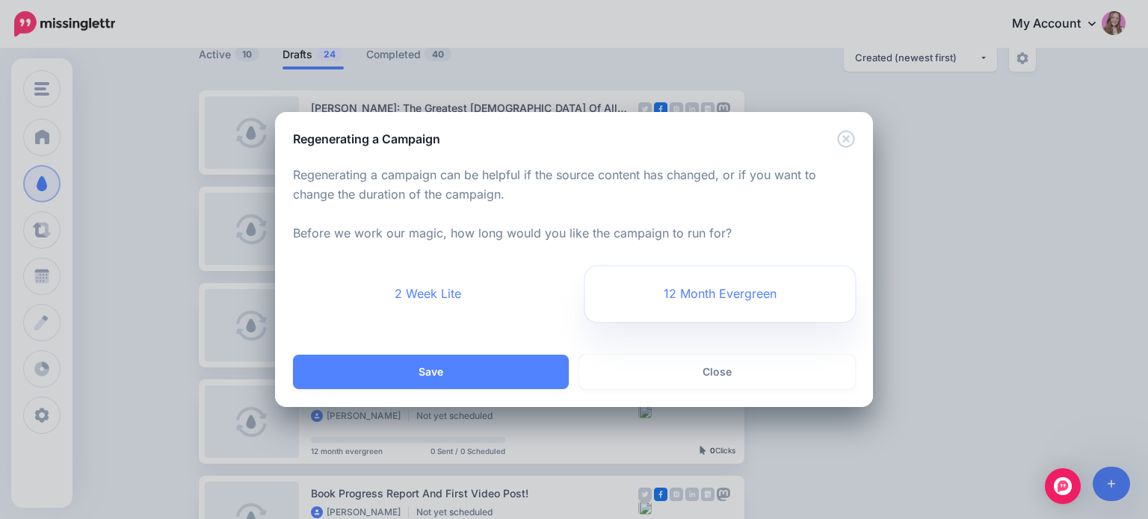
click at [664, 293] on link "12 Month Evergreen" at bounding box center [720, 294] width 270 height 55
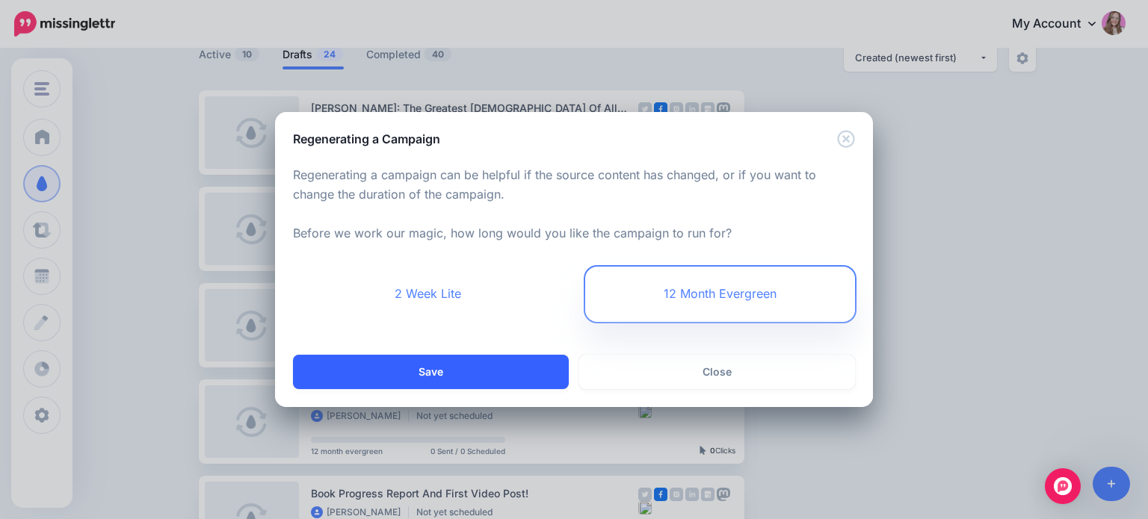
click at [524, 367] on button "Save" at bounding box center [431, 372] width 276 height 34
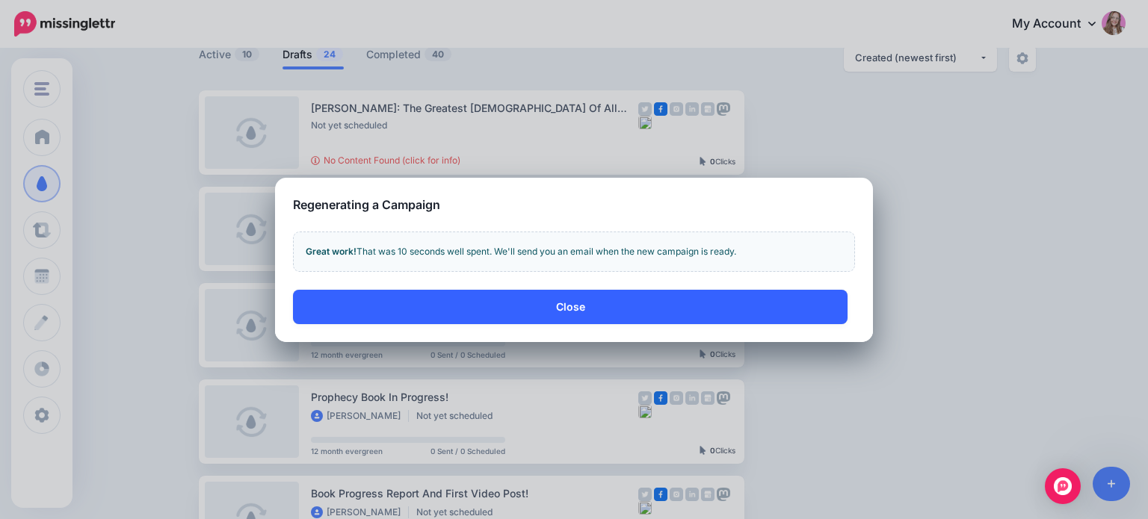
click at [436, 306] on button "Close" at bounding box center [570, 307] width 554 height 34
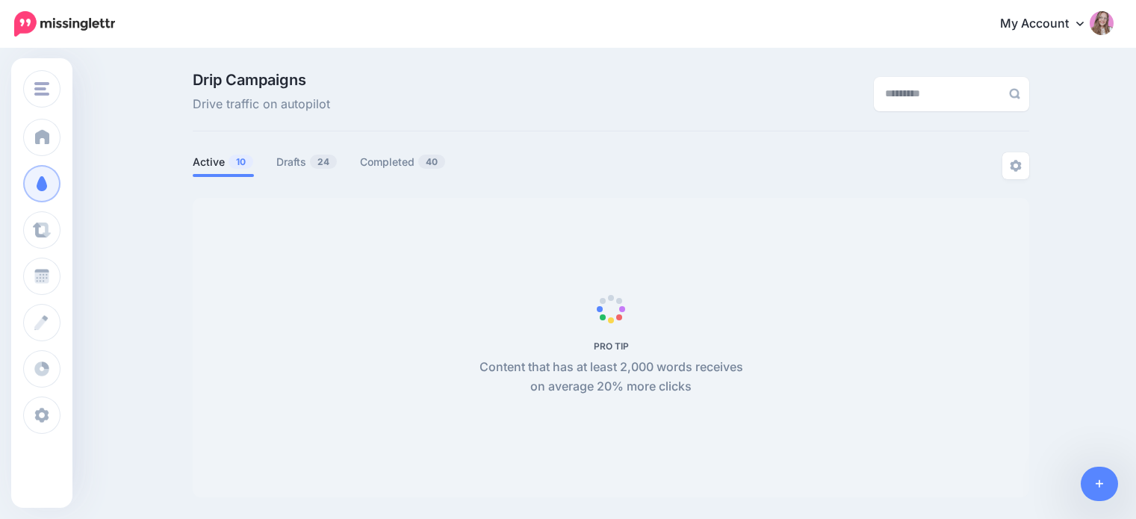
scroll to position [105, 0]
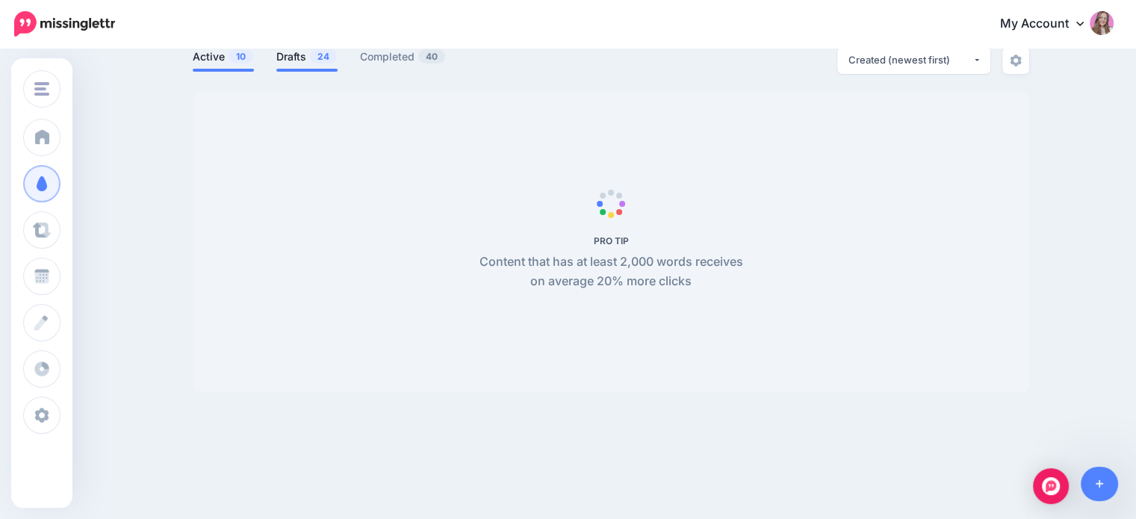
click at [306, 57] on link "Drafts 24" at bounding box center [306, 57] width 61 height 18
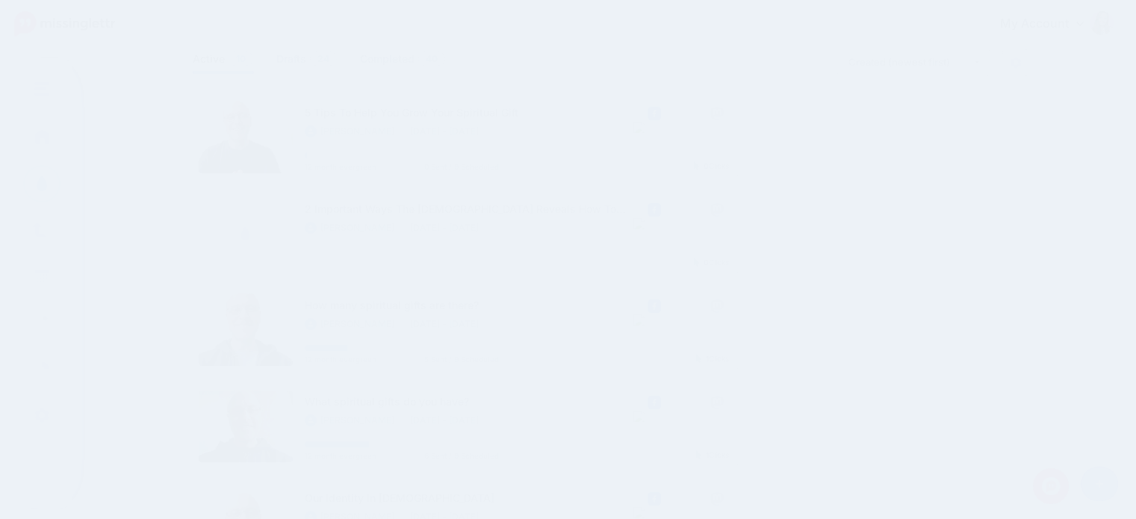
scroll to position [103, 0]
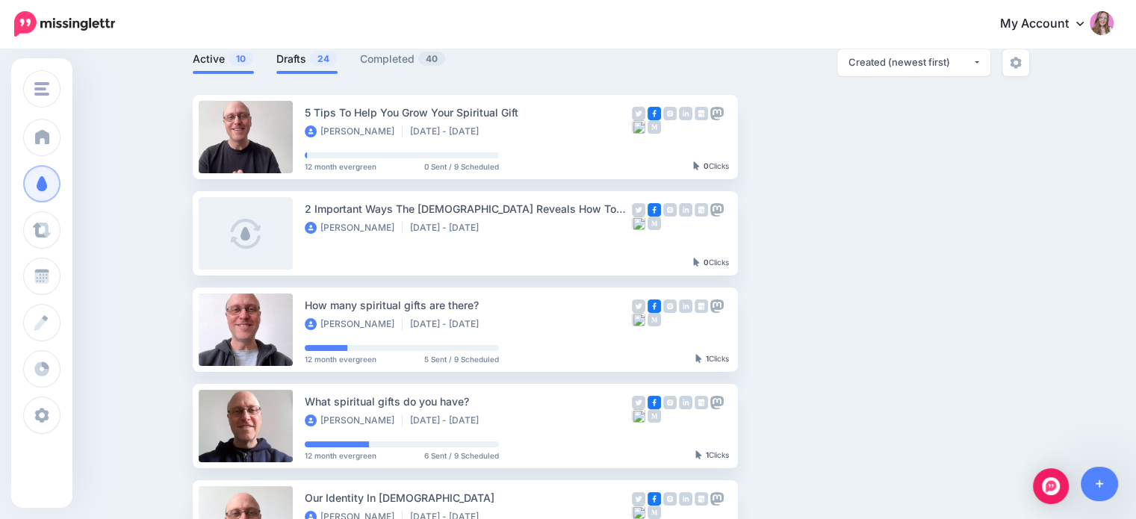
click at [319, 57] on span "24" at bounding box center [323, 59] width 27 height 14
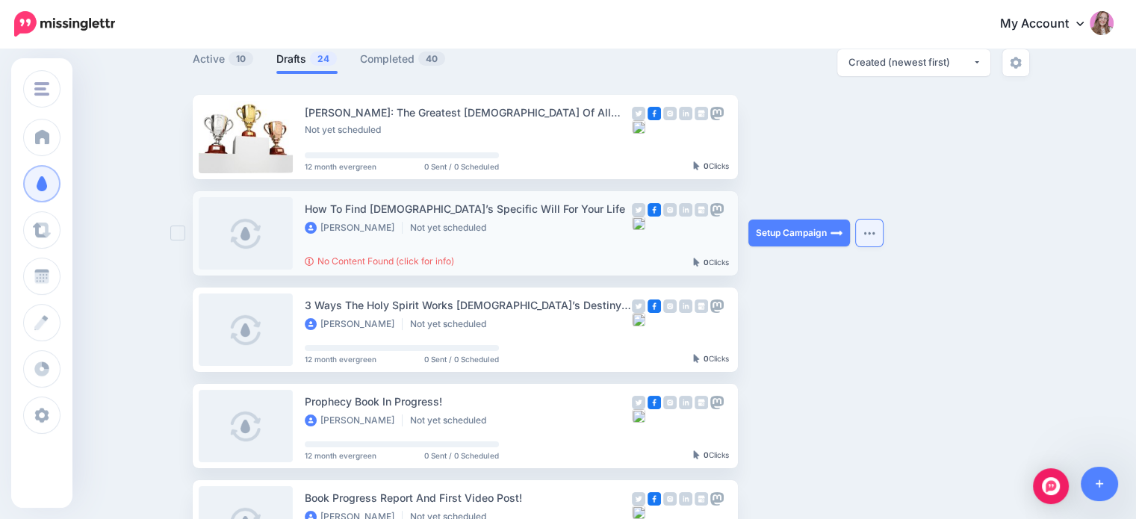
click at [876, 238] on button "button" at bounding box center [869, 233] width 27 height 27
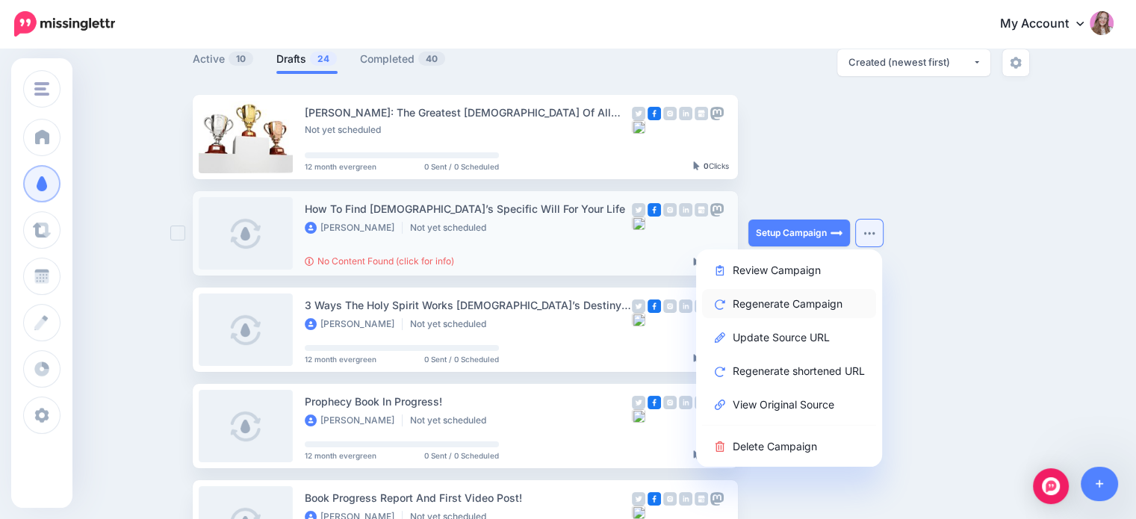
click at [791, 299] on link "Regenerate Campaign" at bounding box center [789, 303] width 174 height 29
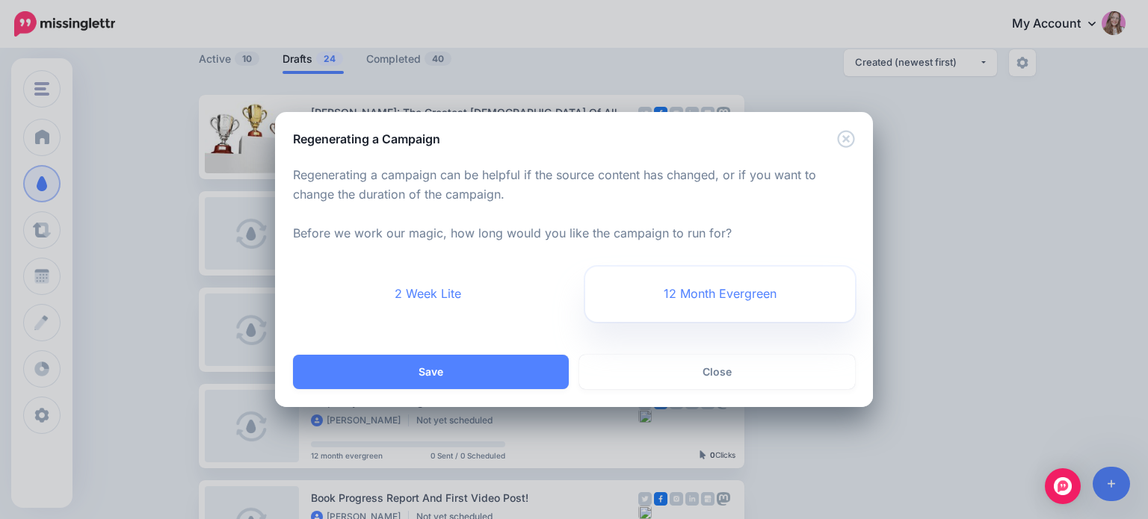
click at [689, 308] on link "12 Month Evergreen" at bounding box center [720, 294] width 270 height 55
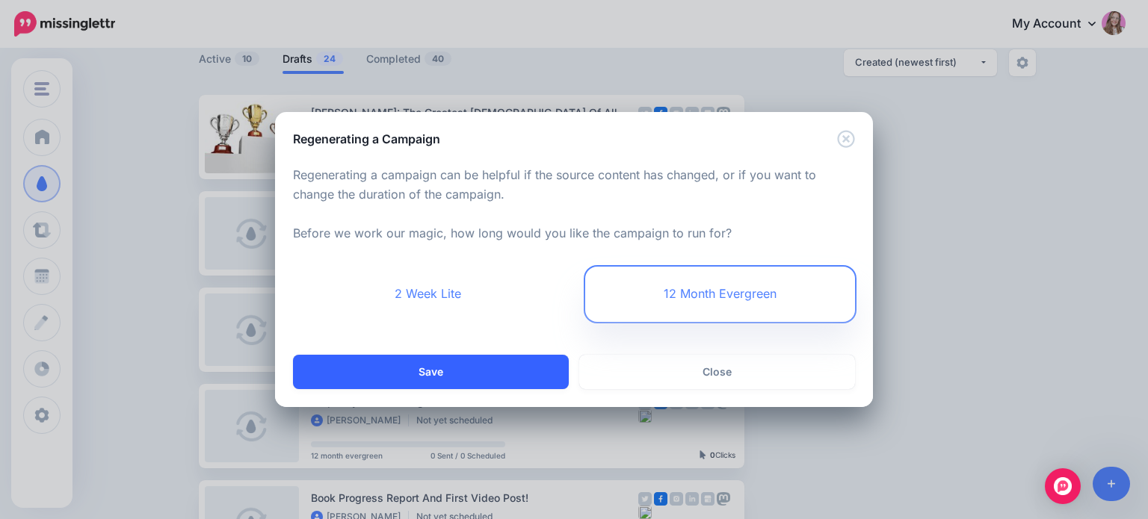
click at [507, 372] on button "Save" at bounding box center [431, 372] width 276 height 34
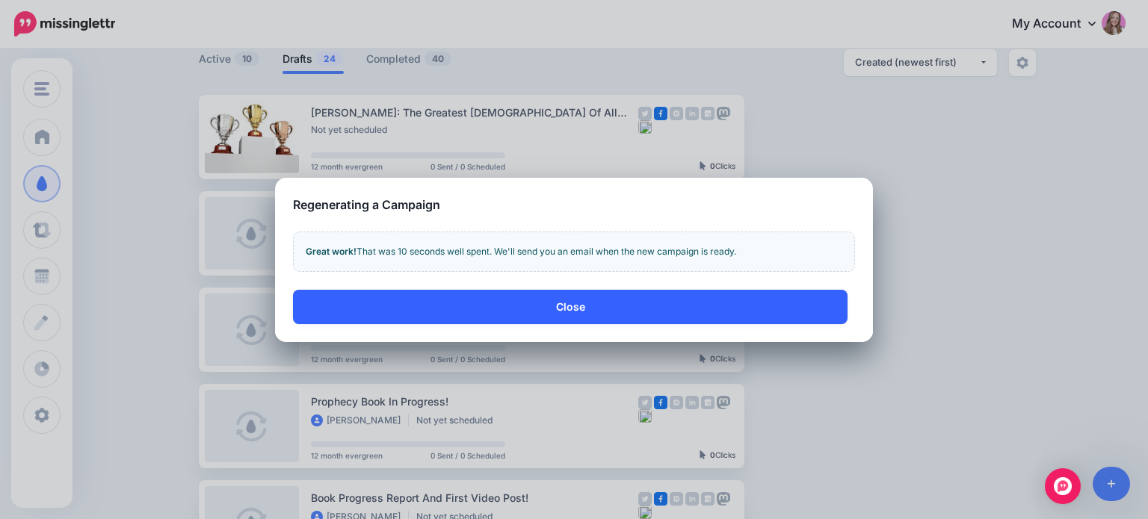
click at [505, 309] on button "Close" at bounding box center [570, 307] width 554 height 34
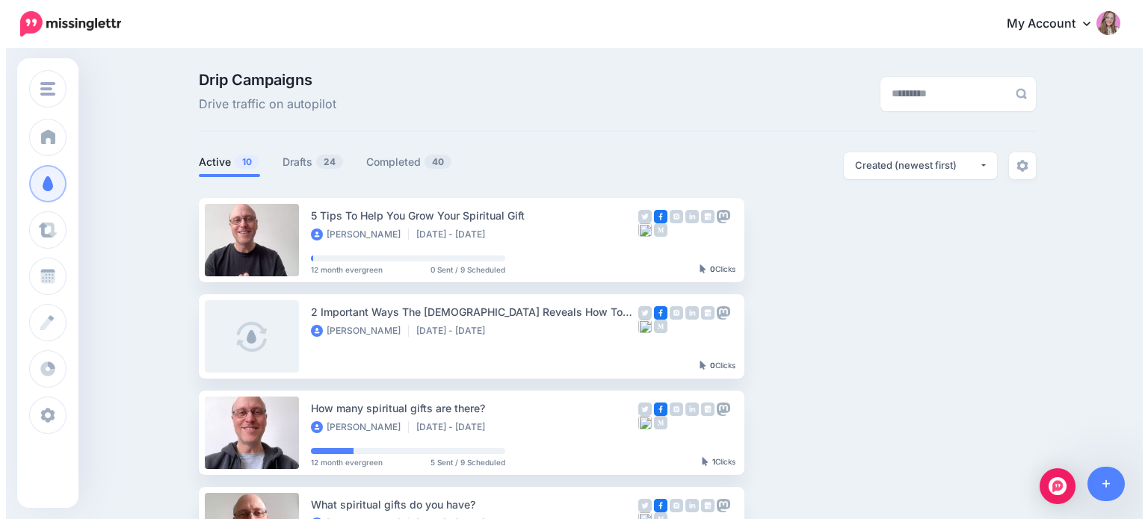
scroll to position [101, 0]
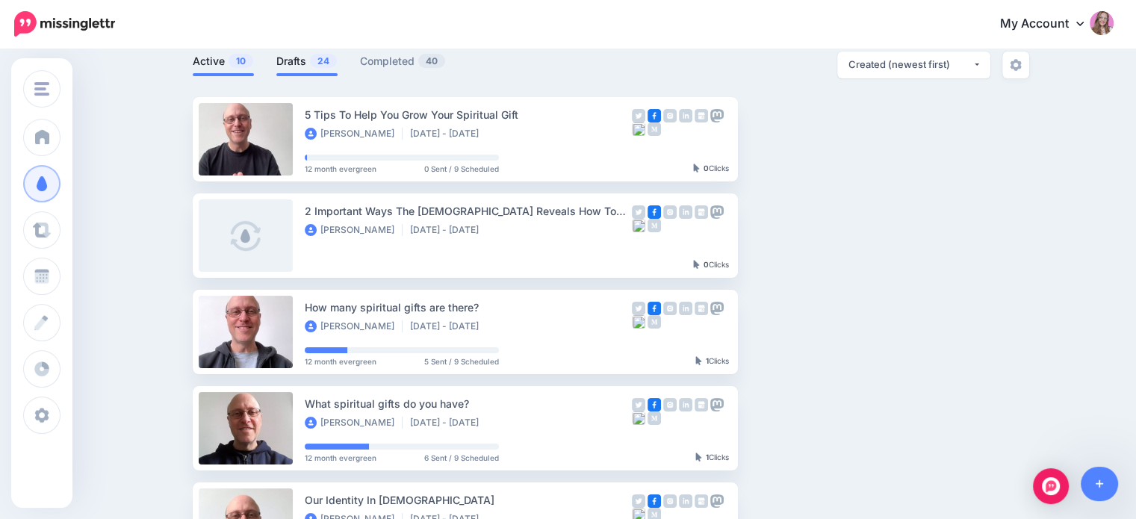
click at [317, 64] on span "24" at bounding box center [323, 61] width 27 height 14
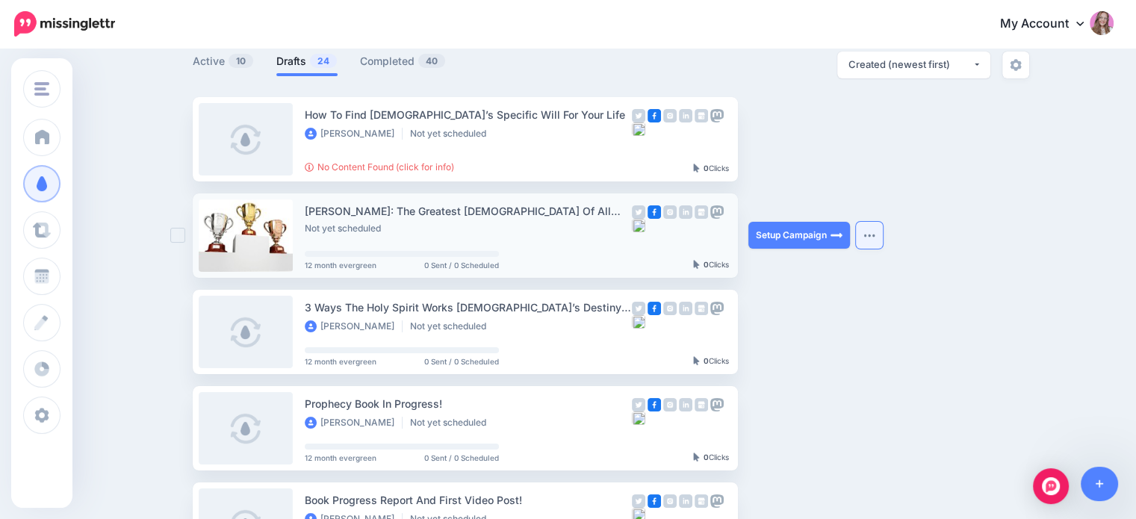
click at [872, 231] on button "button" at bounding box center [869, 235] width 27 height 27
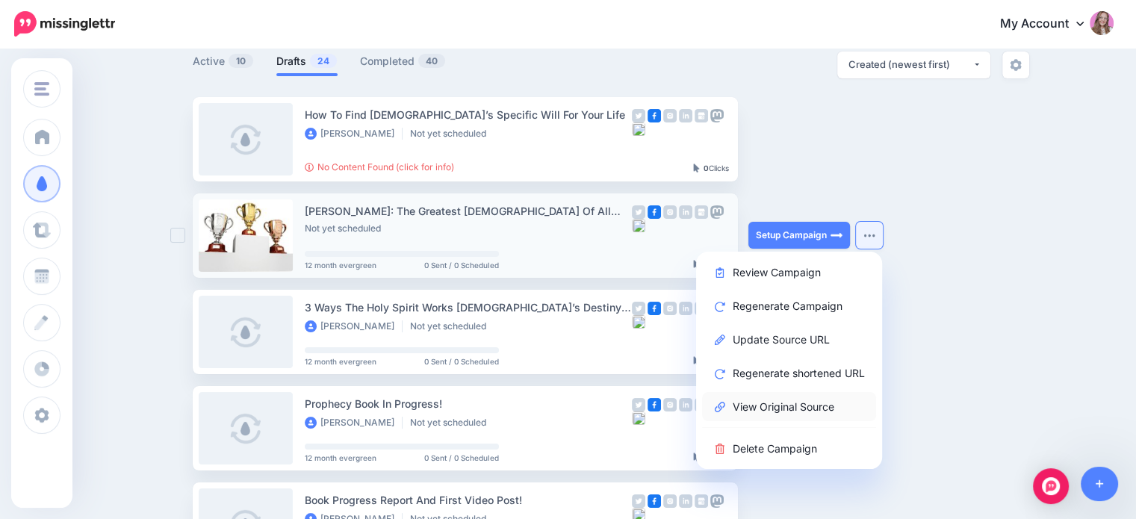
click at [814, 392] on link "View Original Source" at bounding box center [789, 406] width 174 height 29
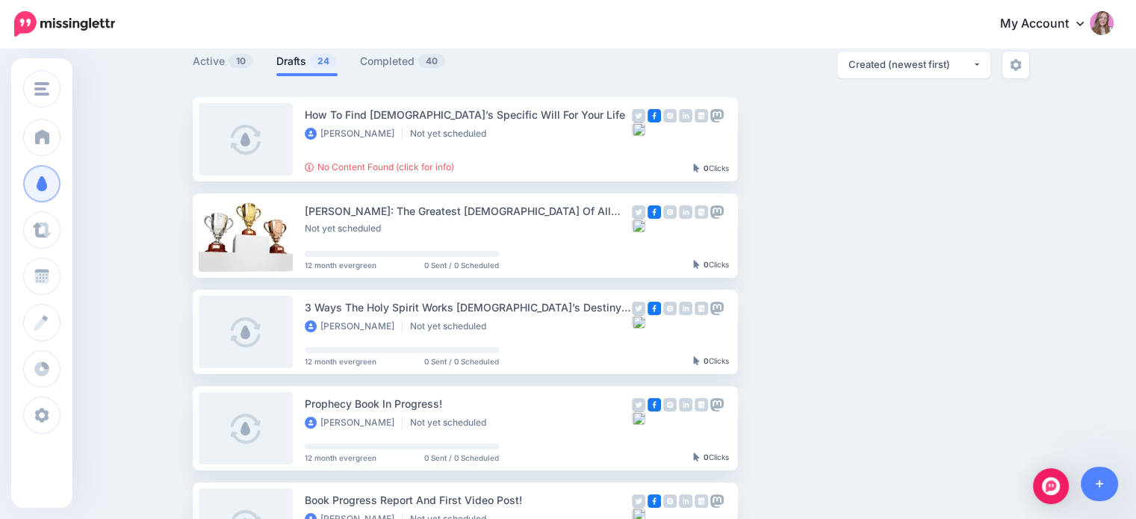
click at [1111, 492] on link at bounding box center [1100, 484] width 38 height 34
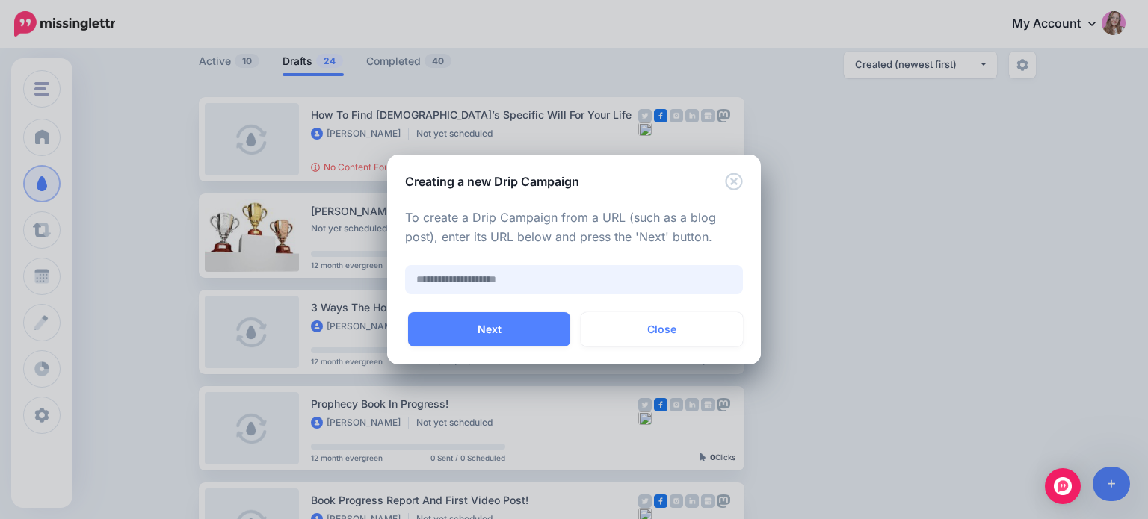
paste input "**********"
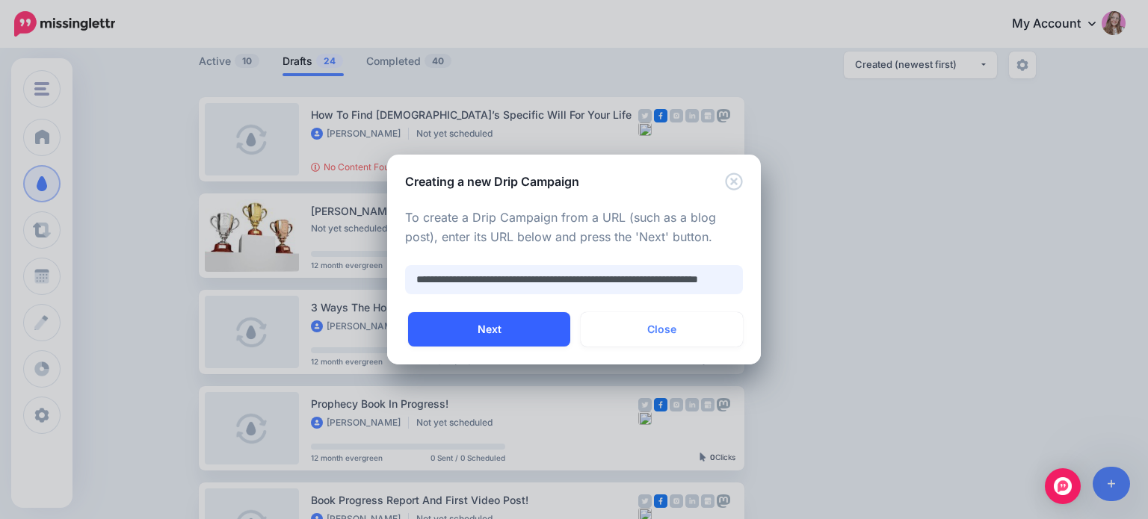
type input "**********"
click at [544, 328] on button "Next" at bounding box center [489, 329] width 162 height 34
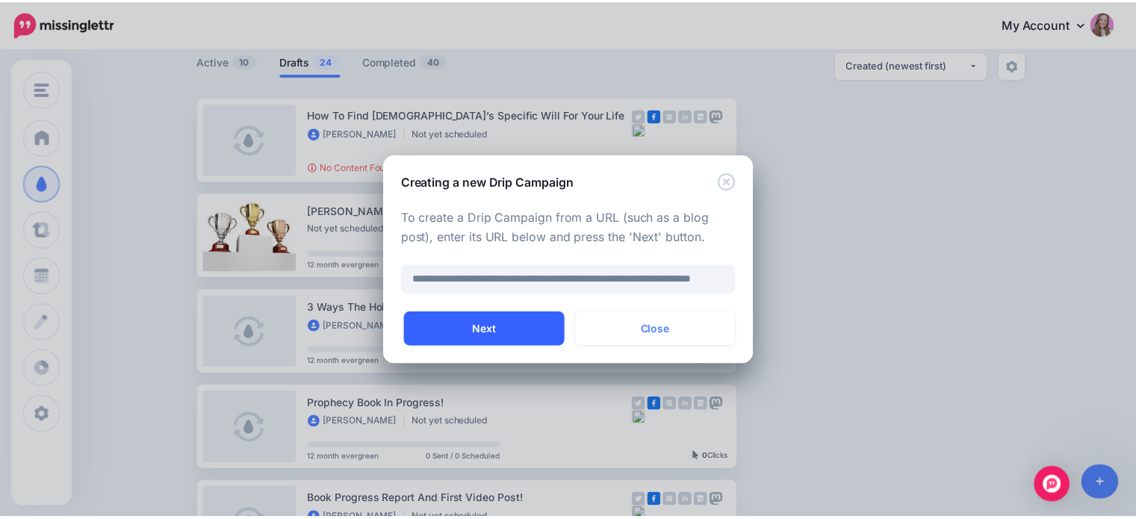
scroll to position [0, 0]
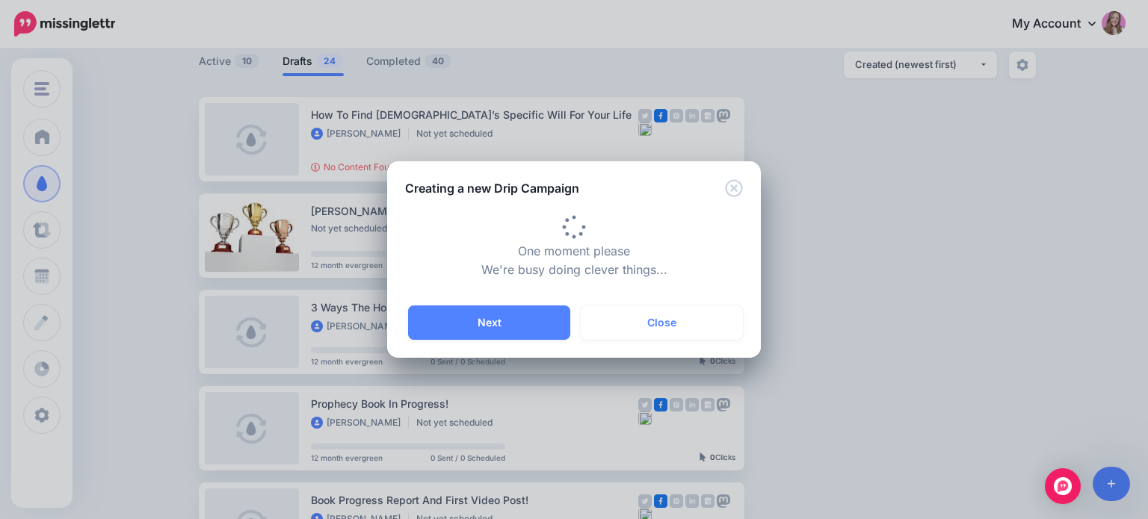
type input "**********"
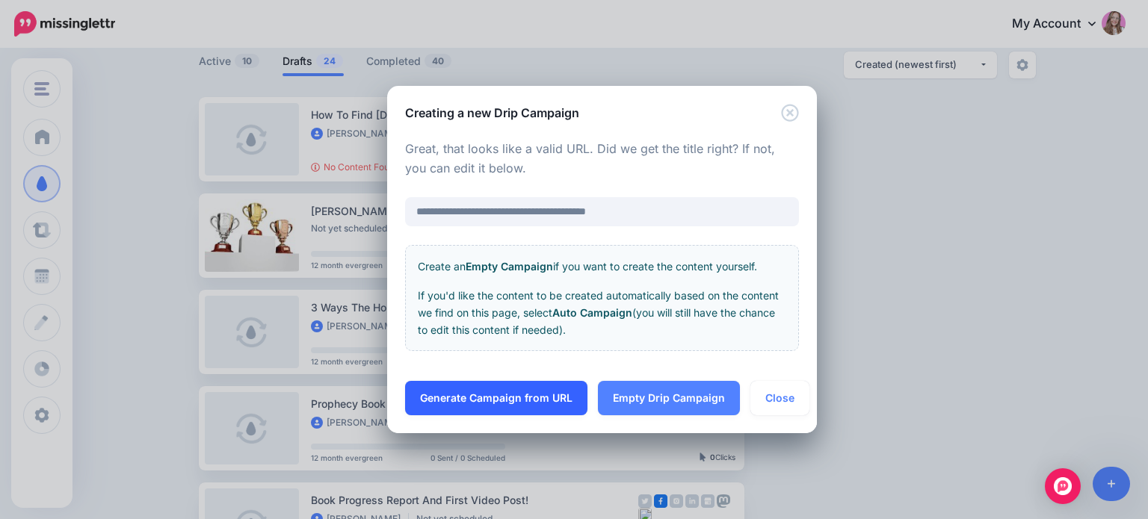
click at [563, 392] on link "Generate Campaign from URL" at bounding box center [496, 398] width 182 height 34
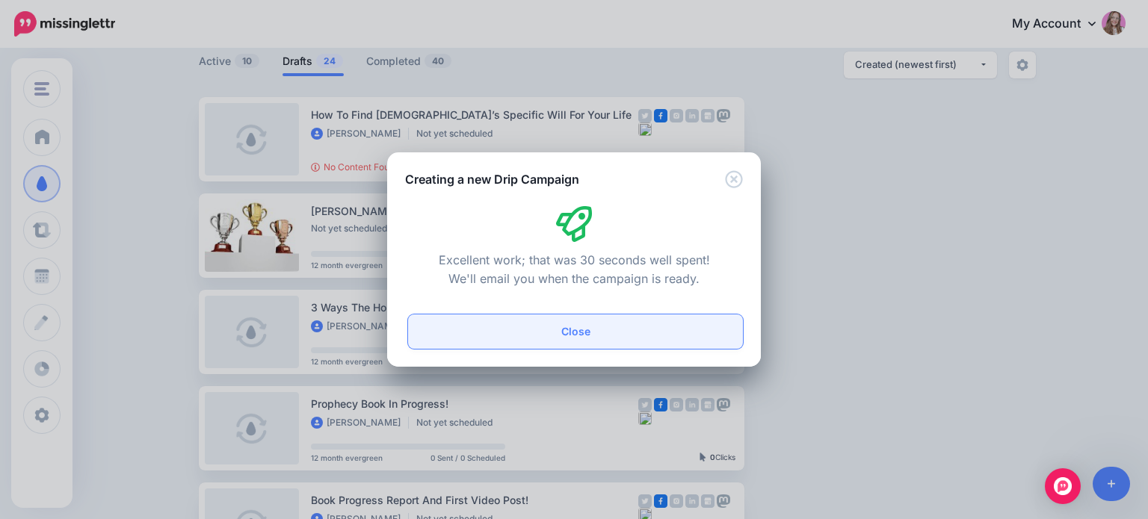
click at [566, 334] on button "Close" at bounding box center [575, 332] width 335 height 34
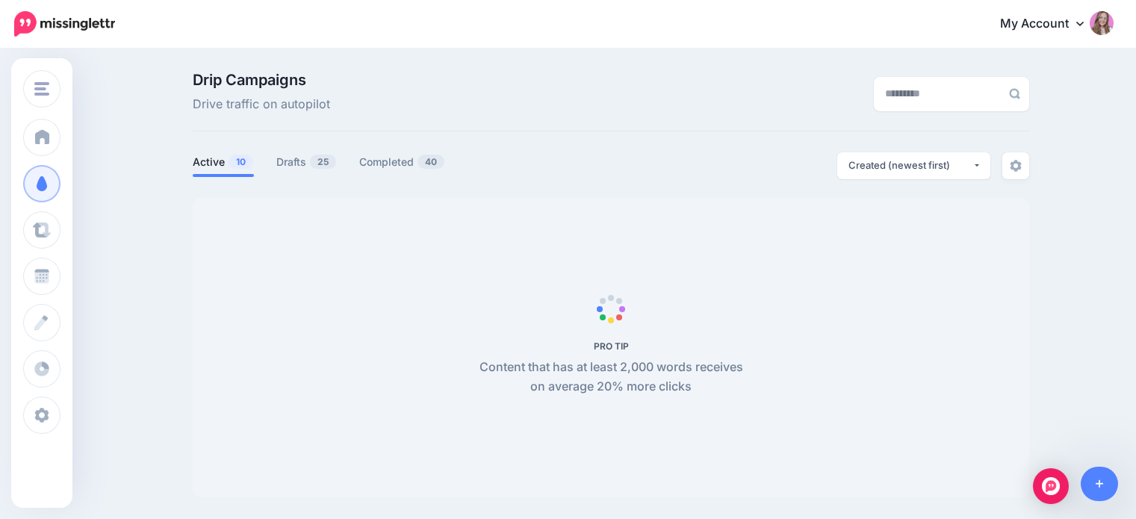
scroll to position [99, 0]
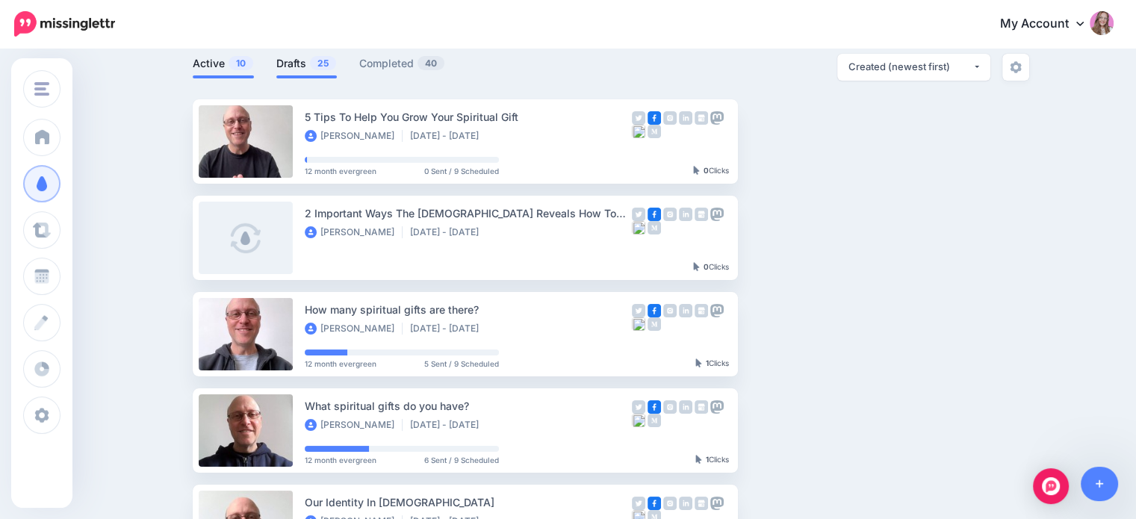
click at [295, 65] on link "Drafts 25" at bounding box center [306, 64] width 61 height 18
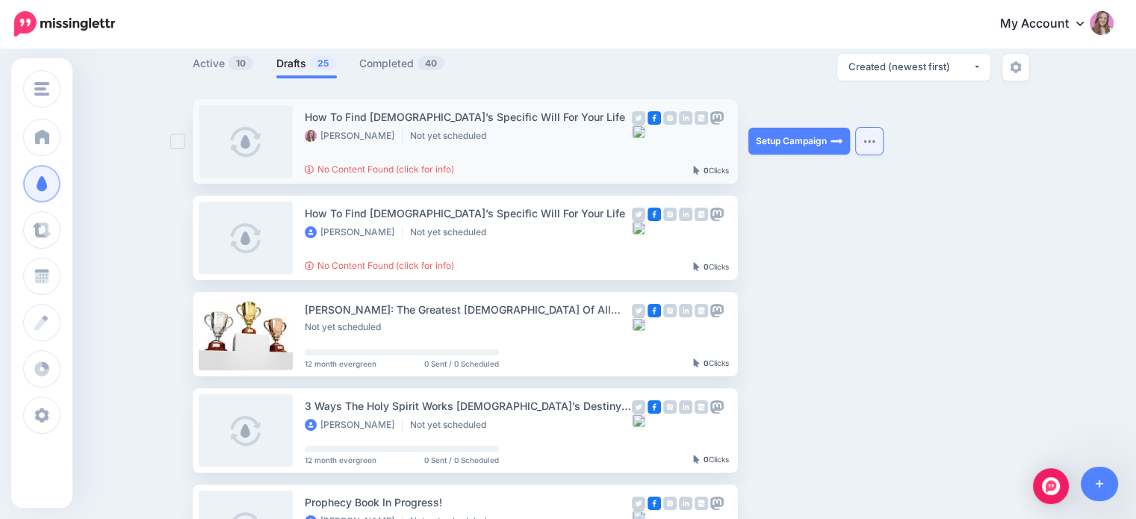
click at [867, 140] on button "button" at bounding box center [869, 141] width 27 height 27
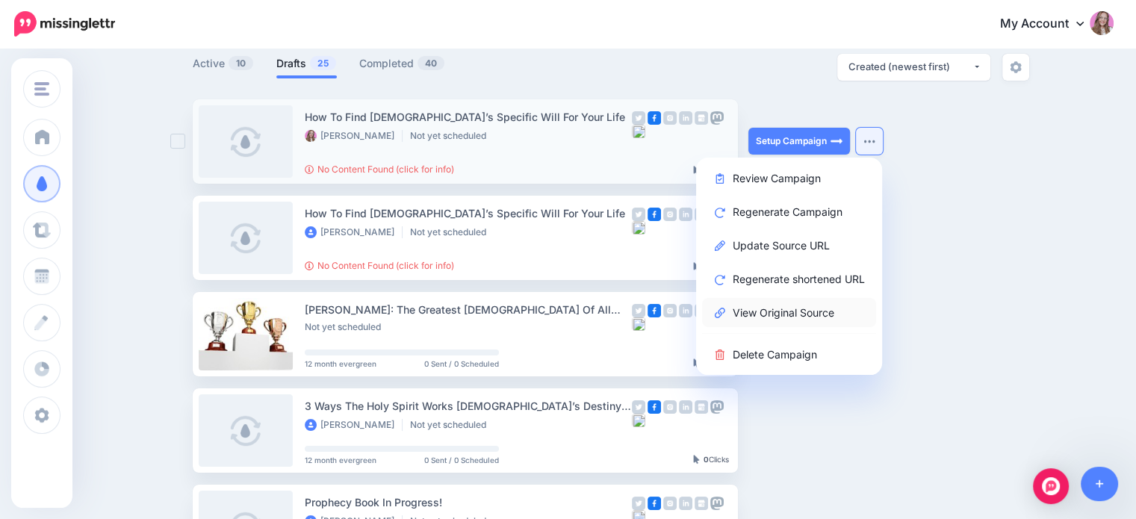
click at [799, 318] on link "View Original Source" at bounding box center [789, 312] width 174 height 29
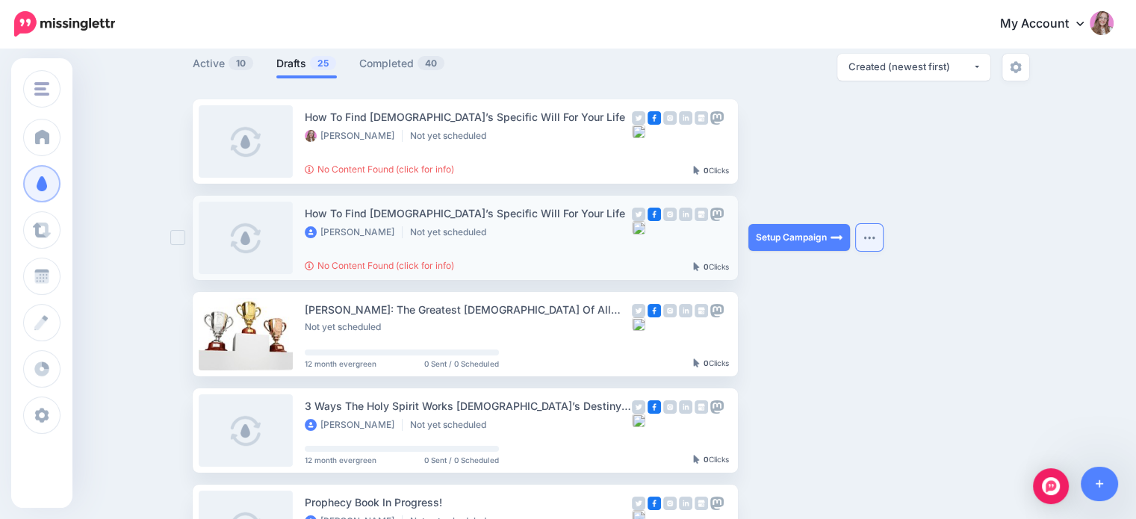
click at [871, 244] on button "button" at bounding box center [869, 237] width 27 height 27
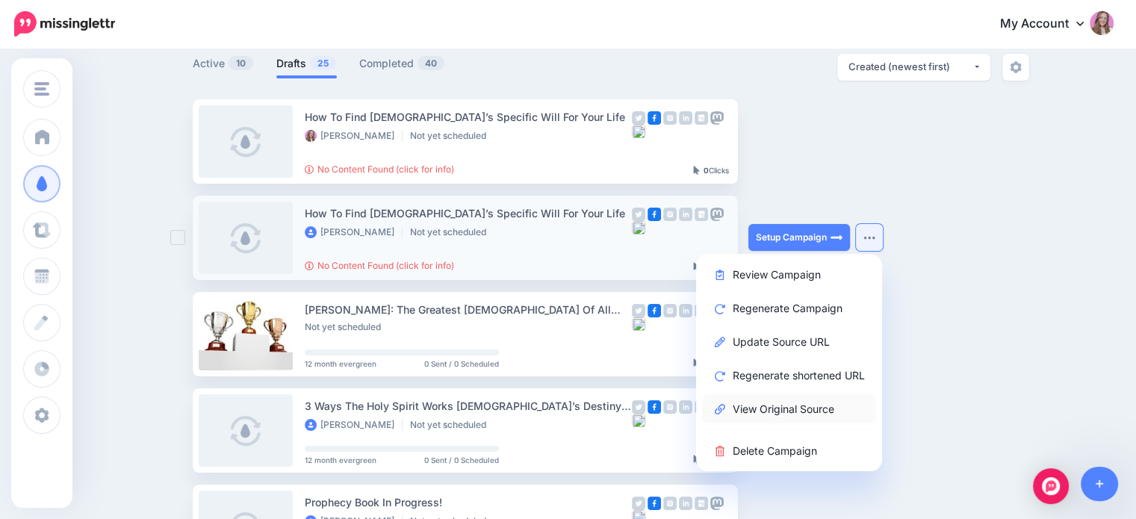
click at [783, 404] on link "View Original Source" at bounding box center [789, 409] width 174 height 29
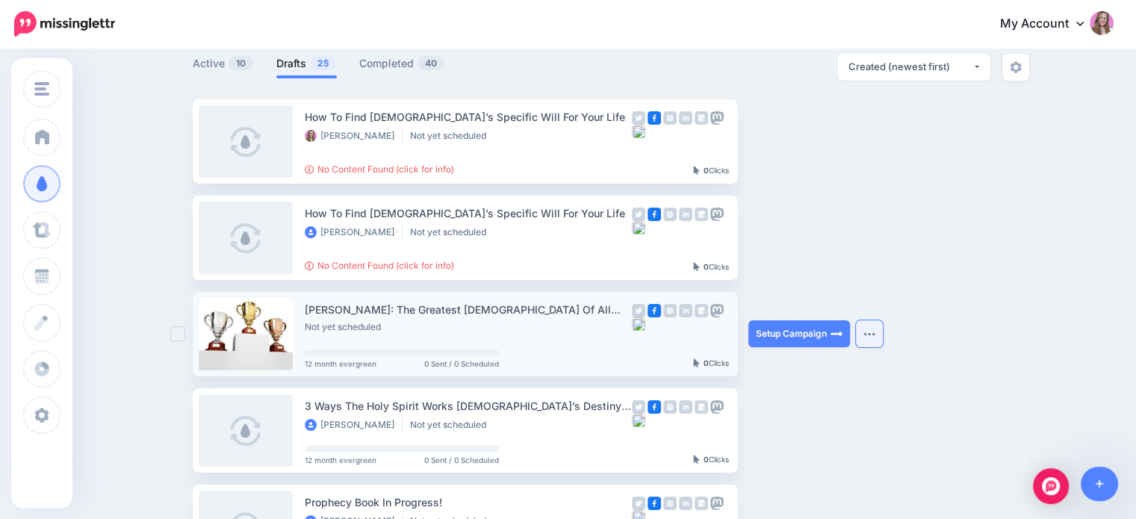
click at [876, 337] on button "button" at bounding box center [869, 334] width 27 height 27
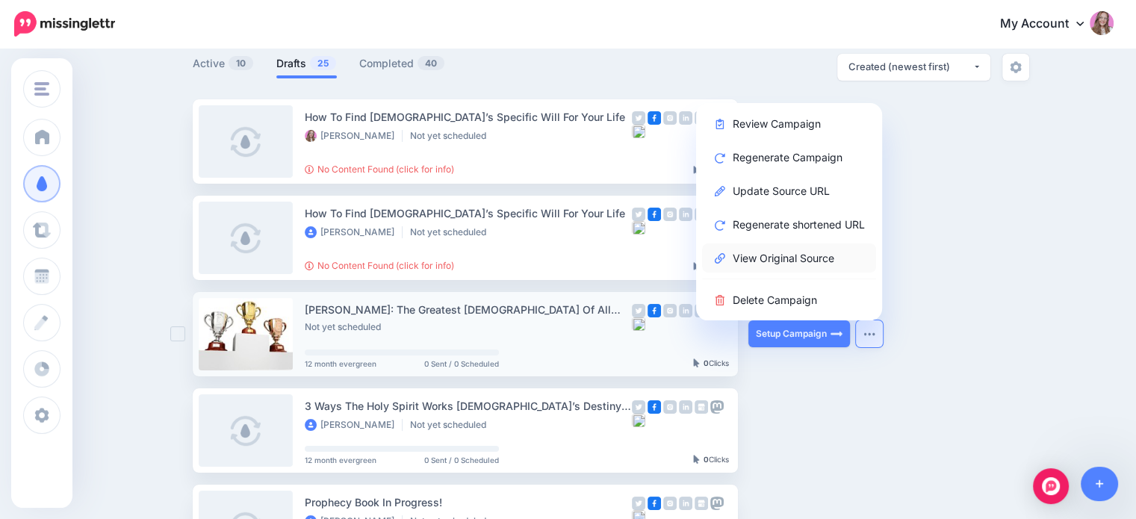
click at [770, 258] on link "View Original Source" at bounding box center [789, 258] width 174 height 29
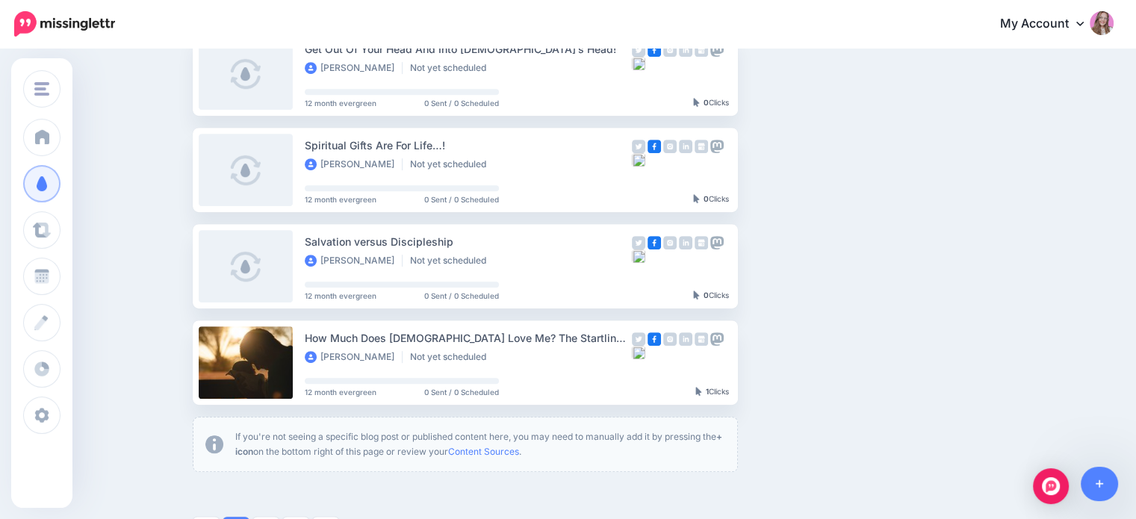
scroll to position [771, 0]
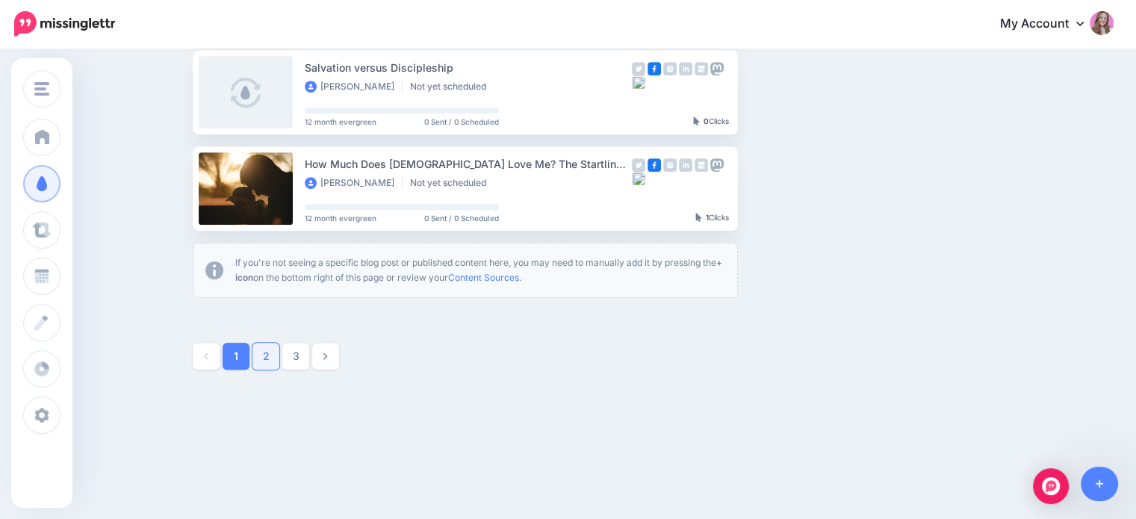
click at [270, 353] on link "2" at bounding box center [266, 356] width 27 height 27
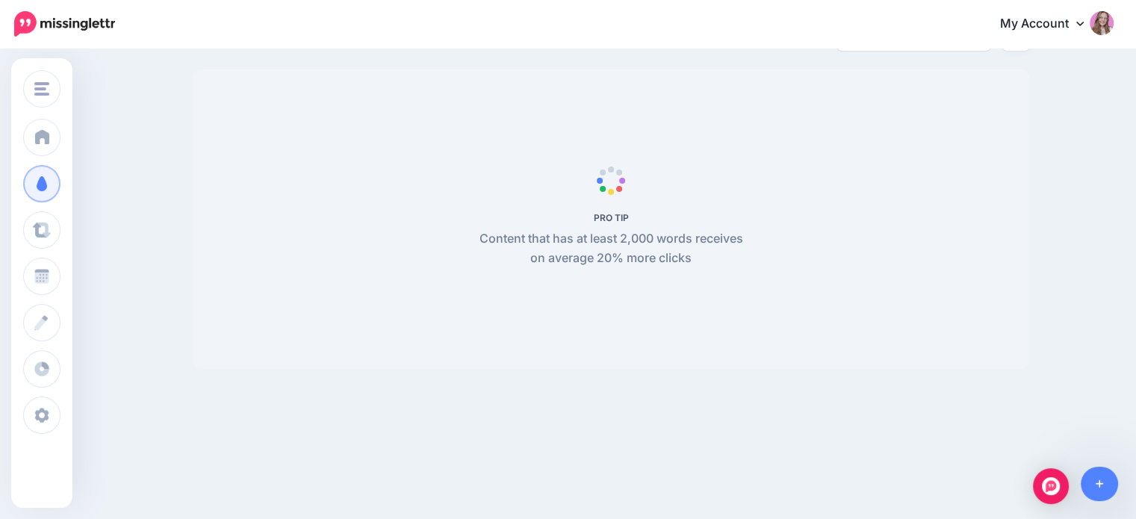
scroll to position [129, 0]
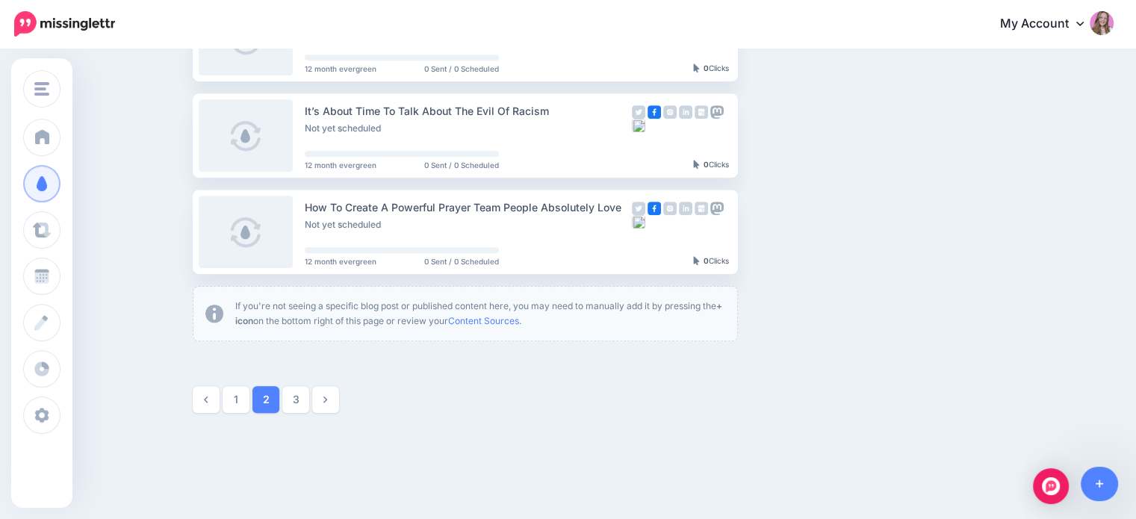
click at [242, 395] on link "1" at bounding box center [236, 399] width 27 height 27
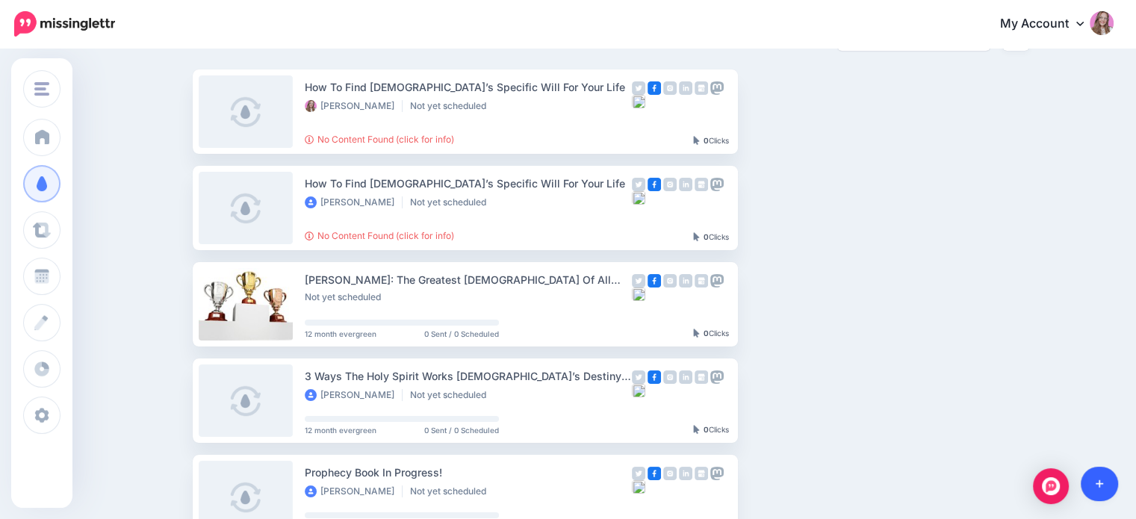
click at [1092, 471] on link at bounding box center [1100, 484] width 38 height 34
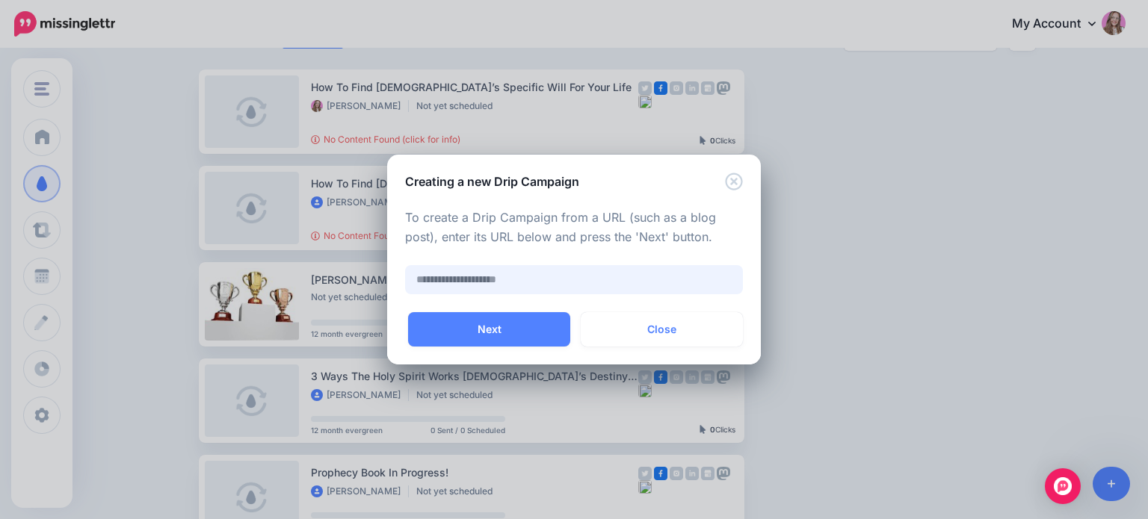
paste input "**********"
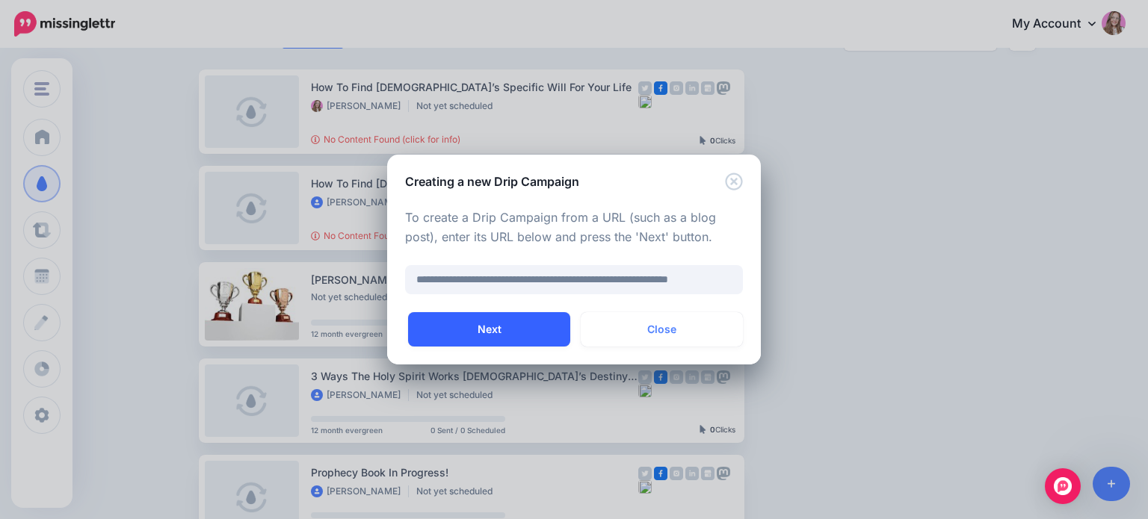
click at [477, 321] on button "Next" at bounding box center [489, 329] width 162 height 34
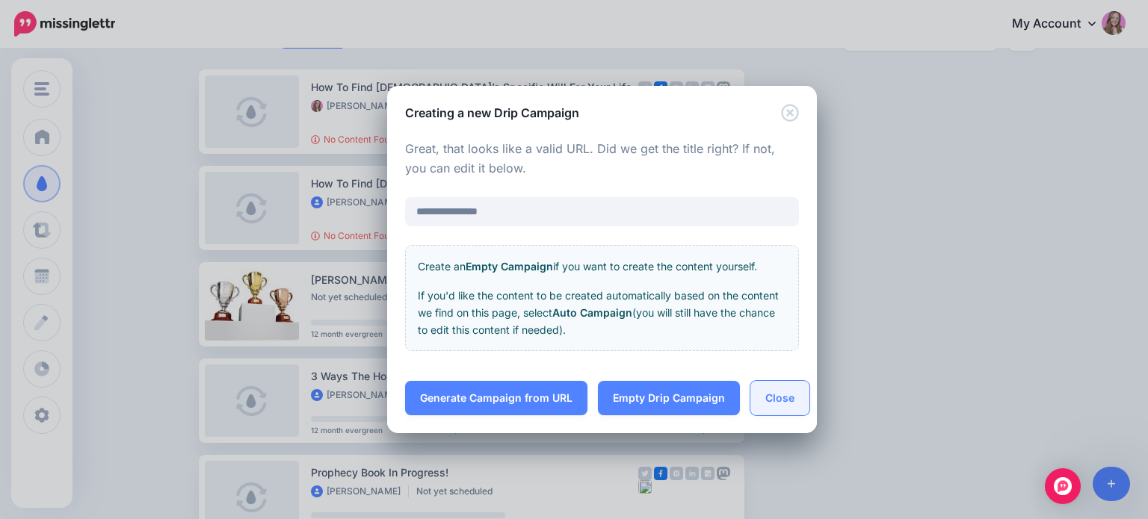
click at [780, 395] on button "Close" at bounding box center [779, 398] width 59 height 34
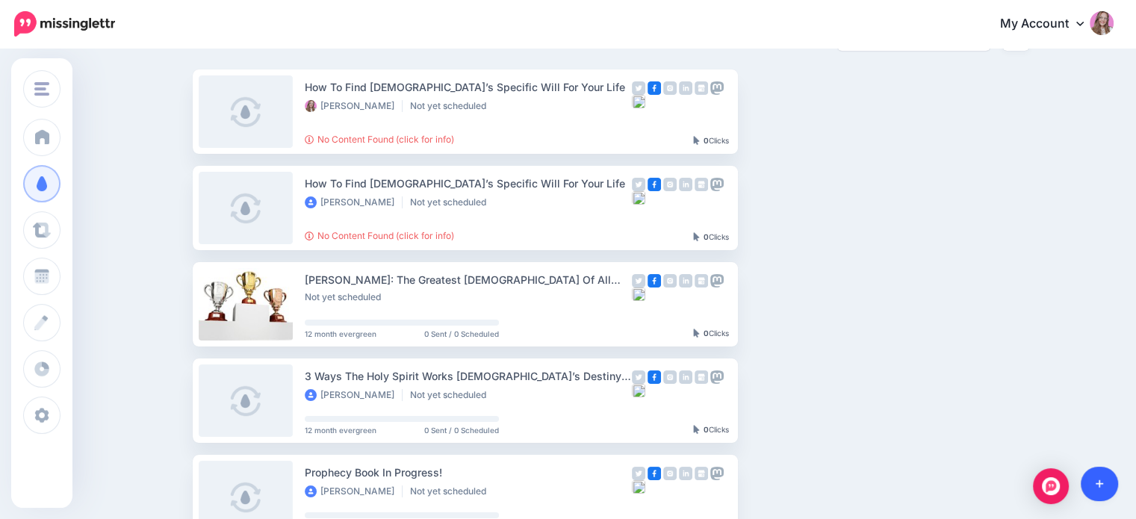
click at [1098, 472] on link at bounding box center [1100, 484] width 38 height 34
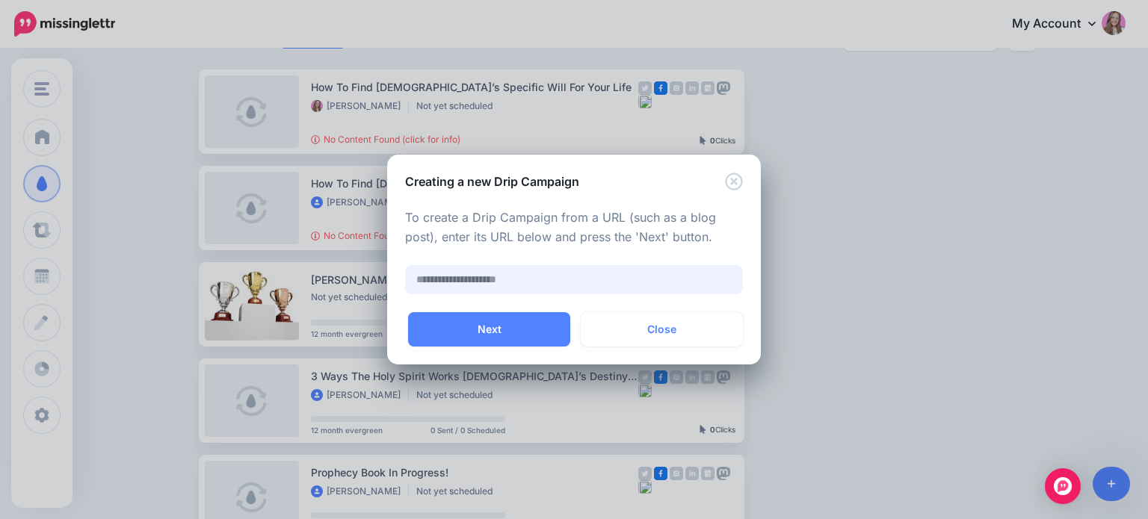
click at [478, 276] on input "text" at bounding box center [574, 279] width 338 height 29
paste input "**********"
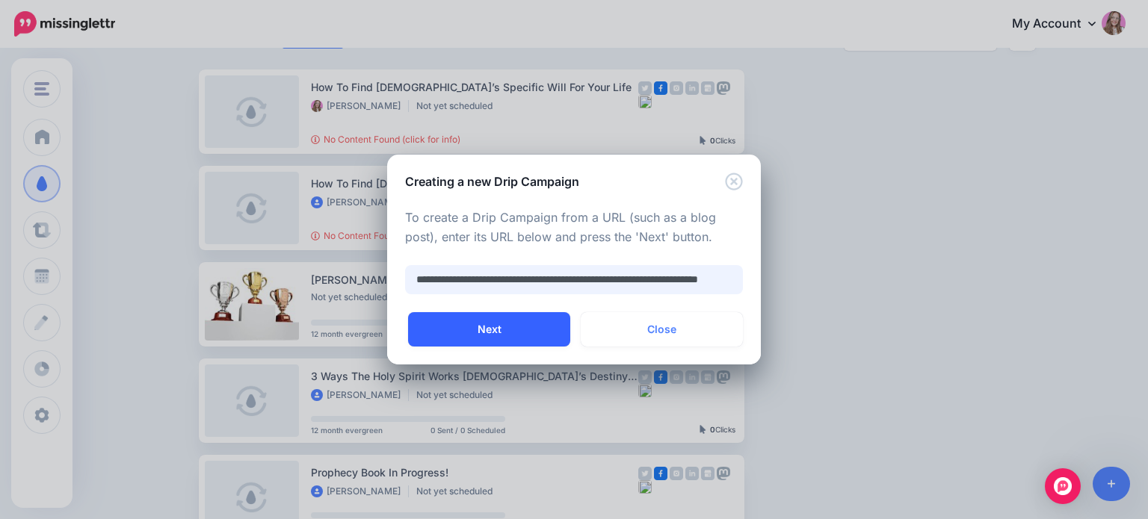
type input "**********"
click at [482, 330] on button "Next" at bounding box center [489, 329] width 162 height 34
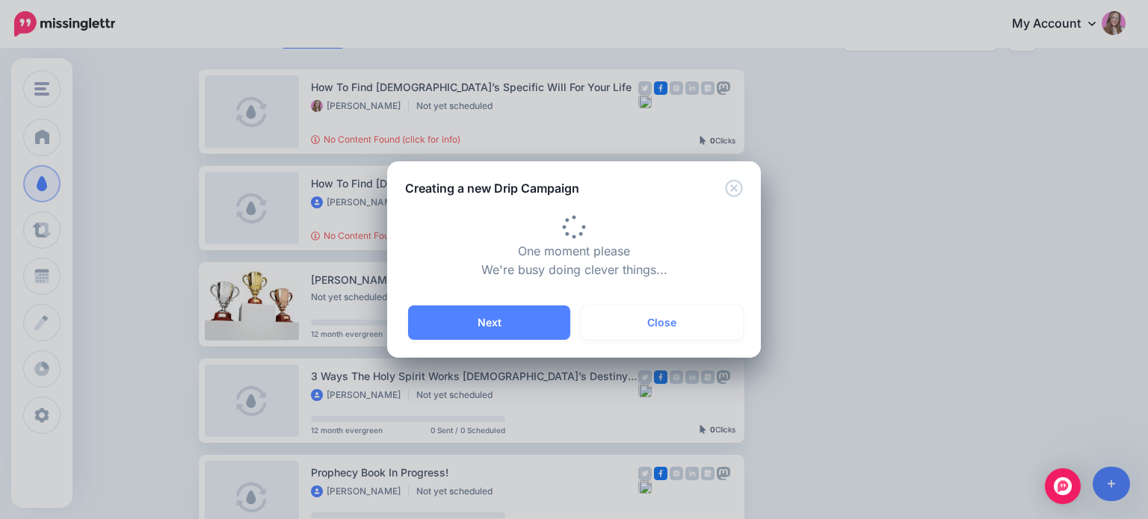
type input "**********"
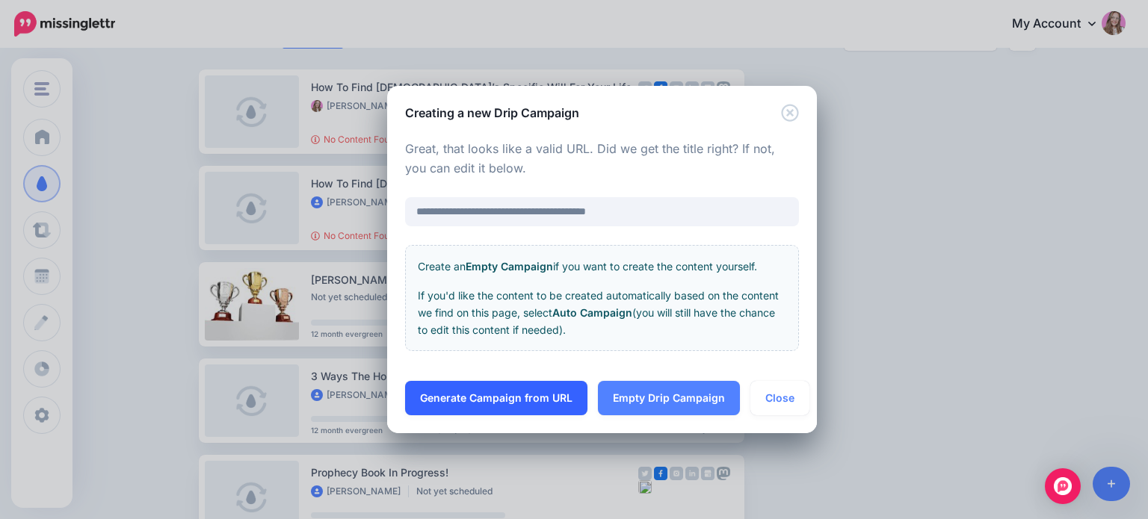
click at [537, 397] on link "Generate Campaign from URL" at bounding box center [496, 398] width 182 height 34
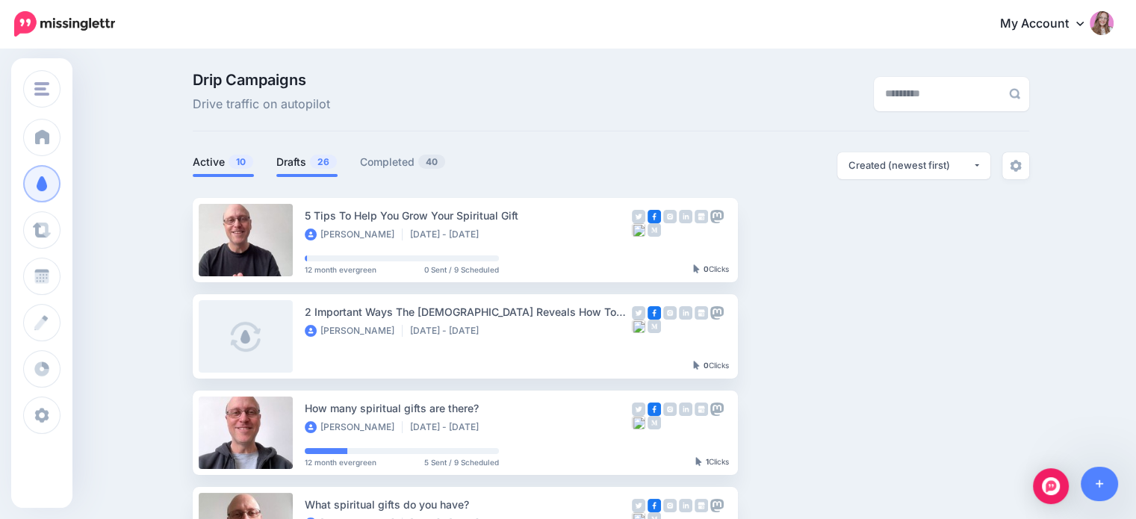
click at [300, 167] on link "Drafts 26" at bounding box center [306, 162] width 61 height 18
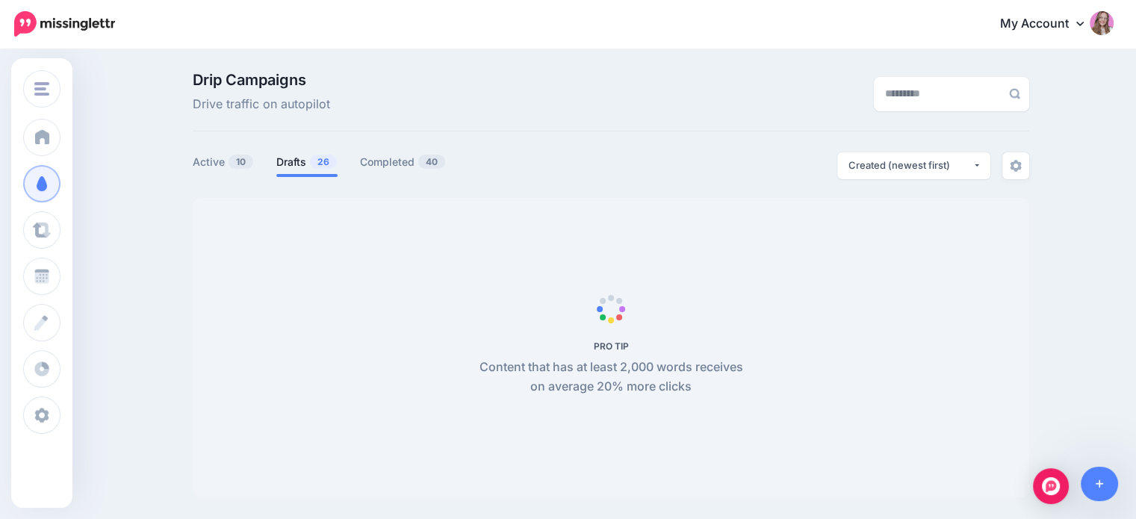
click at [279, 80] on span "Drip Campaigns" at bounding box center [261, 79] width 137 height 15
click at [304, 108] on span "Drive traffic on autopilot" at bounding box center [261, 104] width 137 height 19
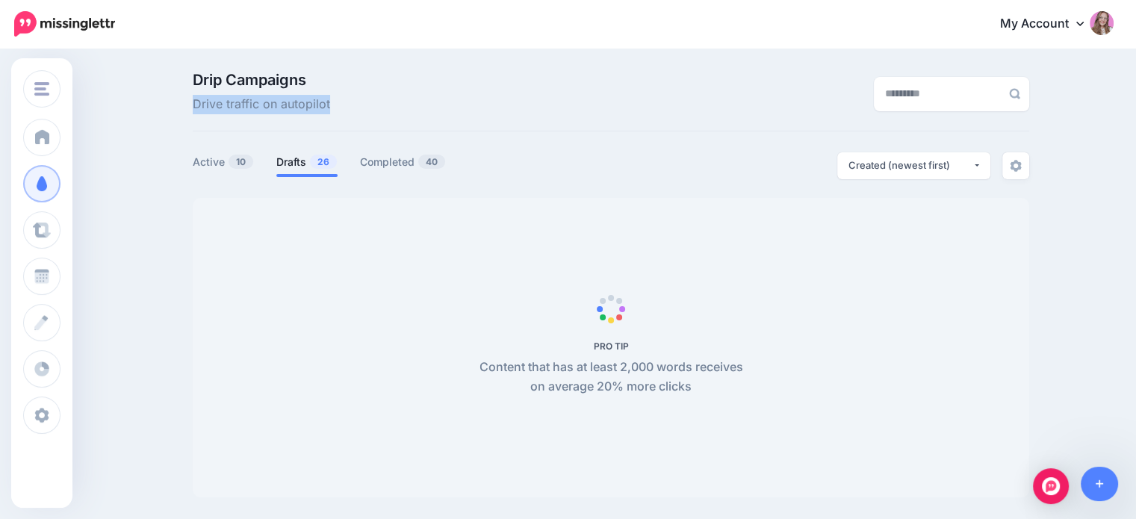
click at [304, 108] on span "Drive traffic on autopilot" at bounding box center [261, 104] width 137 height 19
click at [350, 102] on div "Drip Campaigns Drive traffic on autopilot" at bounding box center [468, 93] width 573 height 42
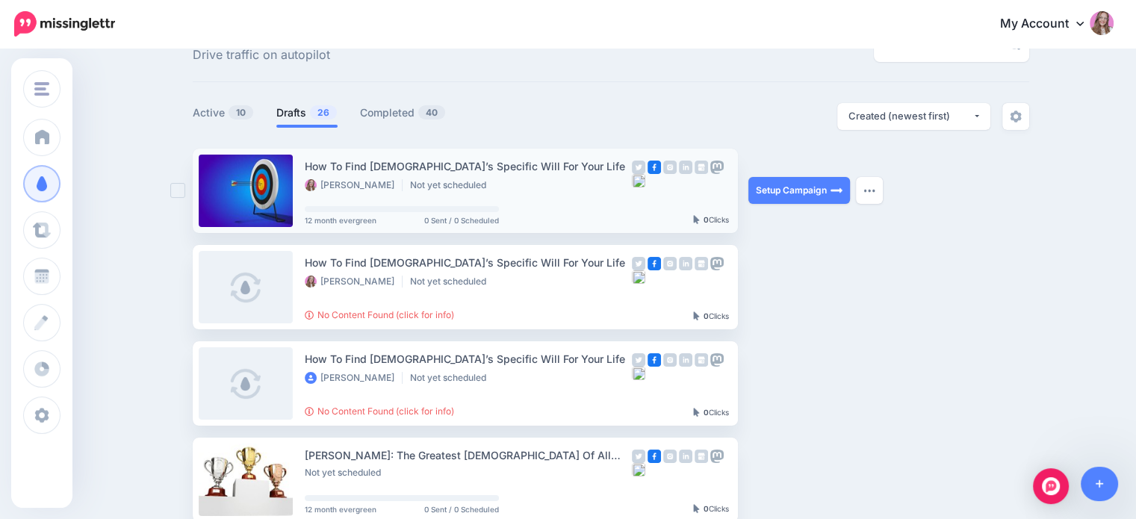
scroll to position [75, 0]
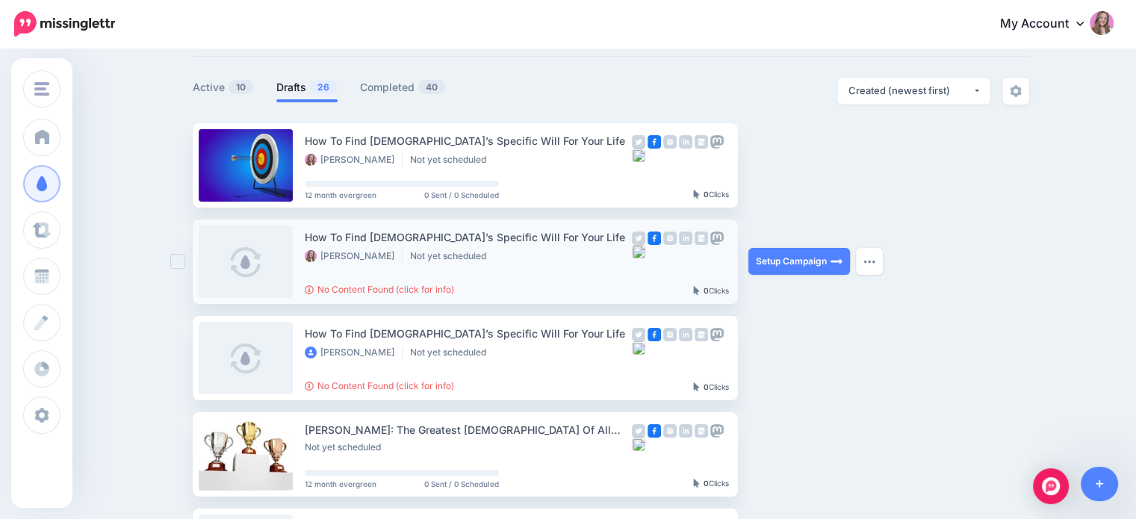
click at [180, 264] on ins at bounding box center [177, 261] width 15 height 15
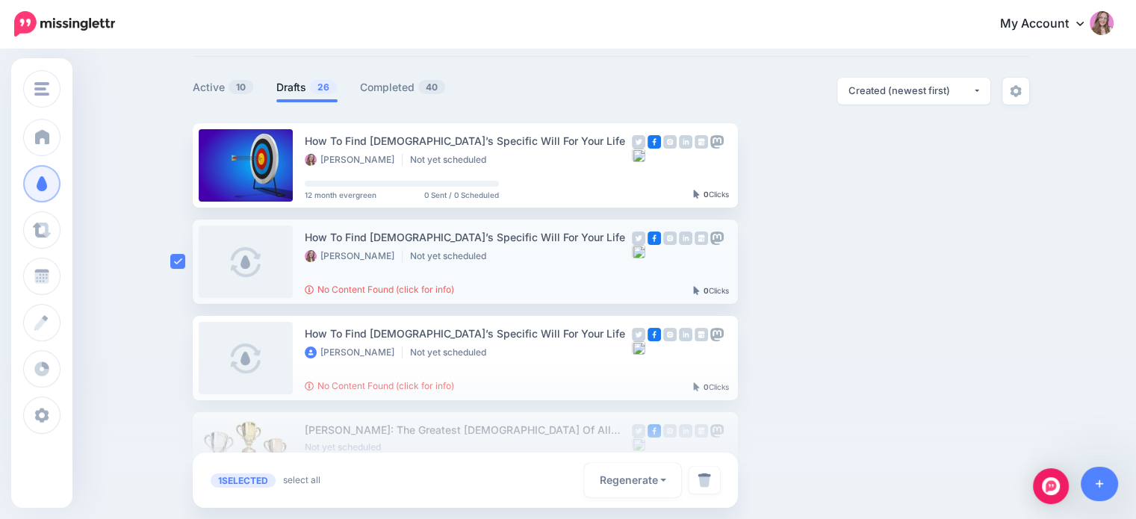
click at [179, 362] on div at bounding box center [568, 440] width 1136 height 157
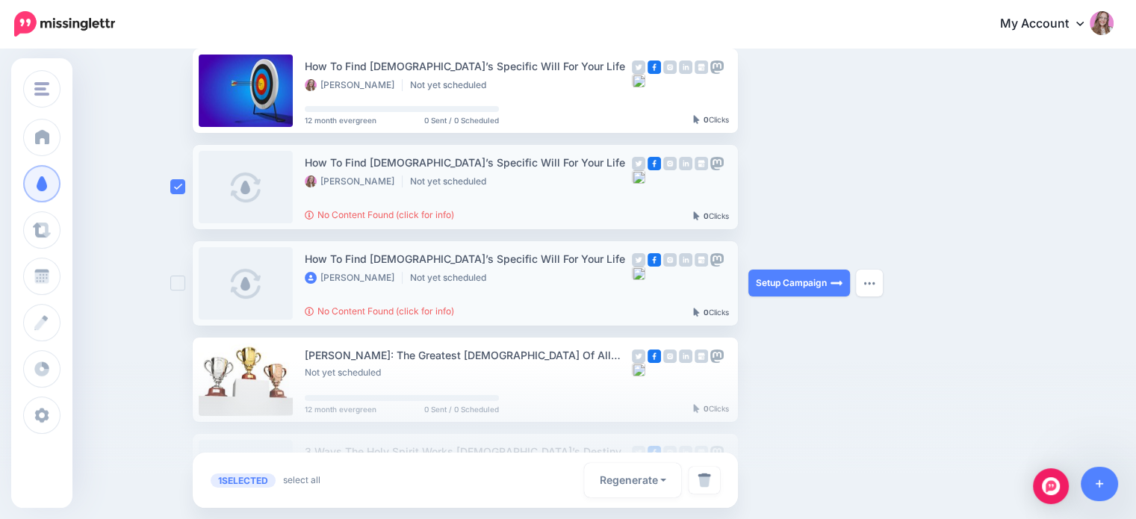
click at [185, 282] on ins at bounding box center [177, 283] width 15 height 15
click at [711, 483] on img at bounding box center [704, 480] width 13 height 15
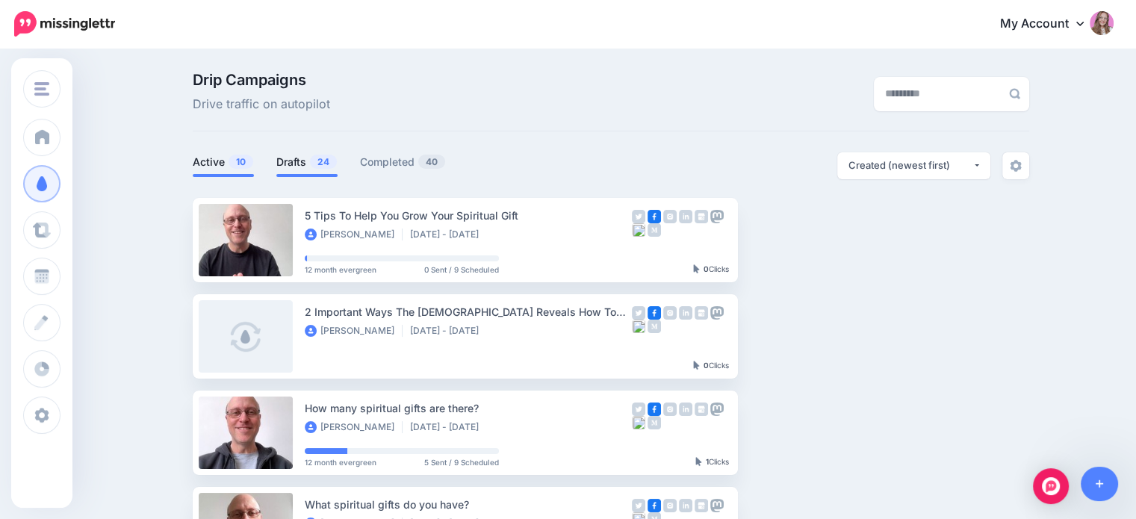
click at [296, 170] on link "Drafts 24" at bounding box center [306, 162] width 61 height 18
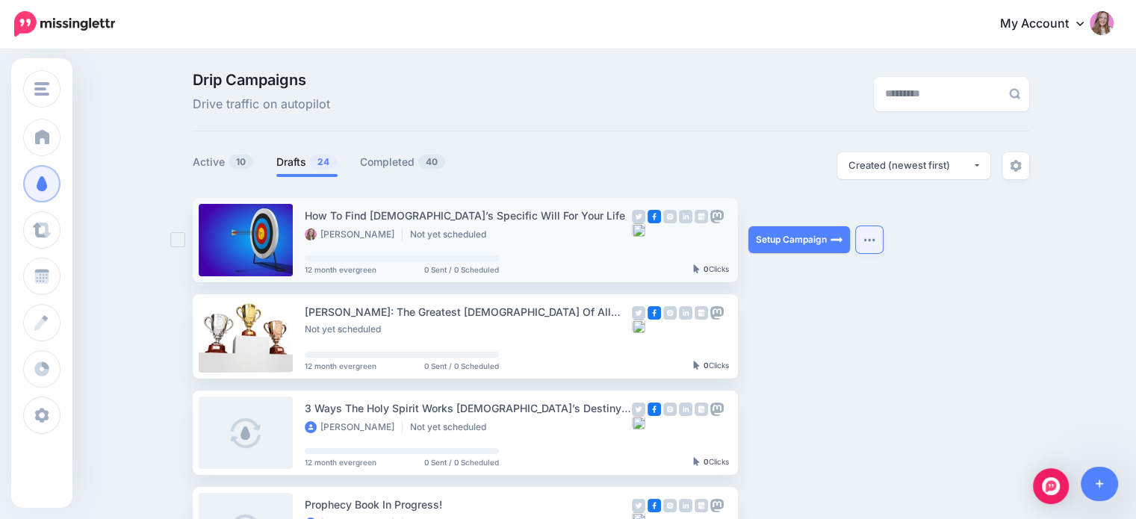
click at [876, 248] on button "button" at bounding box center [869, 239] width 27 height 27
